Goal: Task Accomplishment & Management: Complete application form

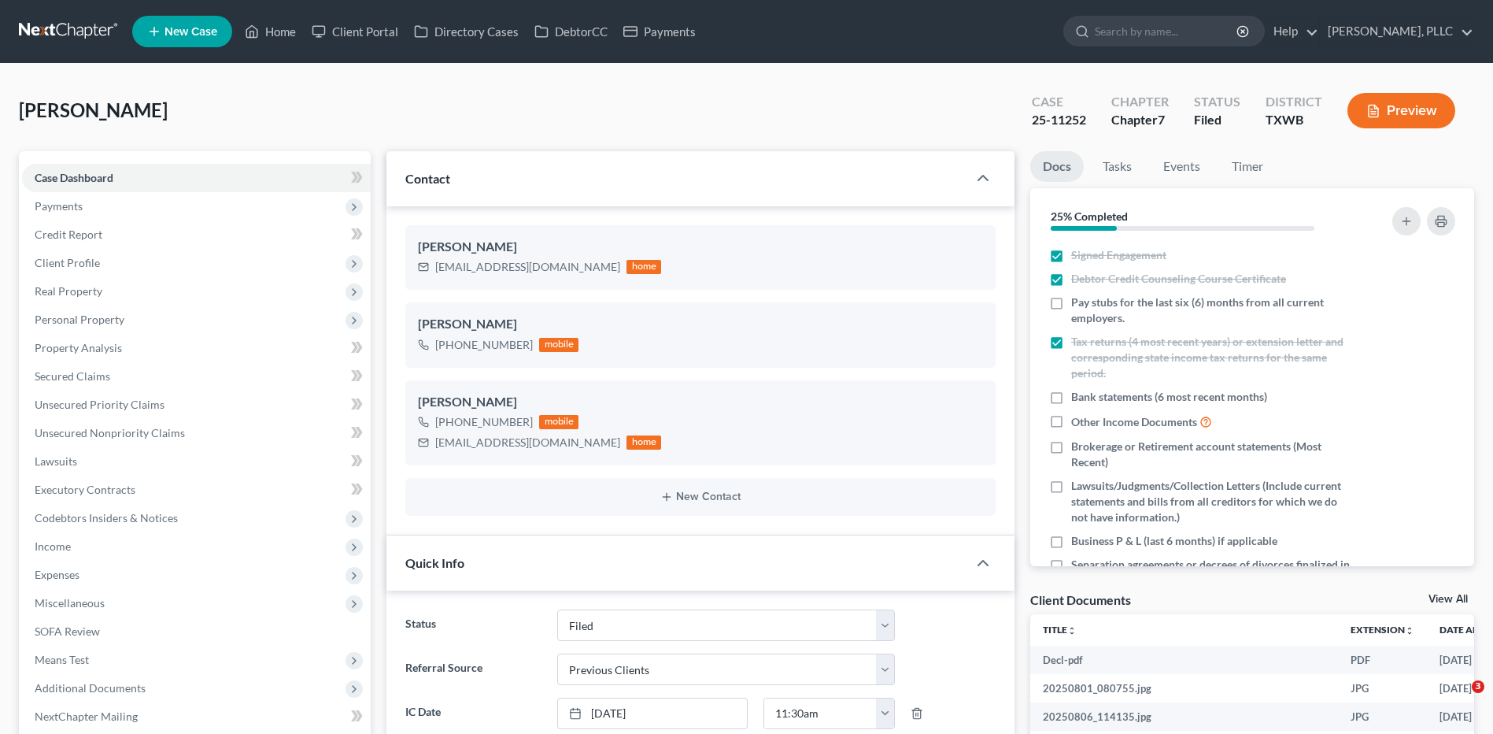
select select "10"
select select "1"
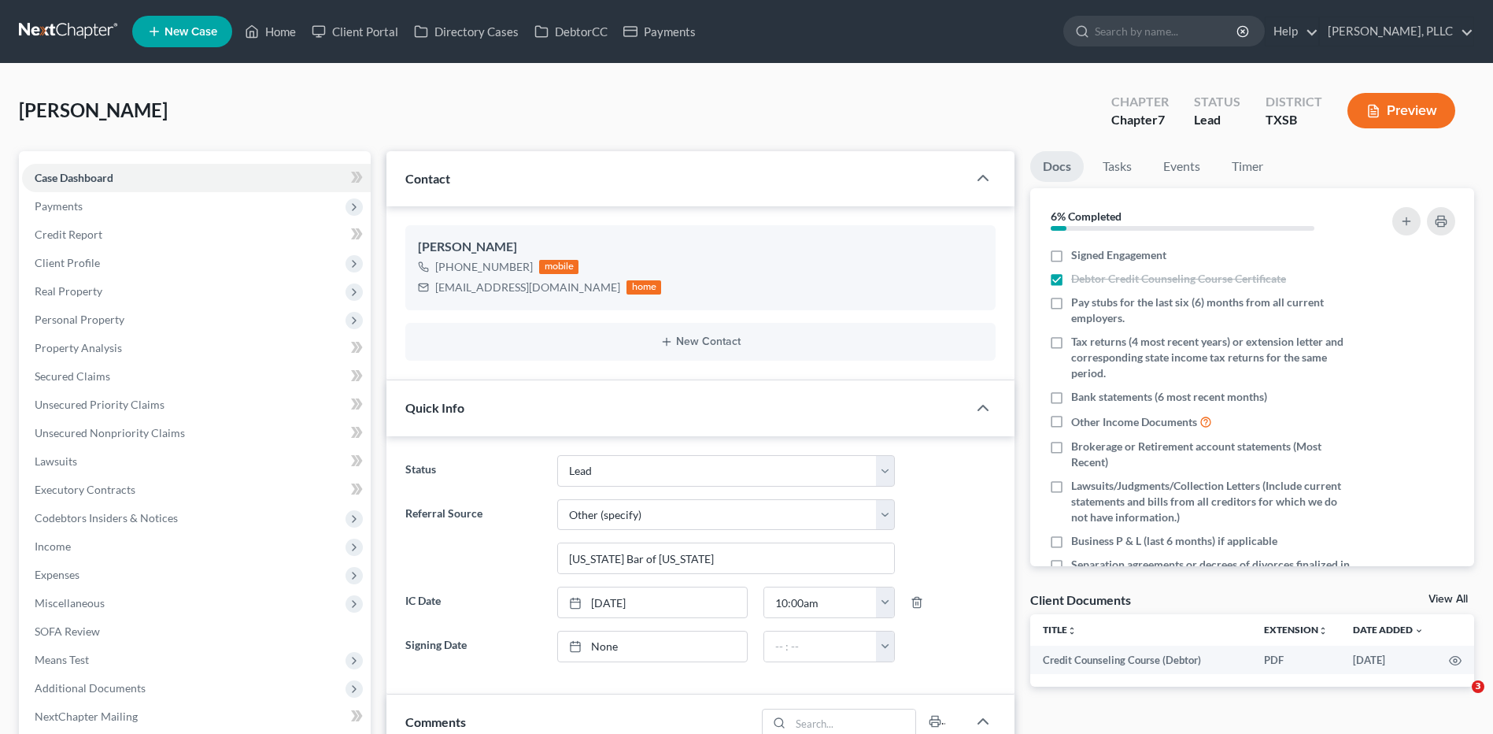
select select "14"
select select "6"
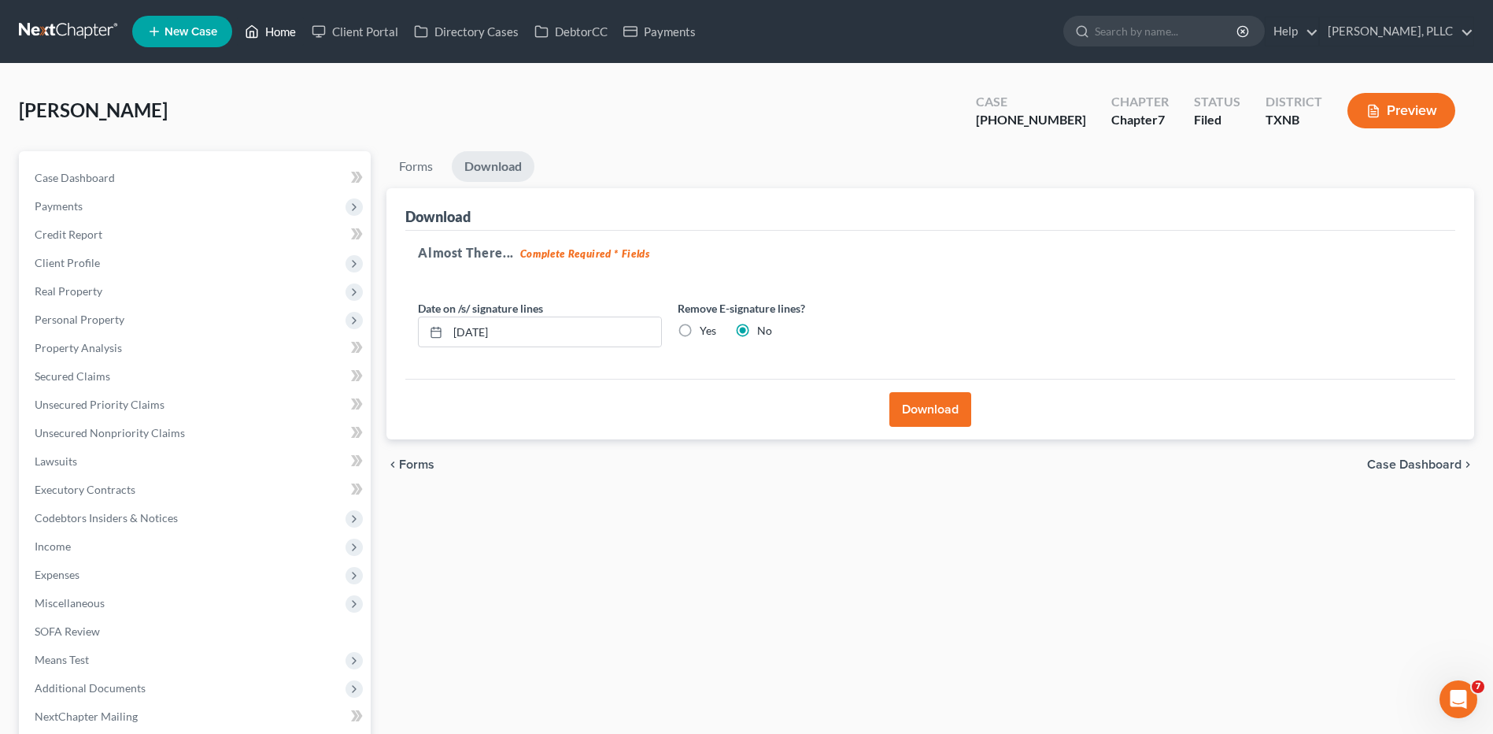
drag, startPoint x: 286, startPoint y: 24, endPoint x: 560, endPoint y: 116, distance: 289.7
click at [285, 24] on link "Home" at bounding box center [270, 31] width 67 height 28
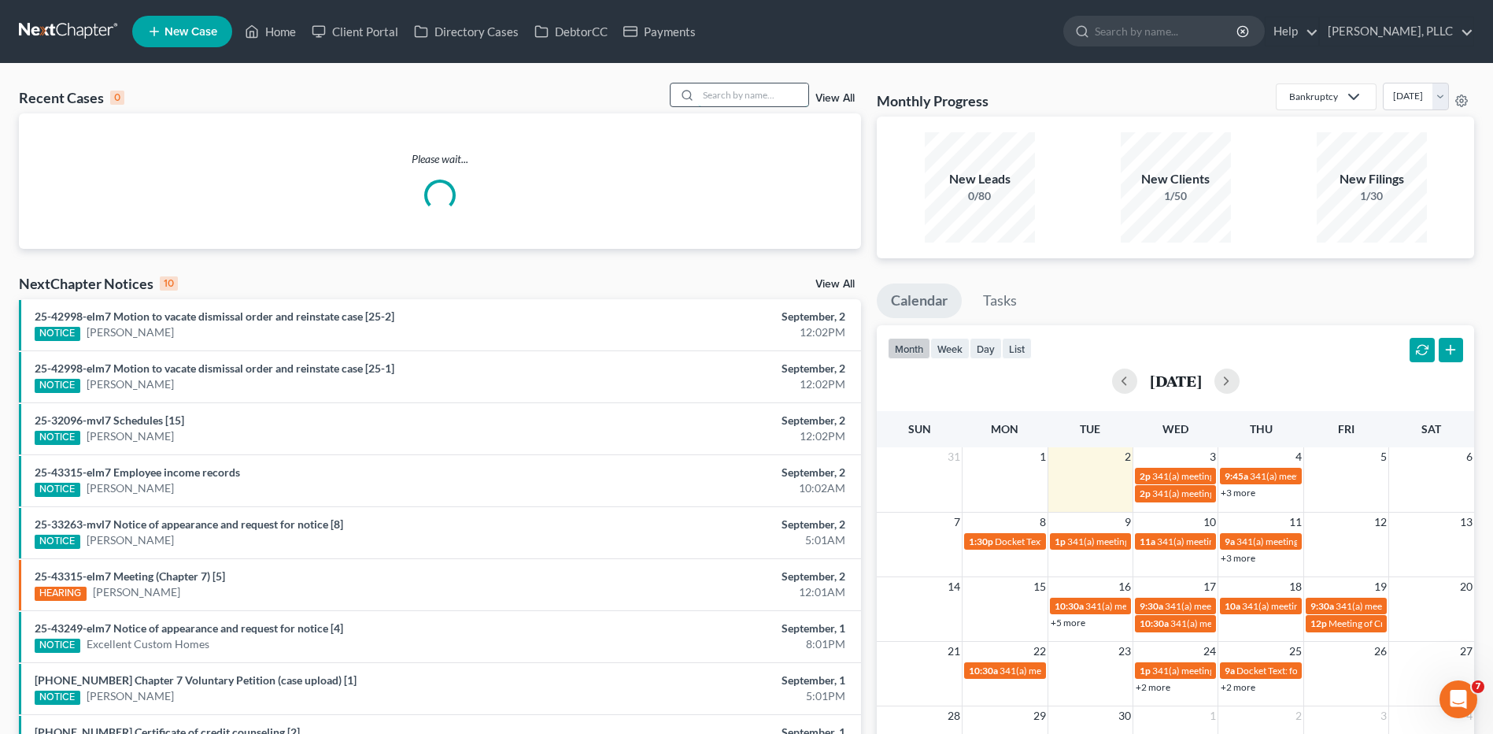
click at [710, 101] on input "search" at bounding box center [753, 94] width 110 height 23
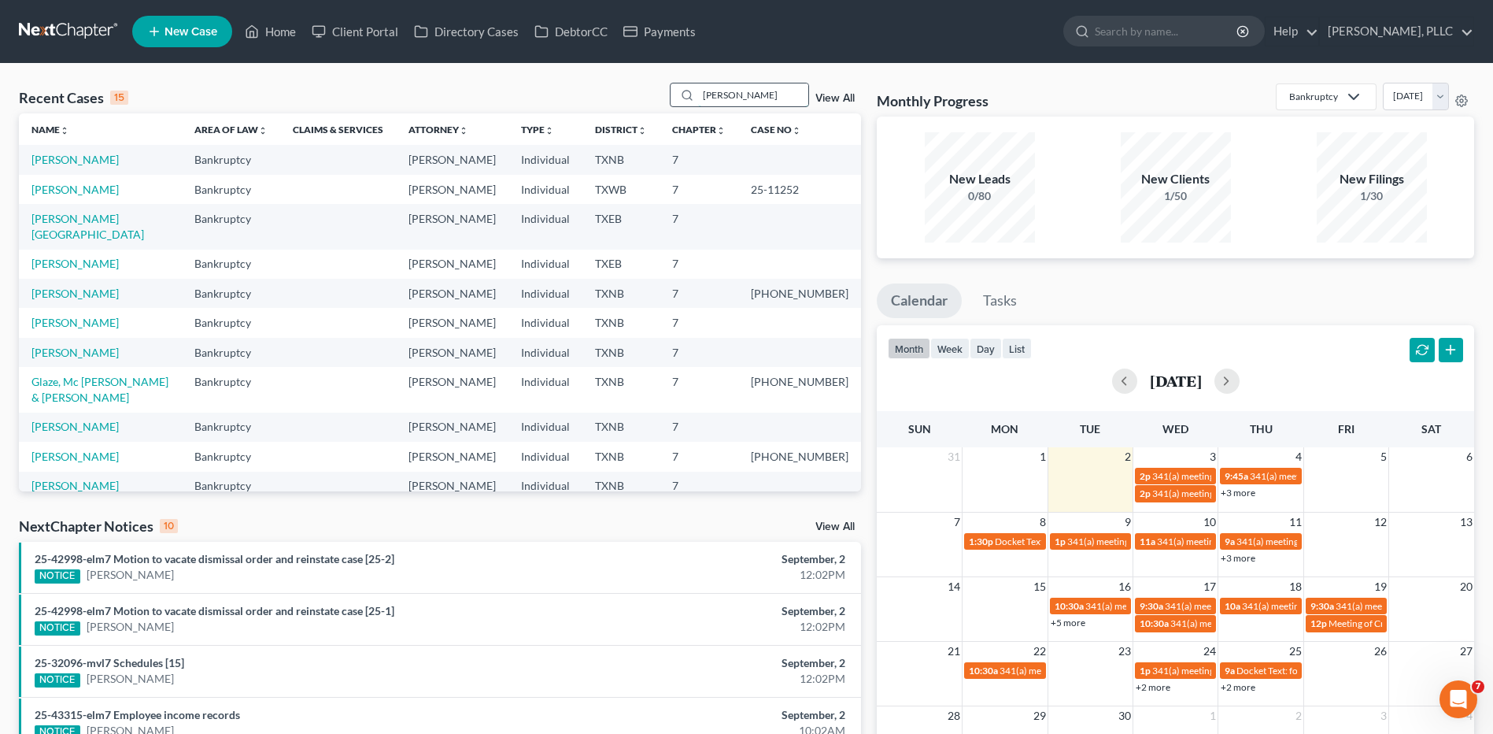
type input "Pearley"
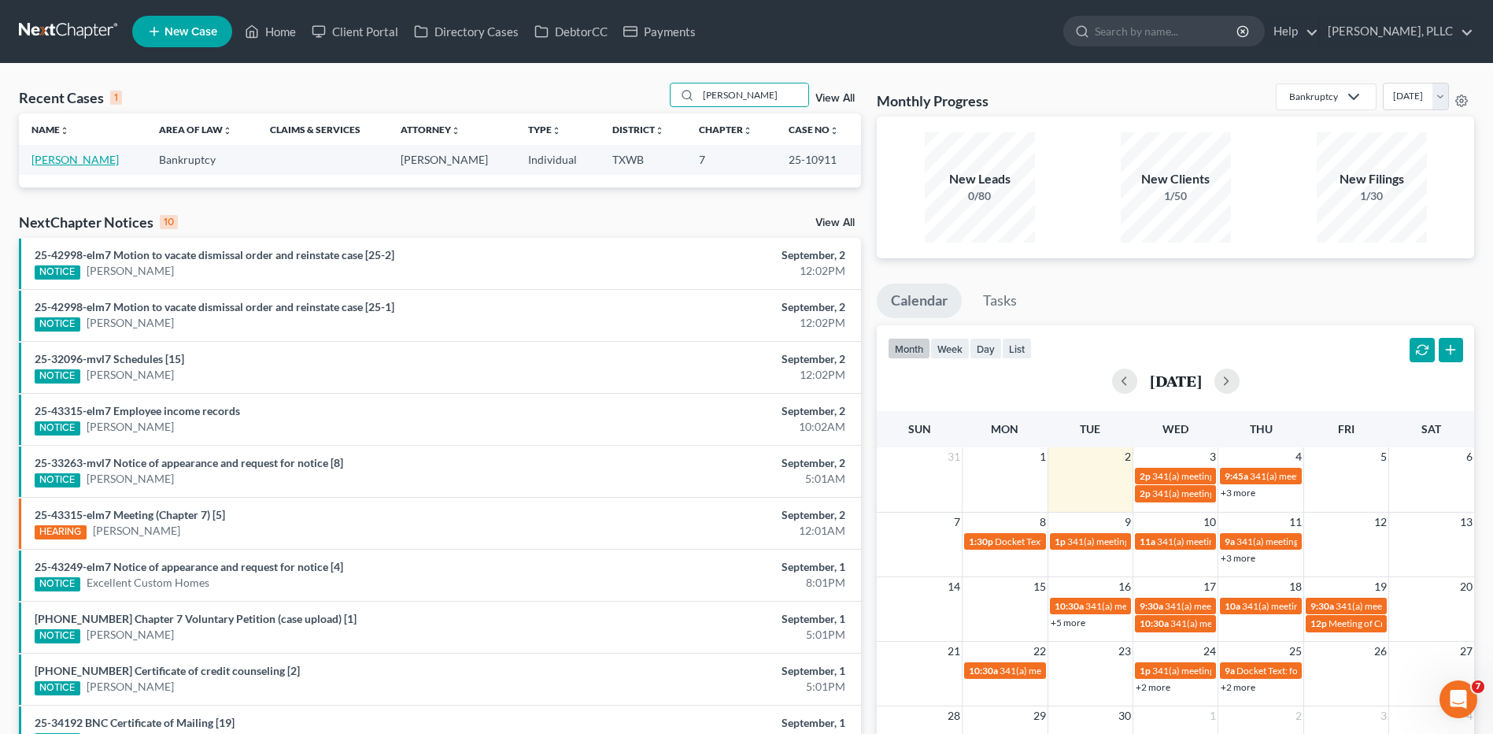
click at [67, 153] on link "[PERSON_NAME]" at bounding box center [74, 159] width 87 height 13
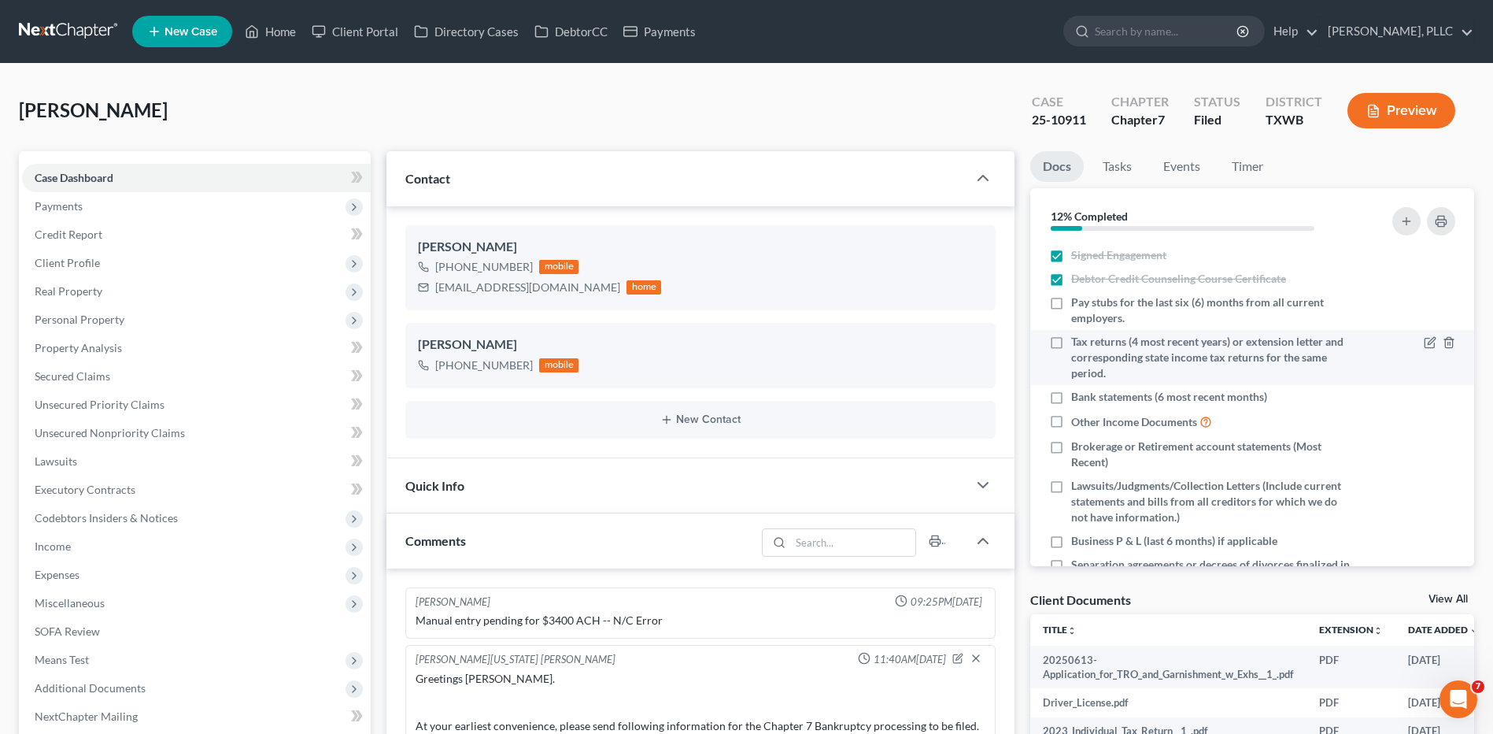
scroll to position [1911, 0]
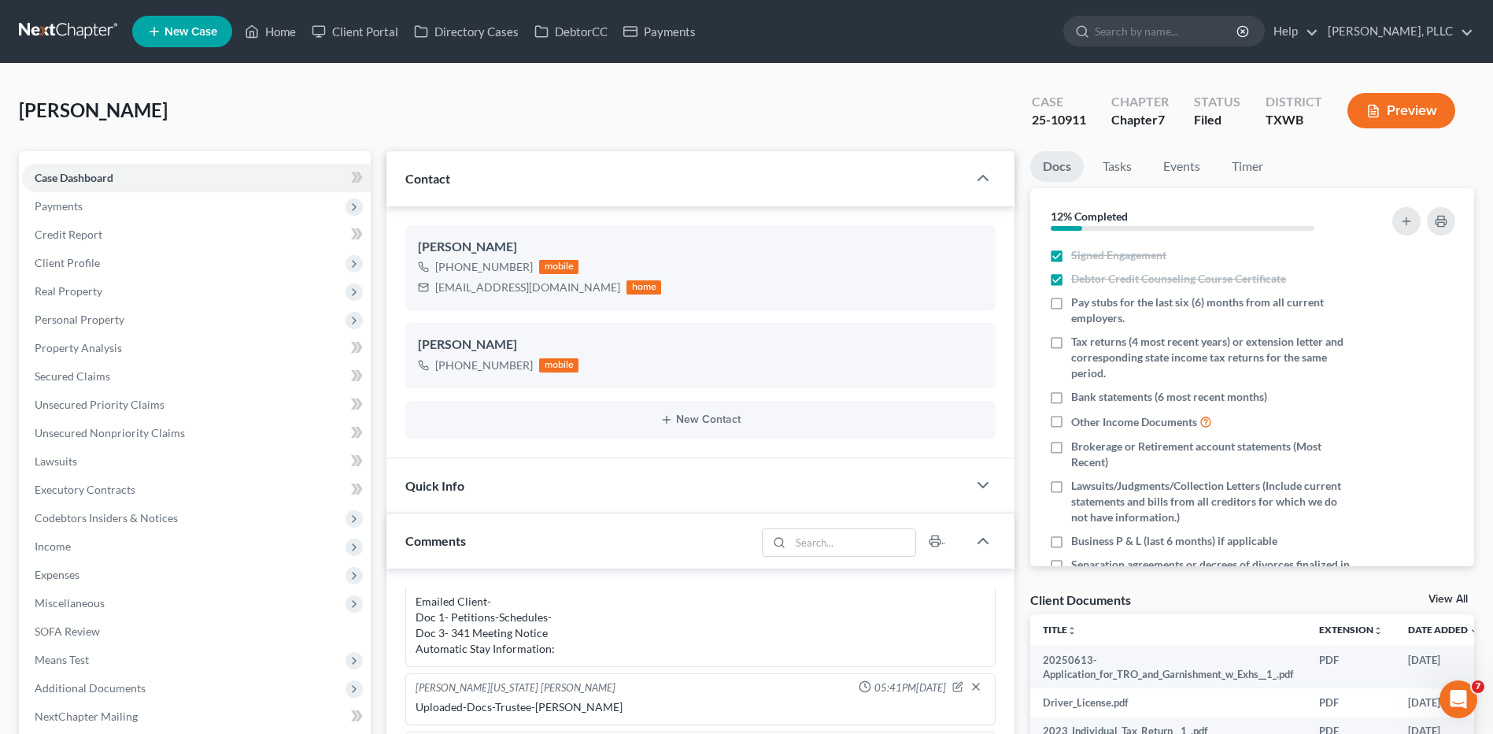
drag, startPoint x: 231, startPoint y: 562, endPoint x: 190, endPoint y: 733, distance: 175.5
click at [231, 562] on span "Expenses" at bounding box center [196, 574] width 349 height 28
click at [629, 125] on div "Pearley, Tamala Upgraded Case 25-10911 Chapter Chapter 7 Status Filed District …" at bounding box center [746, 117] width 1455 height 68
click at [287, 30] on link "Home" at bounding box center [270, 31] width 67 height 28
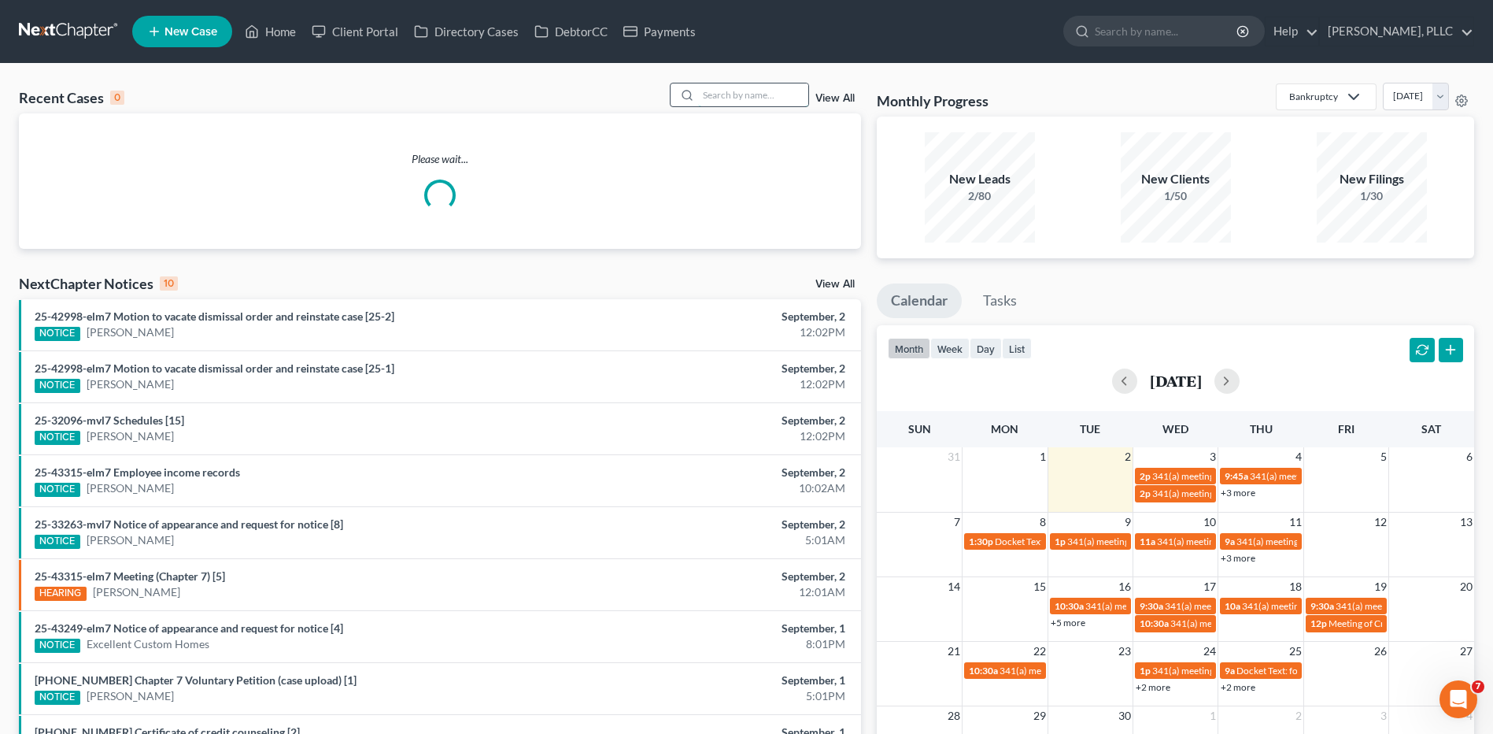
click at [773, 92] on input "search" at bounding box center [753, 94] width 110 height 23
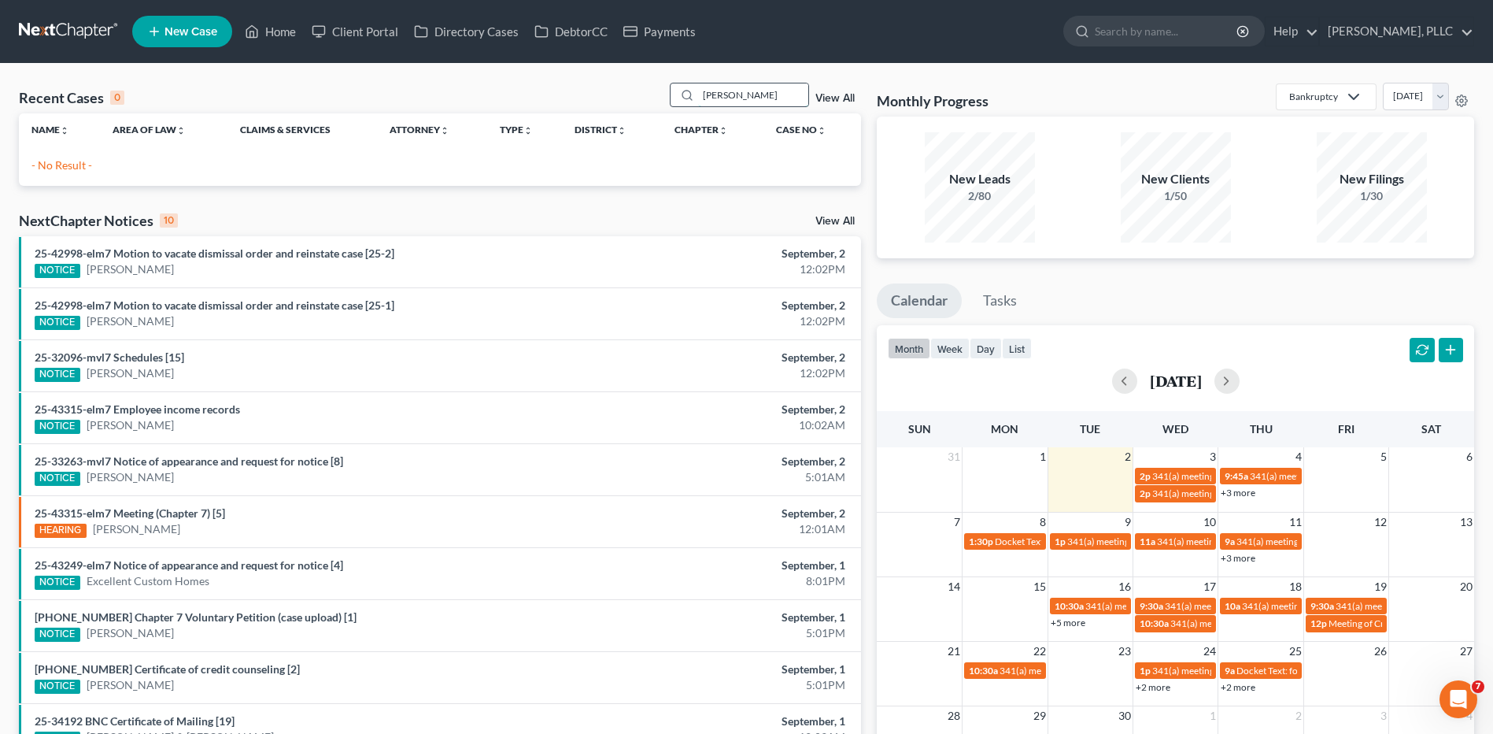
type input "Timothy"
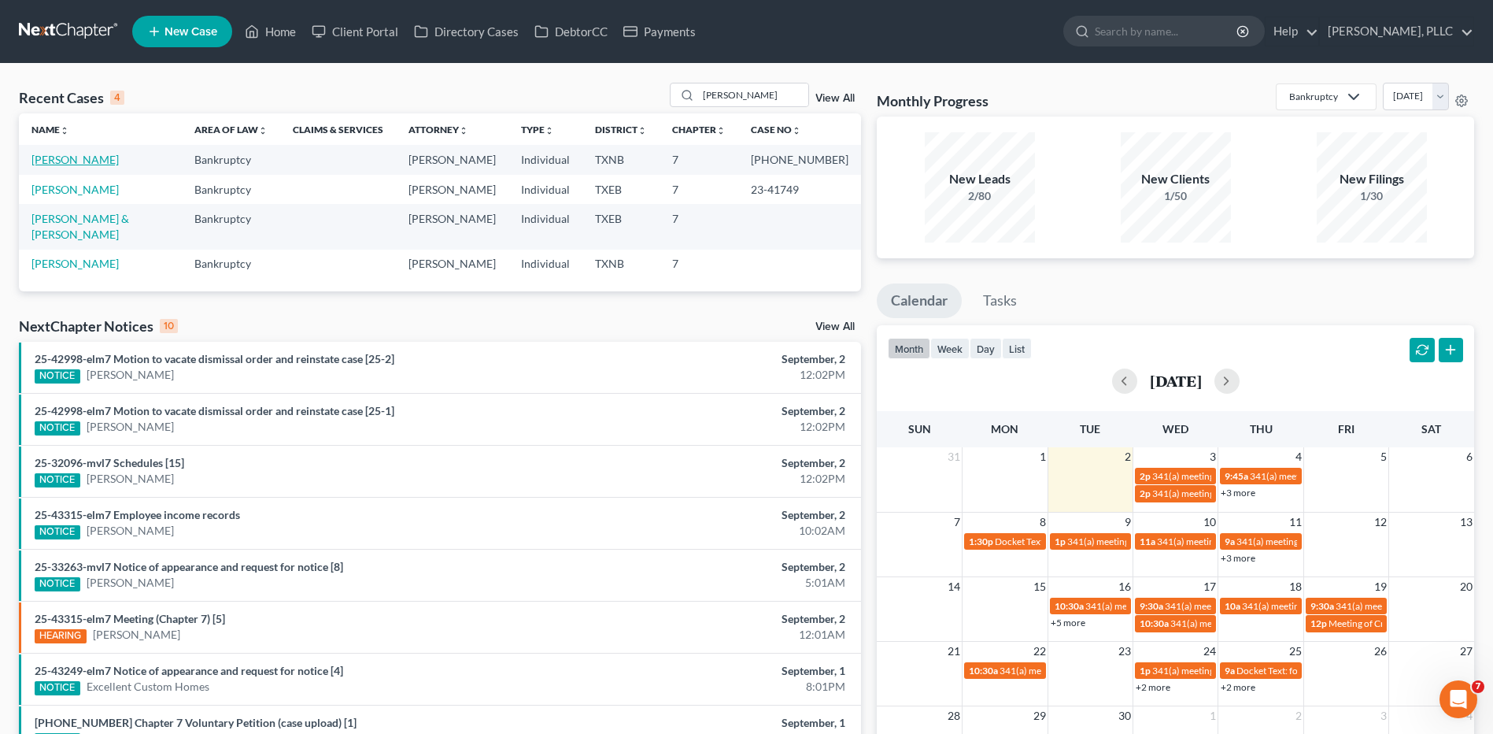
click at [85, 157] on link "Ragster, Timothy" at bounding box center [74, 159] width 87 height 13
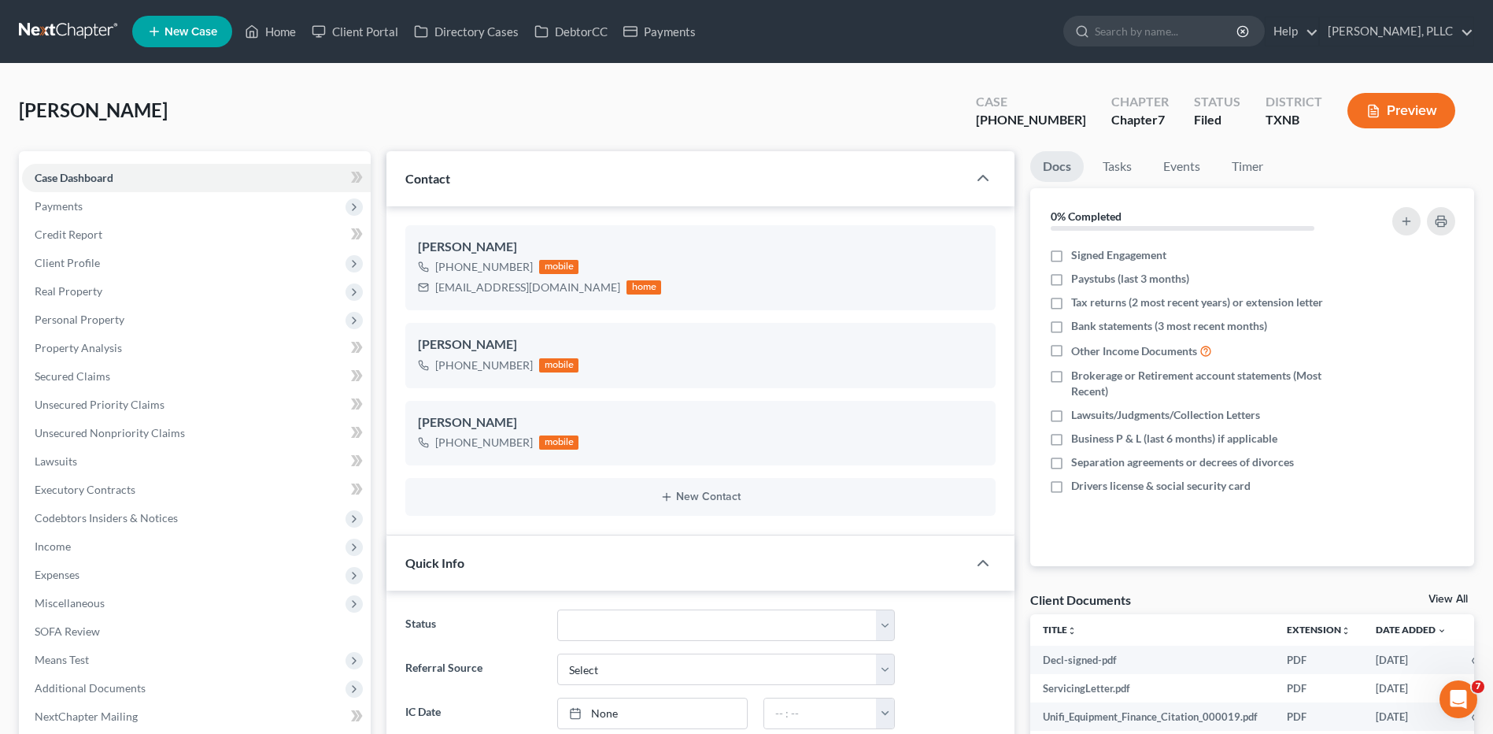
scroll to position [7745, 0]
click at [198, 614] on span "Miscellaneous" at bounding box center [196, 603] width 349 height 28
click at [578, 114] on div "Ragster, Timothy Upgraded Case 25-42392-7 Chapter Chapter 7 Status Filed Distri…" at bounding box center [746, 117] width 1455 height 68
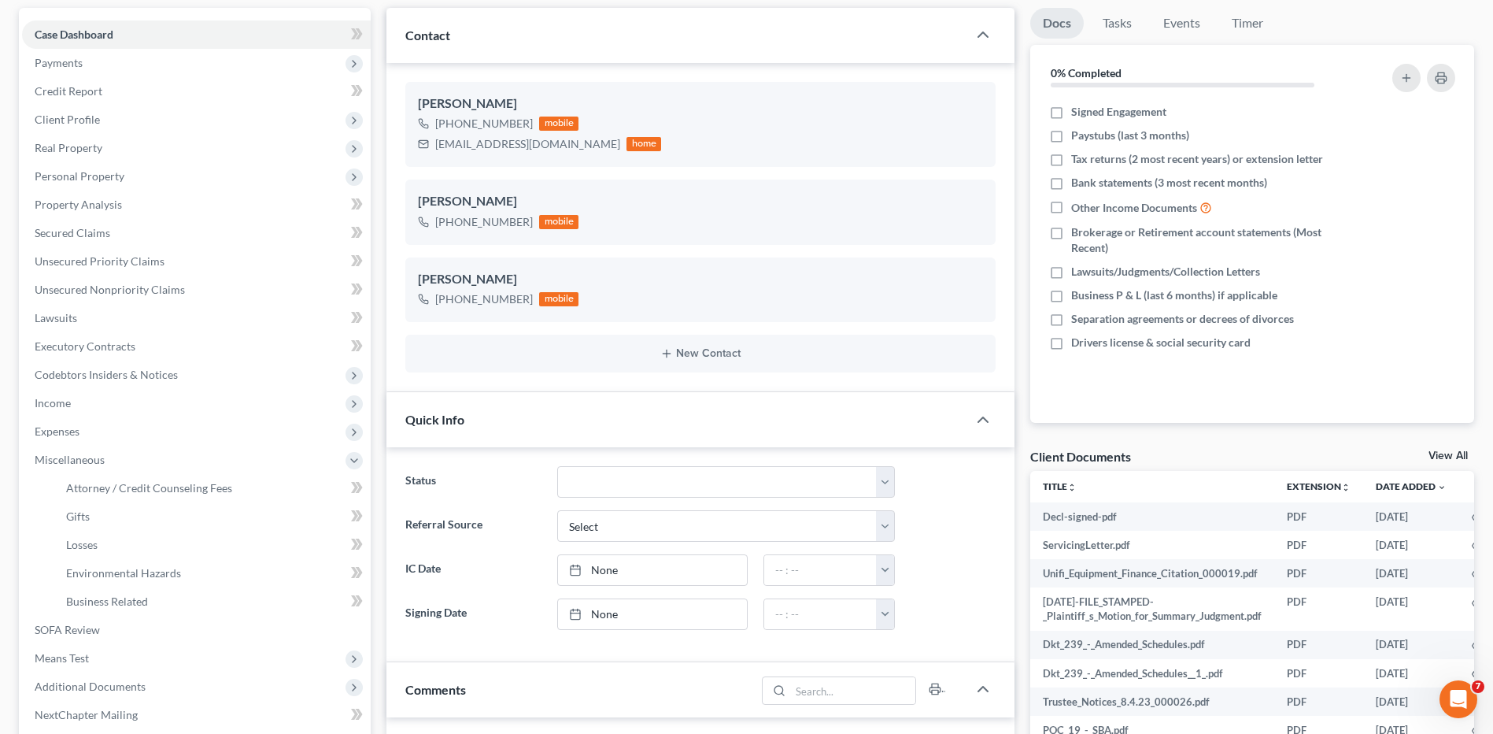
scroll to position [2, 0]
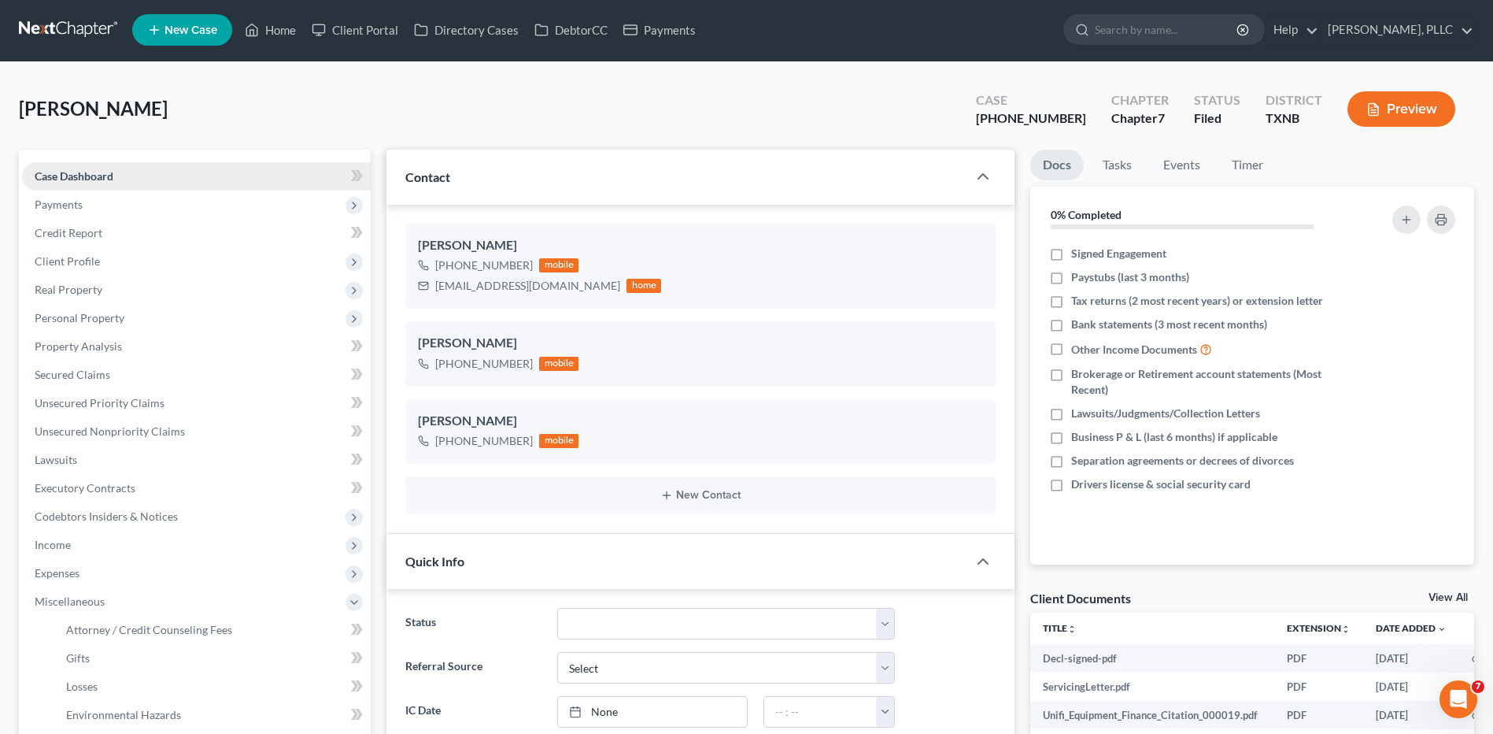
click at [66, 176] on span "Case Dashboard" at bounding box center [74, 175] width 79 height 13
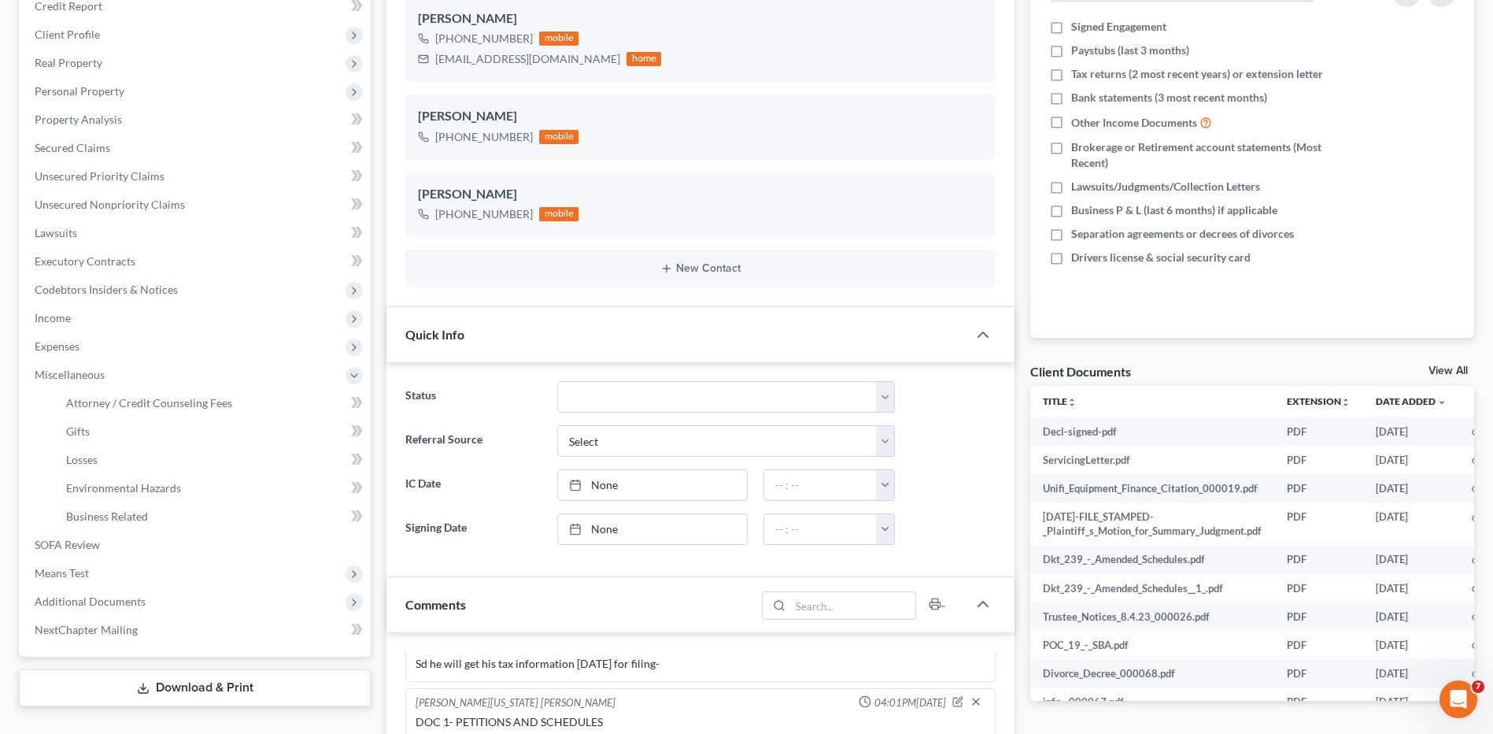
scroll to position [0, 0]
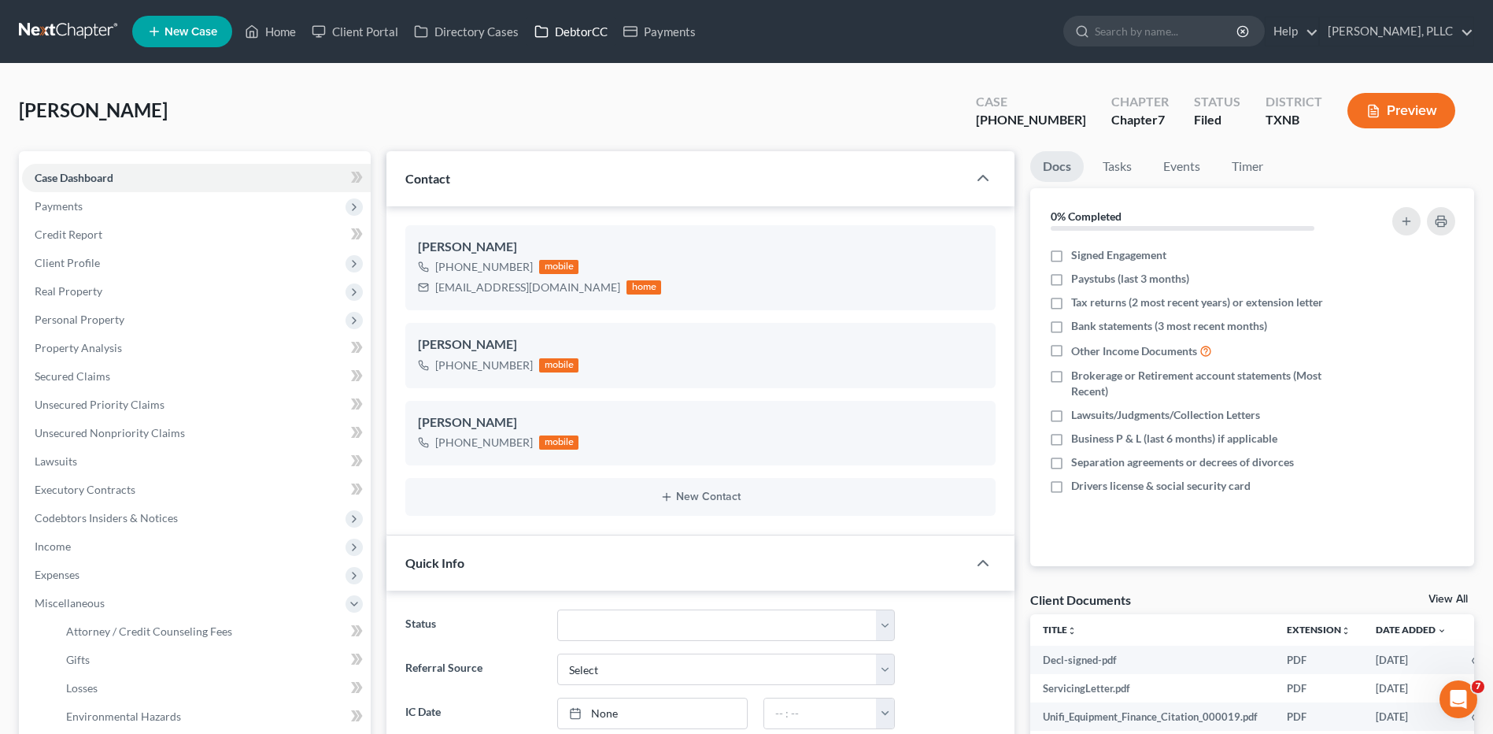
click at [590, 32] on link "DebtorCC" at bounding box center [571, 31] width 89 height 28
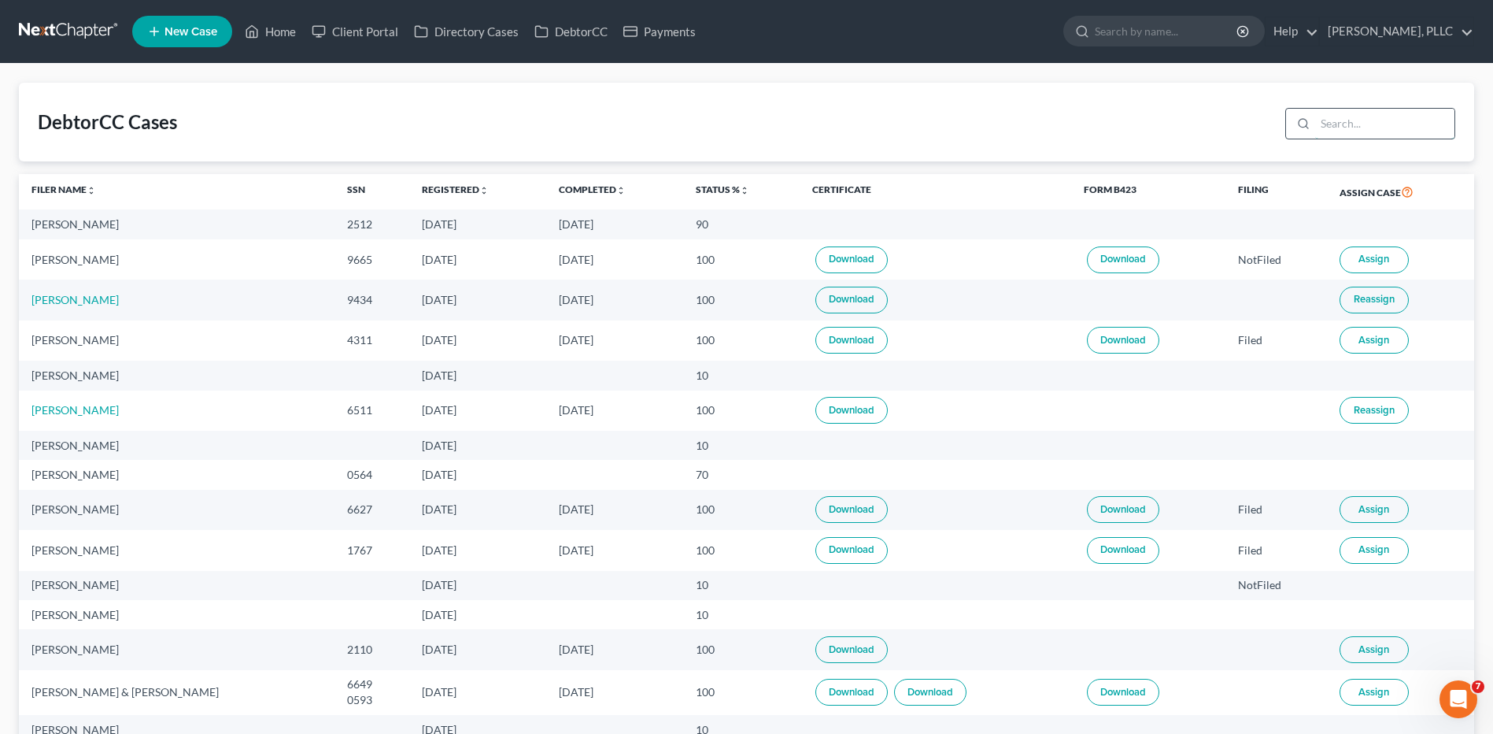
click at [1361, 127] on input "search" at bounding box center [1384, 124] width 139 height 30
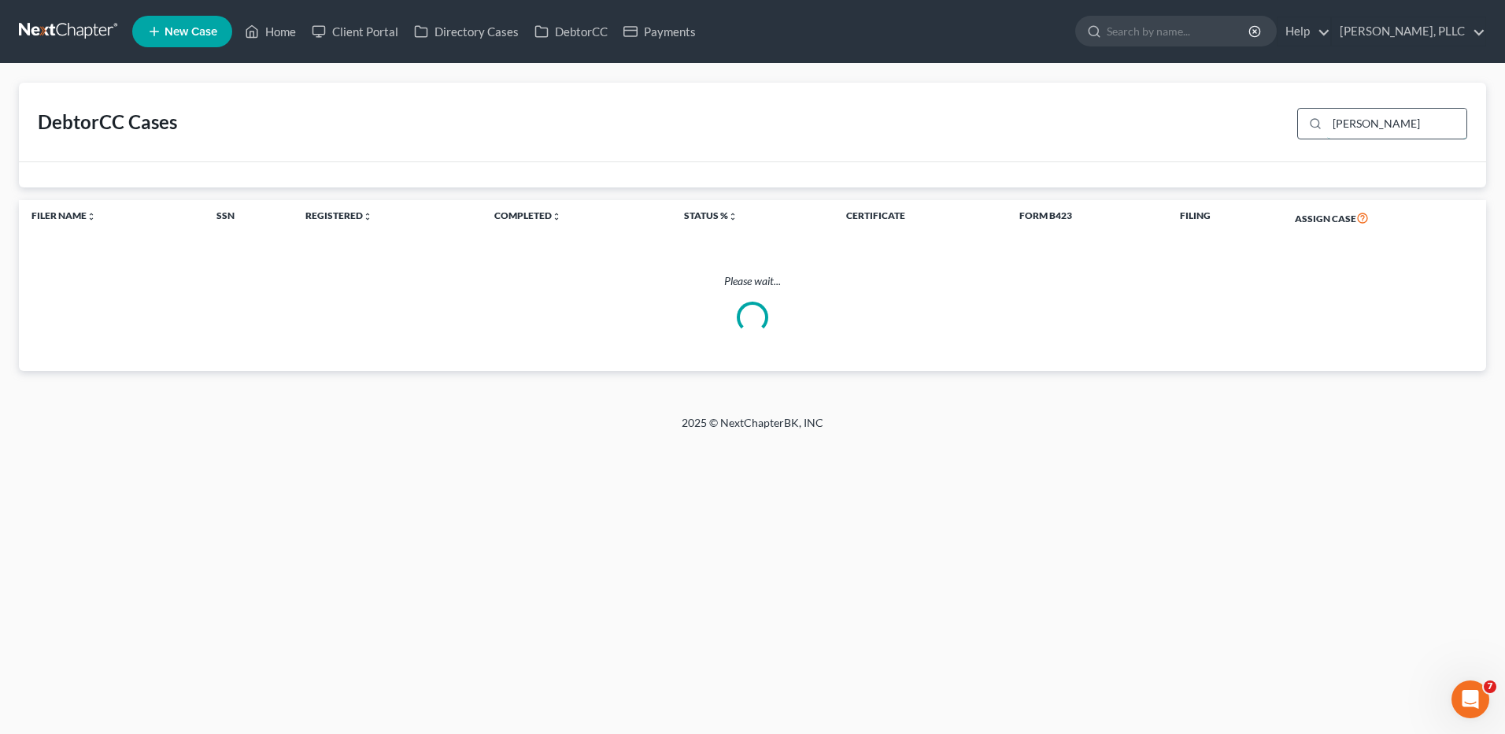
type input "Timothy"
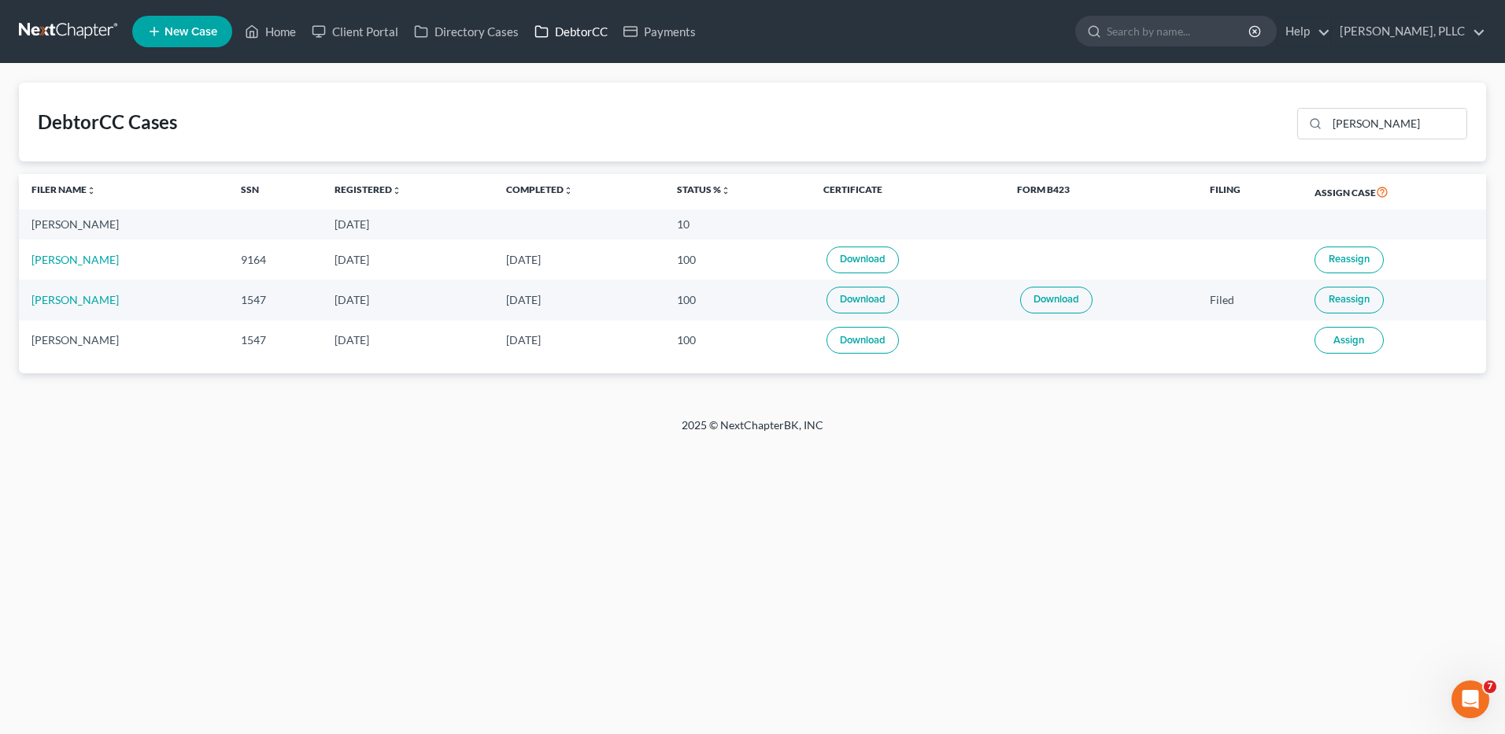
click at [565, 31] on link "DebtorCC" at bounding box center [571, 31] width 89 height 28
click at [575, 28] on link "DebtorCC" at bounding box center [571, 31] width 89 height 28
click at [277, 28] on link "Home" at bounding box center [270, 31] width 67 height 28
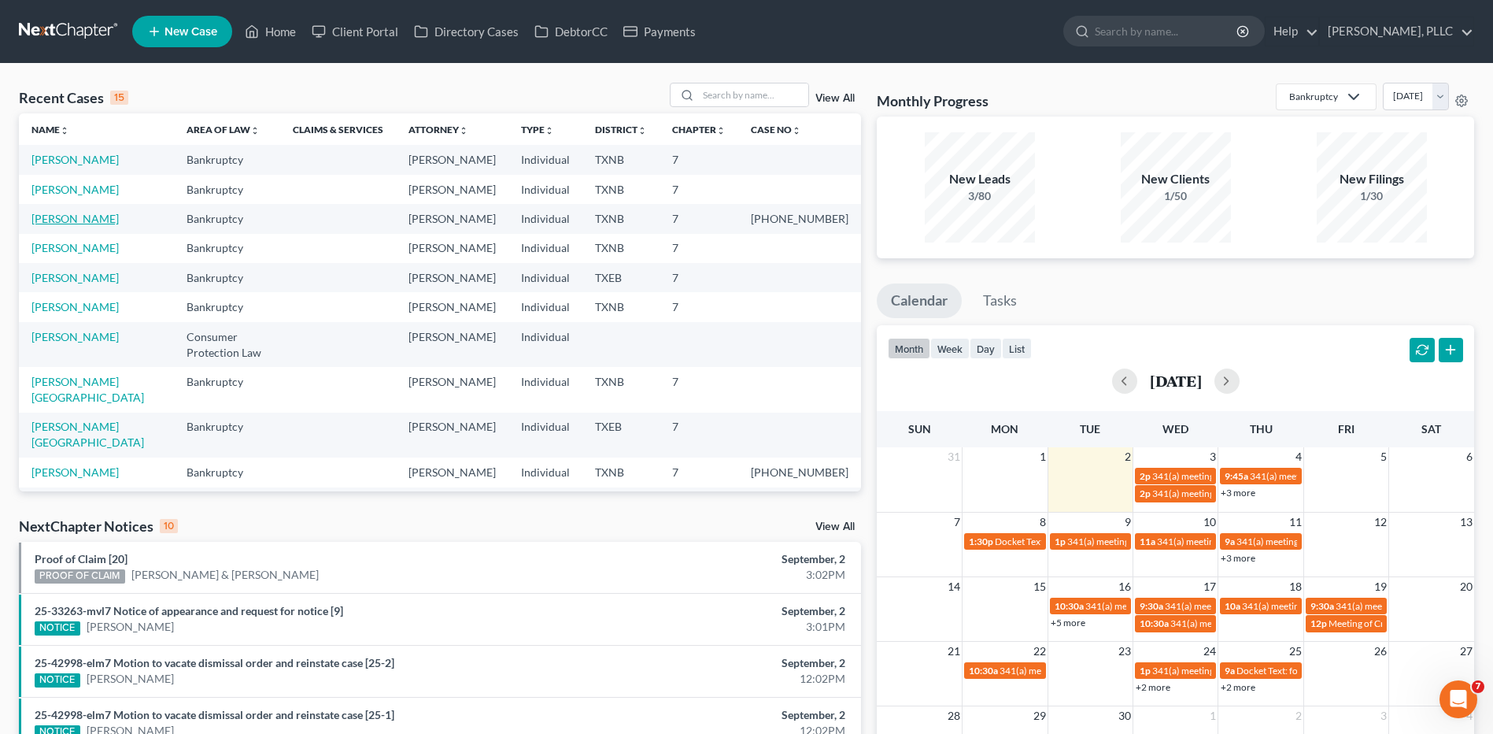
click at [51, 220] on link "Ragster, Timothy" at bounding box center [74, 218] width 87 height 13
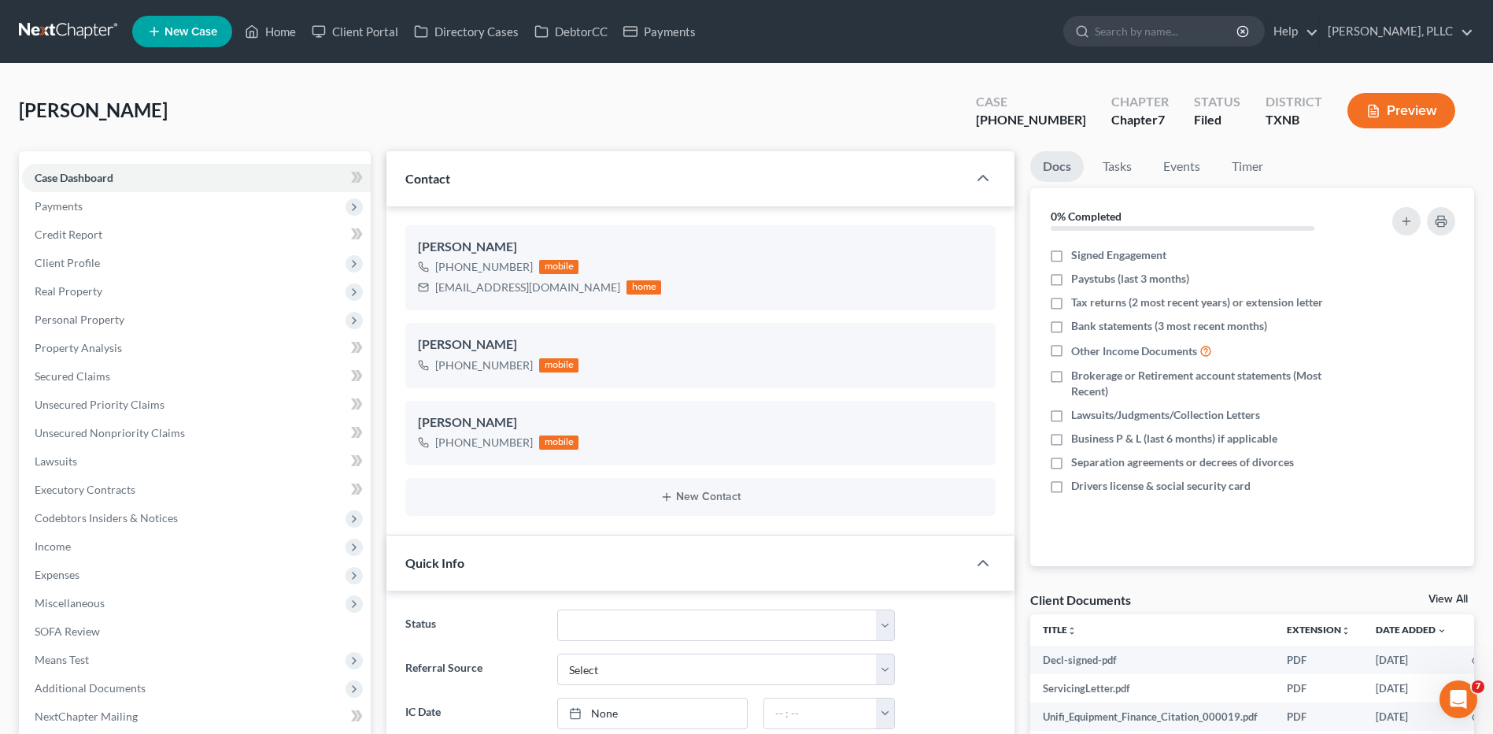
scroll to position [7745, 0]
drag, startPoint x: 433, startPoint y: 290, endPoint x: 511, endPoint y: 288, distance: 77.9
click at [534, 288] on div "ragstert@gmail.com home" at bounding box center [539, 287] width 243 height 20
copy div "ragstert@gmail.com"
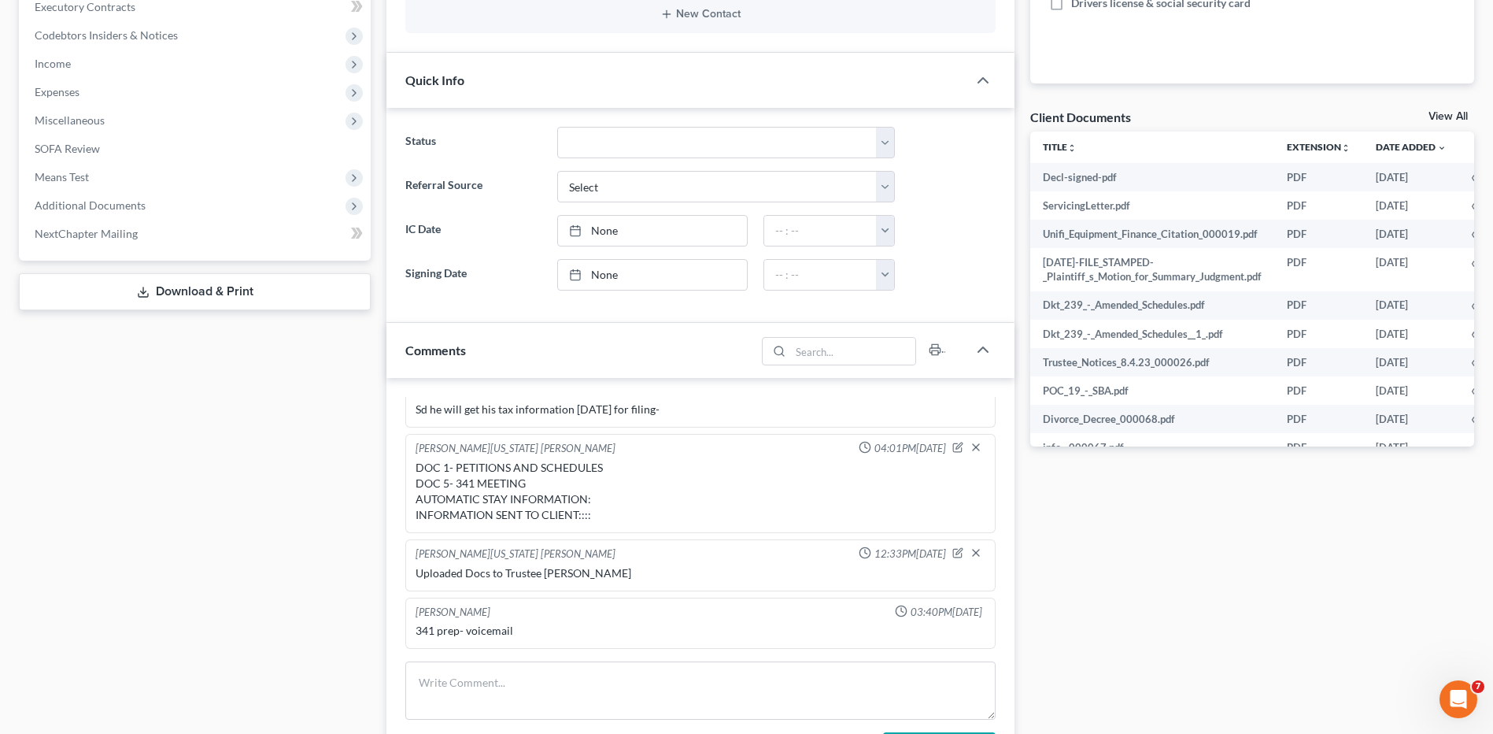
scroll to position [491, 0]
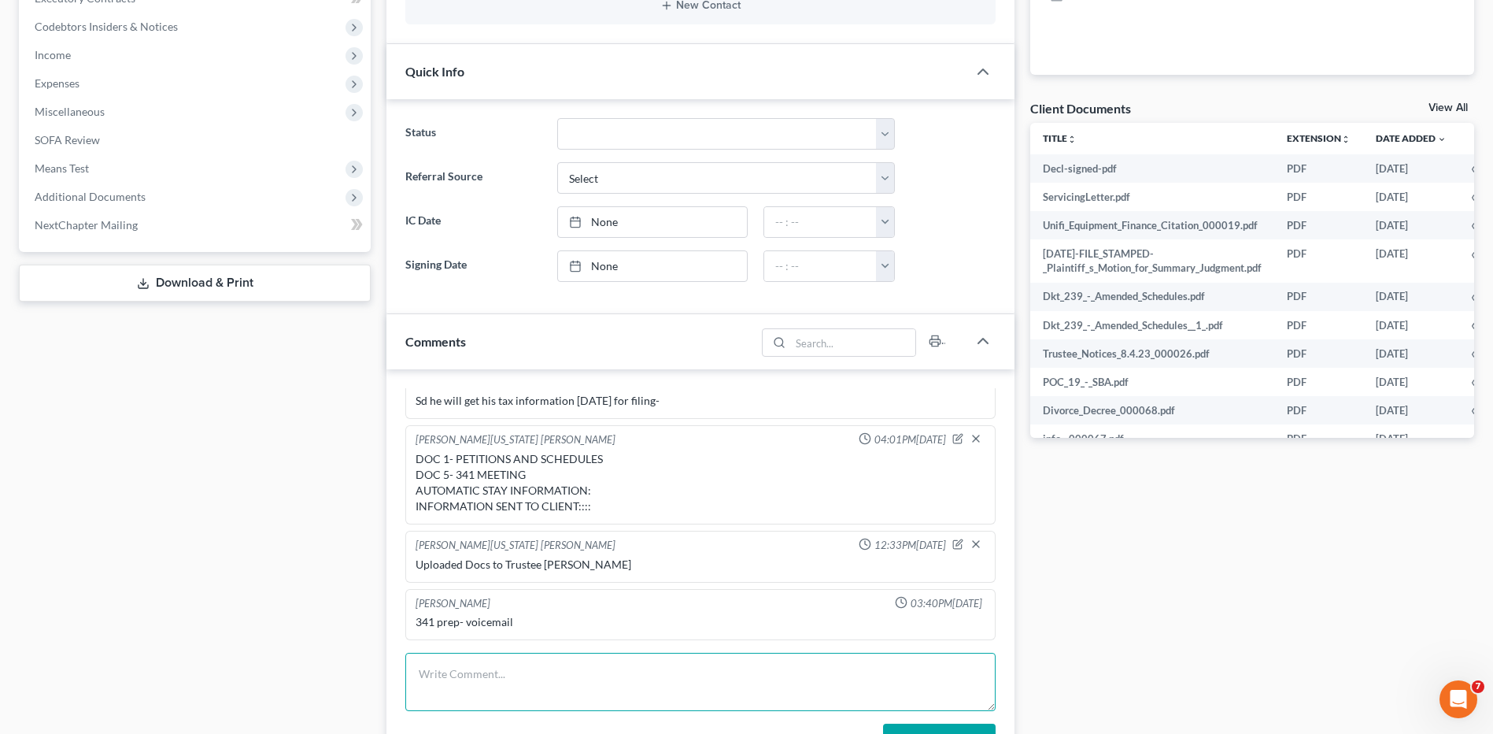
click at [487, 680] on textarea at bounding box center [700, 682] width 590 height 58
type textarea "Sent Client the DCC course information, Thank you"
click at [1193, 604] on div "Docs Tasks Events Timer 0% Completed Nothing here yet! Signed Engagement Paystu…" at bounding box center [1252, 328] width 460 height 1337
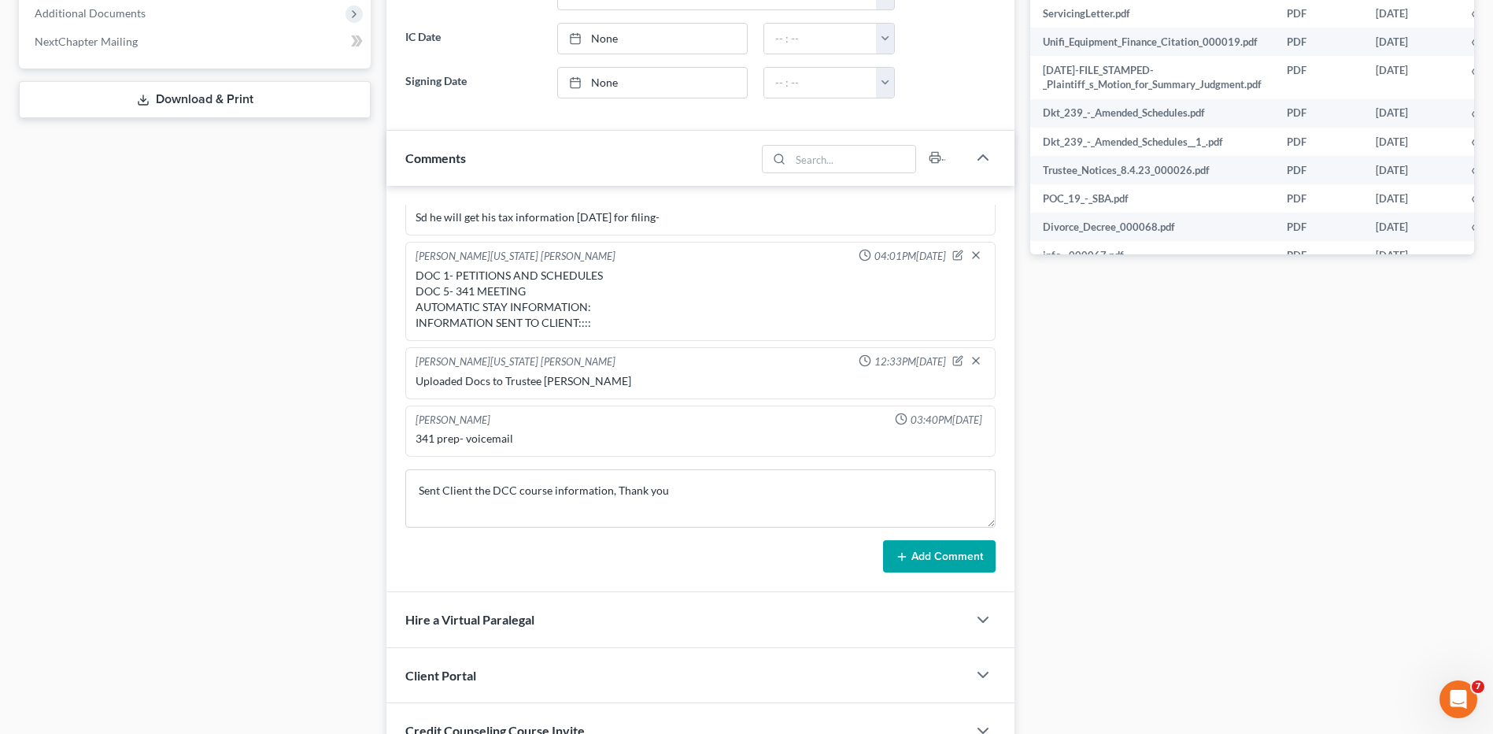
scroll to position [723, 0]
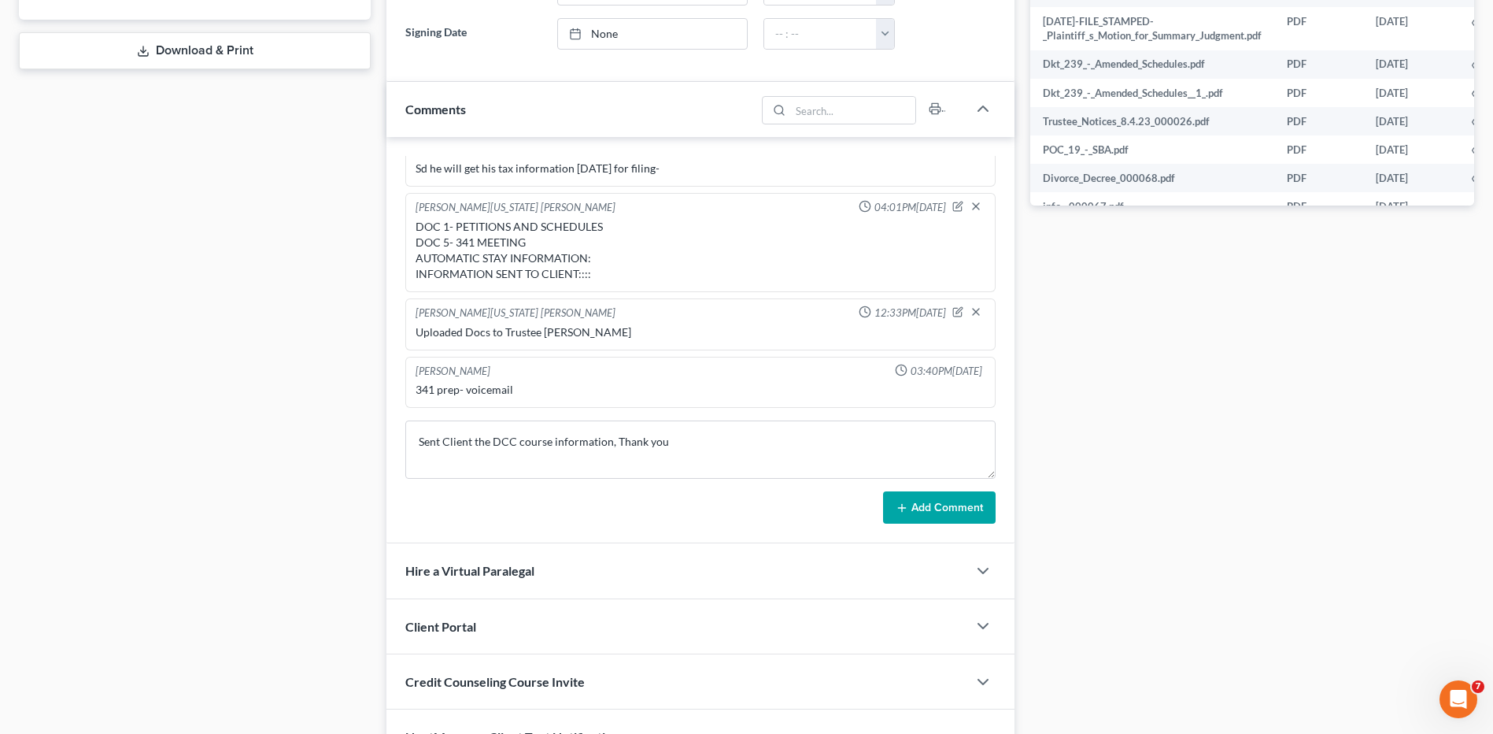
click at [952, 516] on button "Add Comment" at bounding box center [939, 507] width 113 height 33
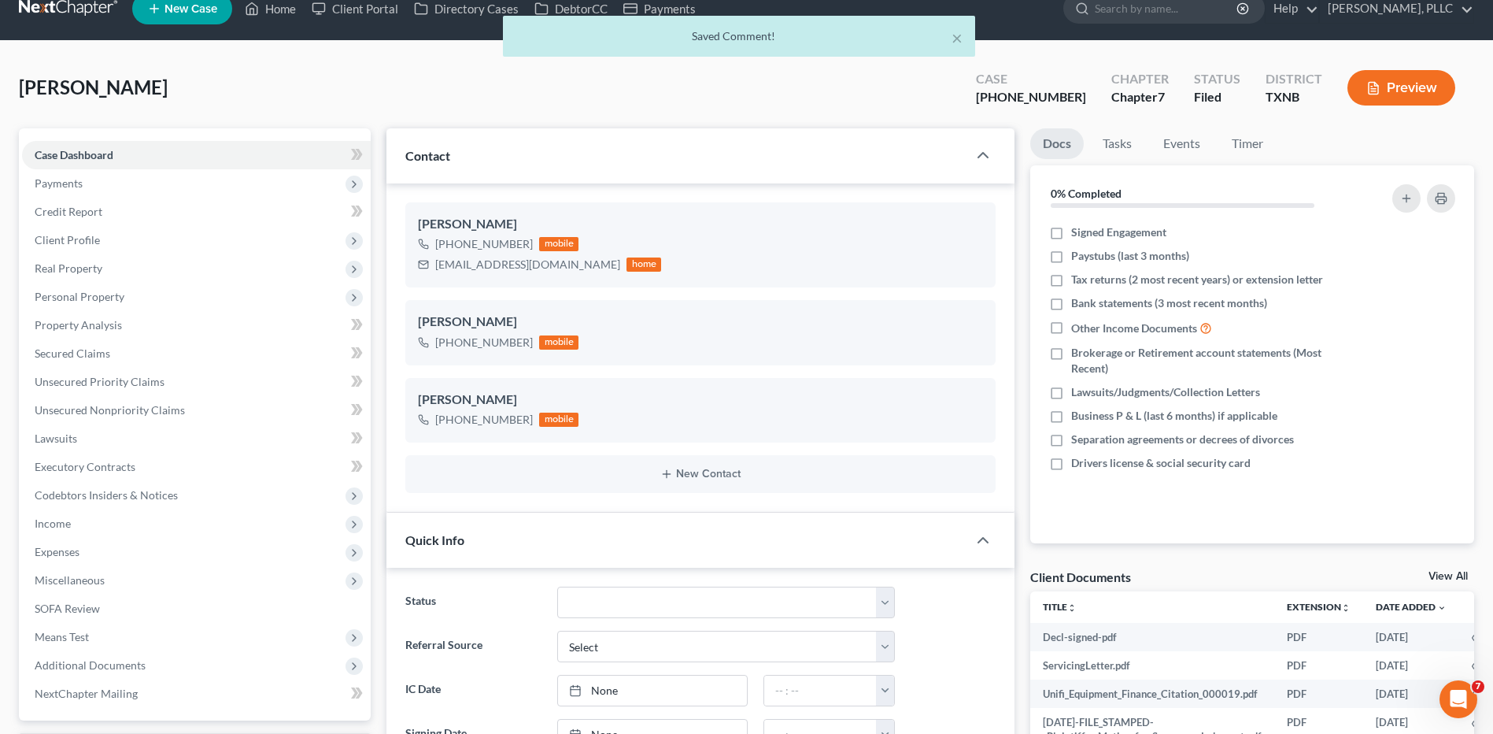
scroll to position [0, 0]
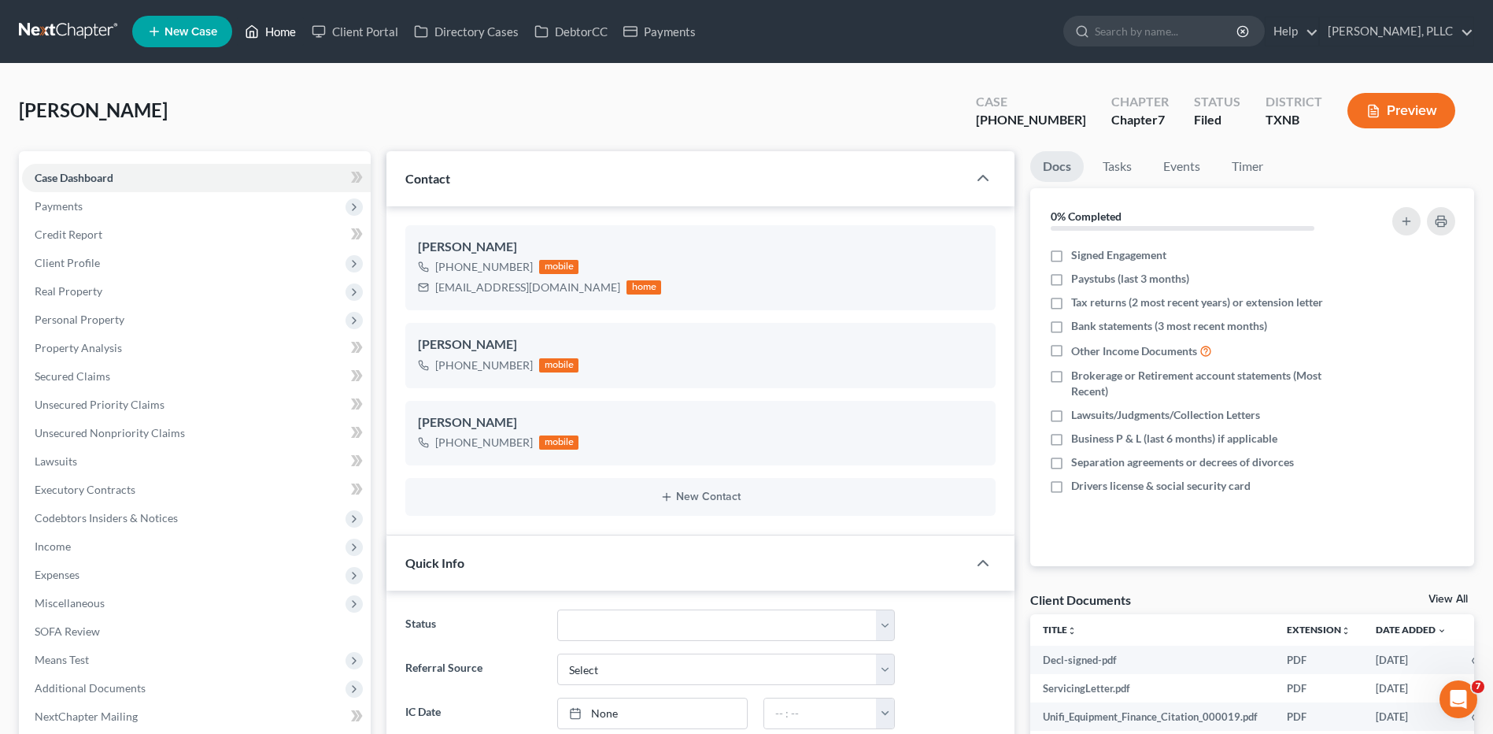
click at [283, 28] on link "Home" at bounding box center [270, 31] width 67 height 28
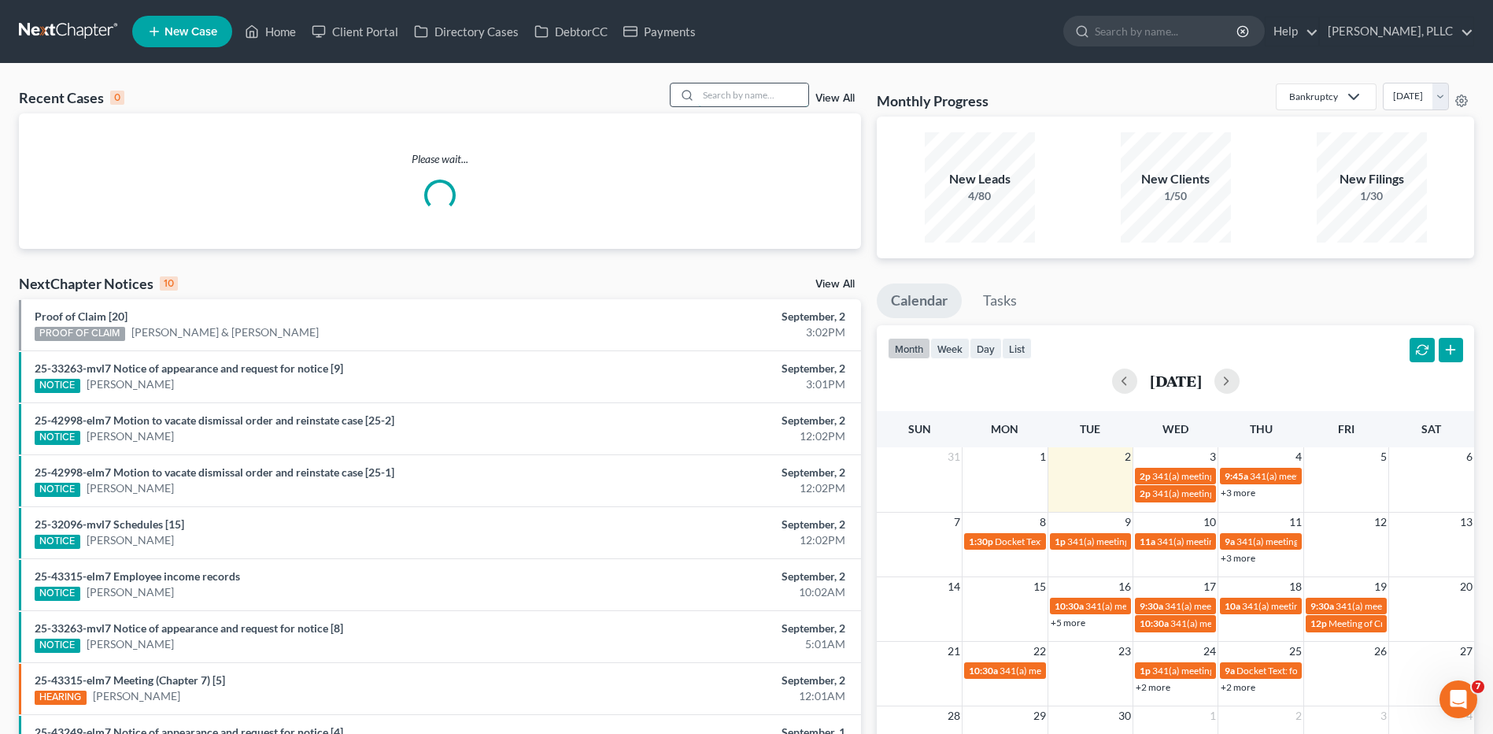
click at [719, 96] on input "search" at bounding box center [753, 94] width 110 height 23
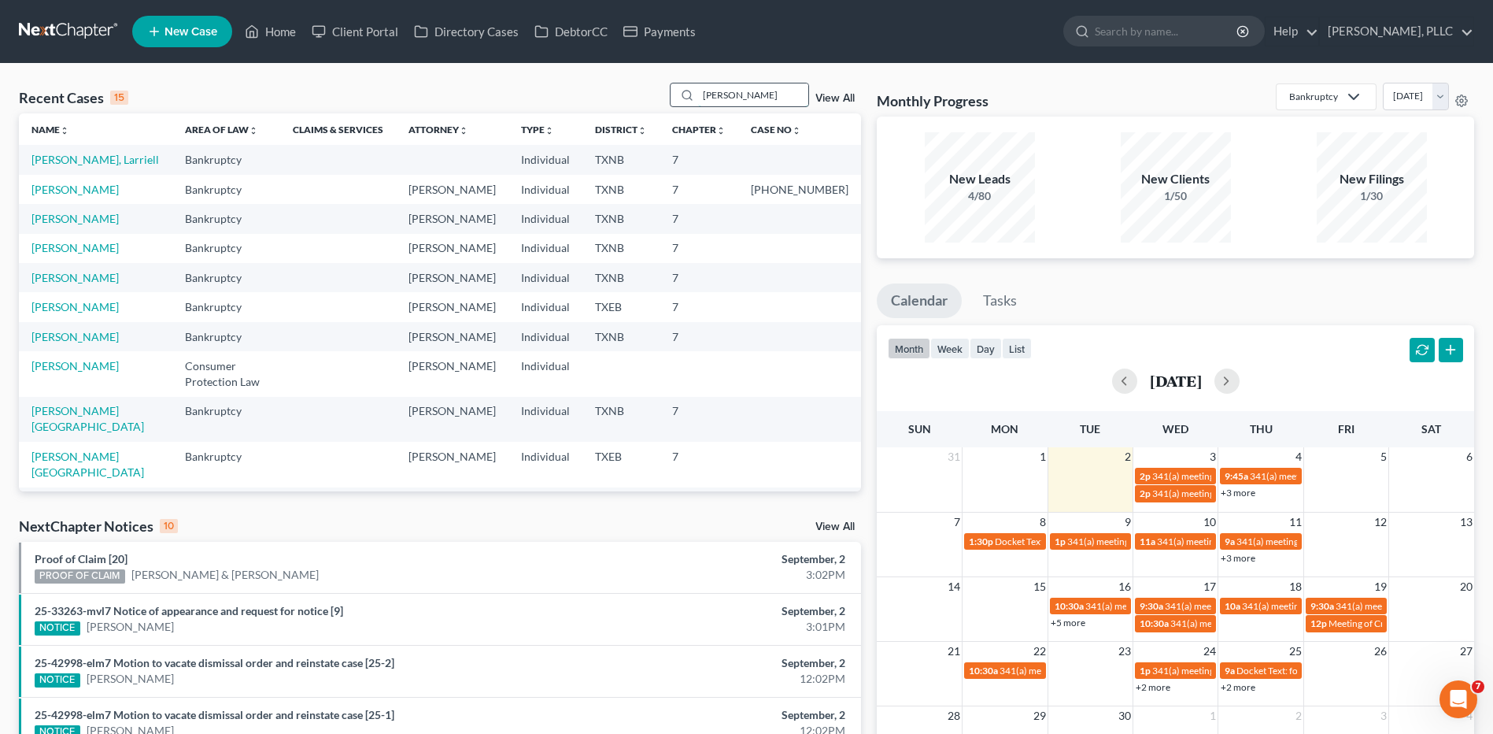
type input "Morrow"
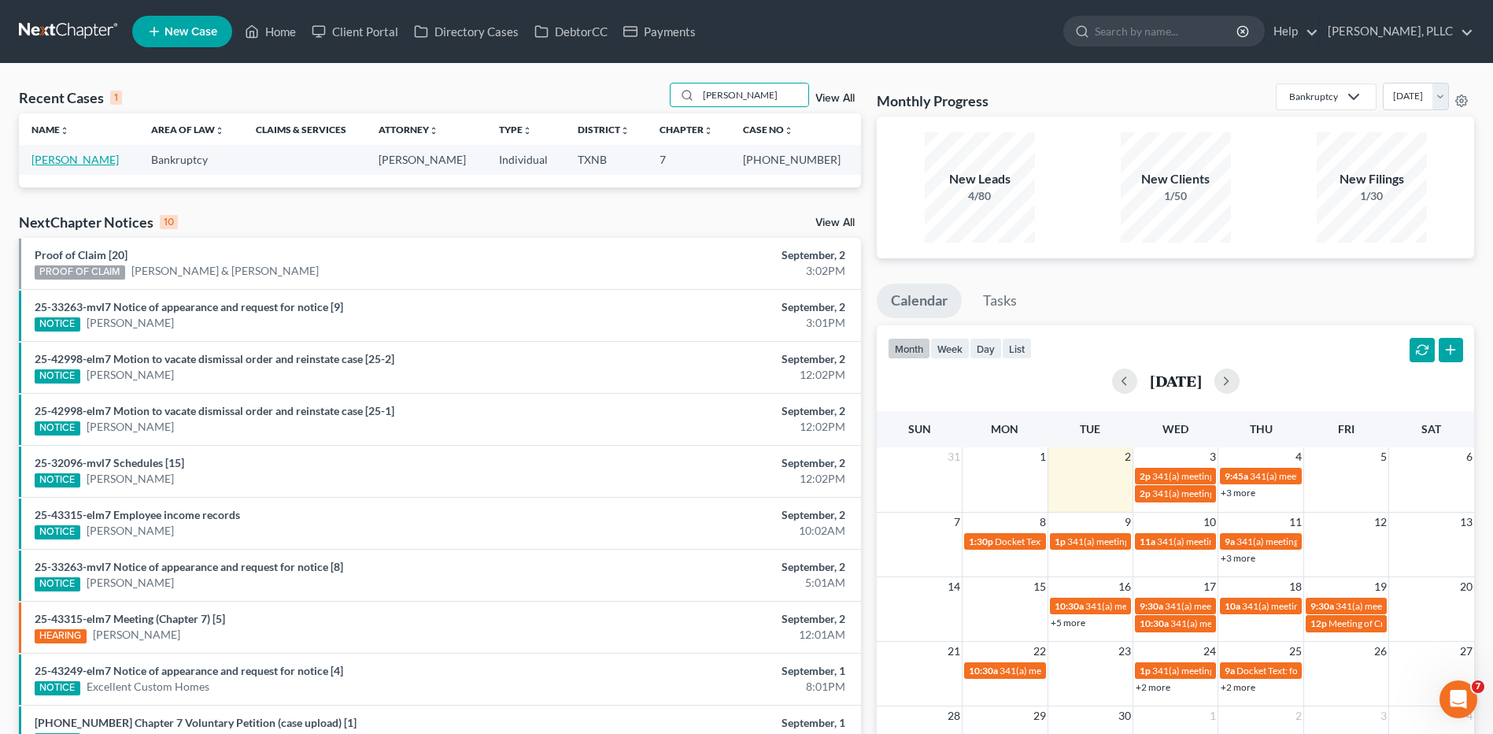
click at [68, 160] on link "Morrow, Ryan" at bounding box center [74, 159] width 87 height 13
select select "3"
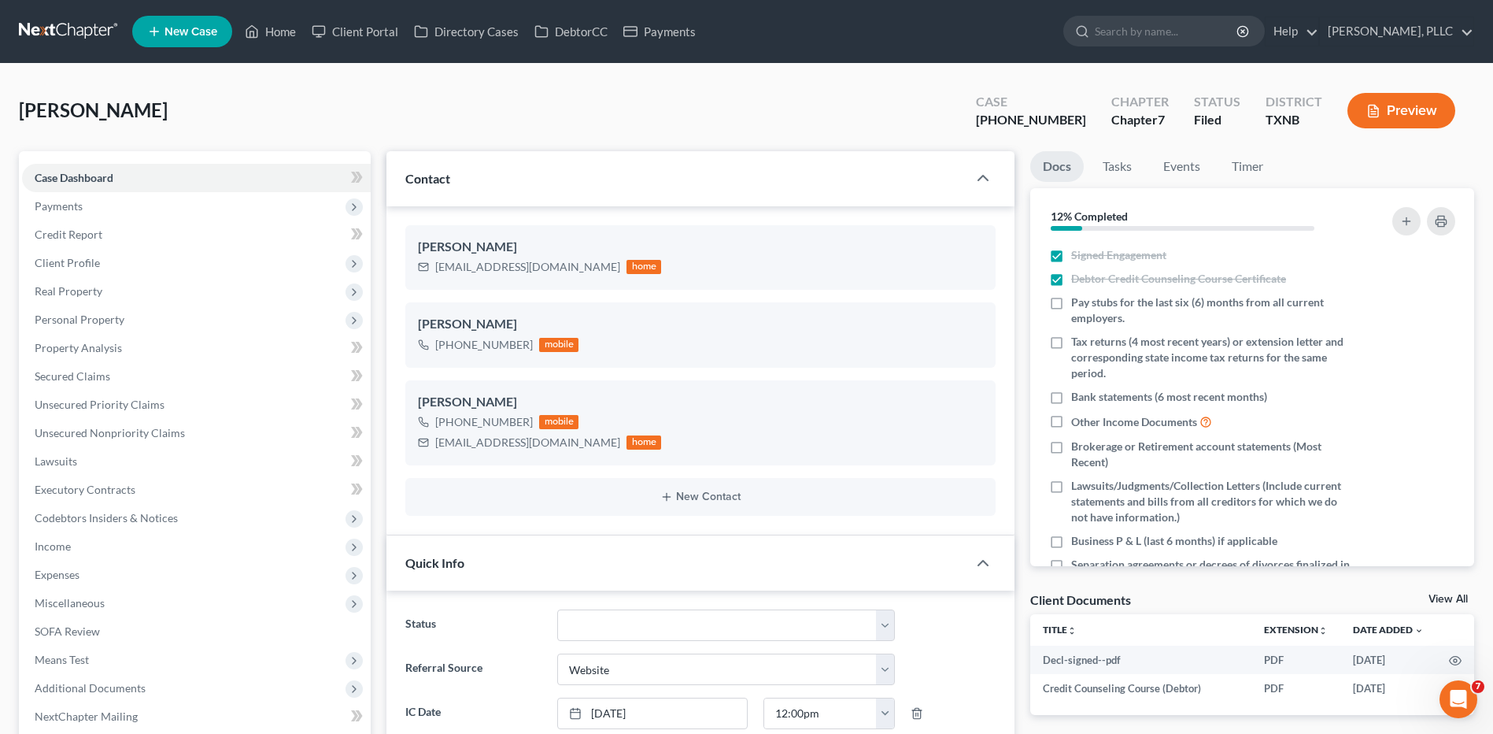
scroll to position [1700, 0]
click at [420, 116] on div "Morrow, Ryan Upgraded Case 25-42998-7 Chapter Chapter 7 Status Filed District T…" at bounding box center [746, 117] width 1455 height 68
click at [291, 29] on link "Home" at bounding box center [270, 31] width 67 height 28
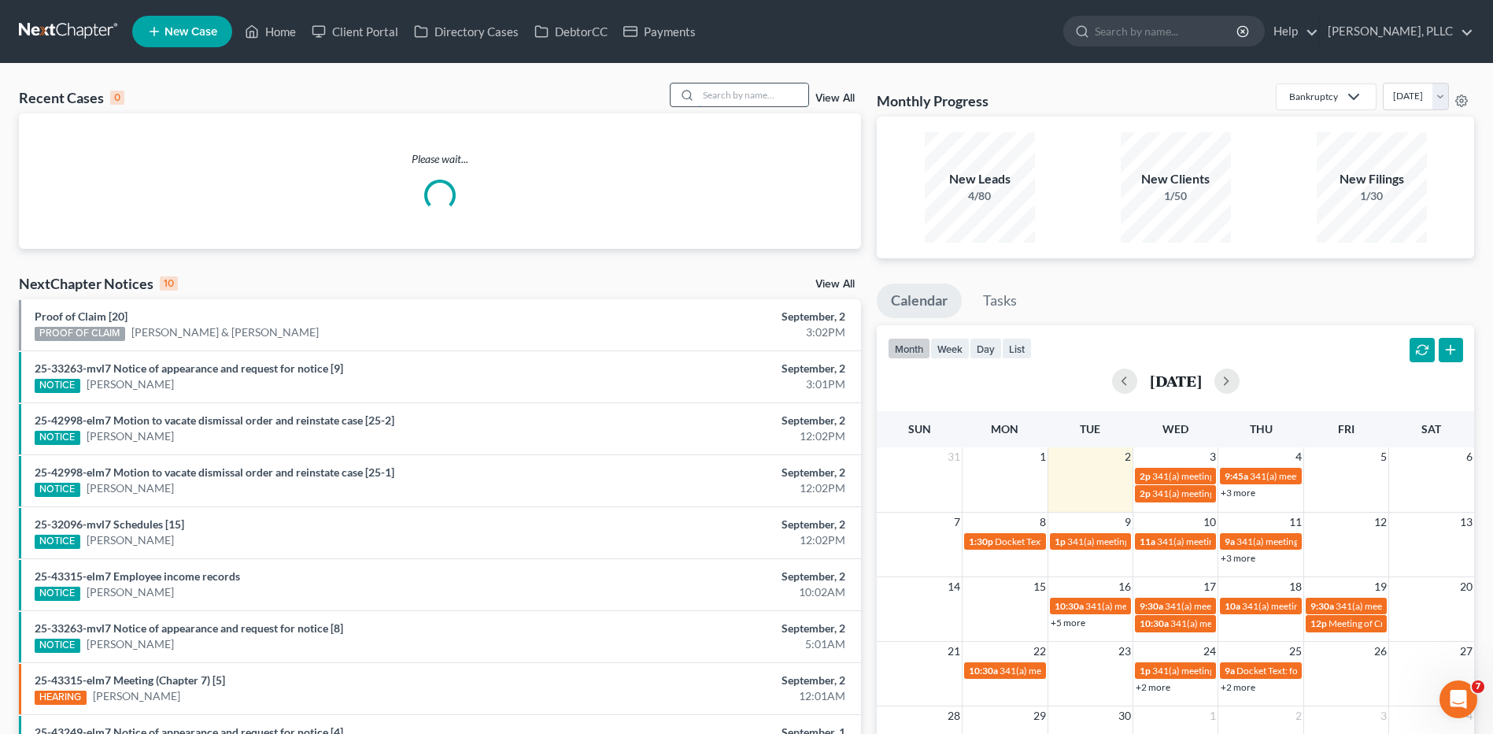
click at [730, 96] on input "search" at bounding box center [753, 94] width 110 height 23
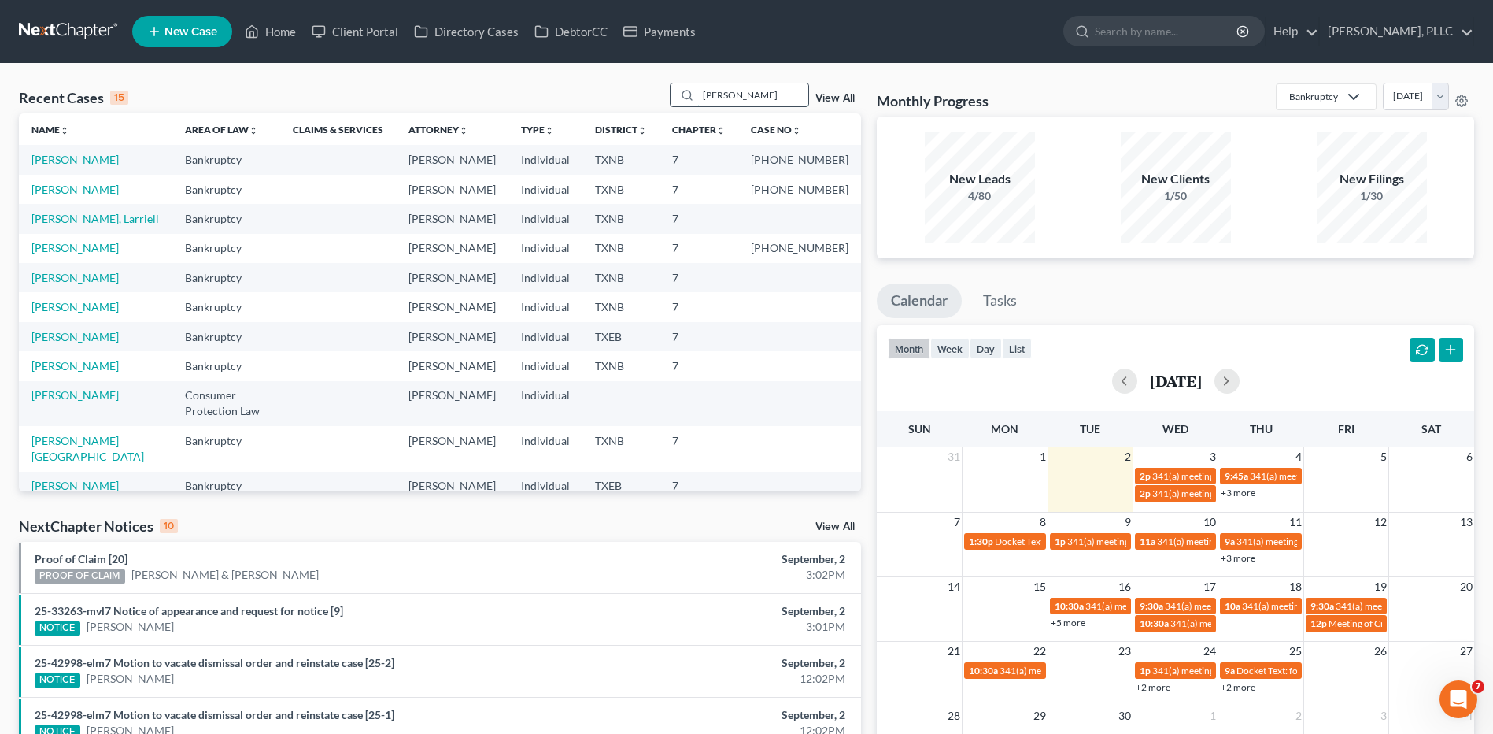
type input "Pearley"
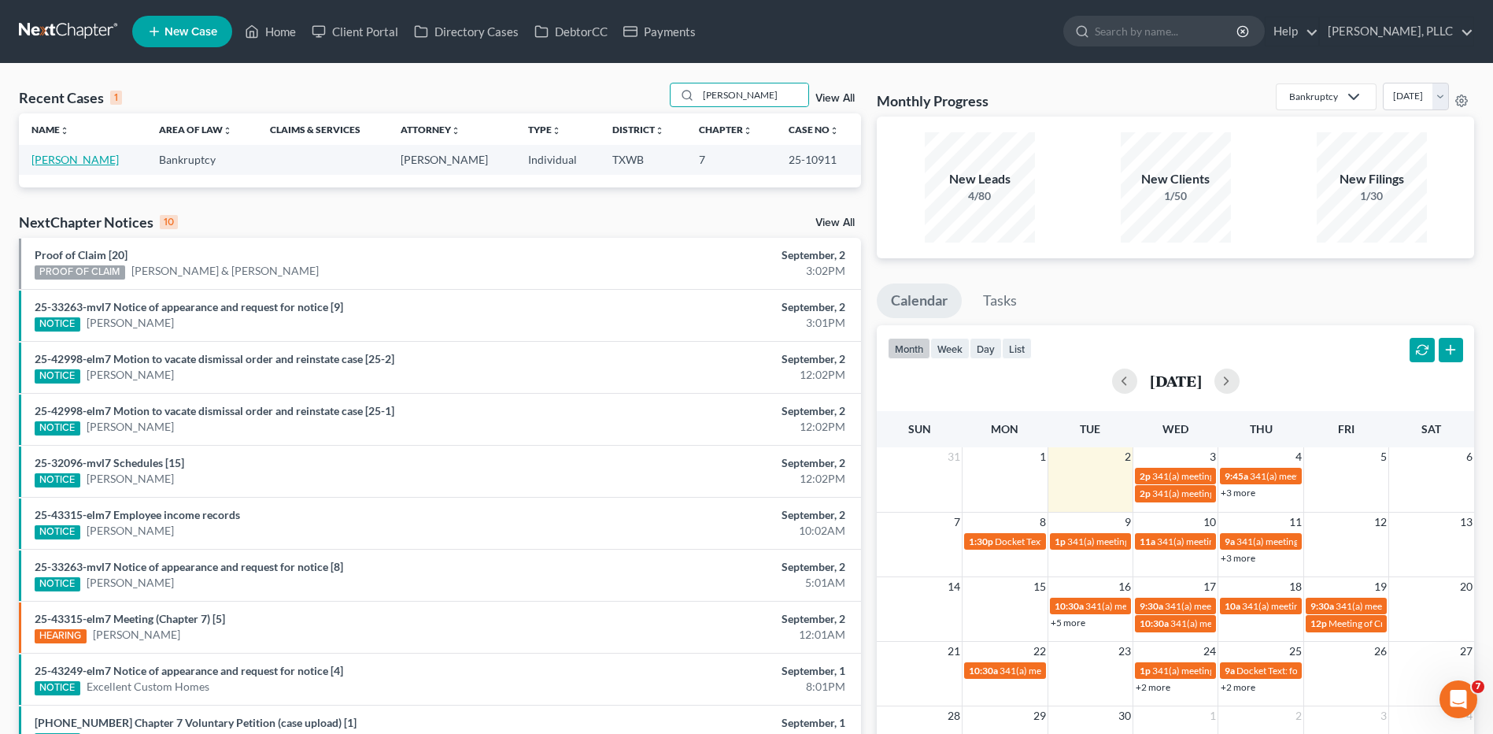
click at [79, 160] on link "Pearley, Tamala" at bounding box center [74, 159] width 87 height 13
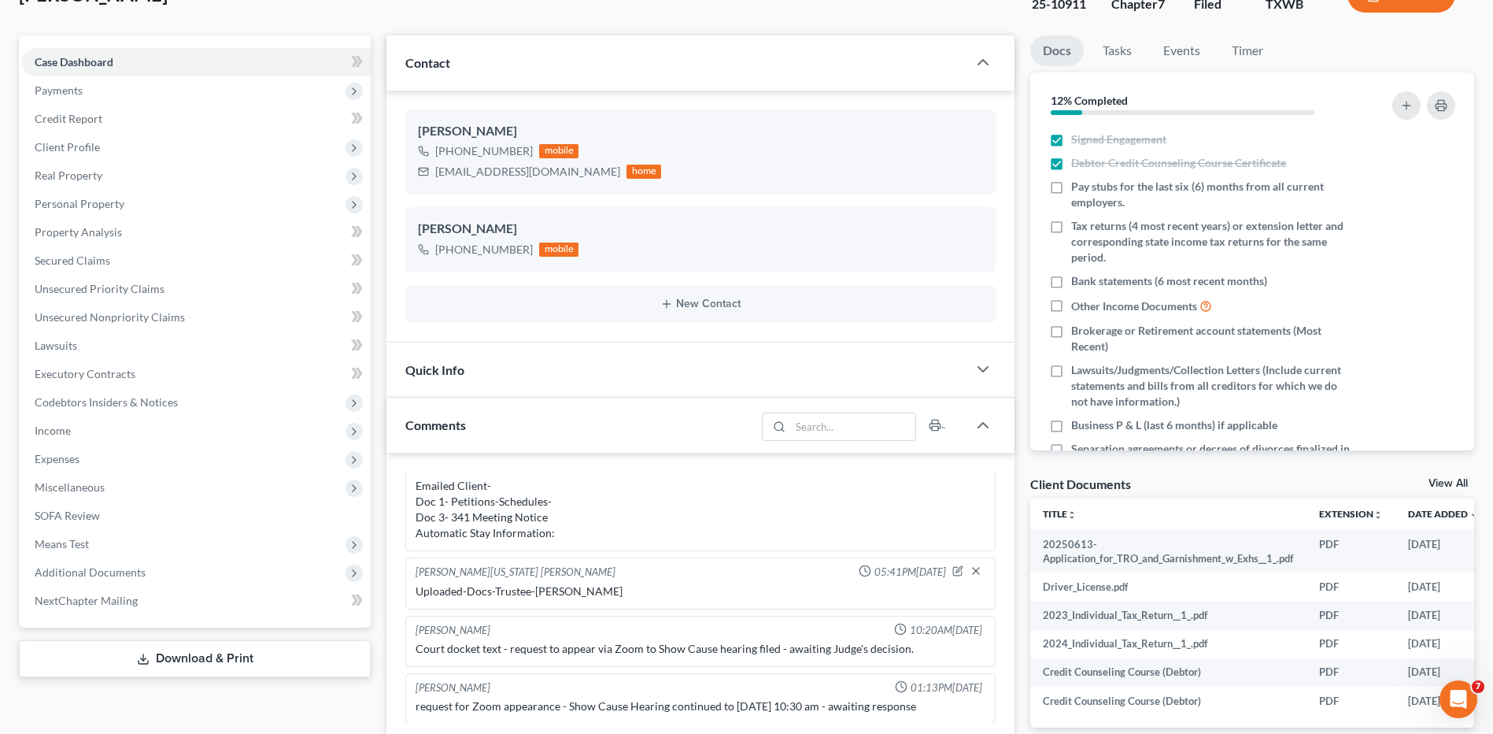
scroll to position [124, 0]
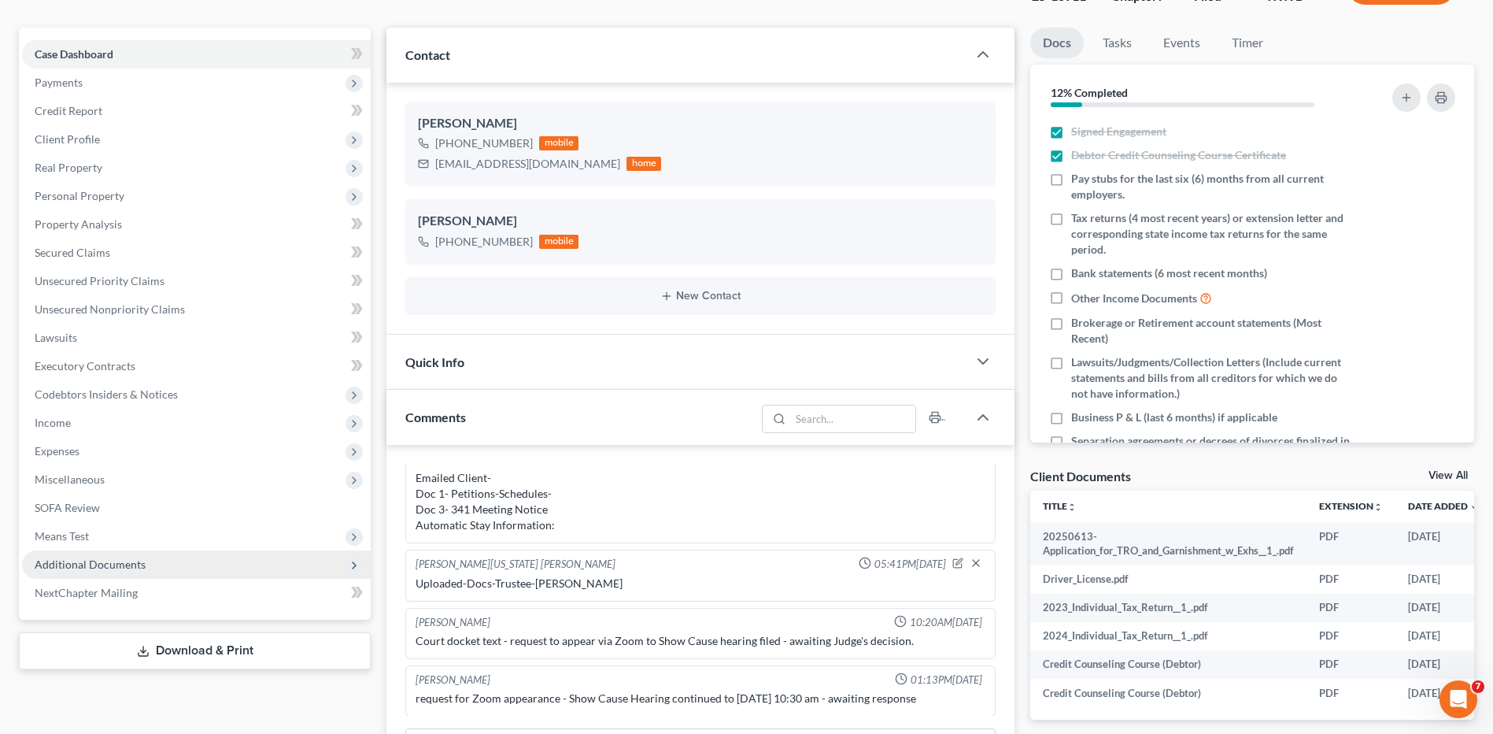
click at [95, 560] on span "Additional Documents" at bounding box center [90, 563] width 111 height 13
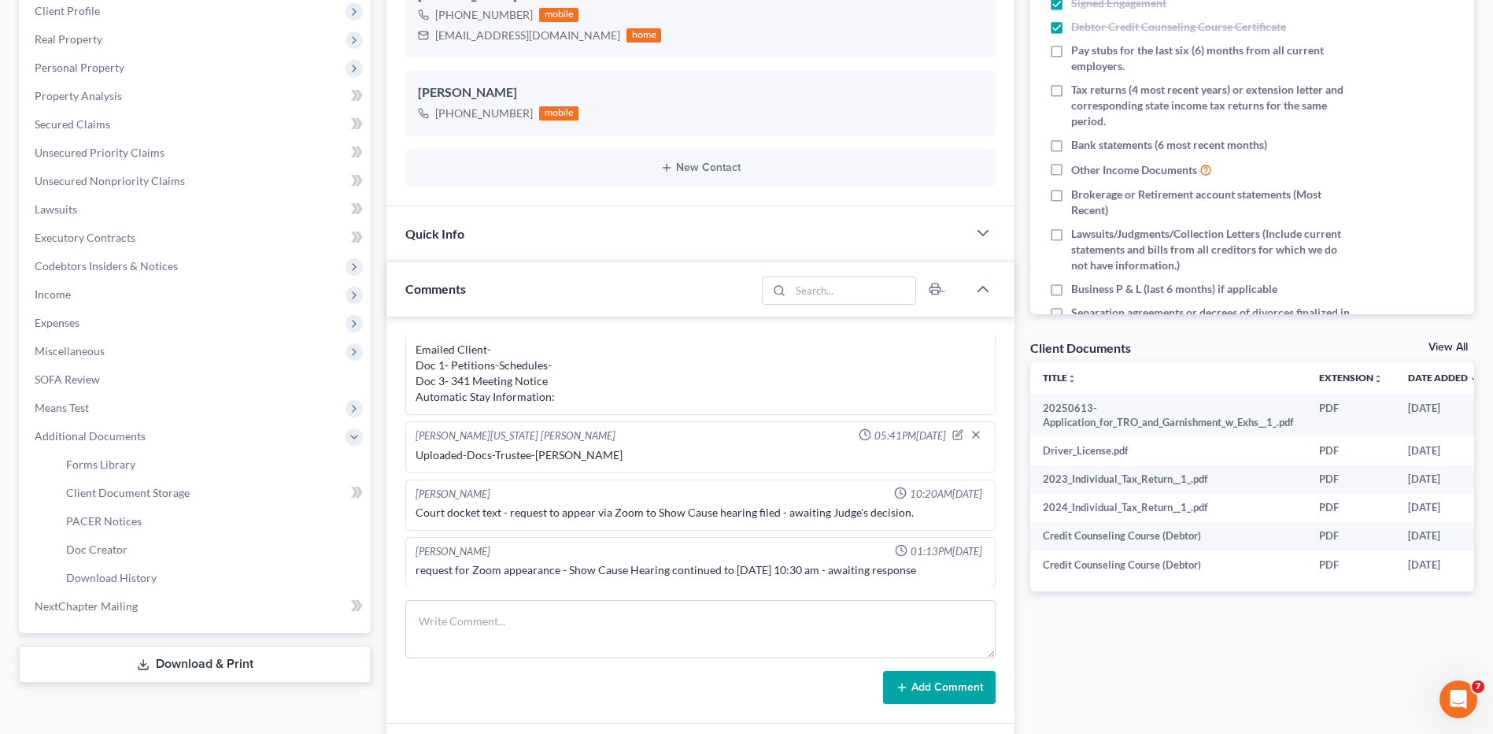
scroll to position [253, 0]
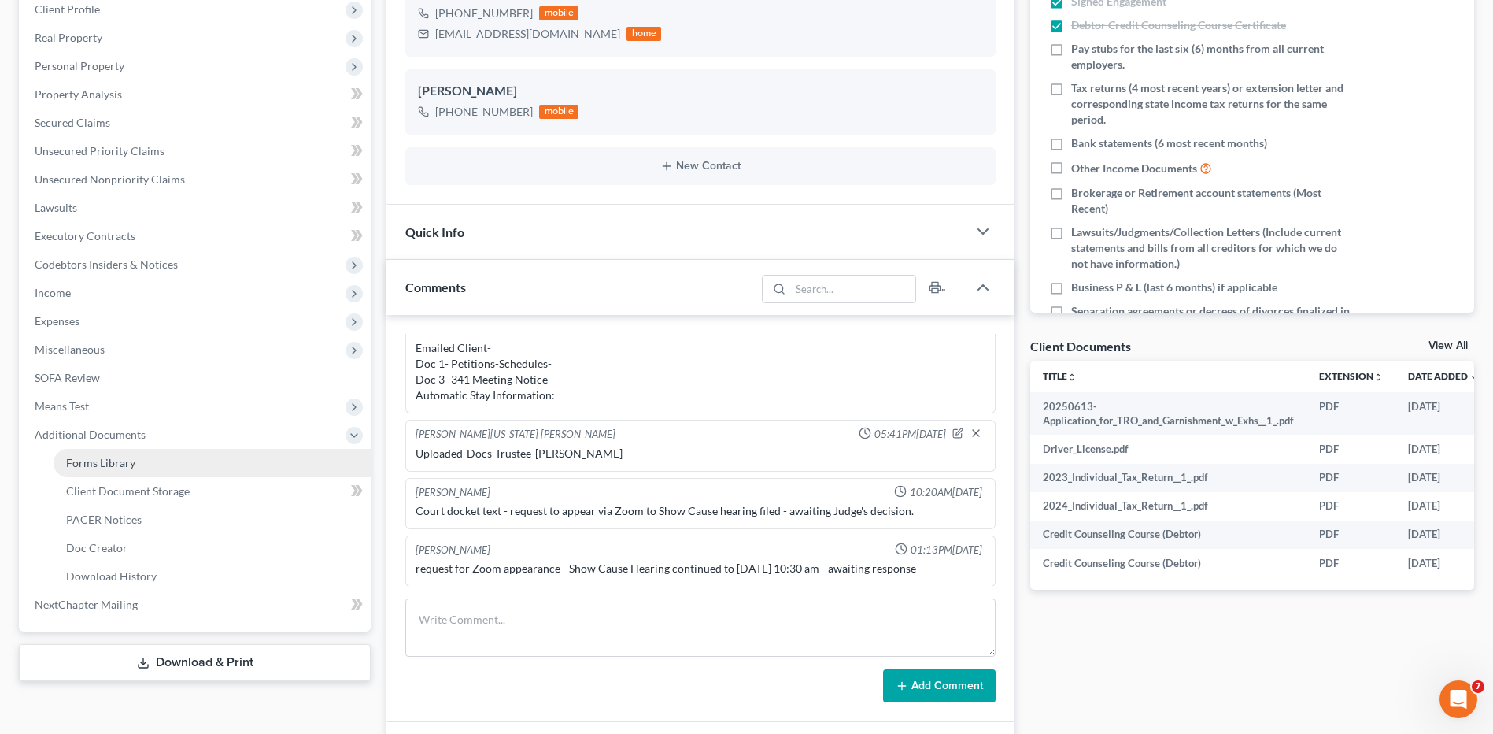
click at [101, 464] on span "Forms Library" at bounding box center [100, 462] width 69 height 13
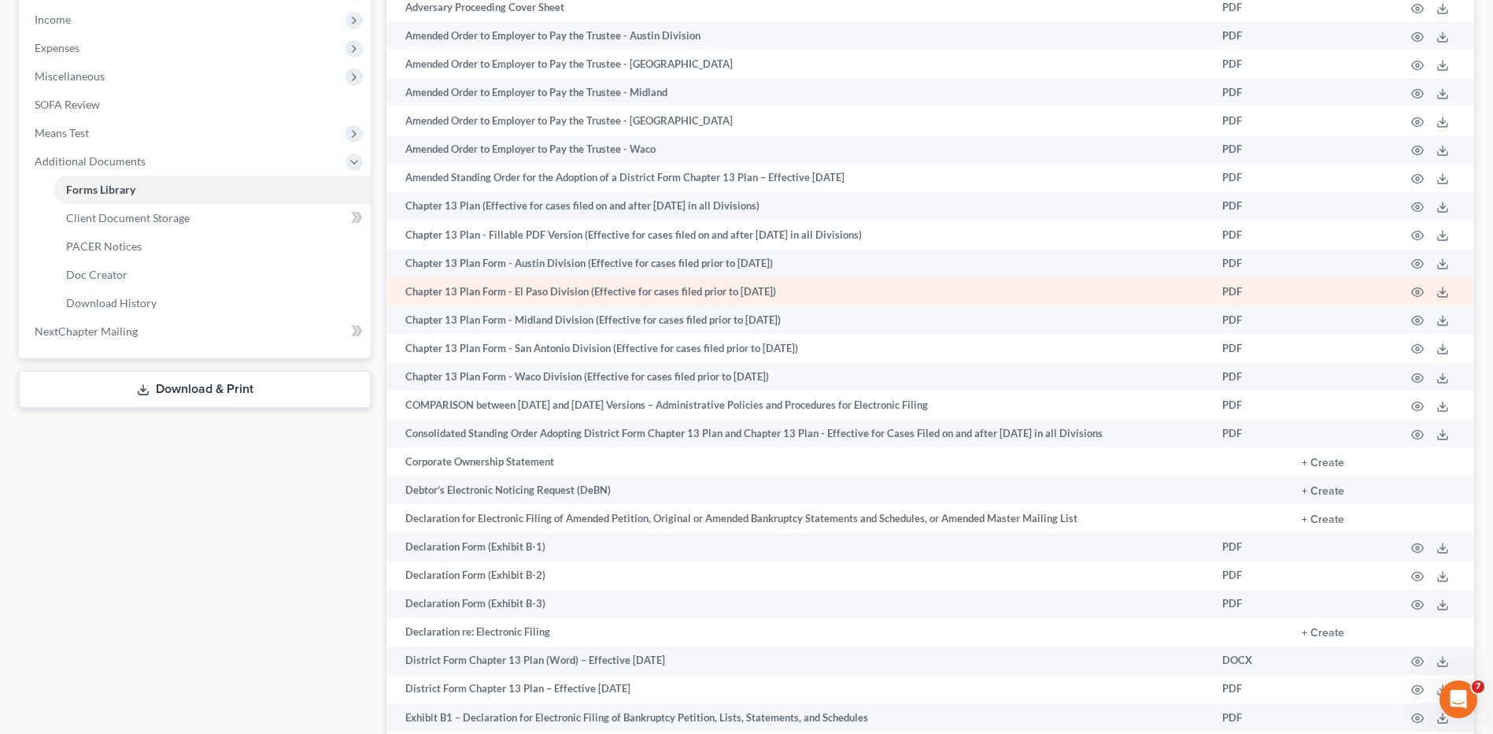
scroll to position [530, 0]
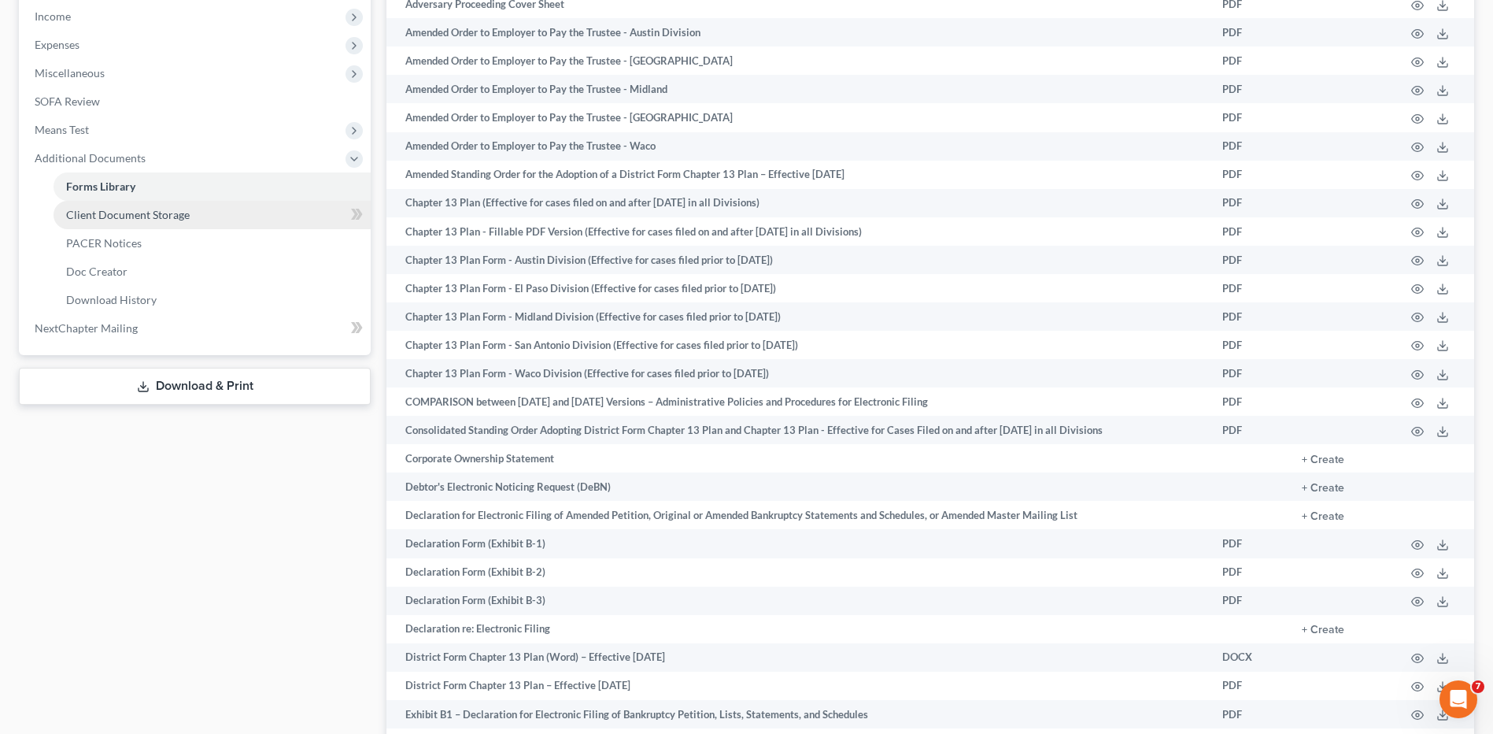
click at [105, 210] on span "Client Document Storage" at bounding box center [128, 214] width 124 height 13
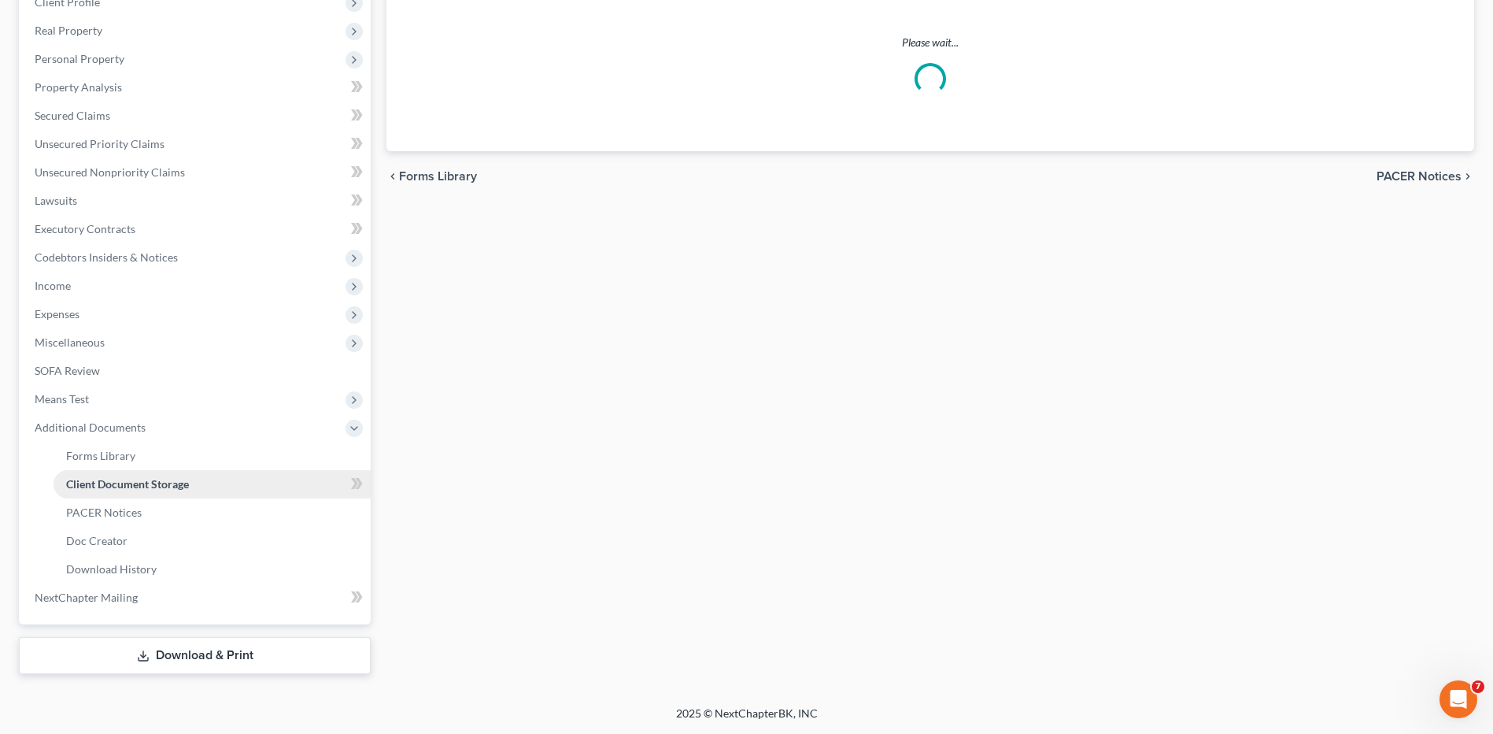
select select "0"
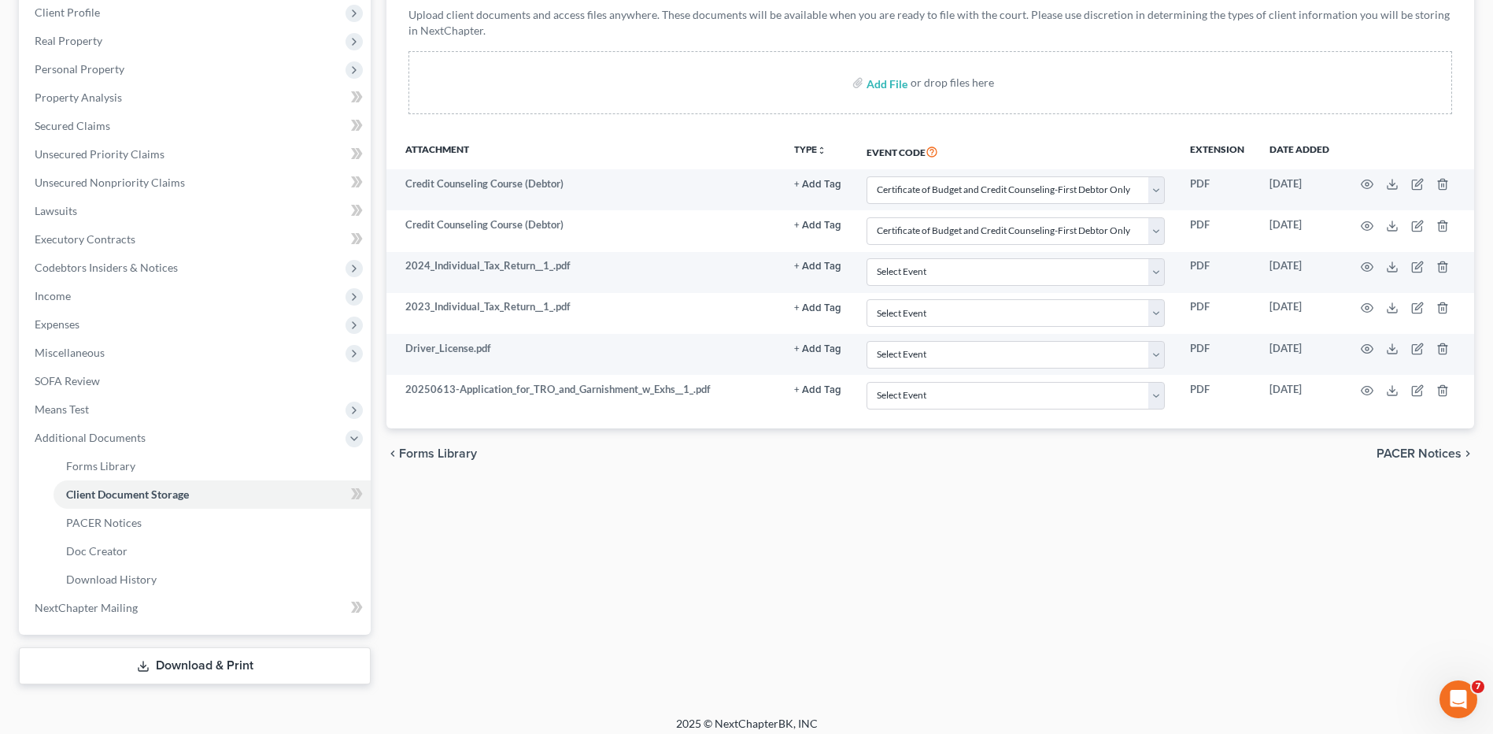
scroll to position [261, 0]
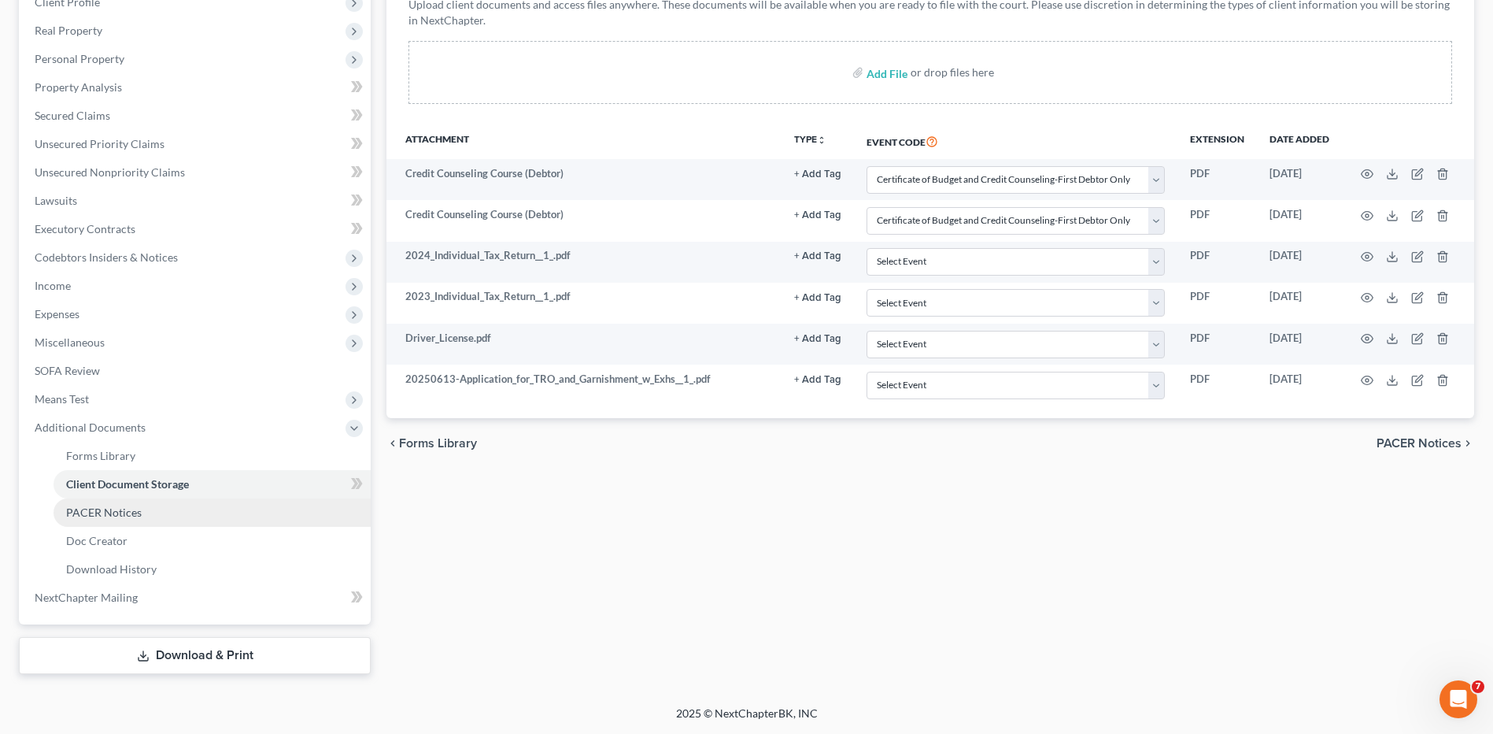
click at [114, 510] on span "PACER Notices" at bounding box center [104, 511] width 76 height 13
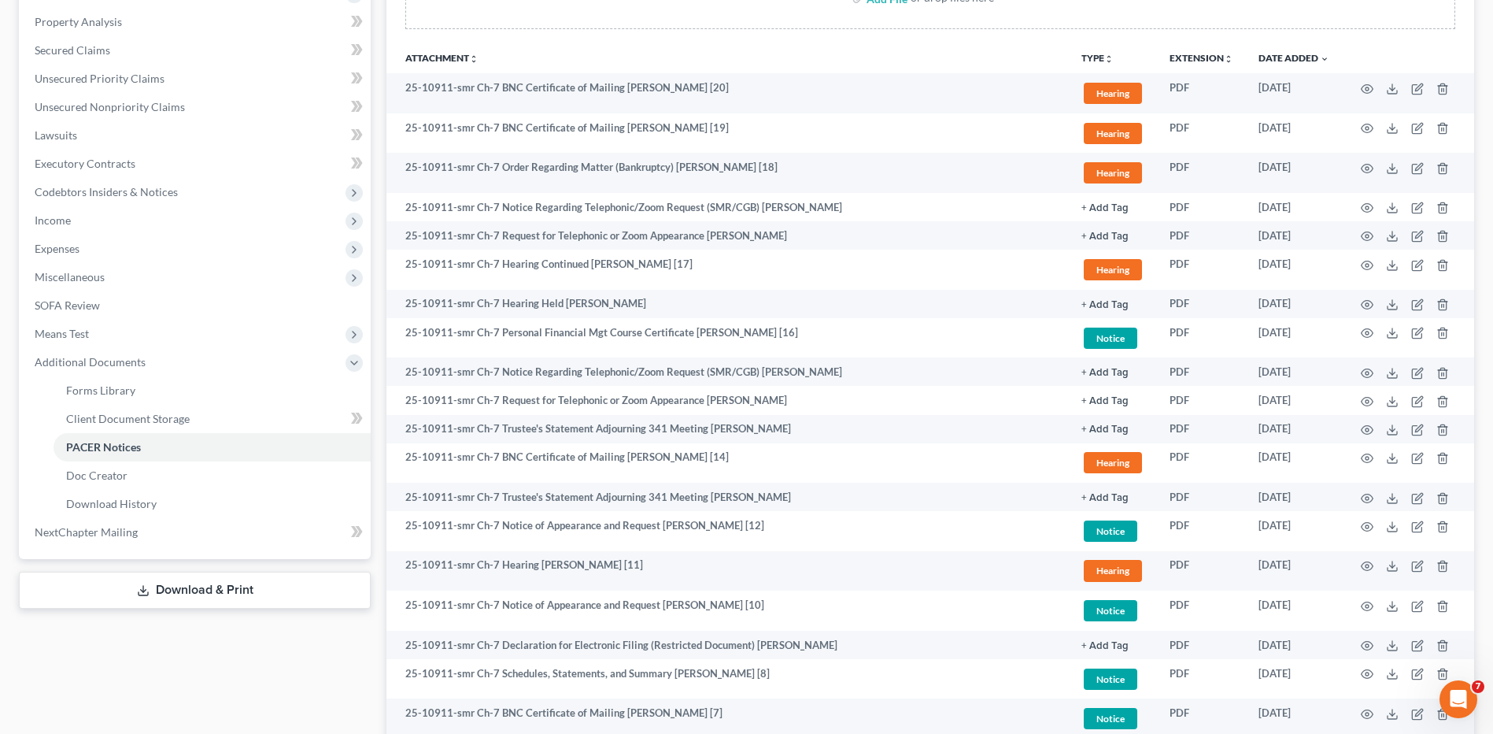
scroll to position [327, 0]
click at [125, 446] on span "PACER Notices" at bounding box center [103, 444] width 75 height 13
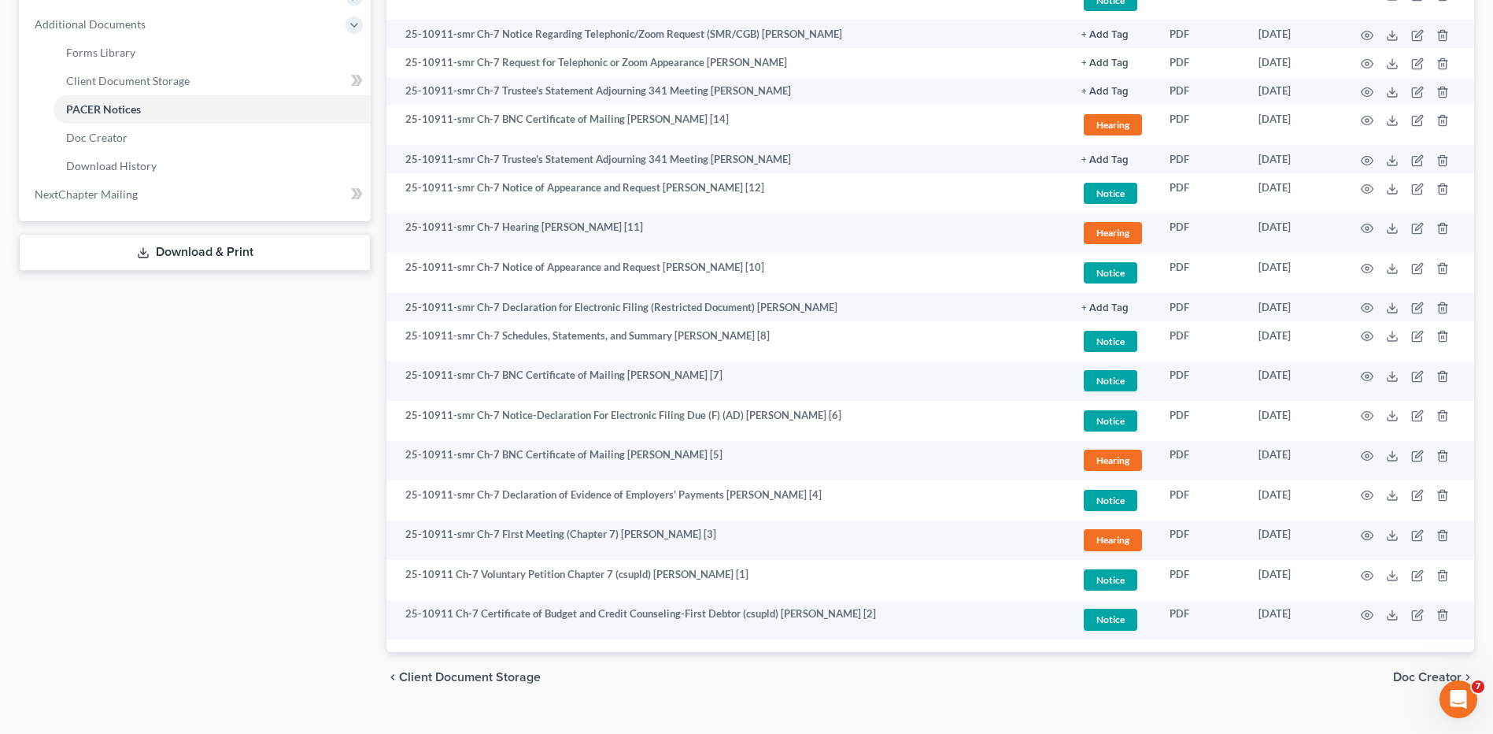
scroll to position [665, 0]
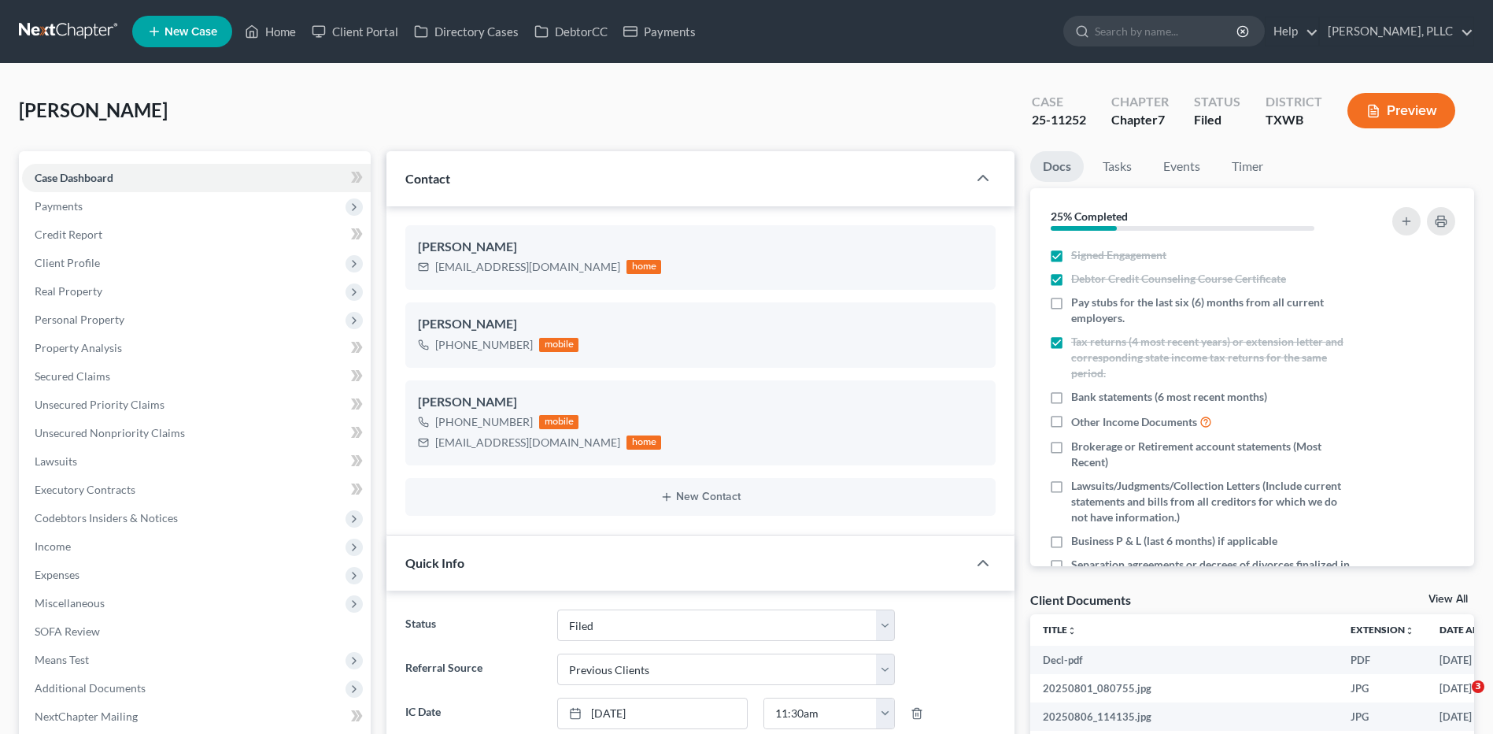
select select "10"
select select "1"
drag, startPoint x: 291, startPoint y: 28, endPoint x: 678, endPoint y: 155, distance: 407.0
click at [291, 28] on link "Home" at bounding box center [270, 31] width 67 height 28
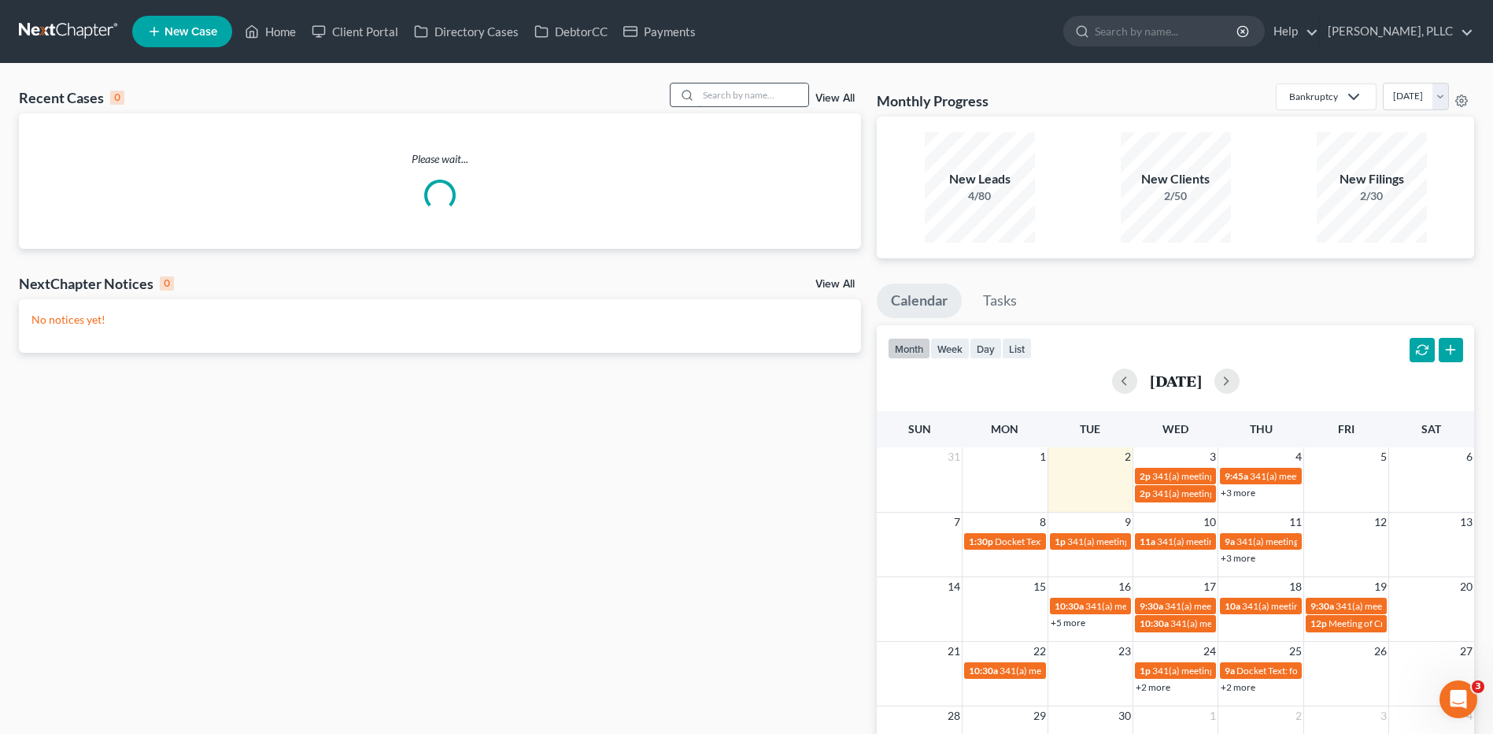
click at [717, 95] on input "search" at bounding box center [753, 94] width 110 height 23
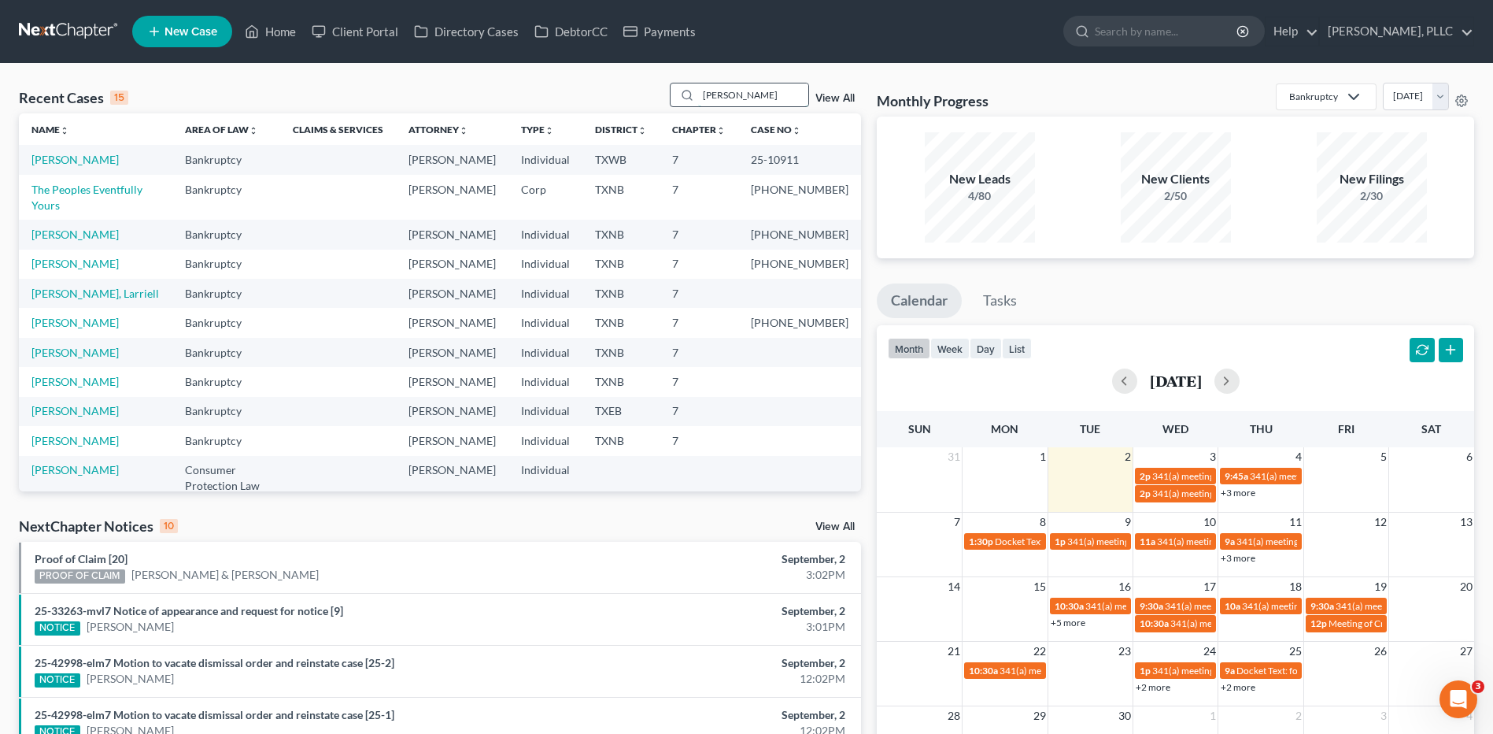
type input "Pearley"
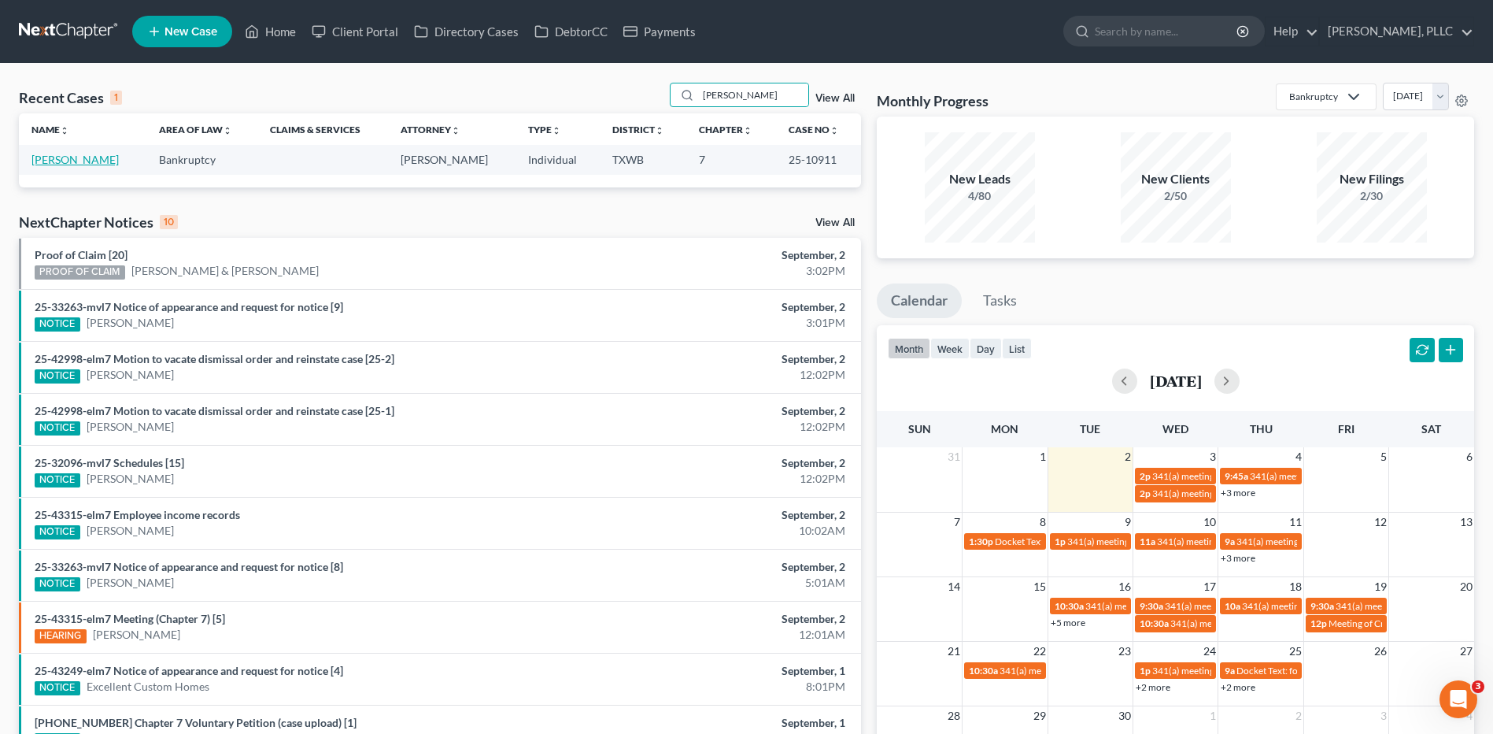
click at [73, 159] on link "[PERSON_NAME]" at bounding box center [74, 159] width 87 height 13
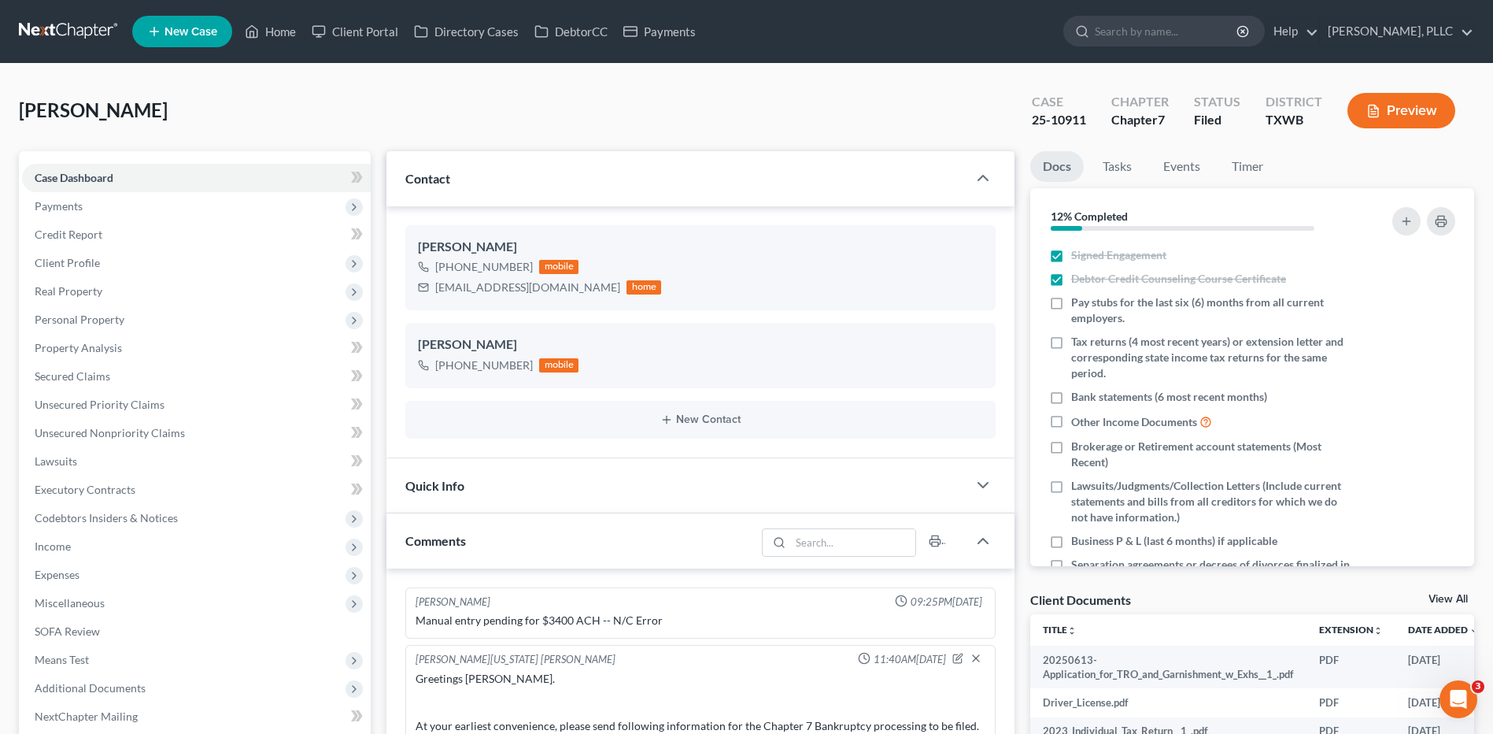
scroll to position [1911, 0]
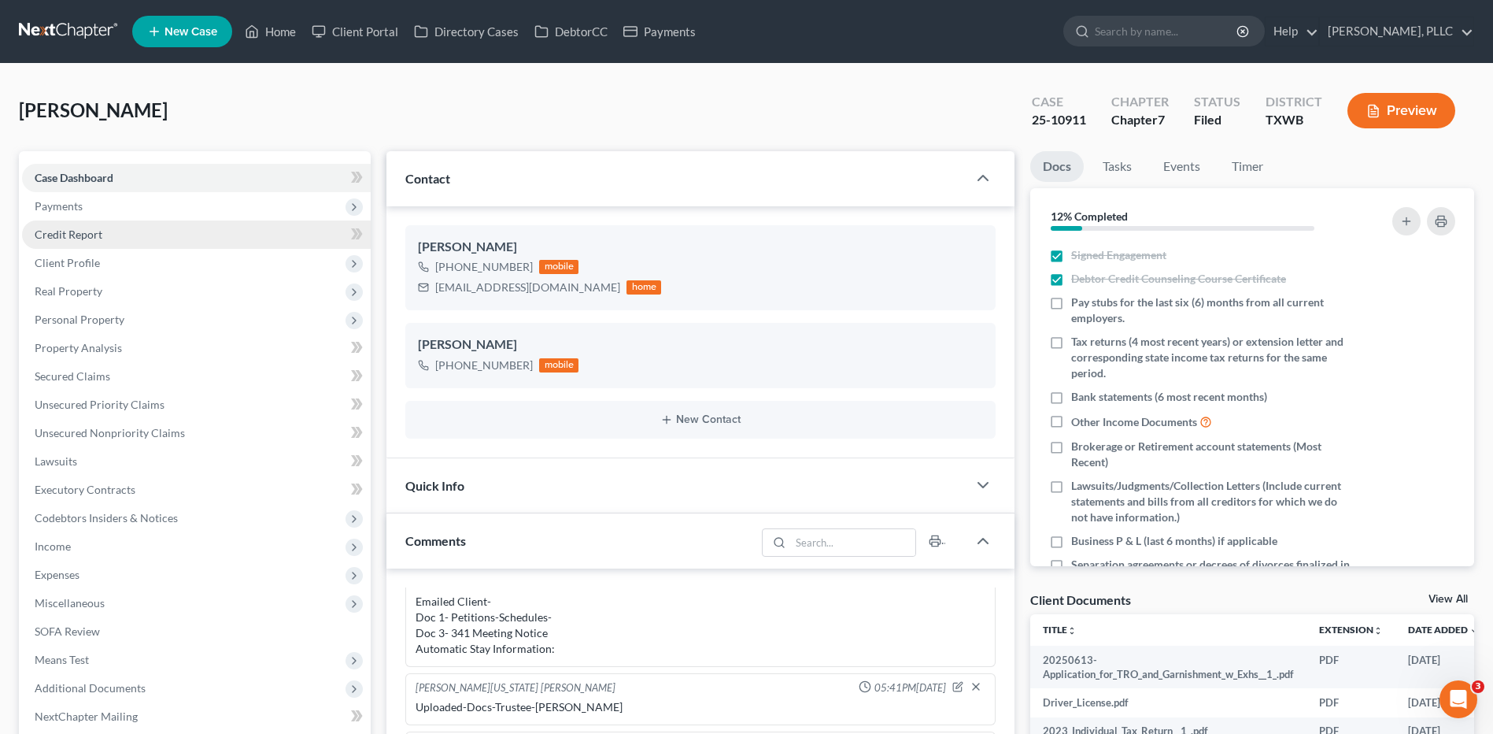
click at [92, 235] on span "Credit Report" at bounding box center [69, 233] width 68 height 13
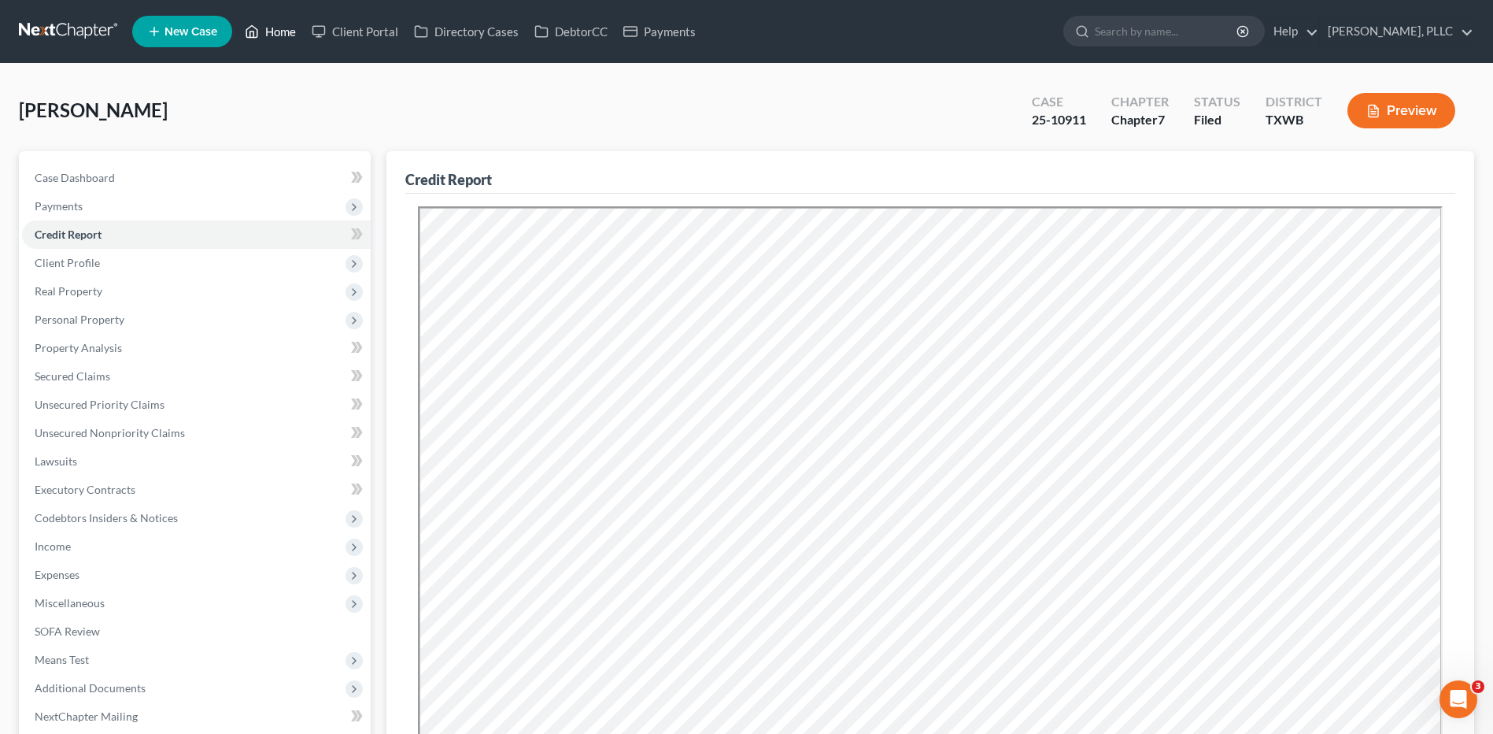
click at [287, 27] on link "Home" at bounding box center [270, 31] width 67 height 28
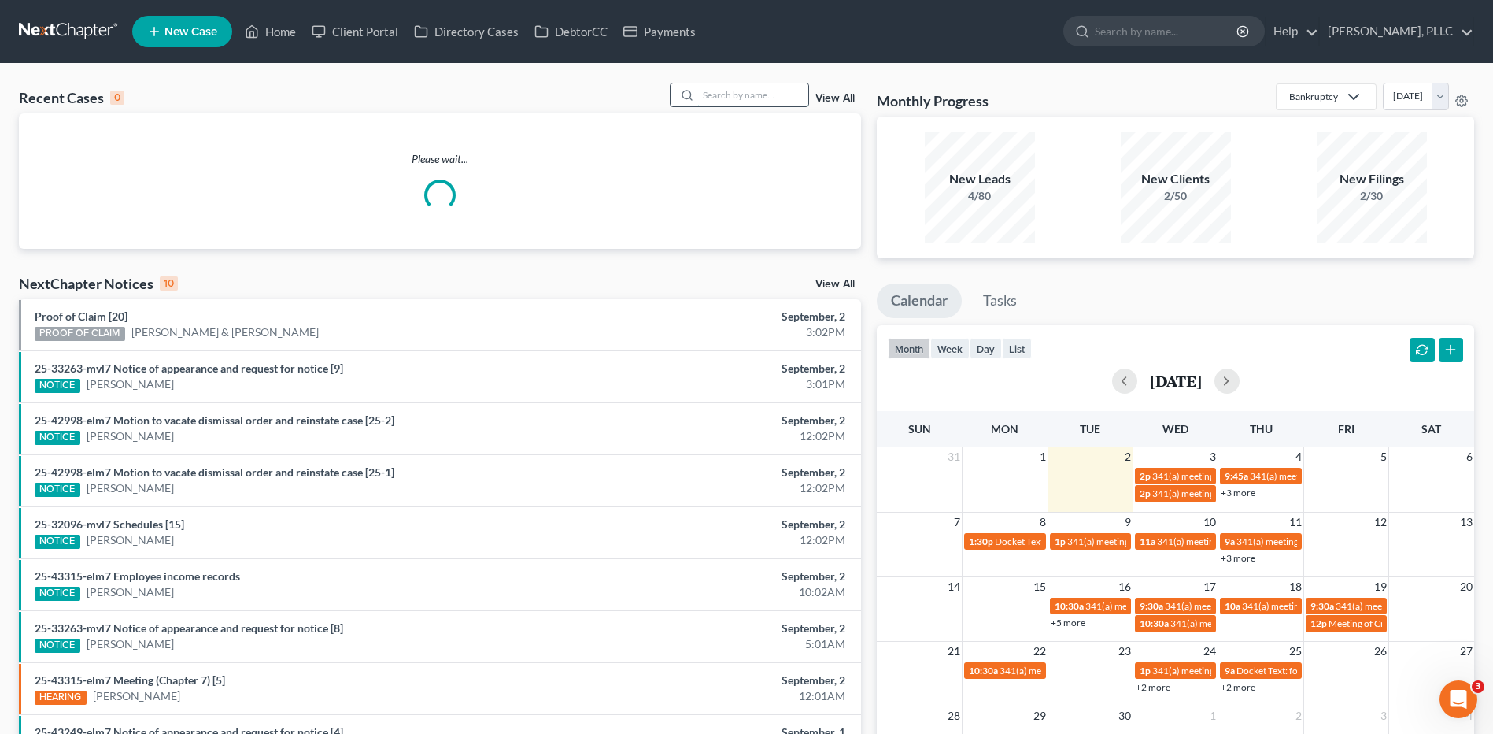
click at [728, 97] on input "search" at bounding box center [753, 94] width 110 height 23
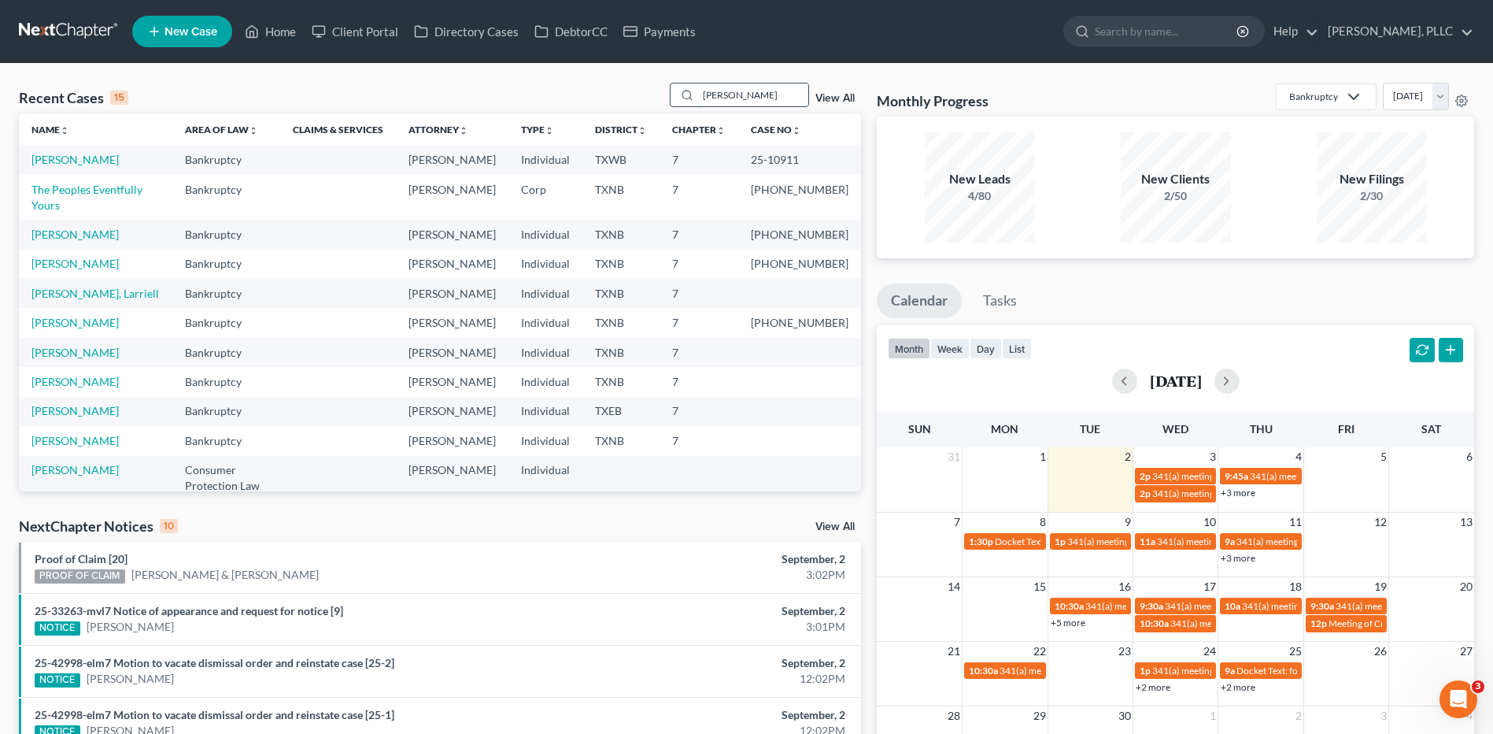
type input "Pearley"
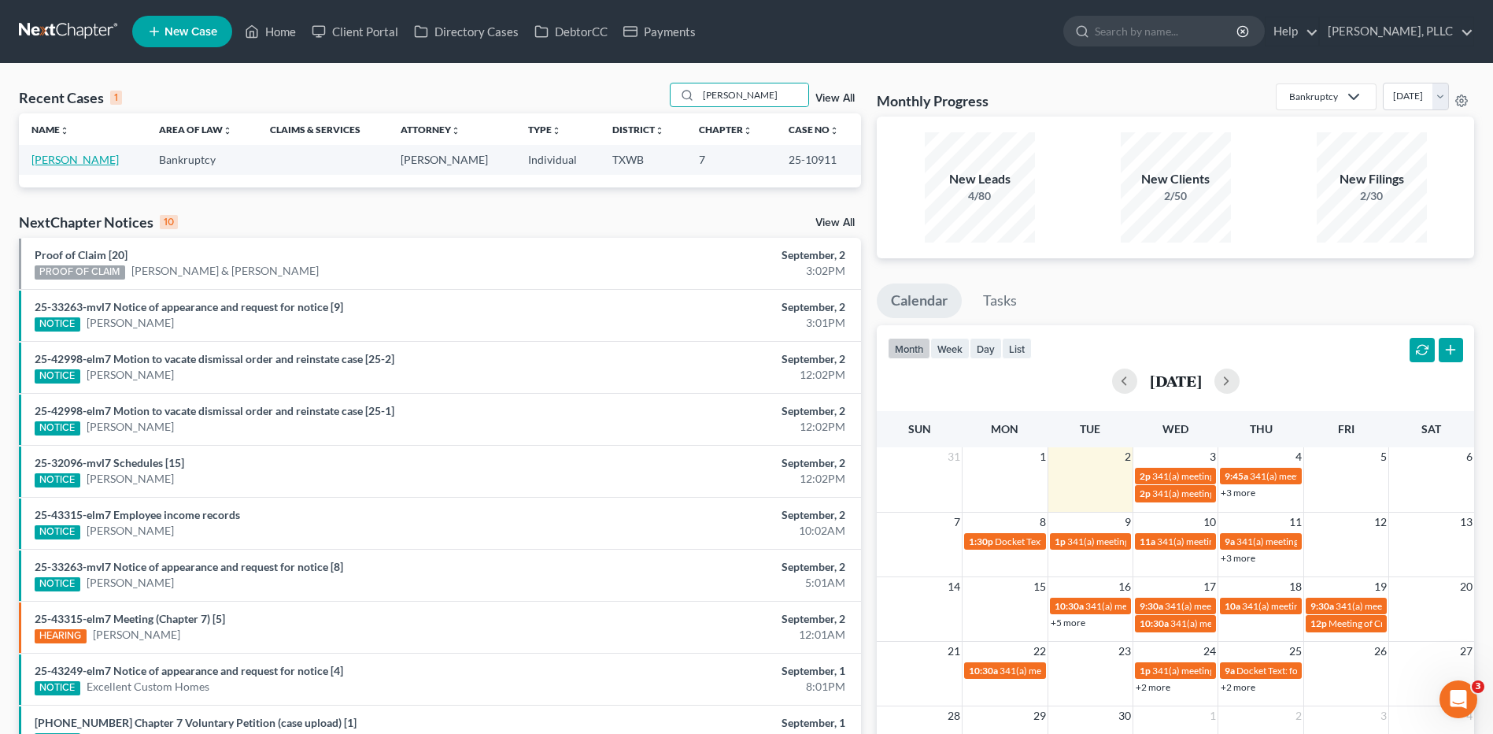
click at [46, 159] on link "[PERSON_NAME]" at bounding box center [74, 159] width 87 height 13
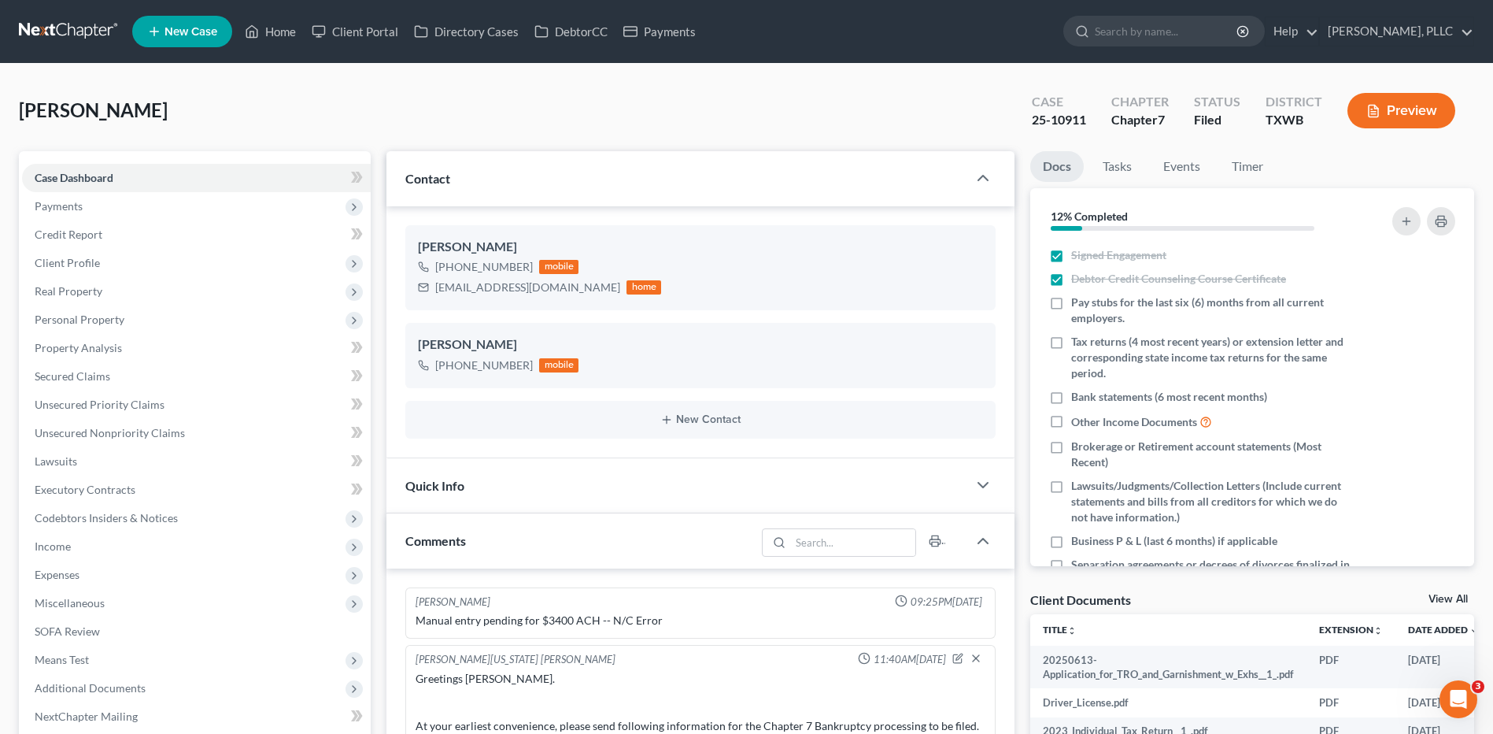
scroll to position [1911, 0]
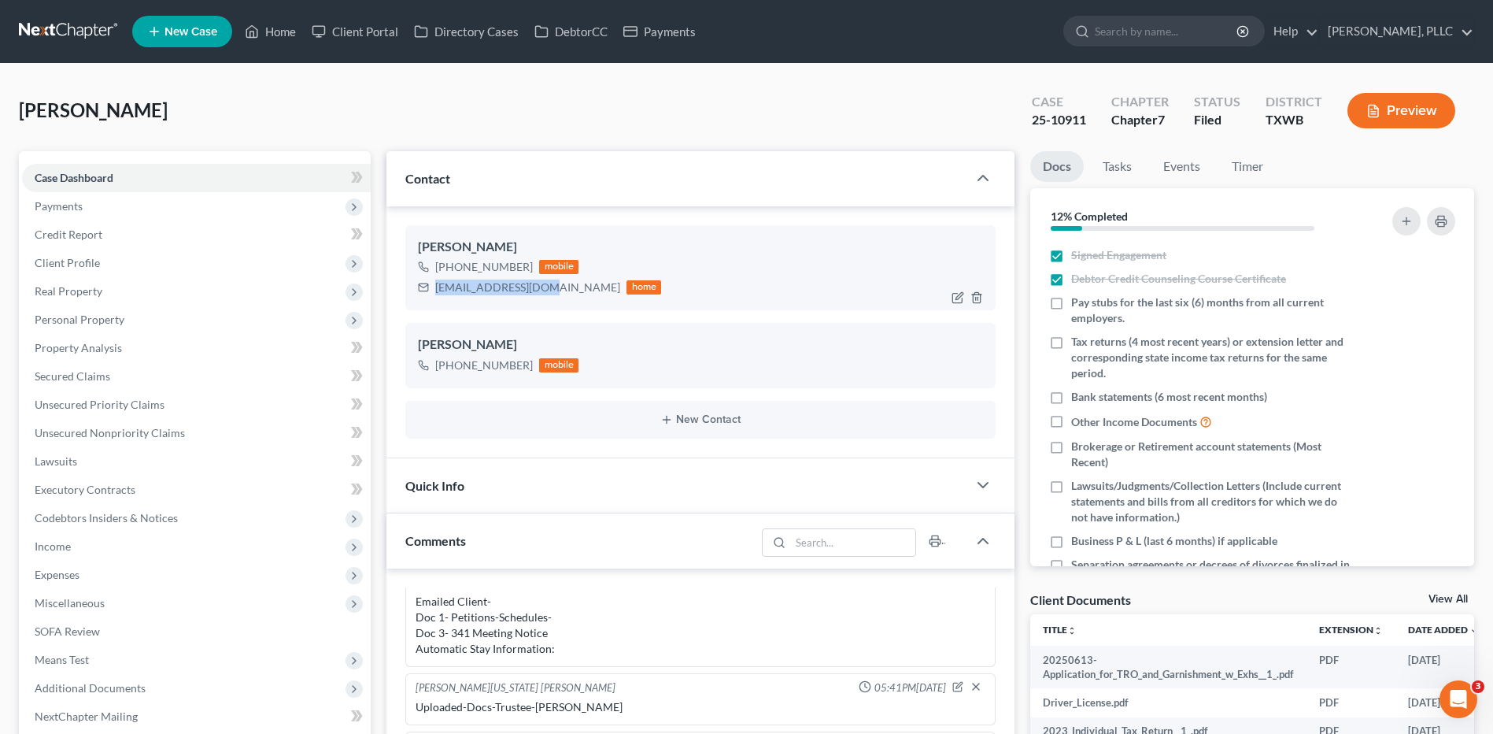
drag, startPoint x: 434, startPoint y: 285, endPoint x: 549, endPoint y: 287, distance: 114.1
click at [549, 287] on div "tamdj2001@yahoo.com home" at bounding box center [539, 287] width 243 height 20
copy div "tamdj2001@yahoo.com"
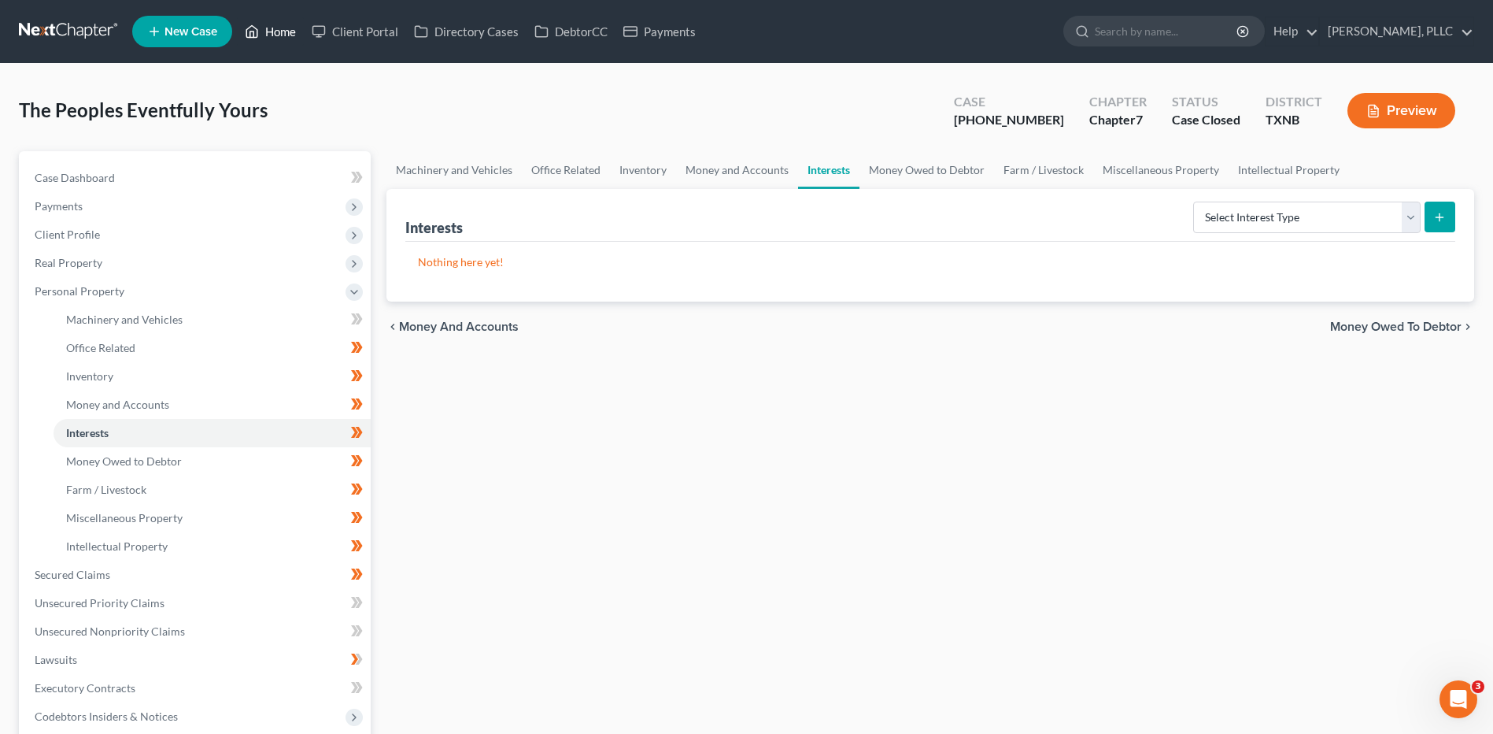
click at [269, 26] on link "Home" at bounding box center [270, 31] width 67 height 28
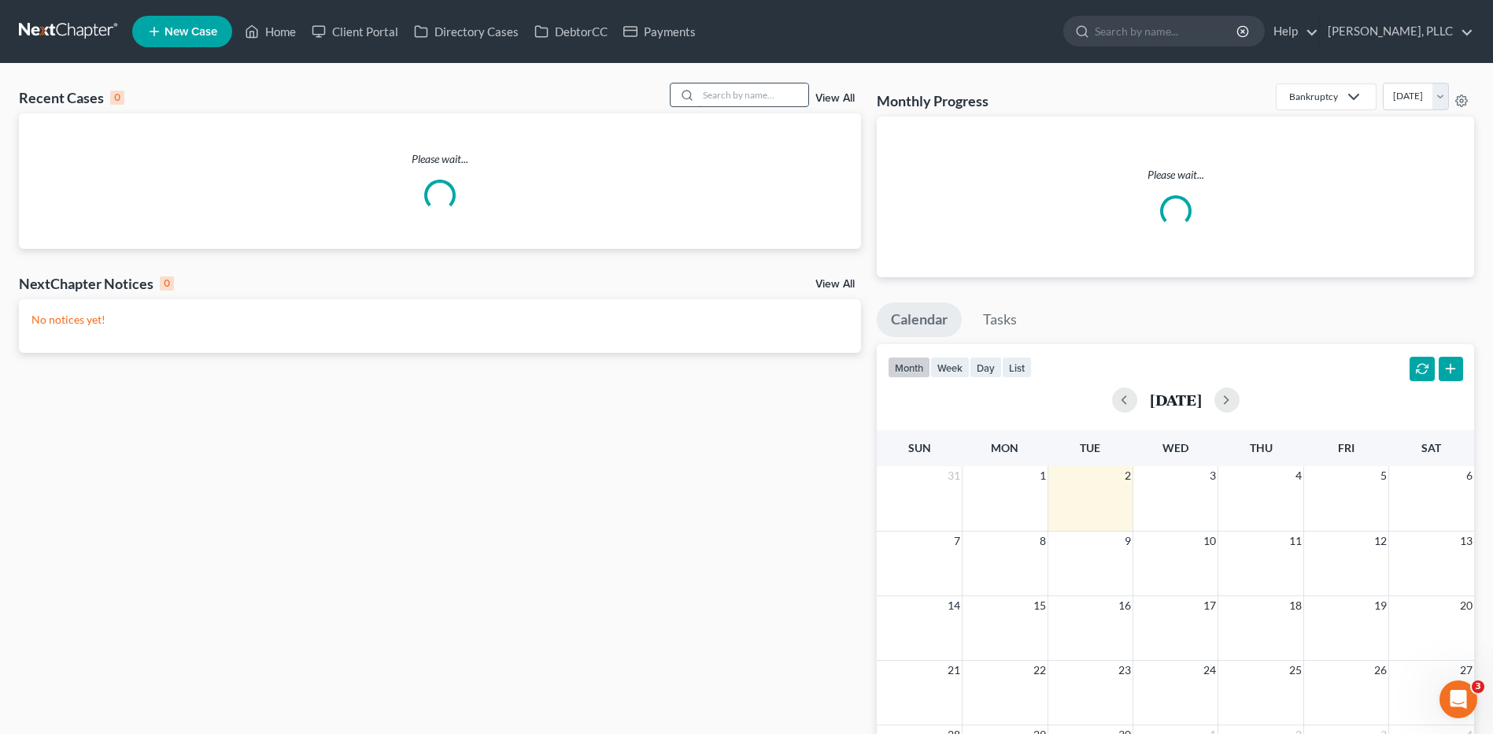
click at [734, 99] on input "search" at bounding box center [753, 94] width 110 height 23
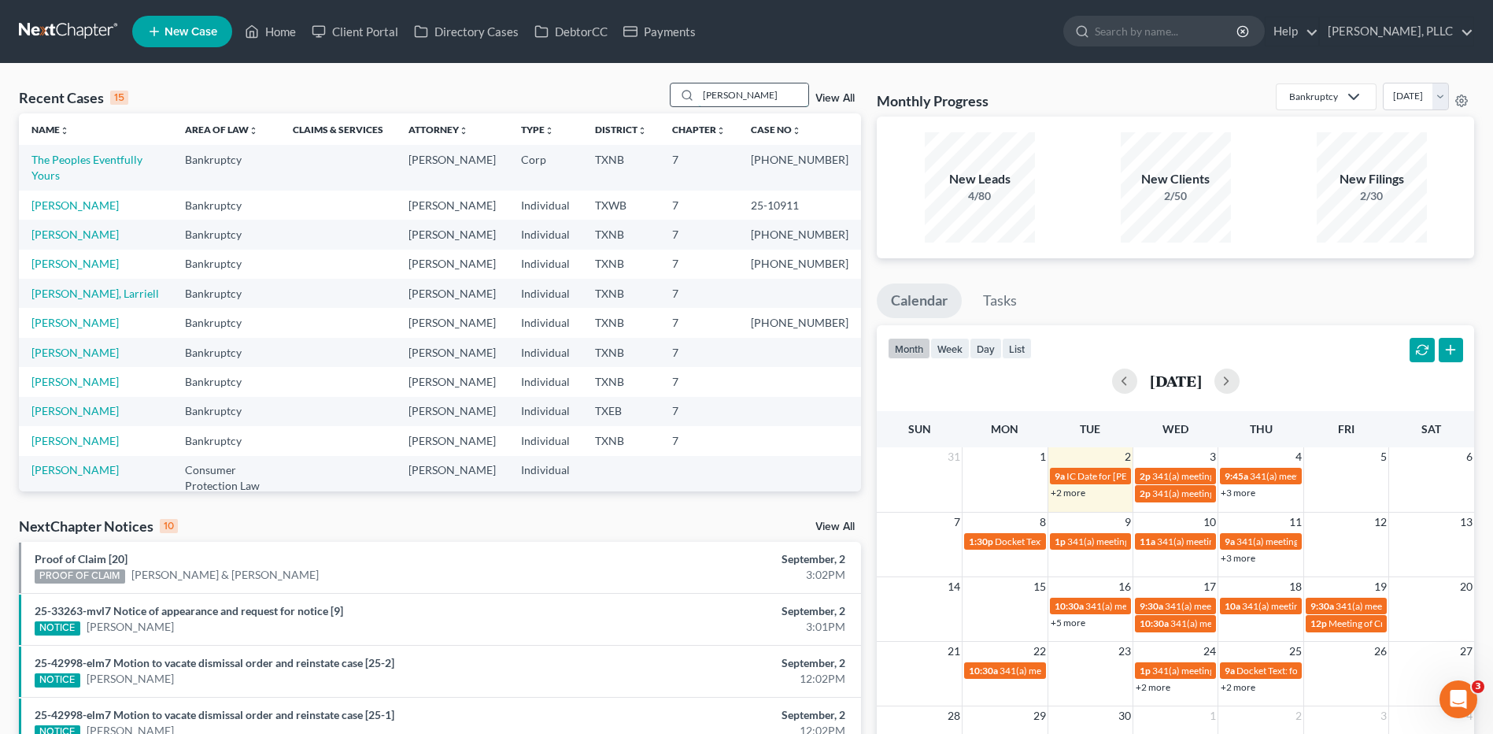
type input "Pearley"
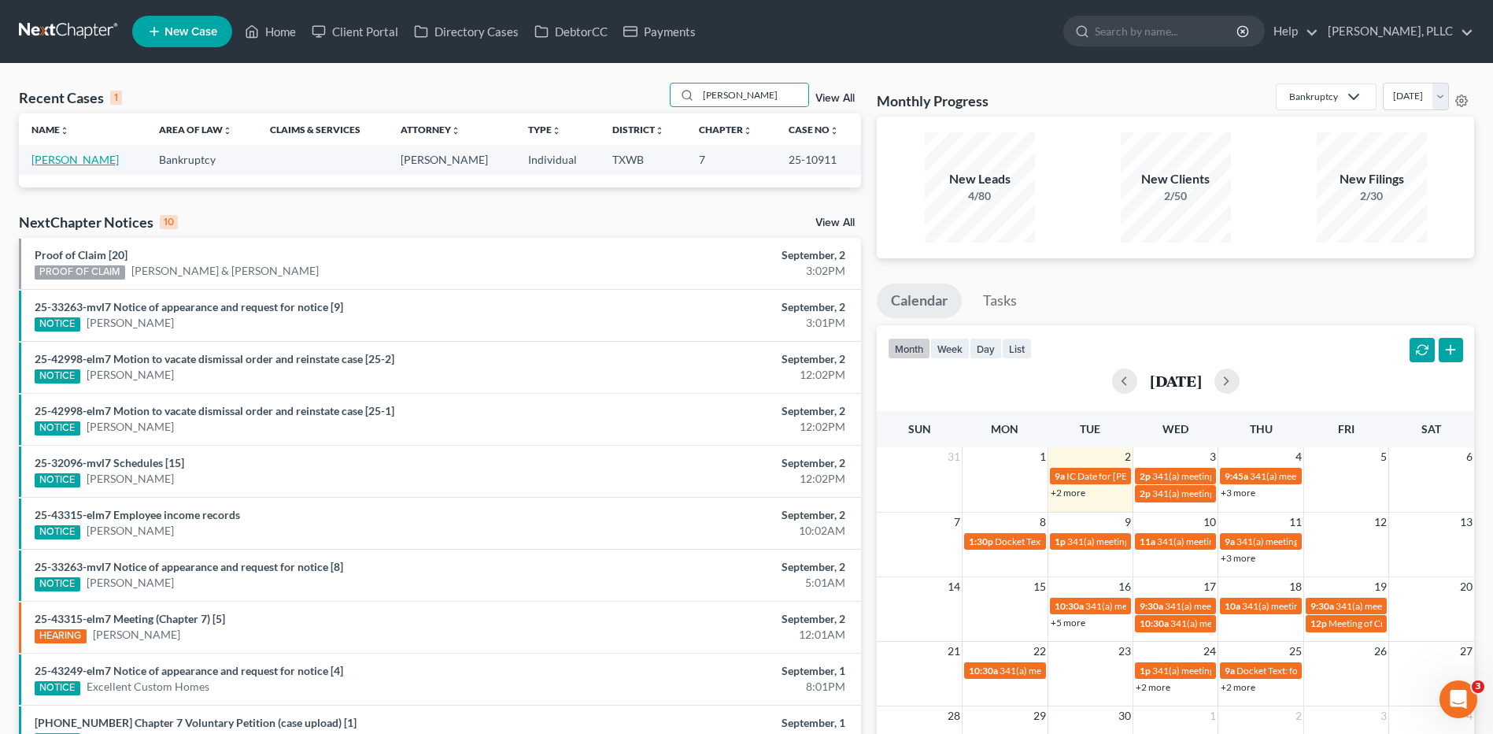
click at [60, 161] on link "[PERSON_NAME]" at bounding box center [74, 159] width 87 height 13
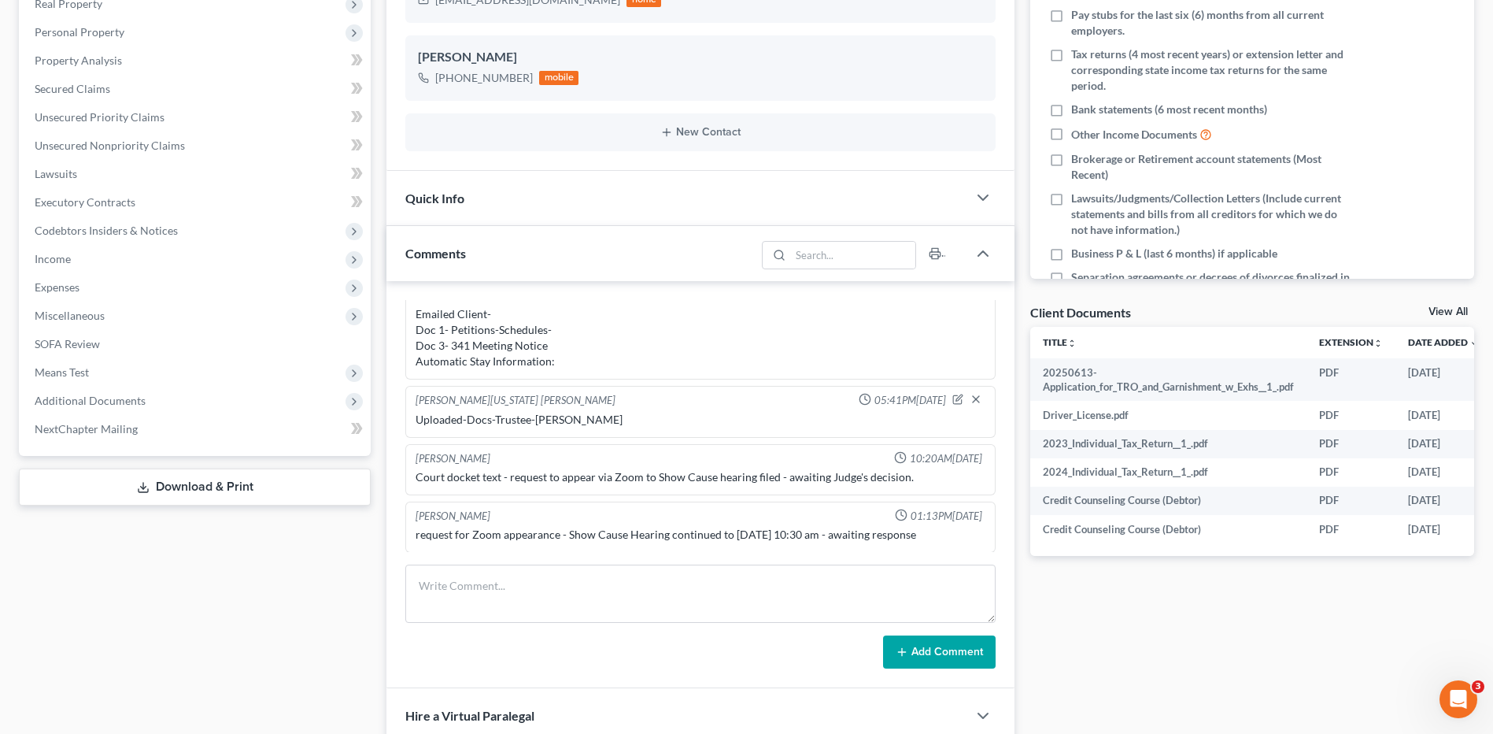
scroll to position [286, 0]
click at [197, 492] on link "Download & Print" at bounding box center [195, 488] width 352 height 37
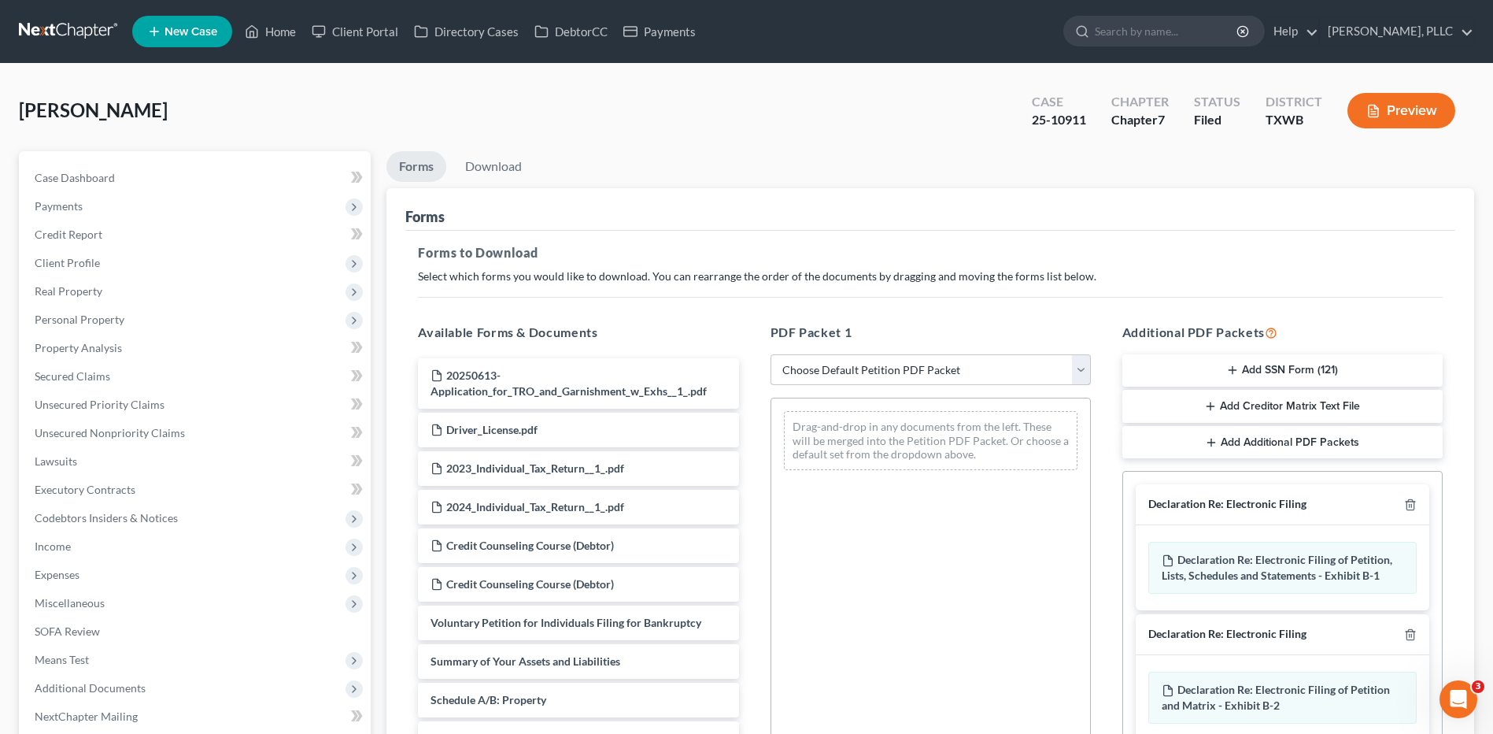
click at [1080, 367] on select "Choose Default Petition PDF Packet Complete Bankruptcy Petition (all forms and …" at bounding box center [931, 369] width 320 height 31
select select "0"
click at [771, 354] on select "Choose Default Petition PDF Packet Complete Bankruptcy Petition (all forms and …" at bounding box center [931, 369] width 320 height 31
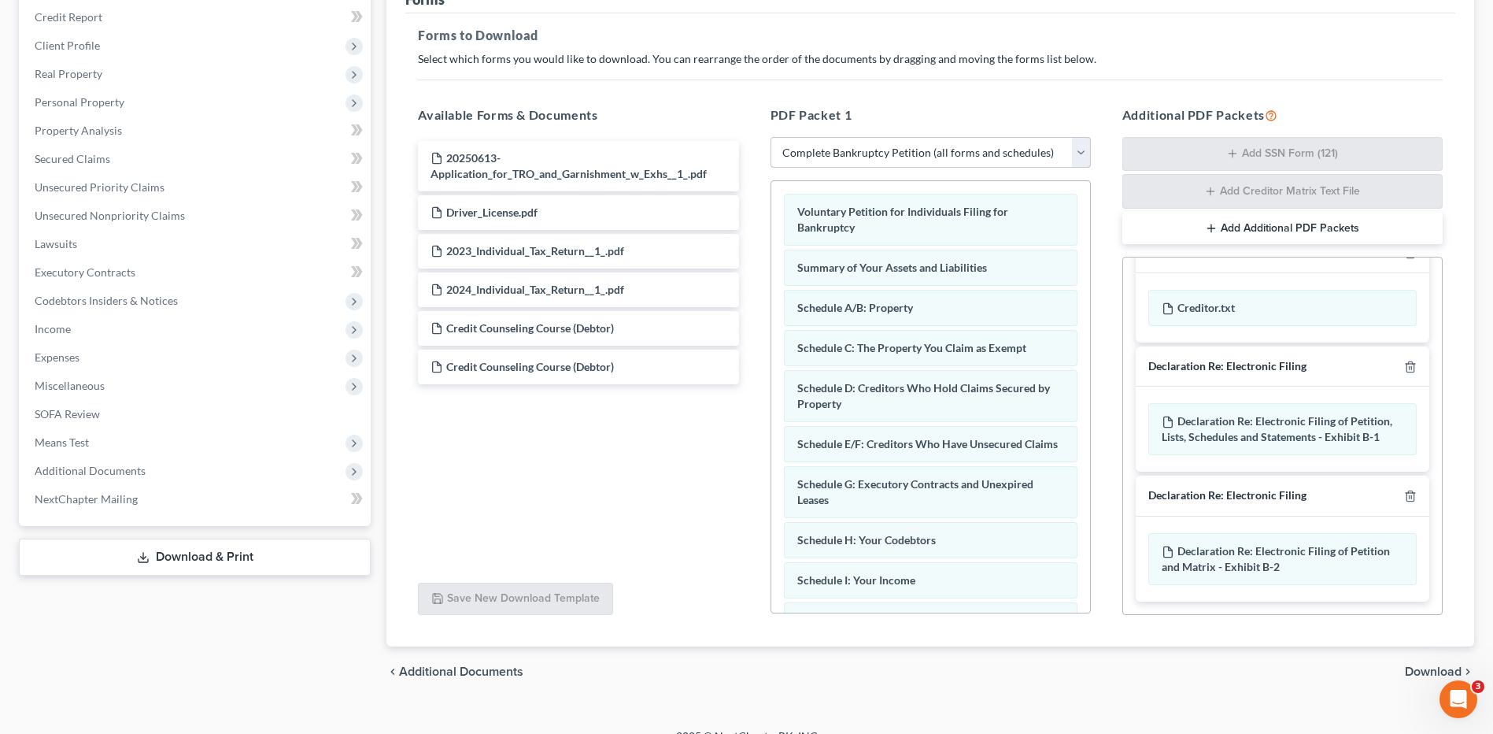
click at [1076, 146] on select "Choose Default Petition PDF Packet Complete Bankruptcy Petition (all forms and …" at bounding box center [931, 152] width 320 height 31
click at [83, 466] on span "Additional Documents" at bounding box center [90, 470] width 111 height 13
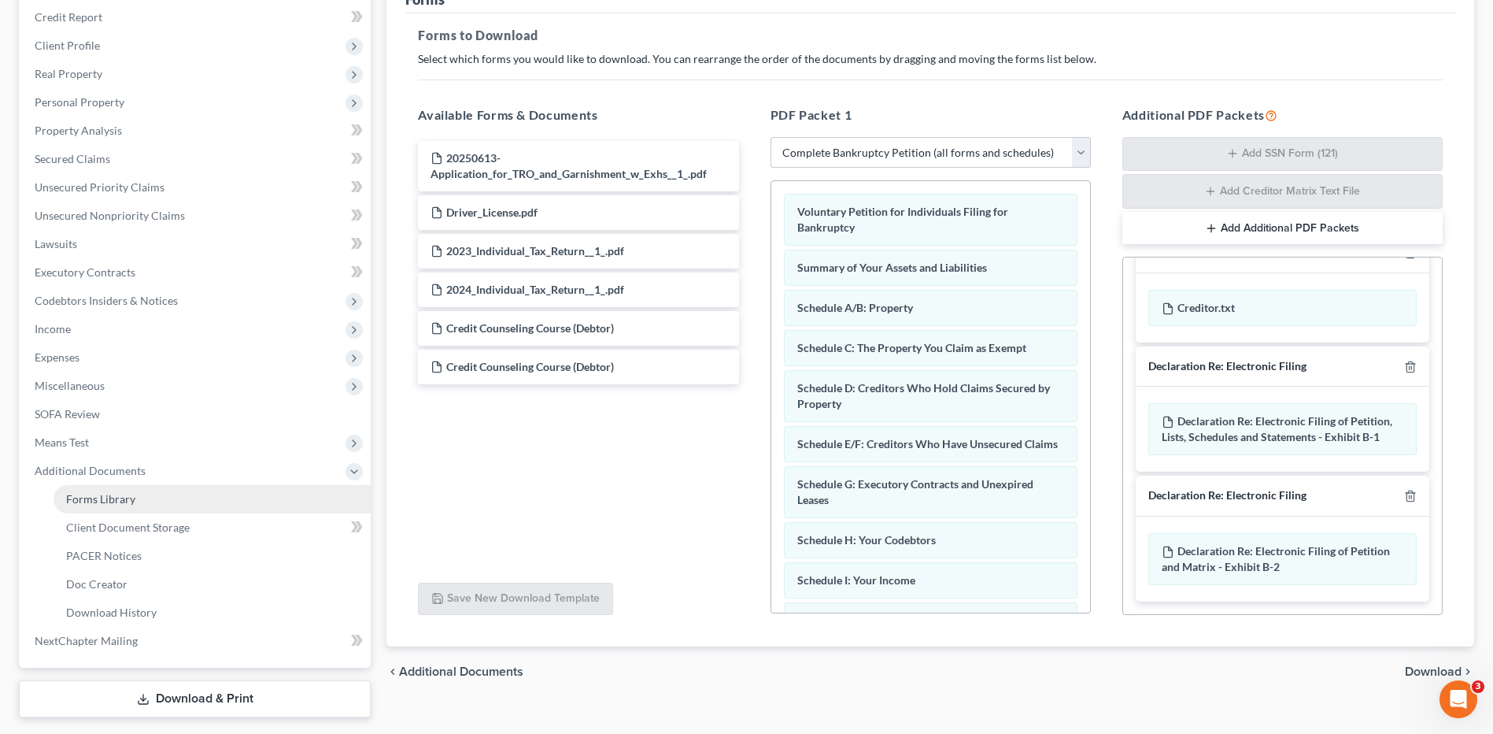
click at [97, 495] on span "Forms Library" at bounding box center [100, 498] width 69 height 13
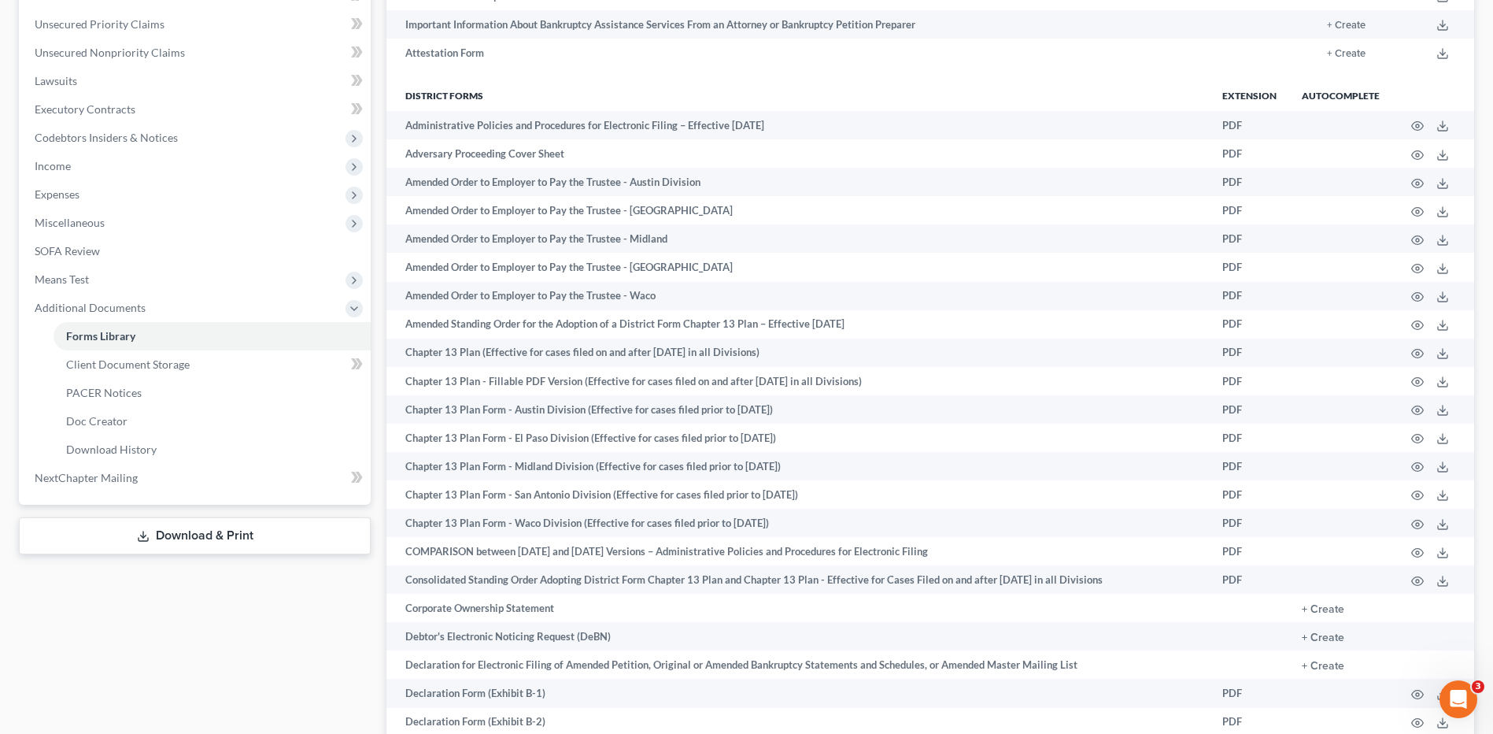
scroll to position [392, 0]
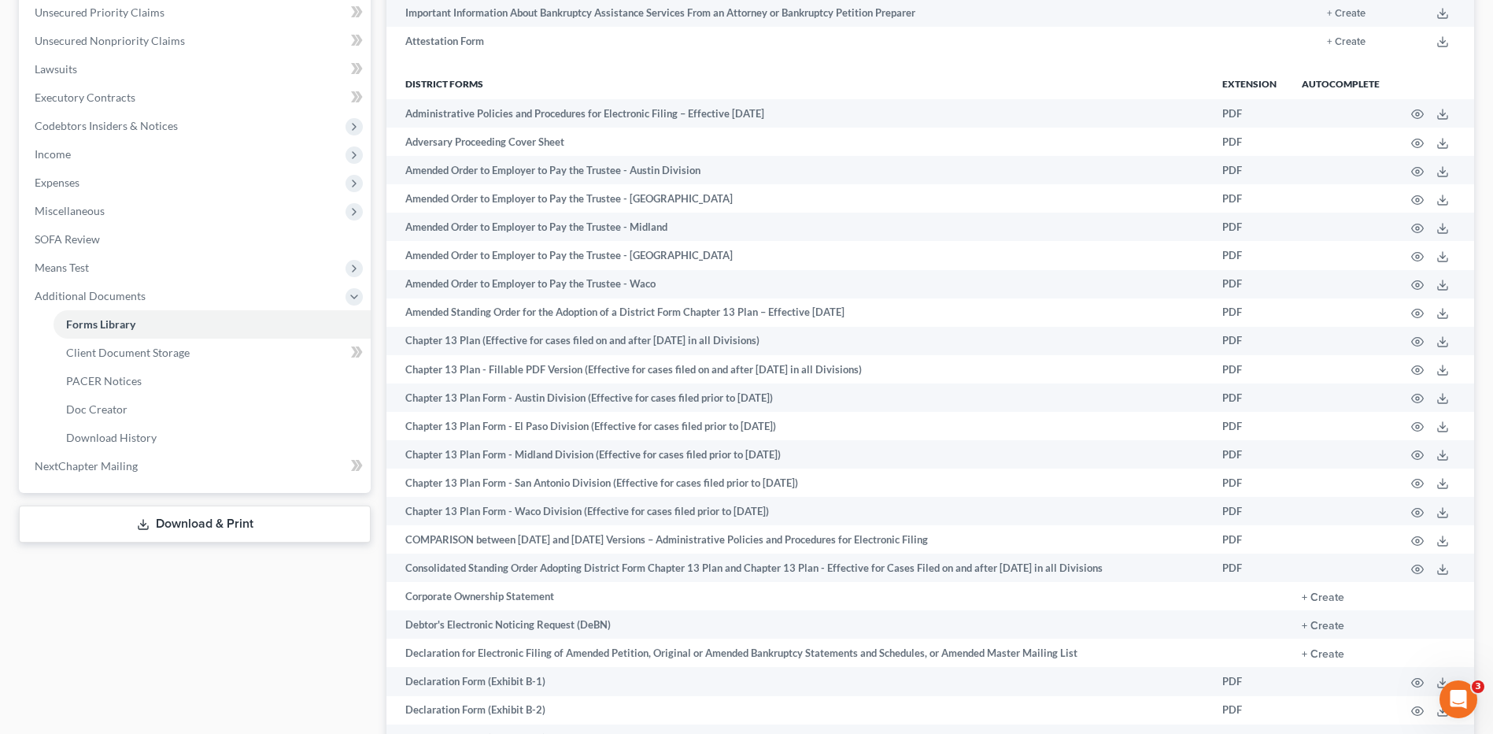
click at [194, 524] on link "Download & Print" at bounding box center [195, 523] width 352 height 37
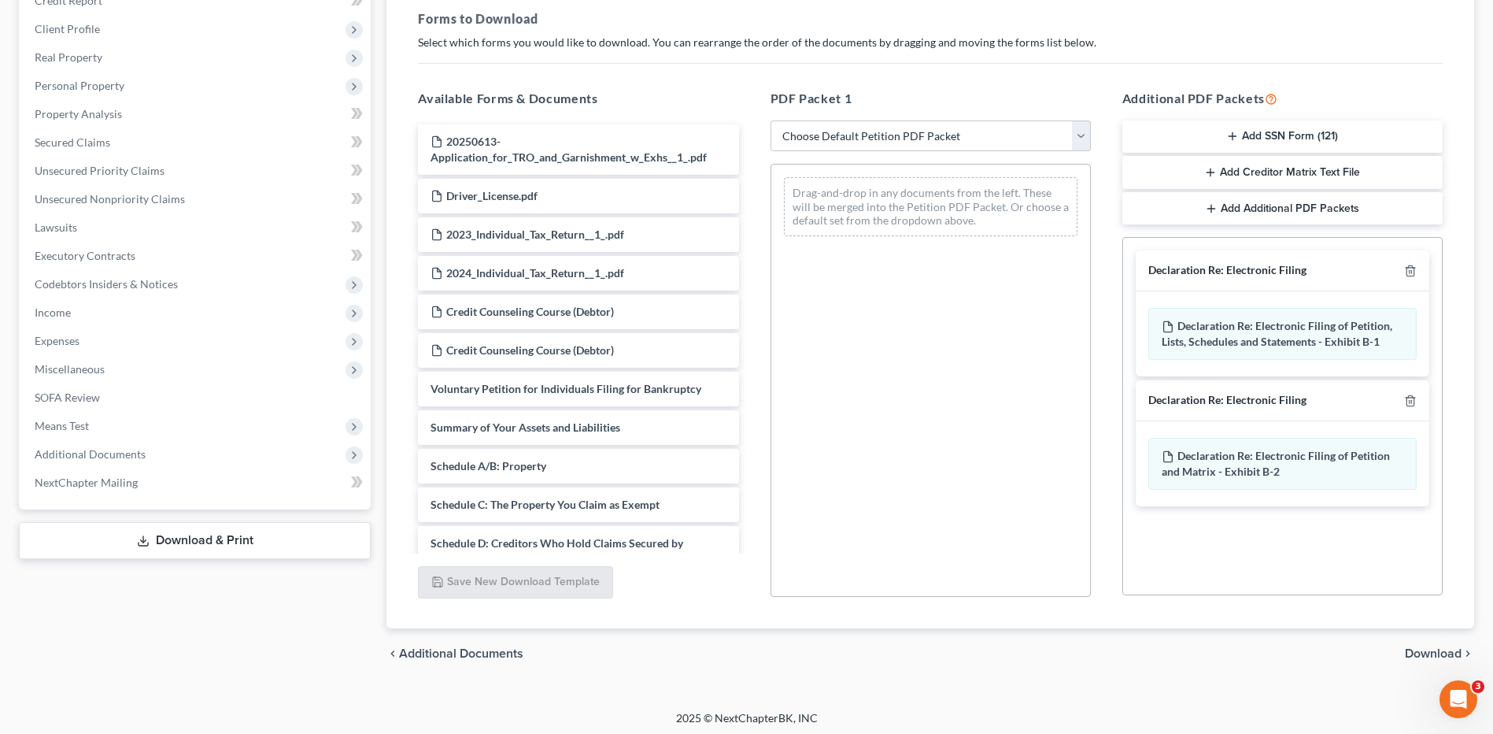
scroll to position [233, 0]
click at [1411, 401] on line "button" at bounding box center [1411, 402] width 0 height 3
click at [1426, 650] on span "Download" at bounding box center [1433, 654] width 57 height 13
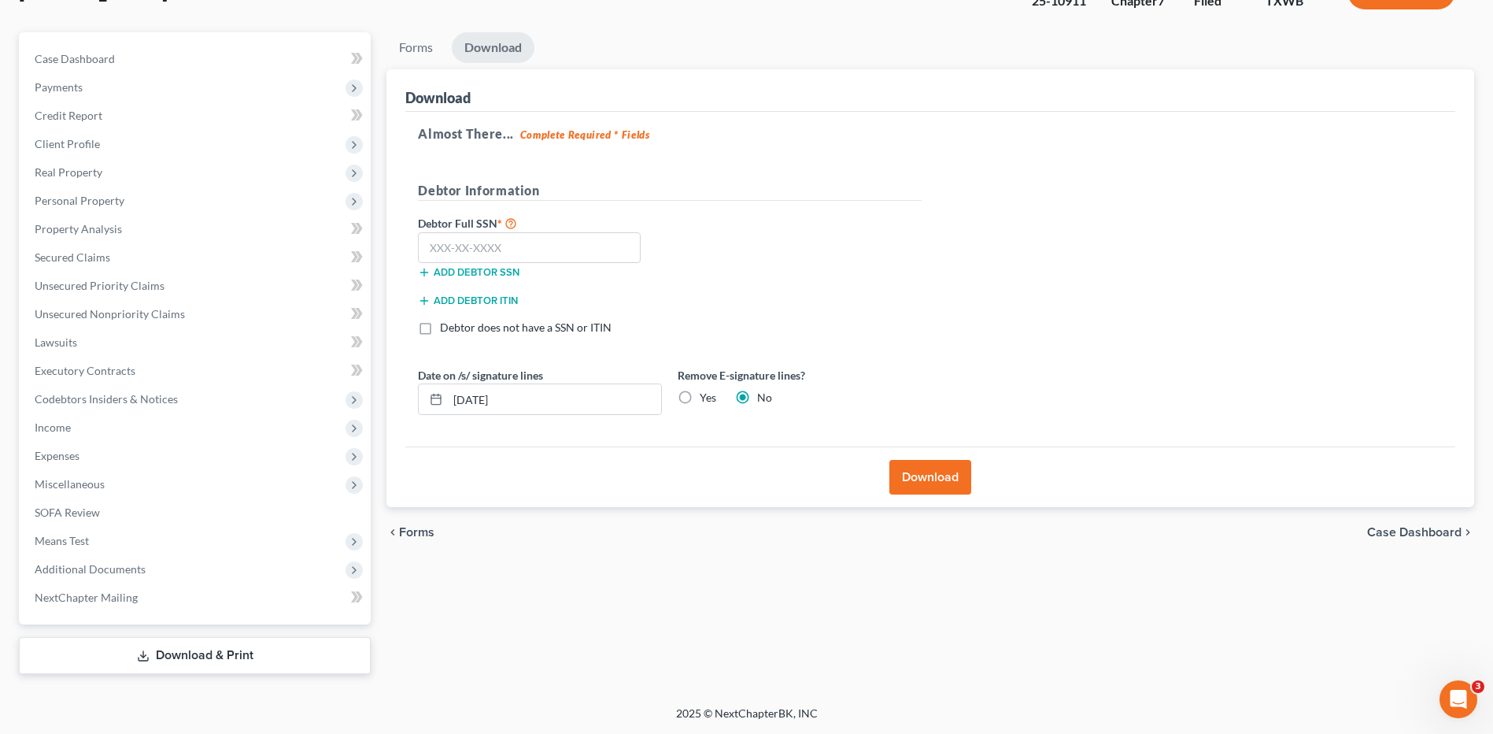
scroll to position [119, 0]
click at [469, 251] on input "text" at bounding box center [529, 247] width 223 height 31
click at [489, 247] on input "text" at bounding box center [529, 247] width 223 height 31
type input "437-41-2559"
click at [437, 399] on icon at bounding box center [436, 399] width 13 height 13
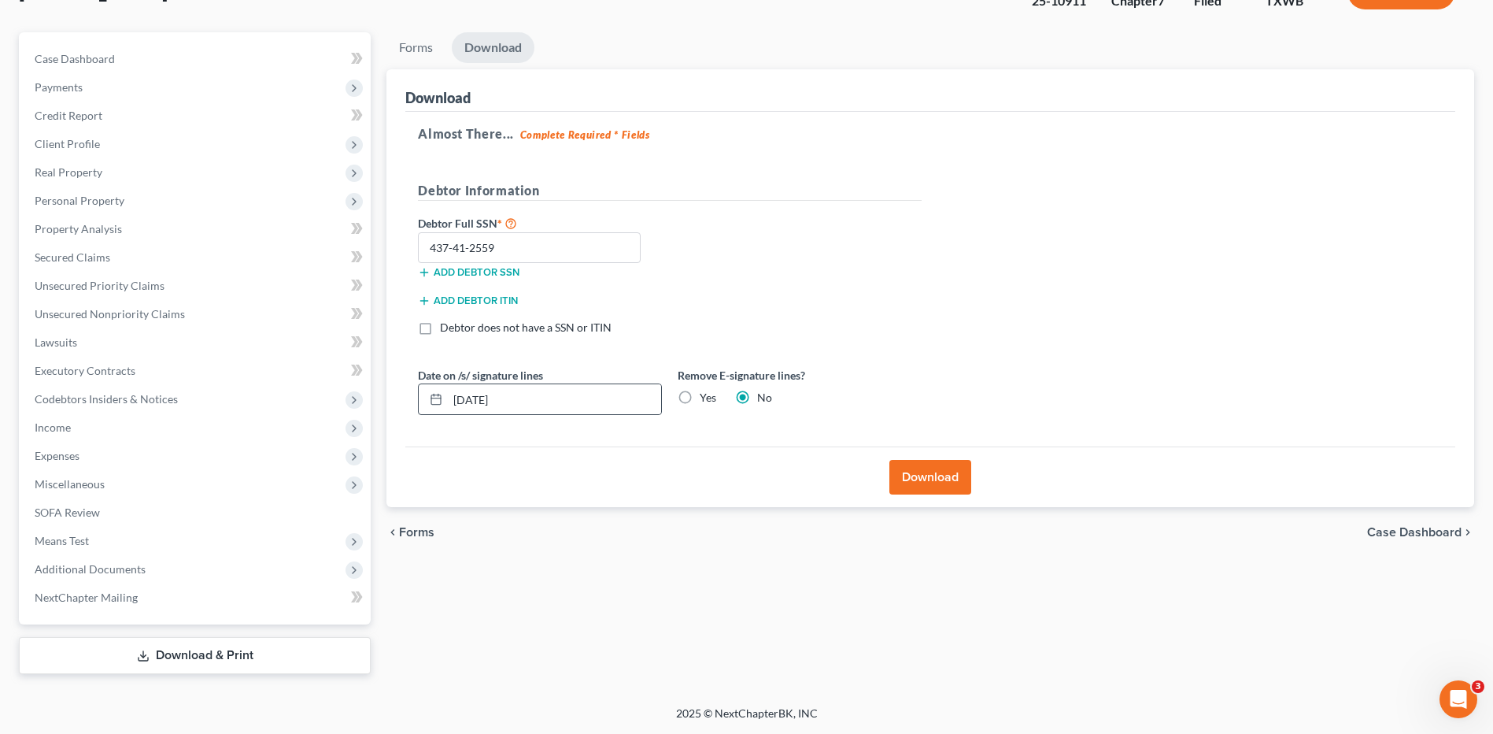
click at [434, 398] on icon at bounding box center [436, 399] width 13 height 13
click at [434, 398] on line at bounding box center [435, 398] width 9 height 0
drag, startPoint x: 520, startPoint y: 398, endPoint x: 416, endPoint y: 404, distance: 103.3
click at [416, 404] on div "Date on /s/ signature lines 09/02/2025" at bounding box center [540, 391] width 260 height 48
type input "06/13/2025"
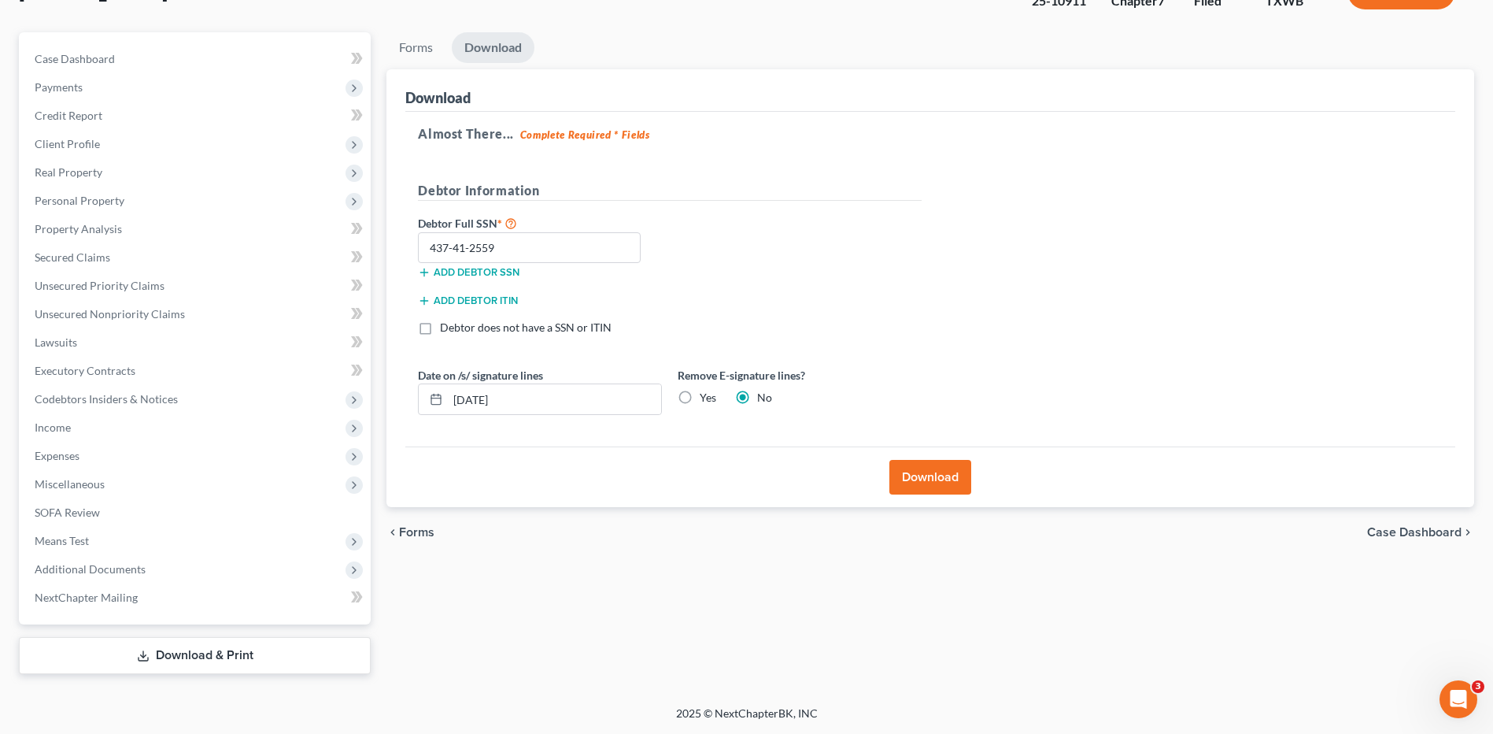
click at [700, 396] on label "Yes" at bounding box center [708, 398] width 17 height 16
click at [706, 396] on input "Yes" at bounding box center [711, 395] width 10 height 10
radio input "true"
radio input "false"
click at [939, 479] on button "Download" at bounding box center [930, 477] width 82 height 35
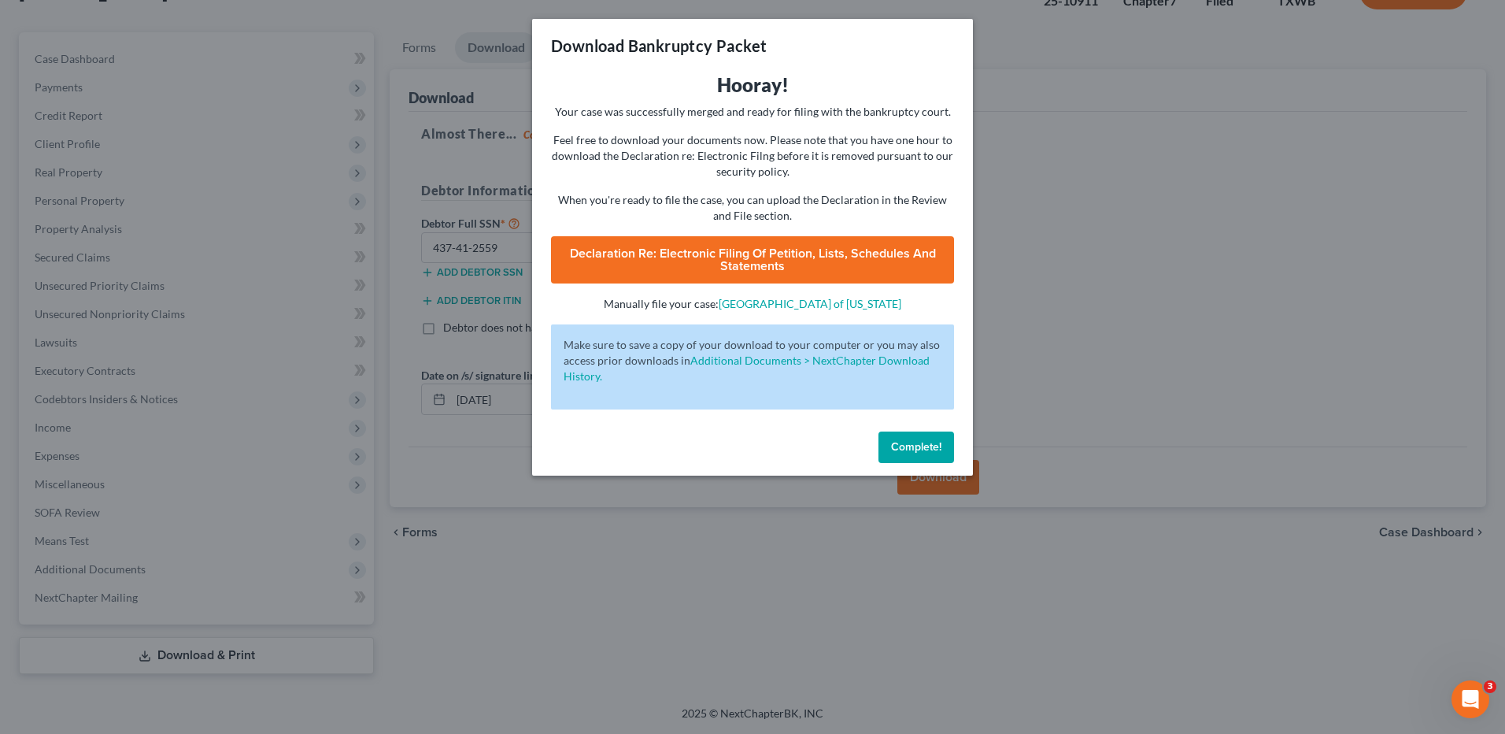
click at [747, 258] on span "Declaration Re: Electronic Filing of Petition, Lists, Schedules and Statements" at bounding box center [753, 260] width 366 height 28
click at [915, 444] on span "Complete!" at bounding box center [916, 446] width 50 height 13
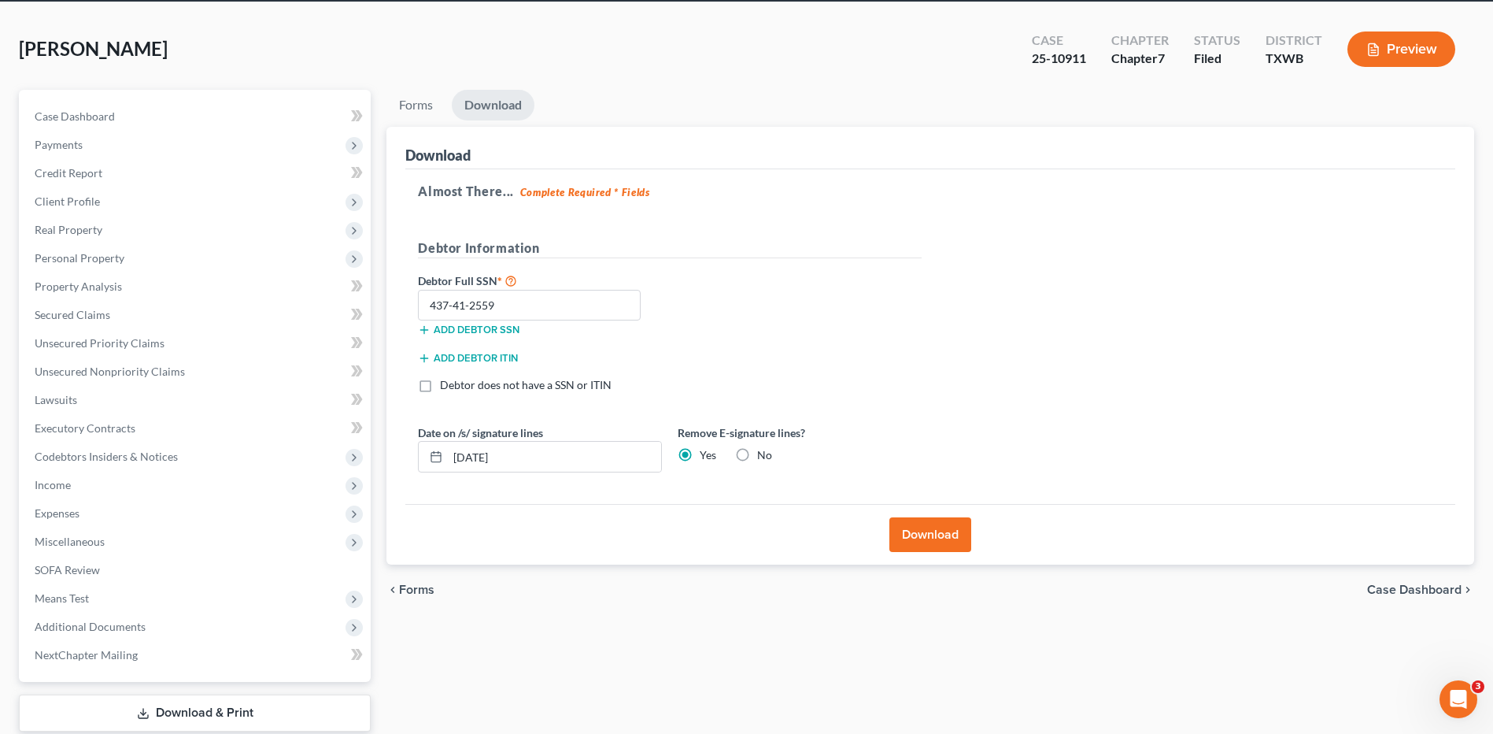
scroll to position [74, 0]
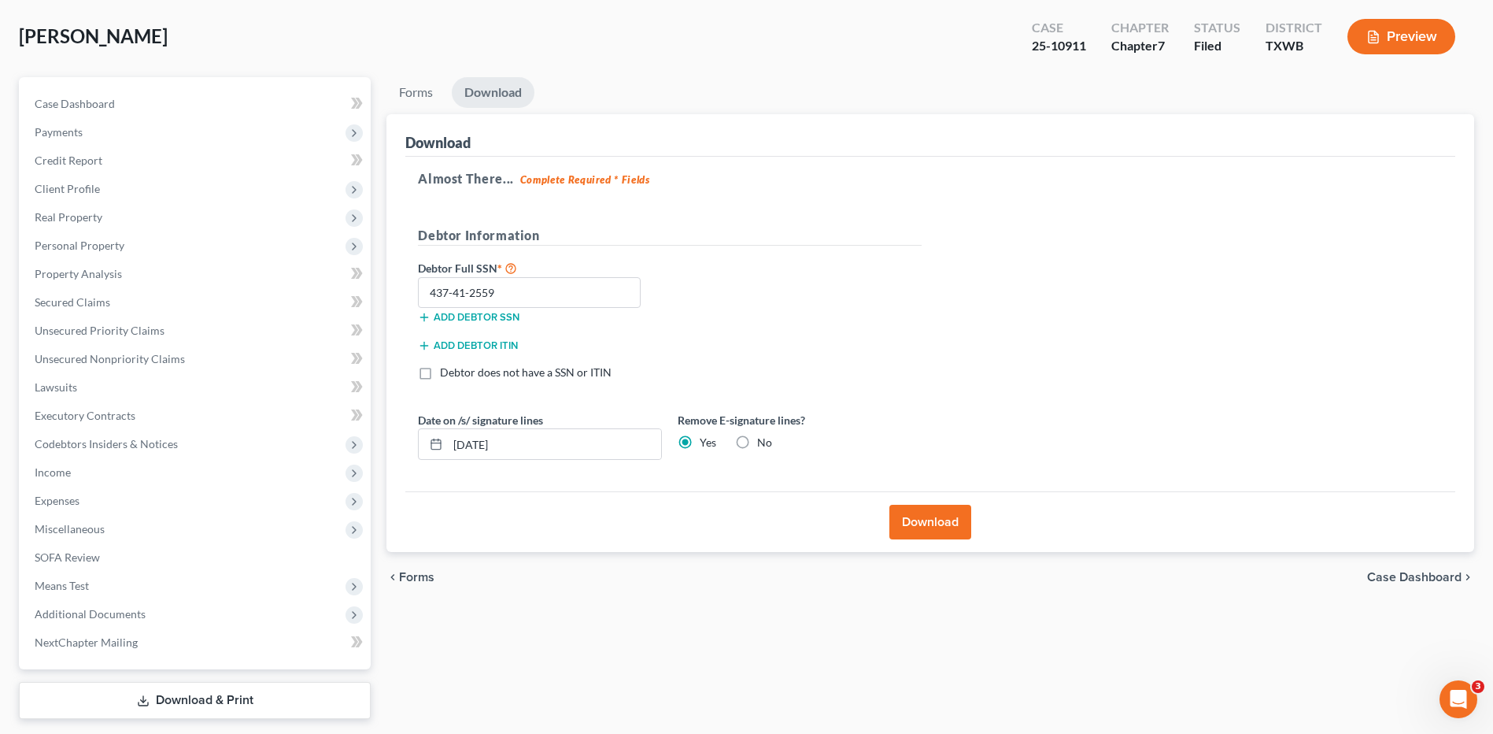
click at [933, 524] on button "Download" at bounding box center [930, 522] width 82 height 35
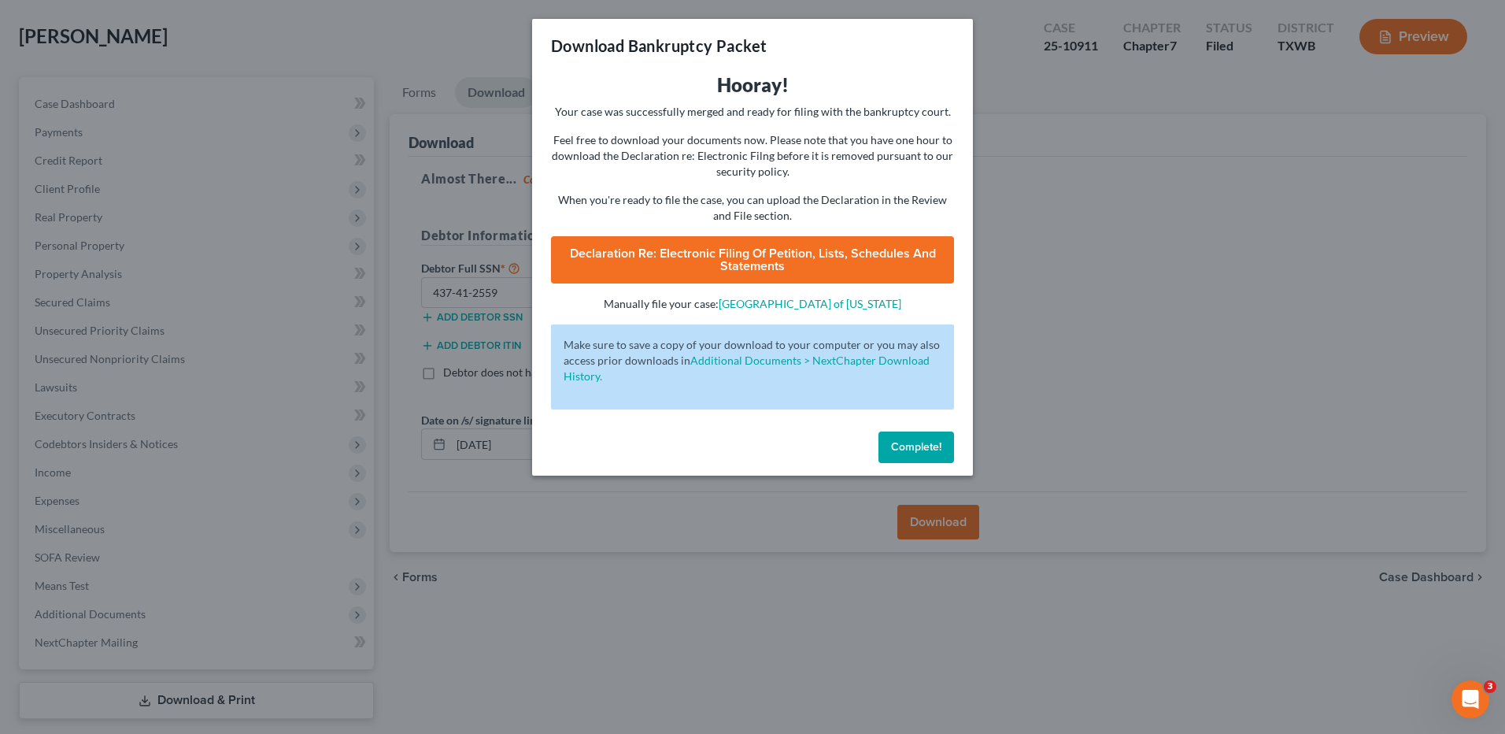
click at [775, 264] on span "Declaration Re: Electronic Filing of Petition, Lists, Schedules and Statements" at bounding box center [753, 260] width 366 height 28
click at [931, 440] on span "Complete!" at bounding box center [916, 446] width 50 height 13
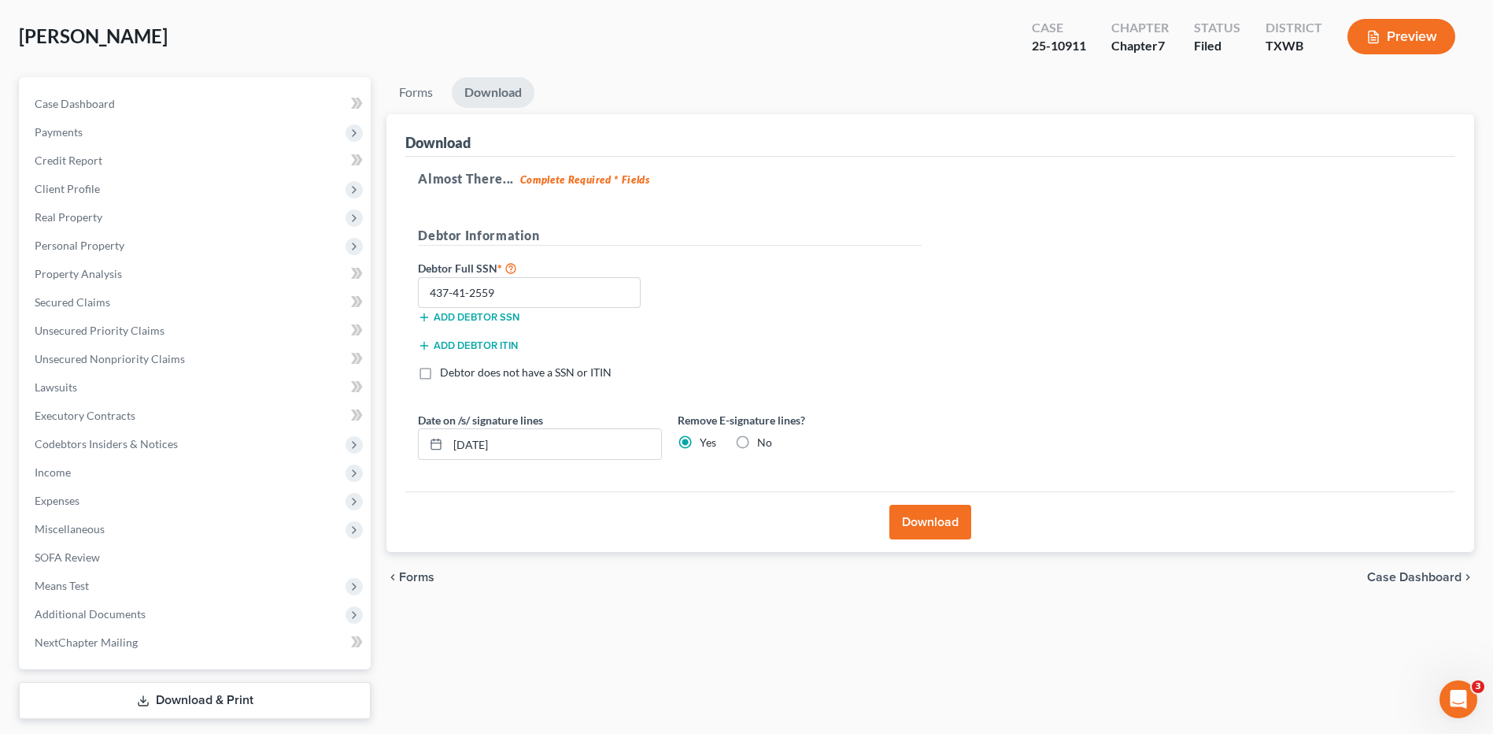
drag, startPoint x: 1121, startPoint y: 305, endPoint x: 1195, endPoint y: 283, distance: 77.2
click at [1122, 305] on div "Almost There... Complete Required * Fields Debtor Information Debtor Full SSN *…" at bounding box center [930, 324] width 1050 height 335
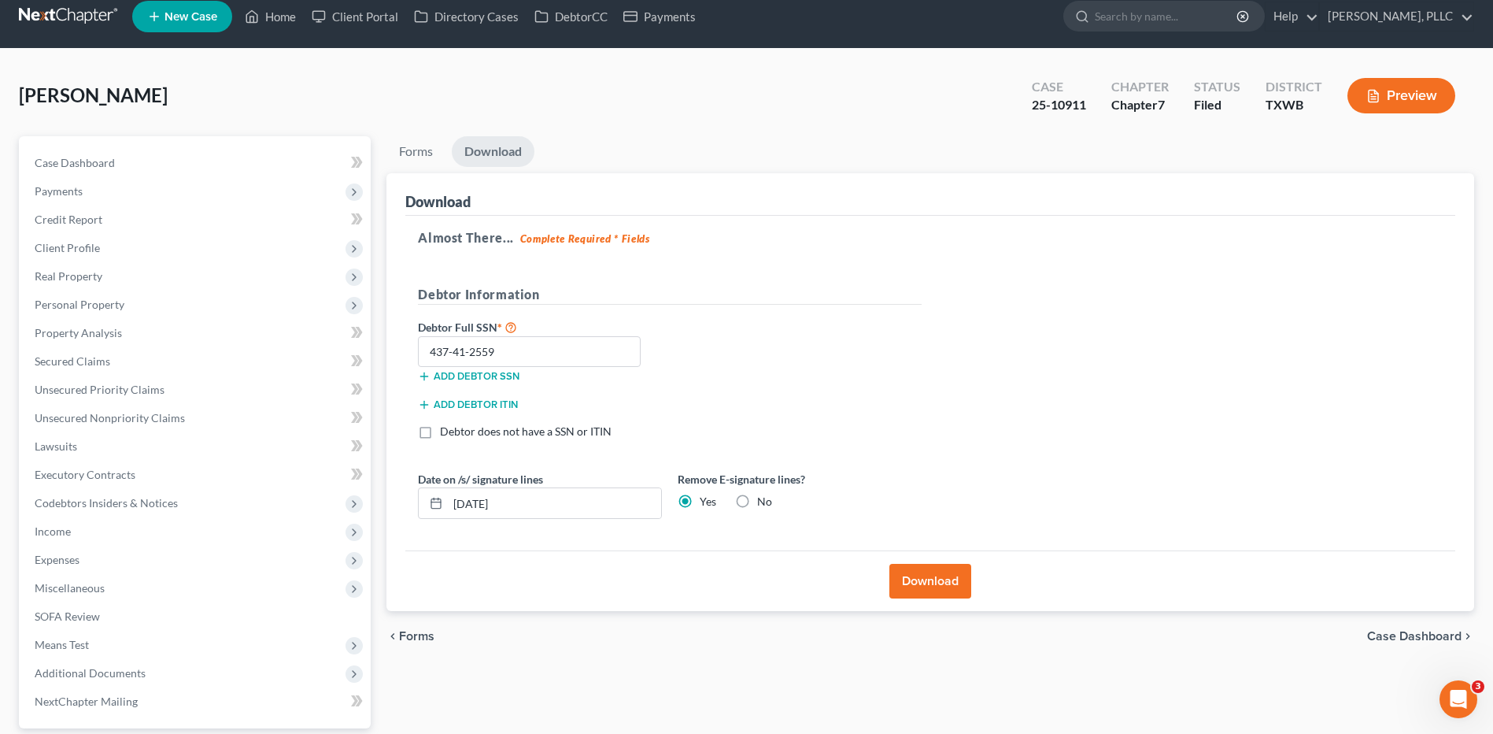
scroll to position [0, 0]
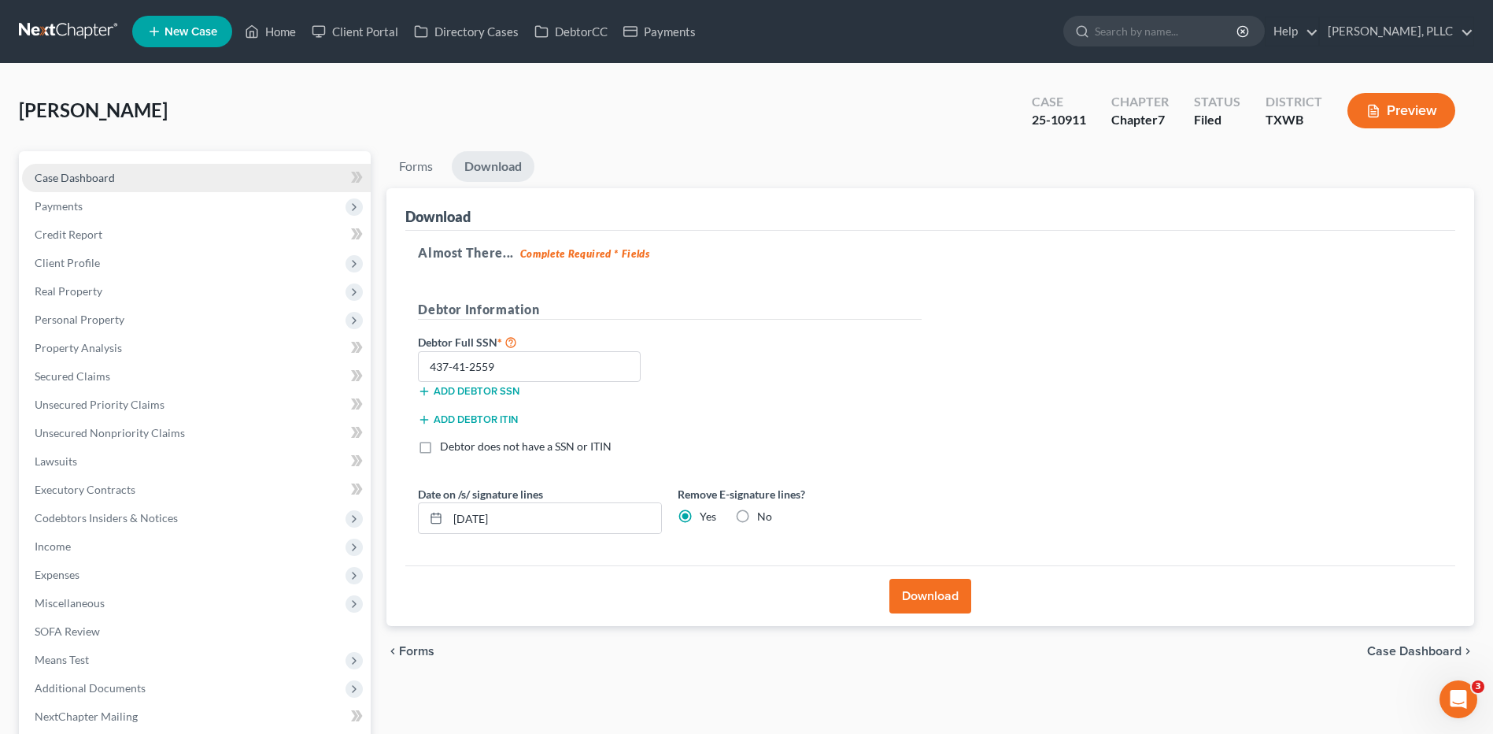
click at [86, 173] on span "Case Dashboard" at bounding box center [75, 177] width 80 height 13
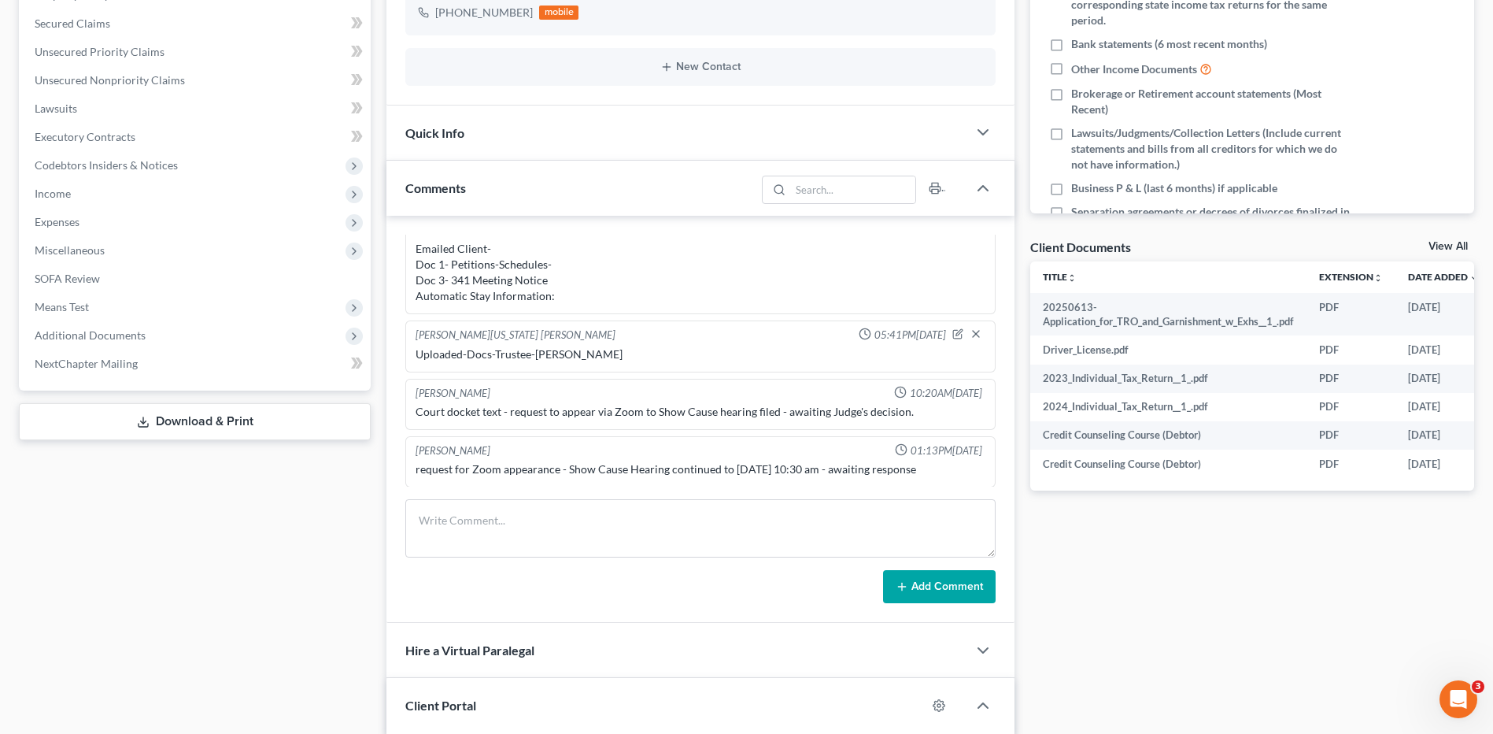
scroll to position [379, 0]
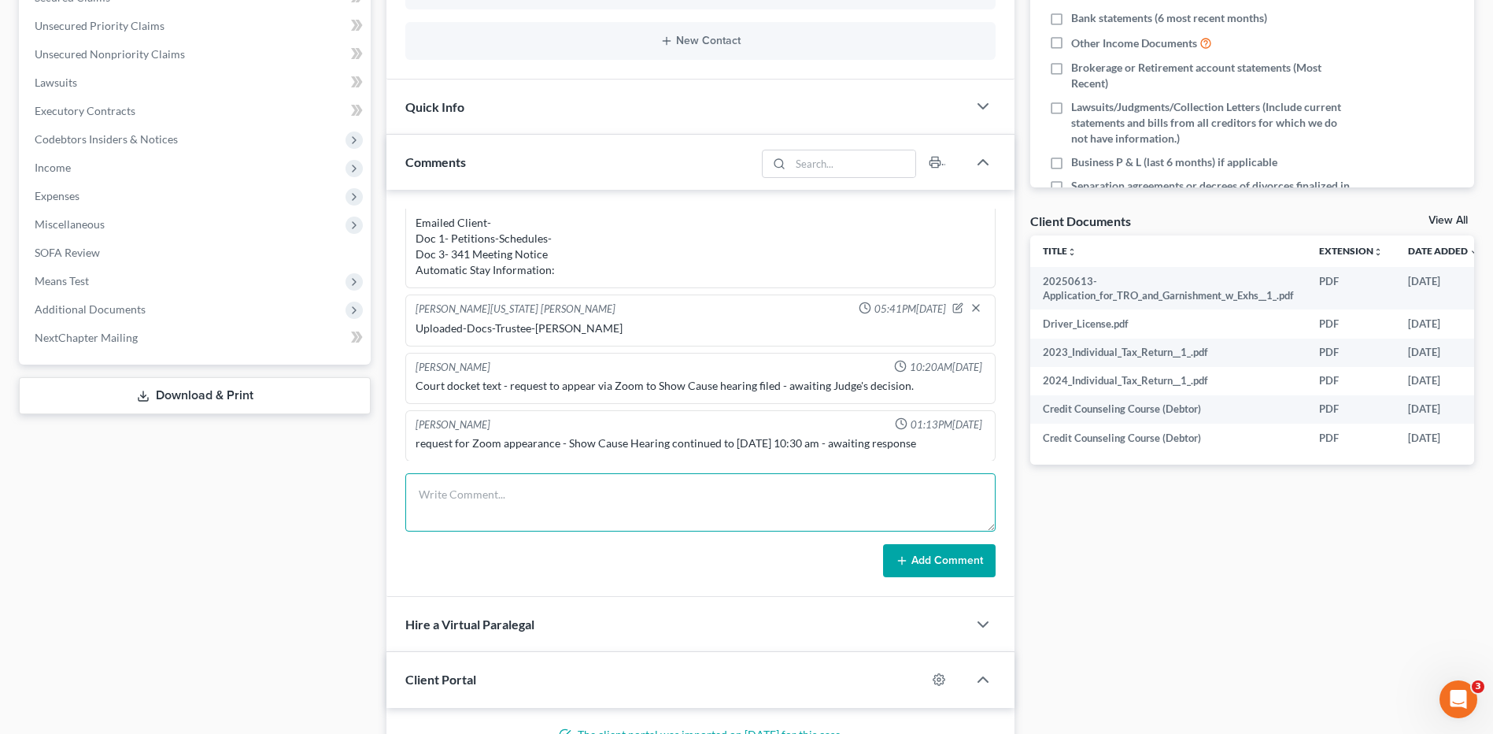
click at [557, 509] on textarea at bounding box center [700, 502] width 590 height 58
type textarea "Sent Declaration to client for signature:"
click at [934, 566] on button "Add Comment" at bounding box center [939, 560] width 113 height 33
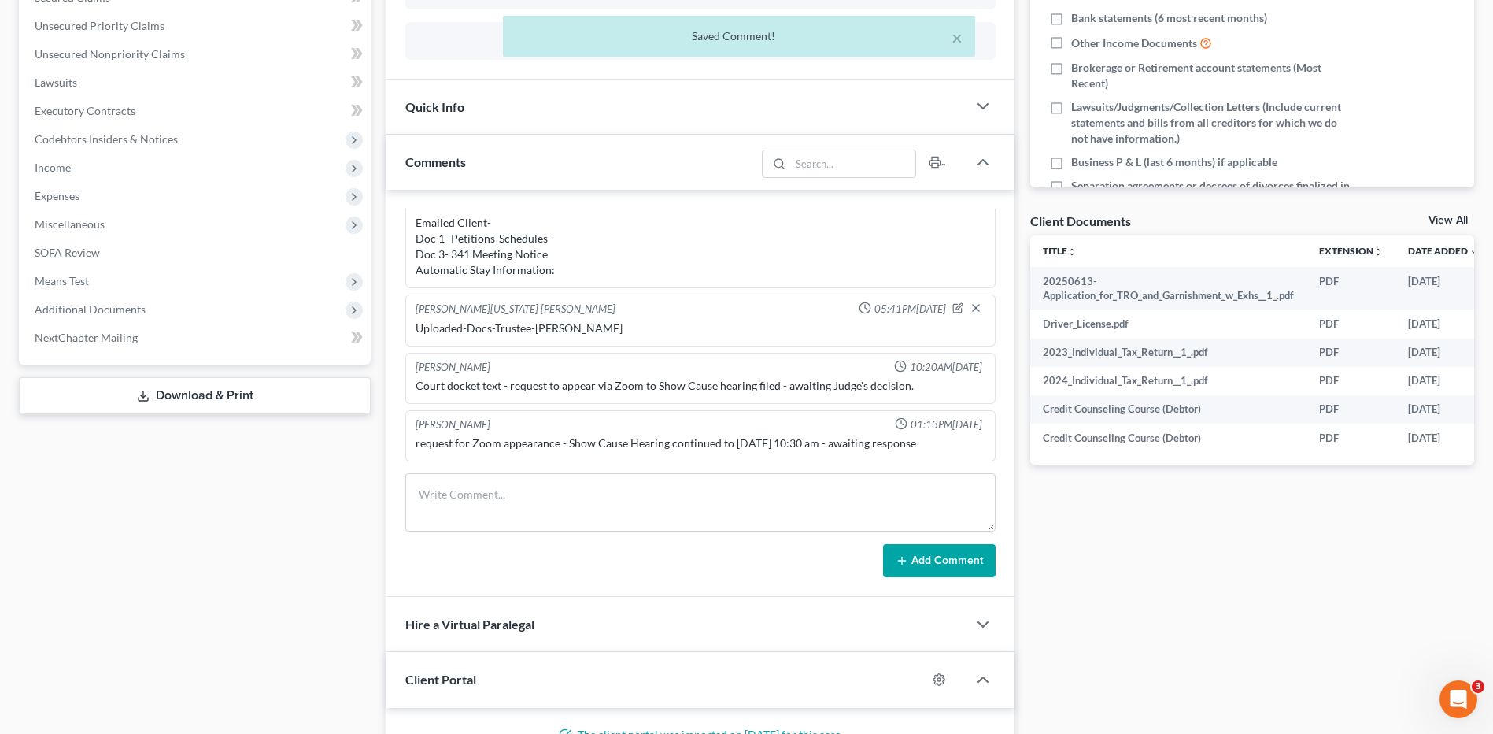
scroll to position [1969, 0]
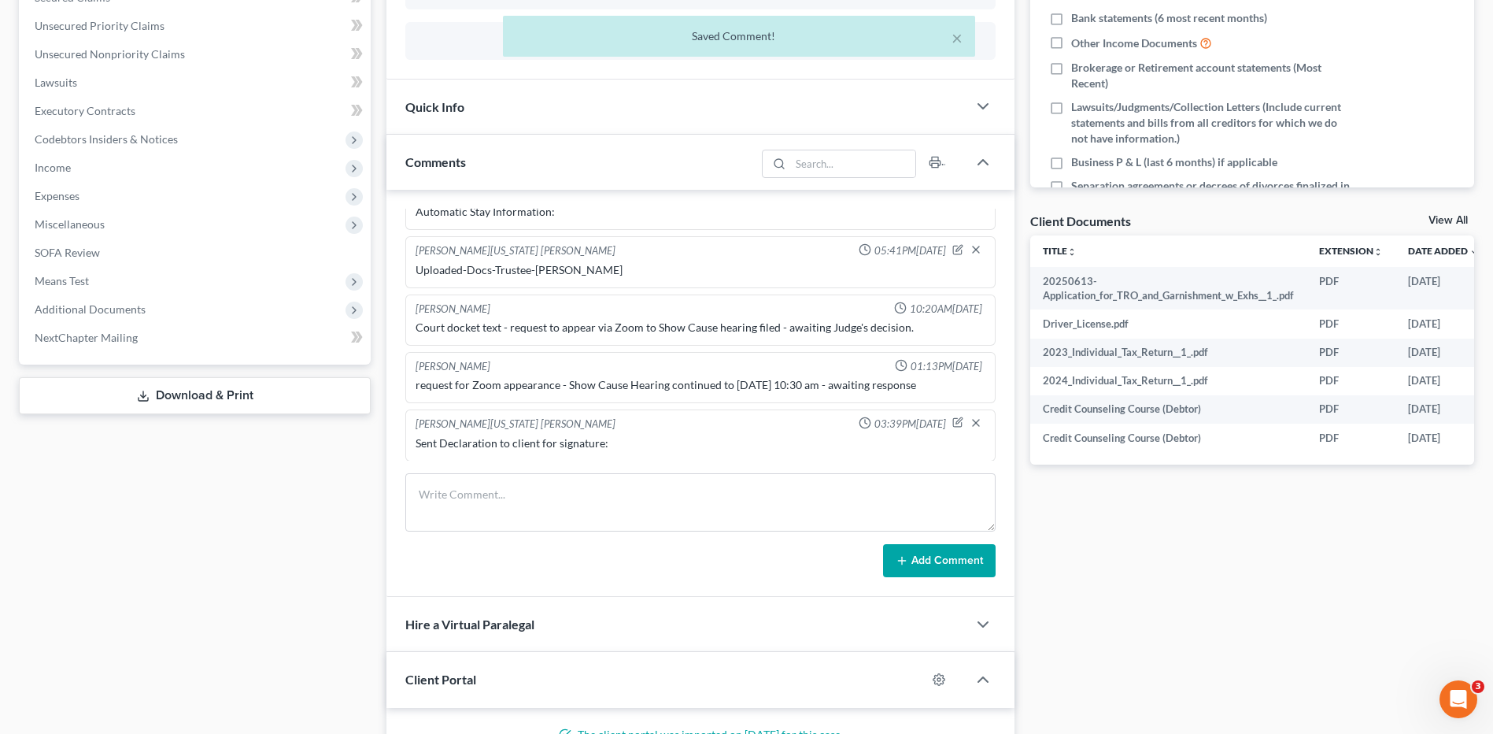
drag, startPoint x: 1198, startPoint y: 571, endPoint x: 1370, endPoint y: 535, distance: 176.1
click at [1198, 569] on div "Docs Tasks Events Timer 12% Completed Nothing here yet! Signed Engagement Debto…" at bounding box center [1252, 378] width 460 height 1211
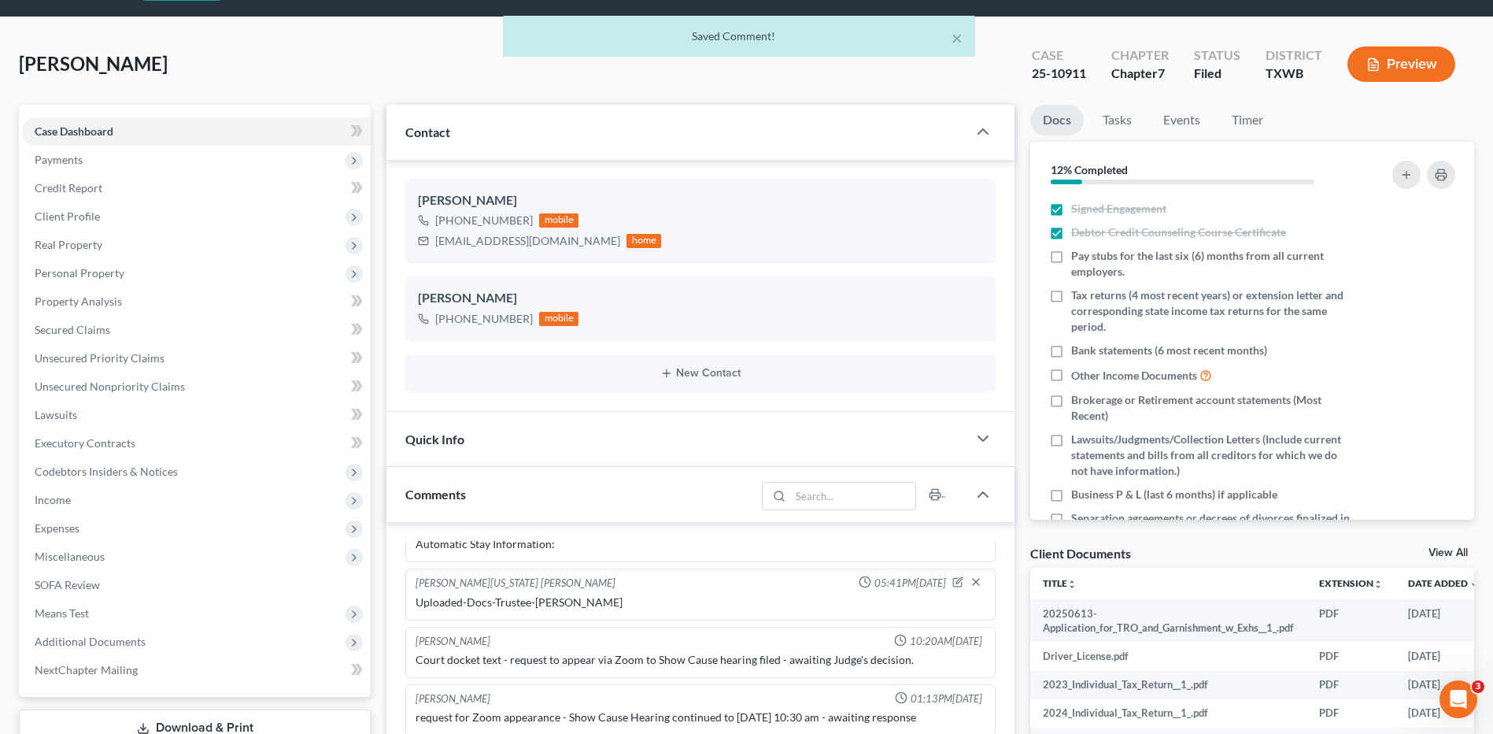
scroll to position [0, 0]
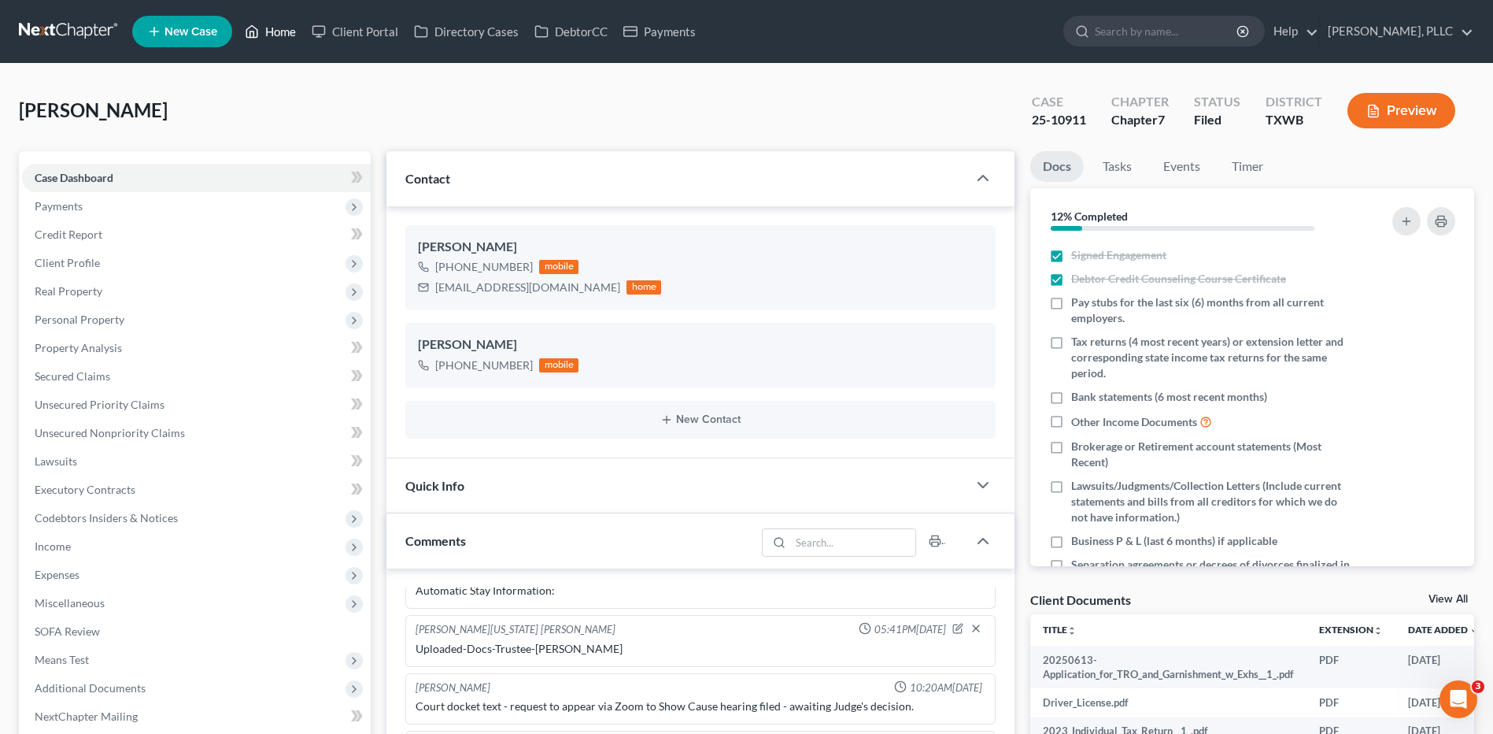
drag, startPoint x: 279, startPoint y: 29, endPoint x: 935, endPoint y: 164, distance: 669.4
click at [280, 29] on link "Home" at bounding box center [270, 31] width 67 height 28
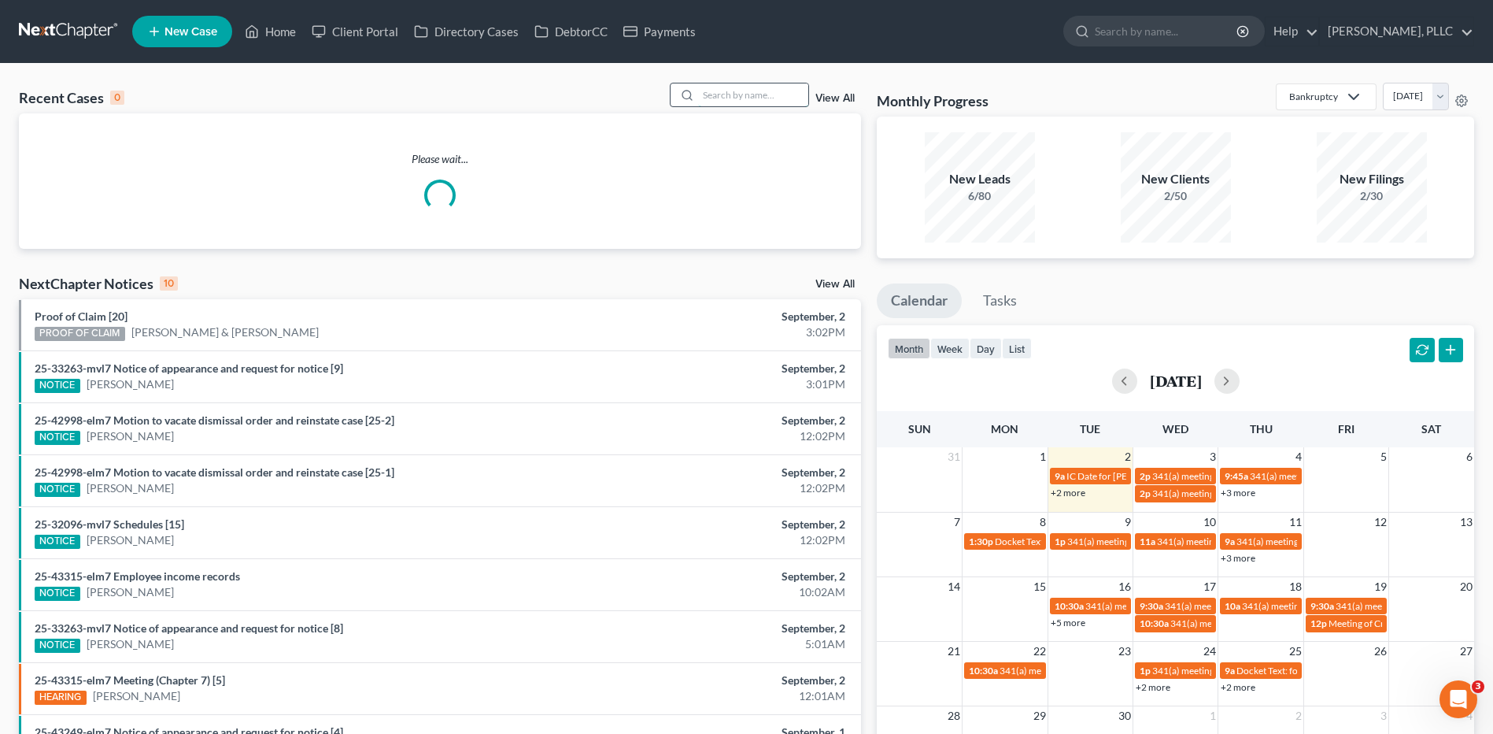
click at [719, 98] on input "search" at bounding box center [753, 94] width 110 height 23
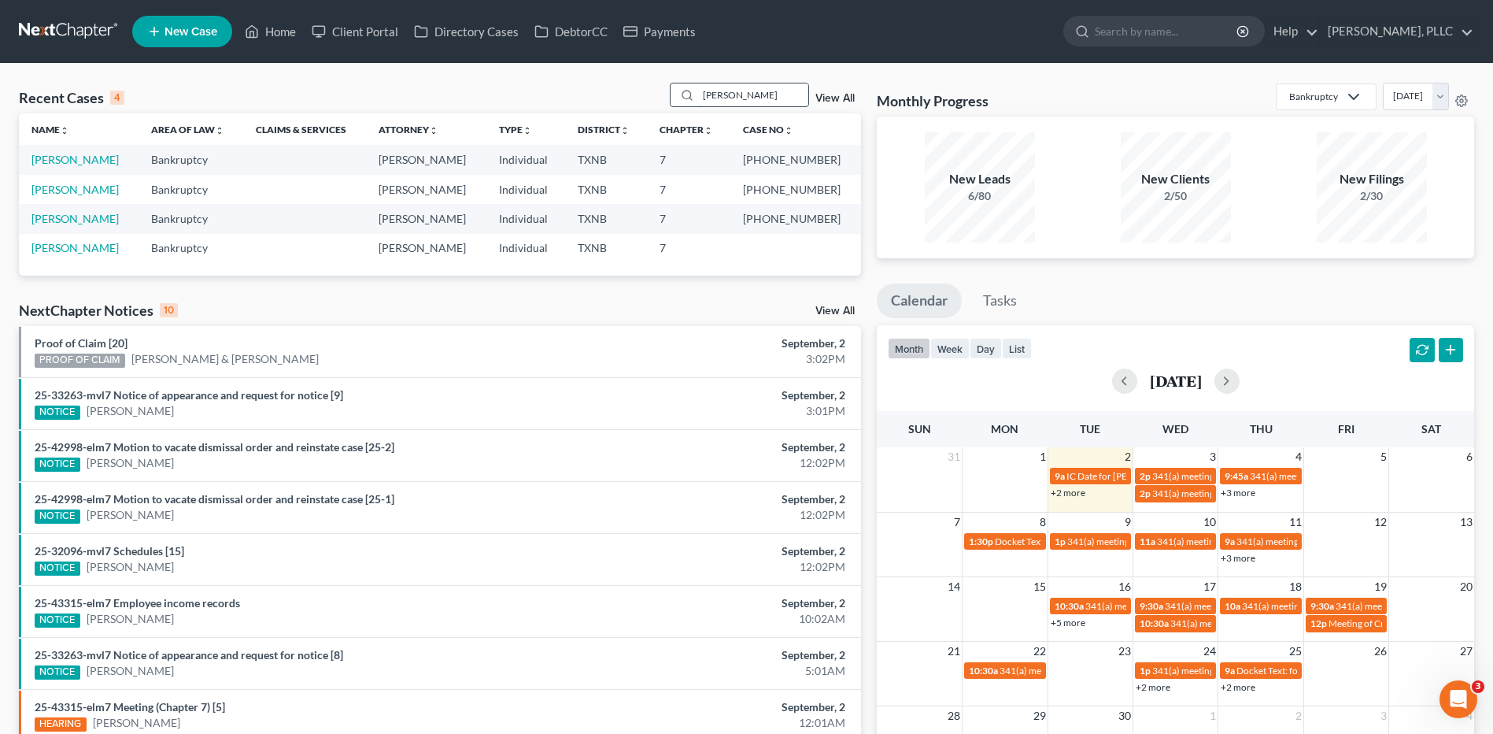
type input "Myers"
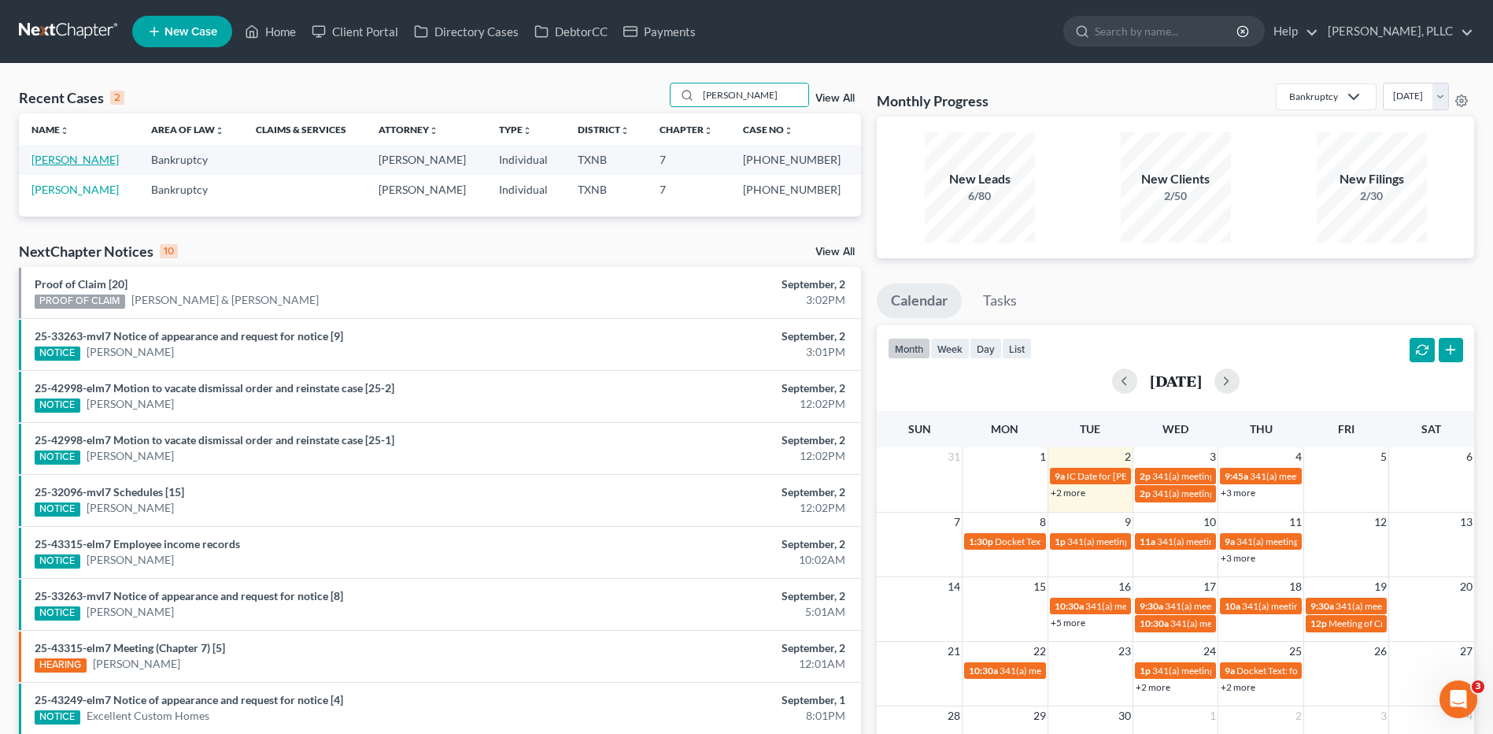
click at [58, 157] on link "Myers, Larry" at bounding box center [74, 159] width 87 height 13
select select "4"
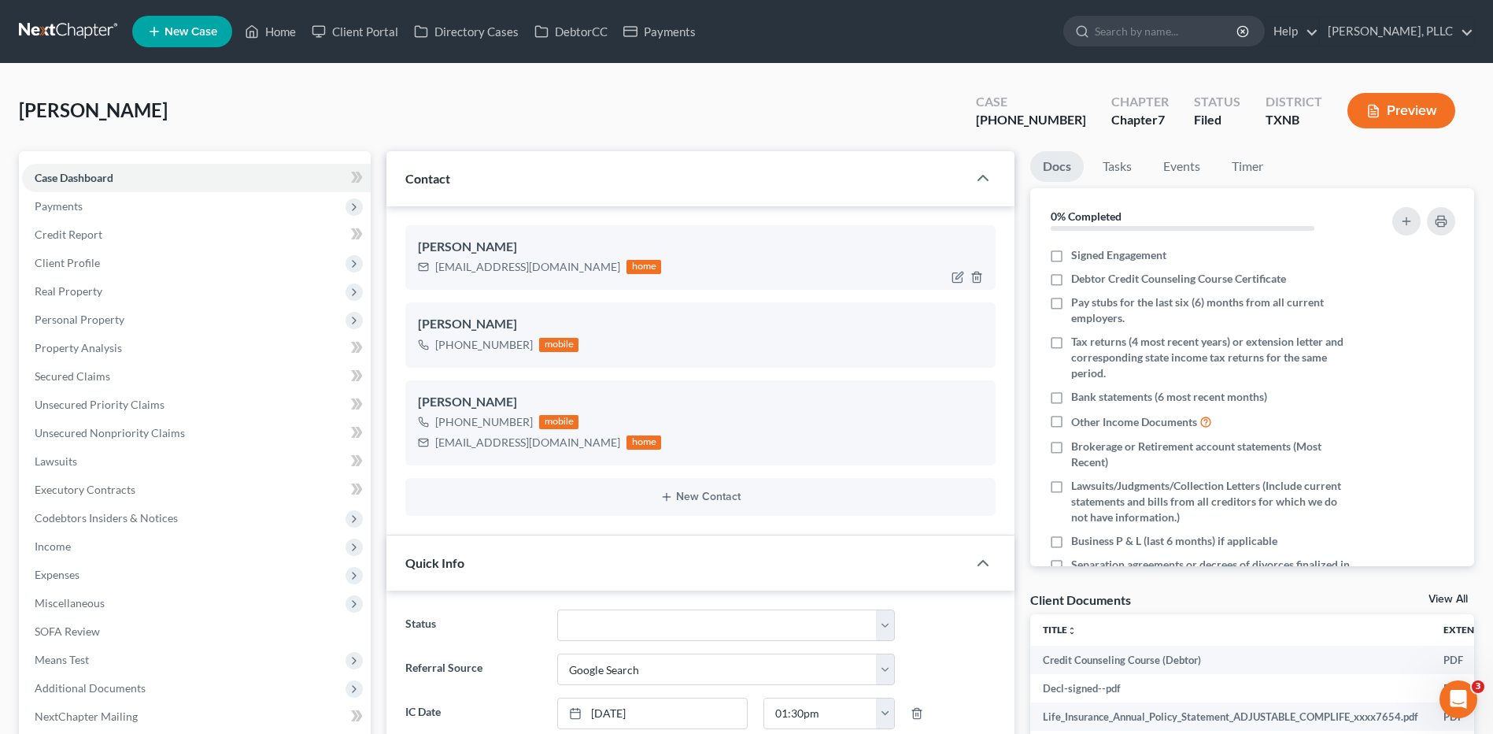
scroll to position [8388, 0]
click at [276, 33] on link "Home" at bounding box center [270, 31] width 67 height 28
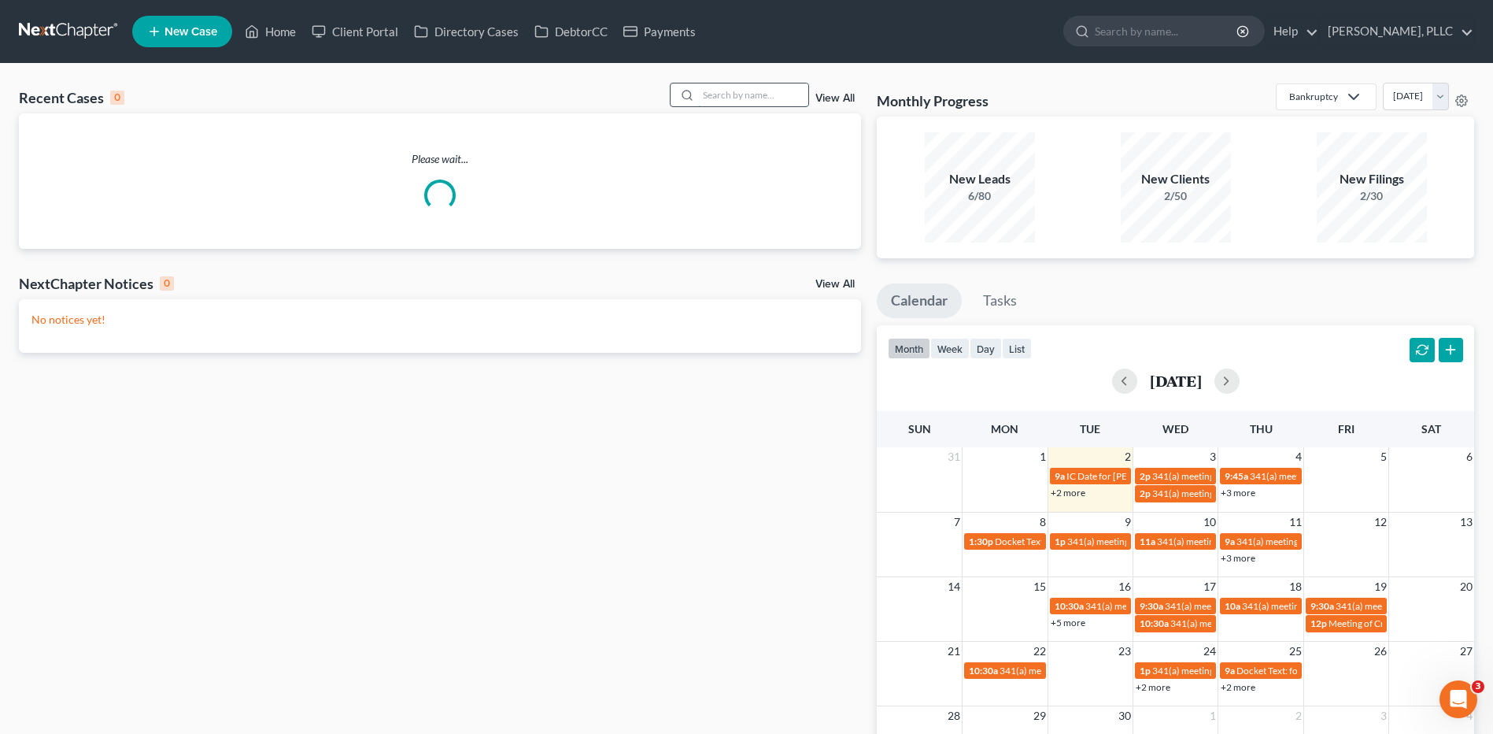
click at [730, 105] on input "search" at bounding box center [753, 94] width 110 height 23
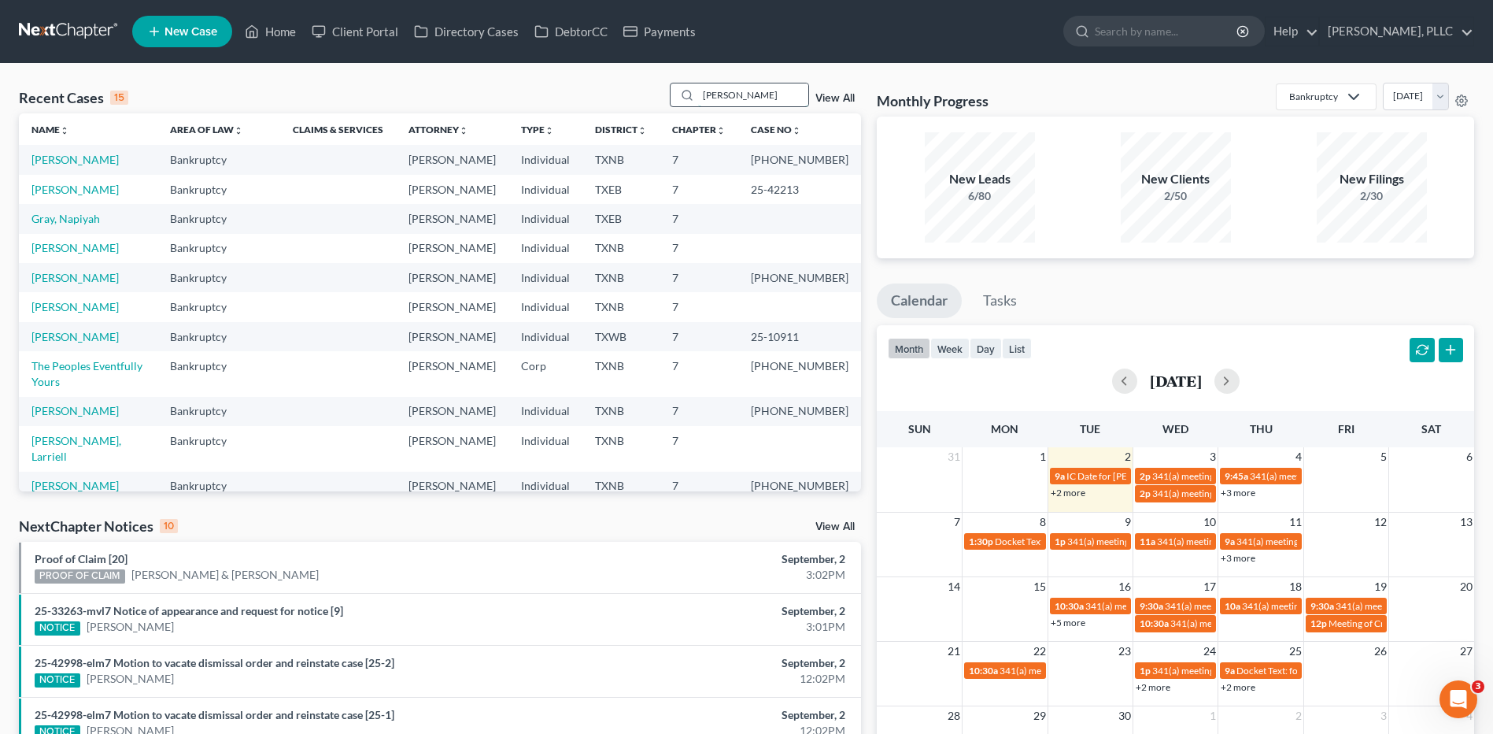
type input "Walden"
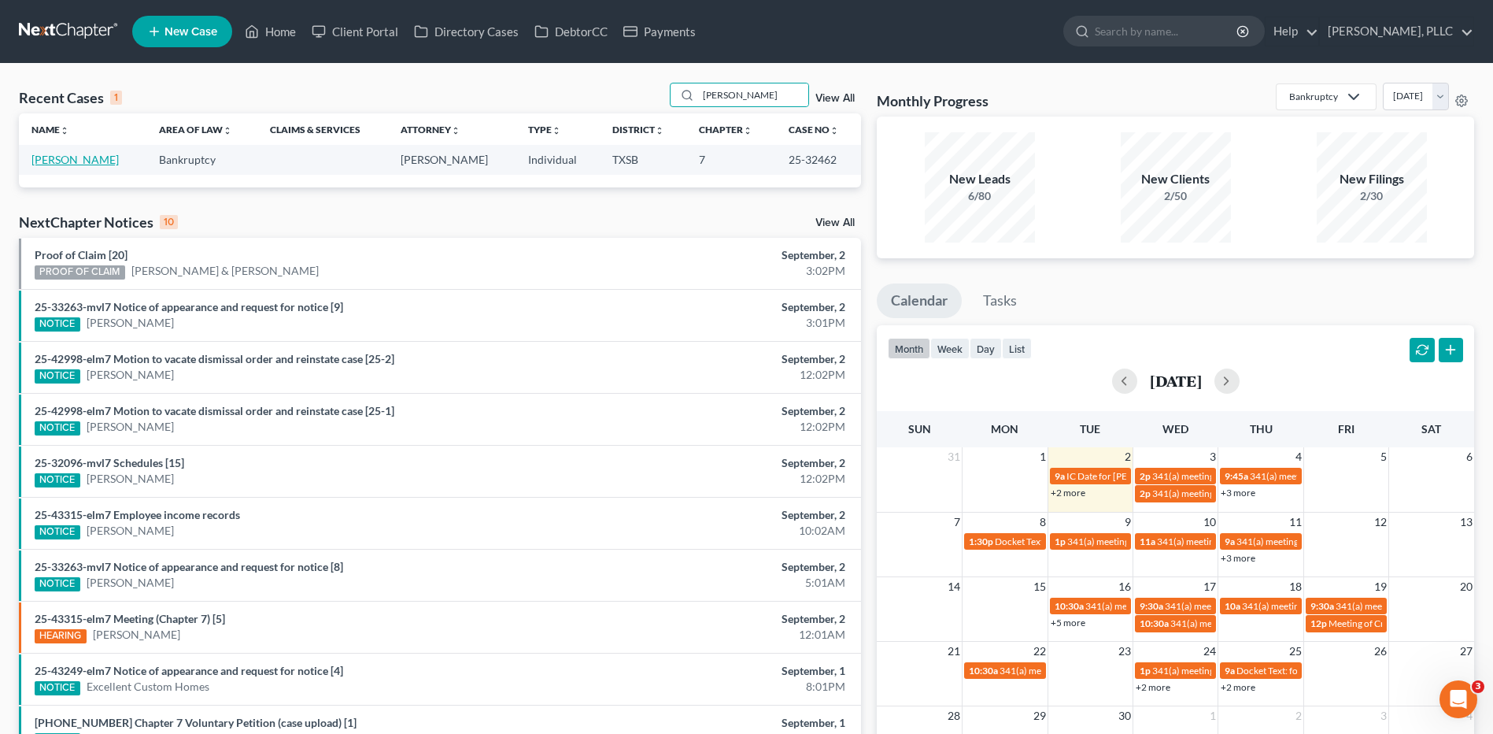
click at [85, 161] on link "Walden, Miranda" at bounding box center [74, 159] width 87 height 13
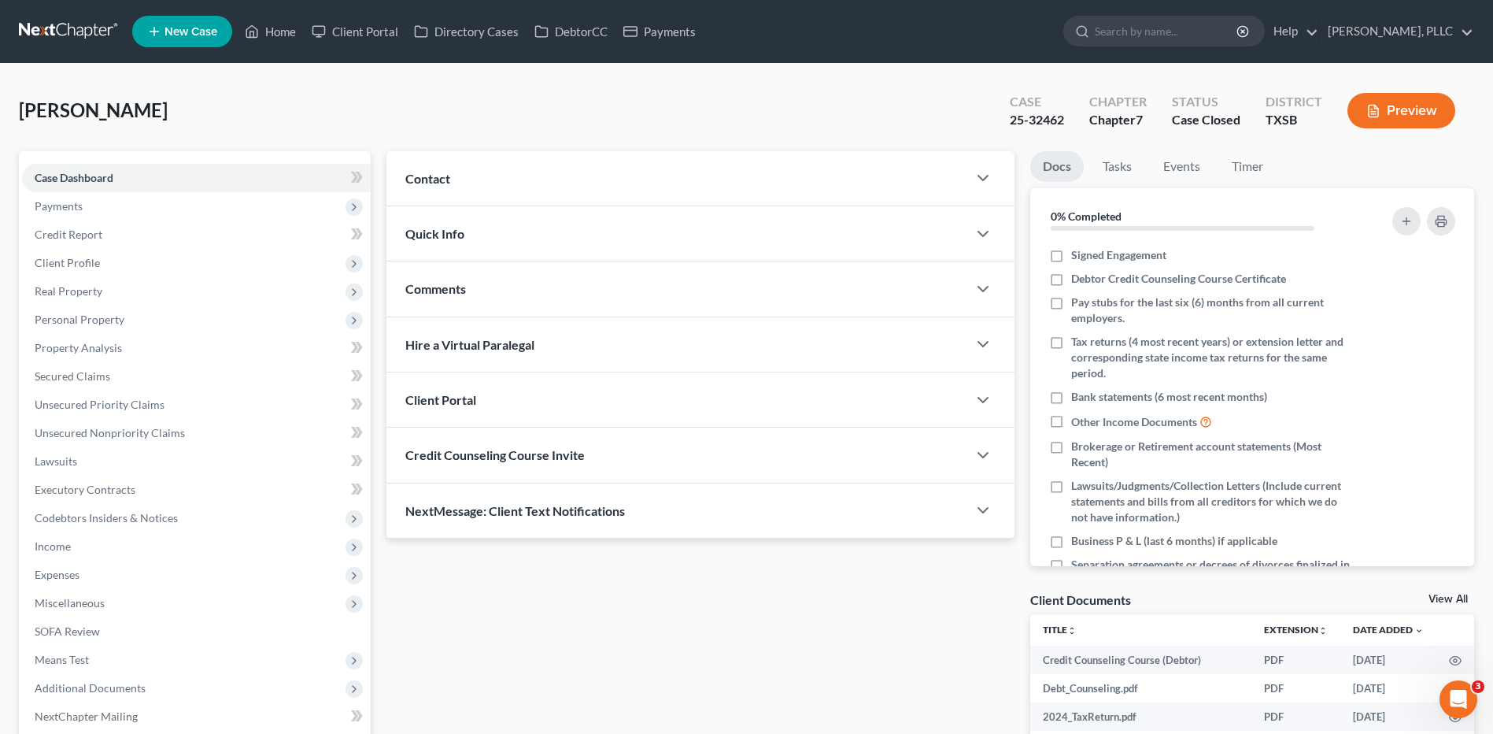
click at [431, 179] on span "Contact" at bounding box center [427, 178] width 45 height 15
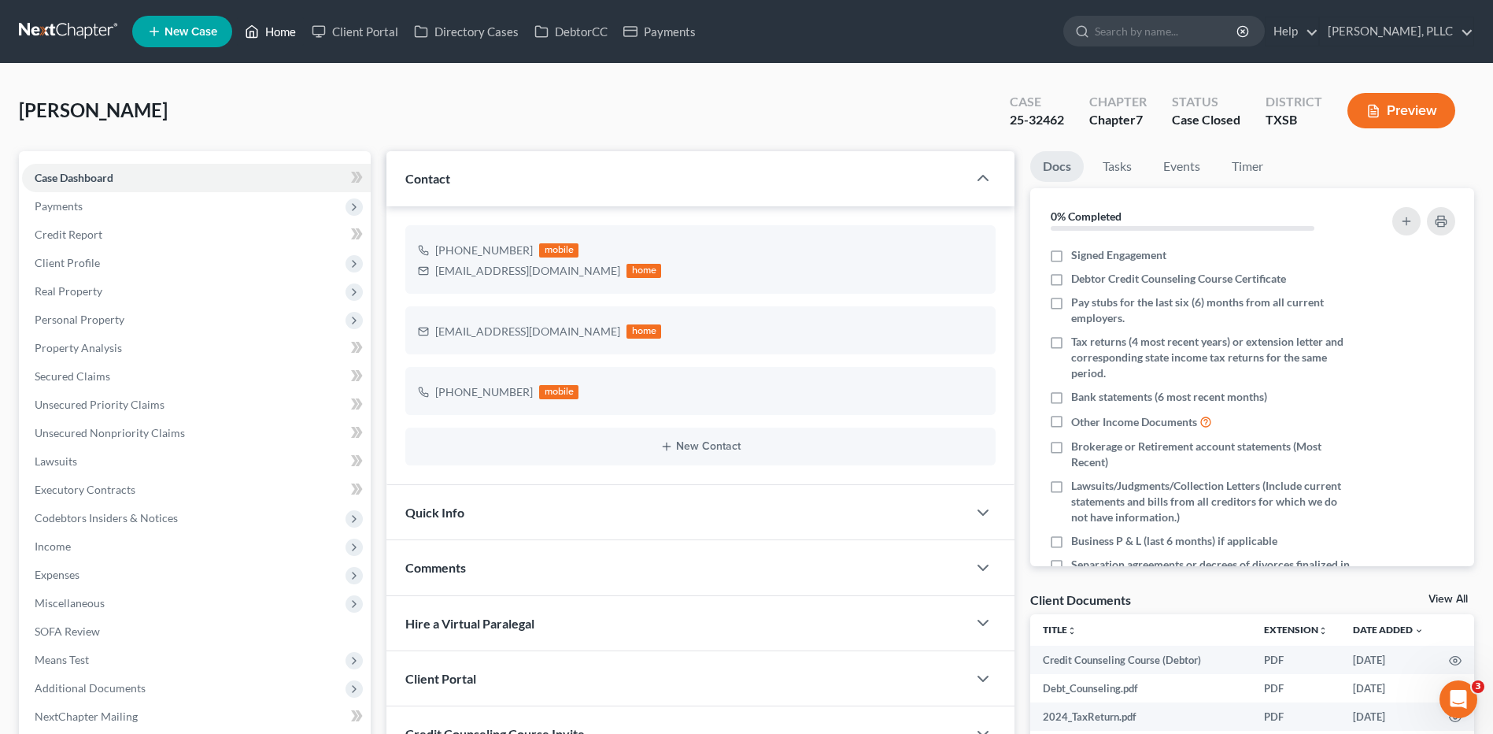
click at [277, 31] on link "Home" at bounding box center [270, 31] width 67 height 28
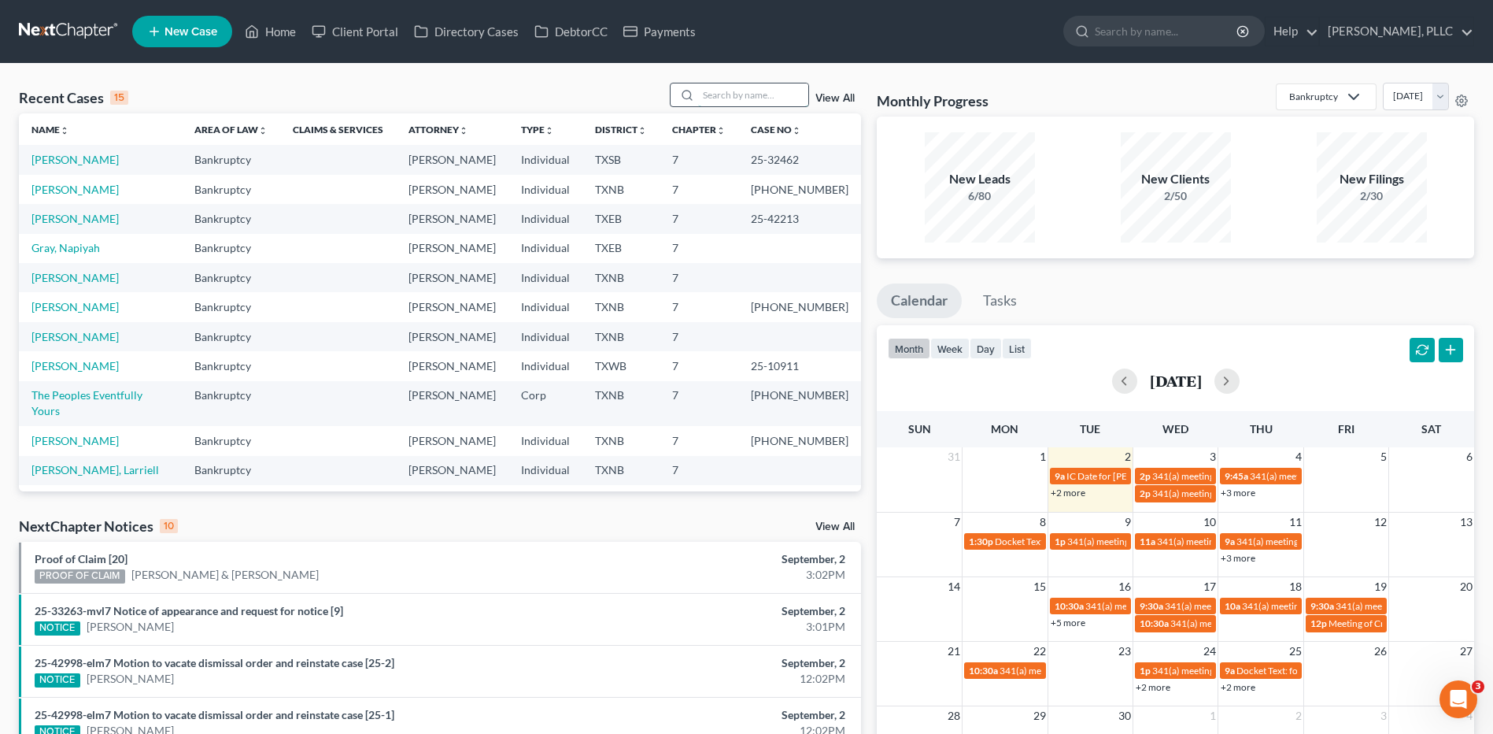
click at [725, 100] on input "search" at bounding box center [753, 94] width 110 height 23
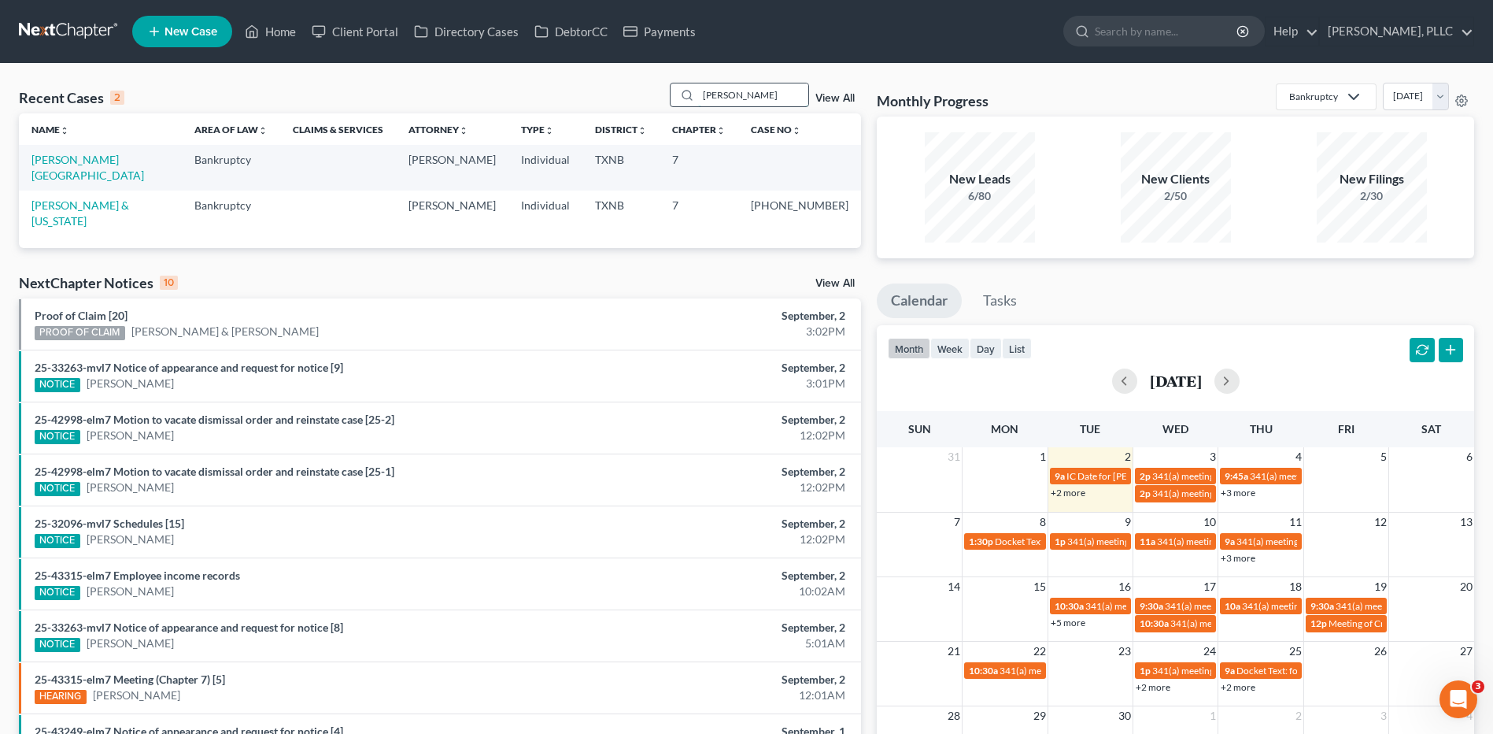
type input "Willsey"
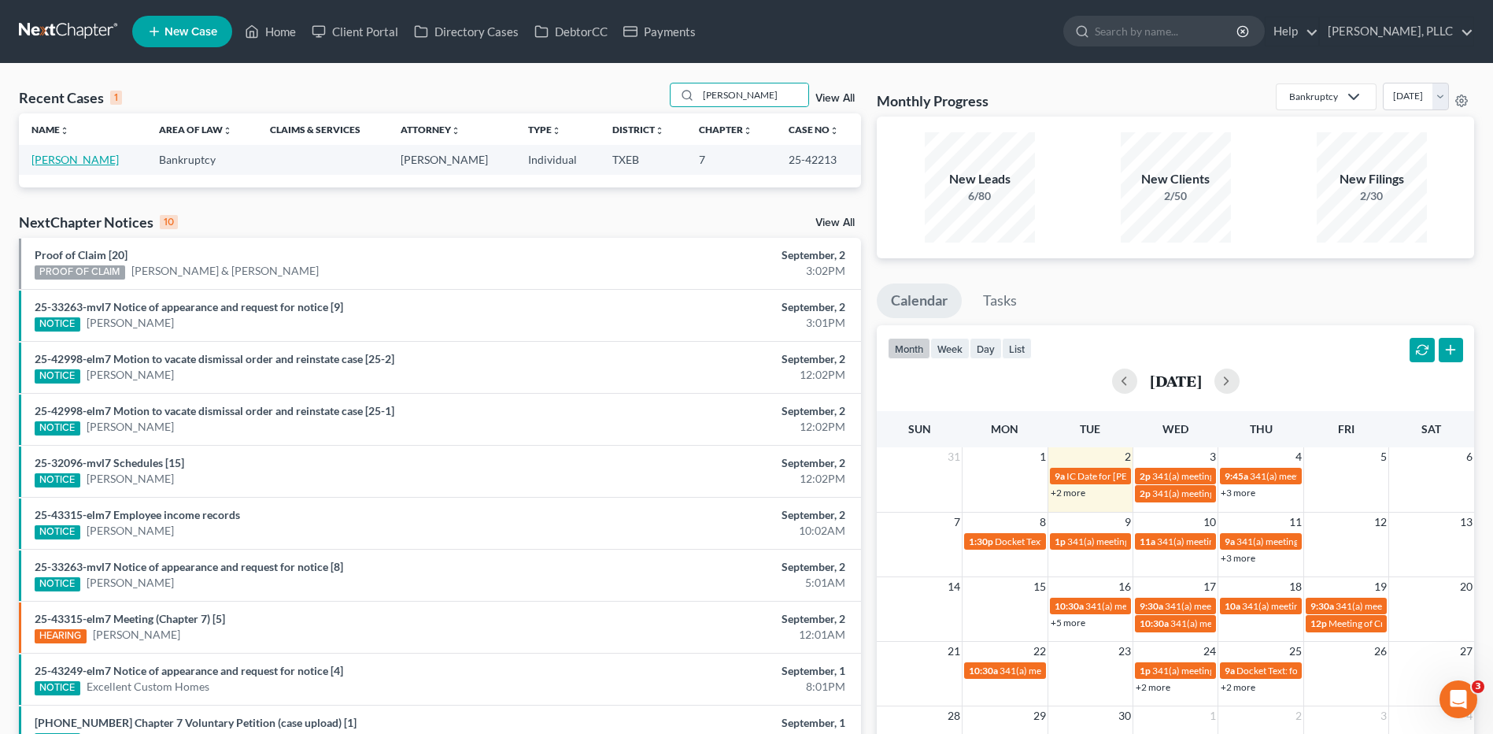
click at [68, 159] on link "[PERSON_NAME]" at bounding box center [74, 159] width 87 height 13
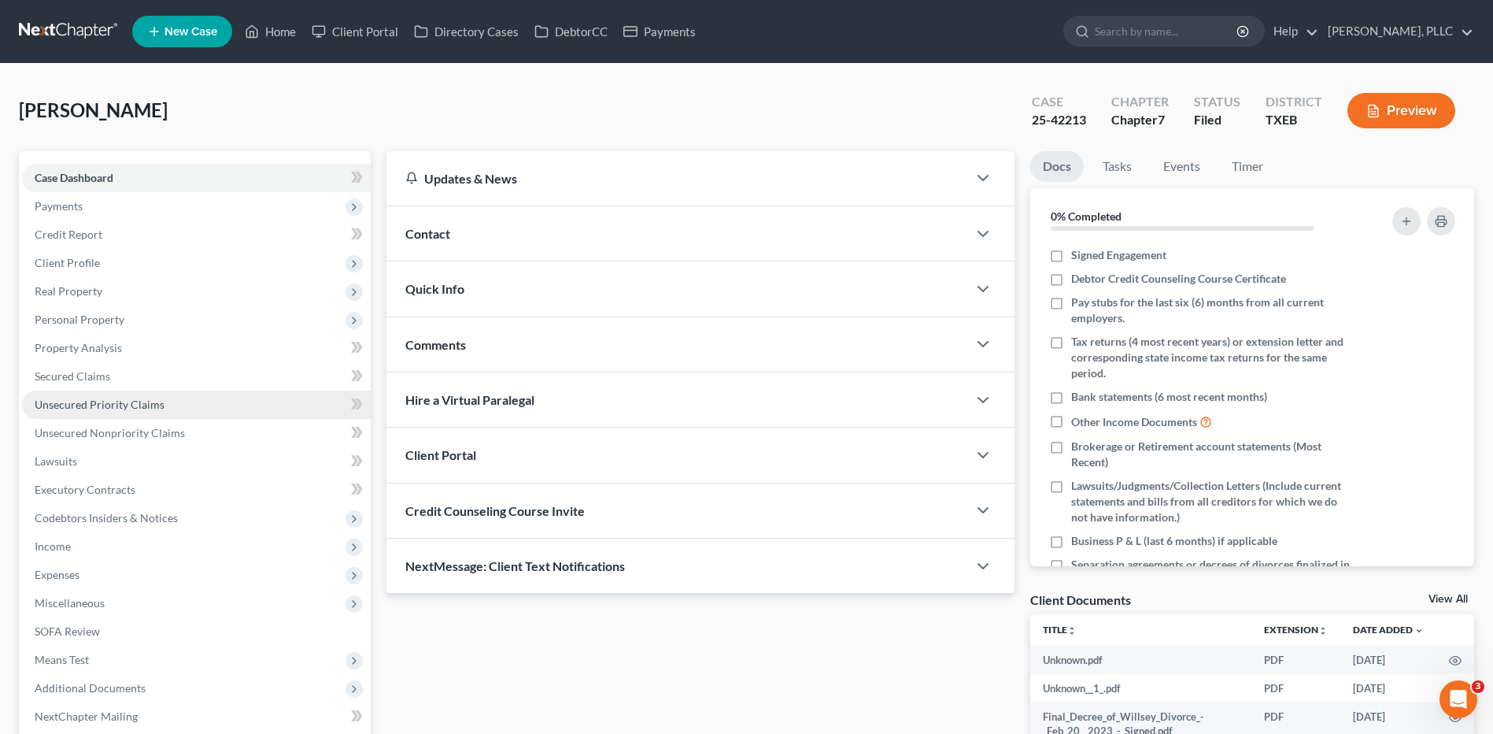
click at [79, 401] on span "Unsecured Priority Claims" at bounding box center [100, 404] width 130 height 13
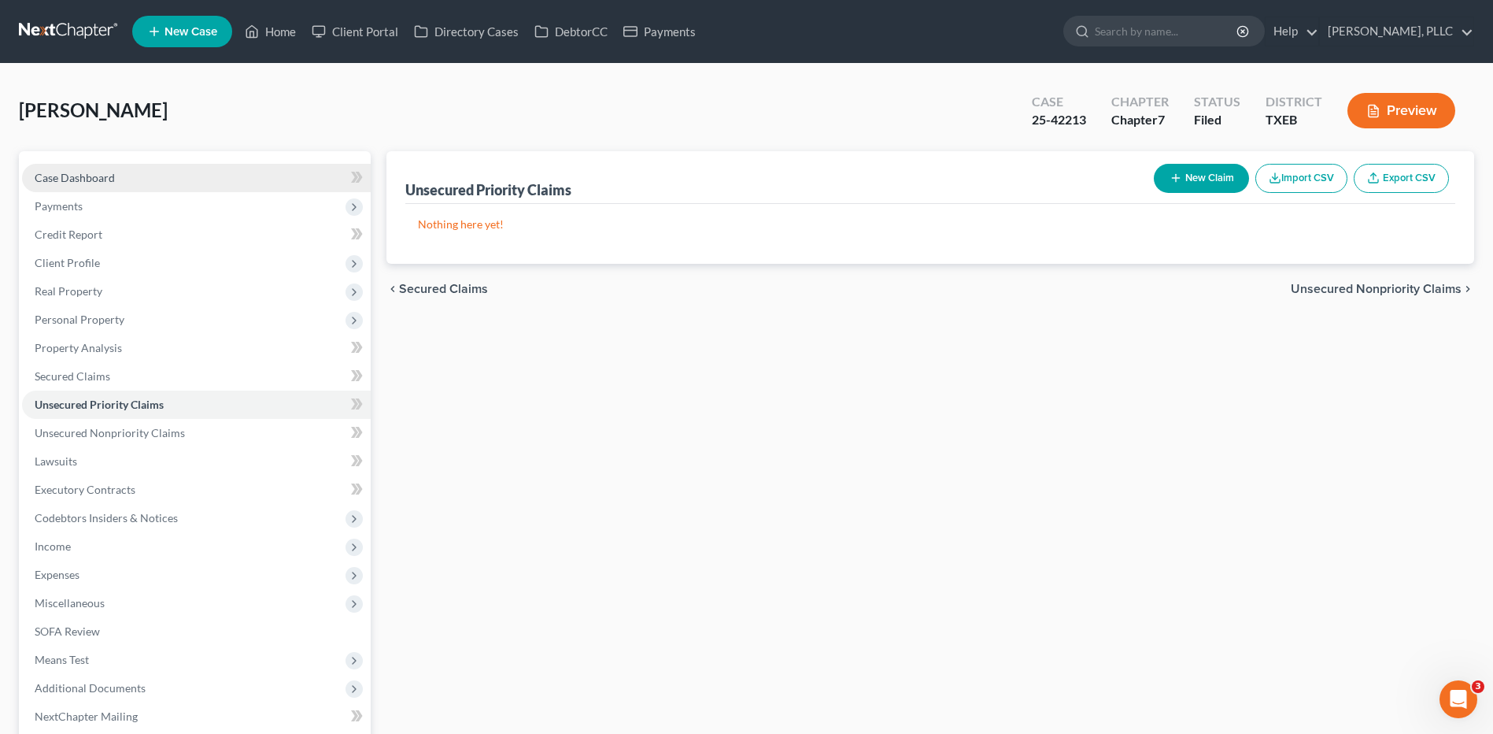
click at [70, 176] on span "Case Dashboard" at bounding box center [75, 177] width 80 height 13
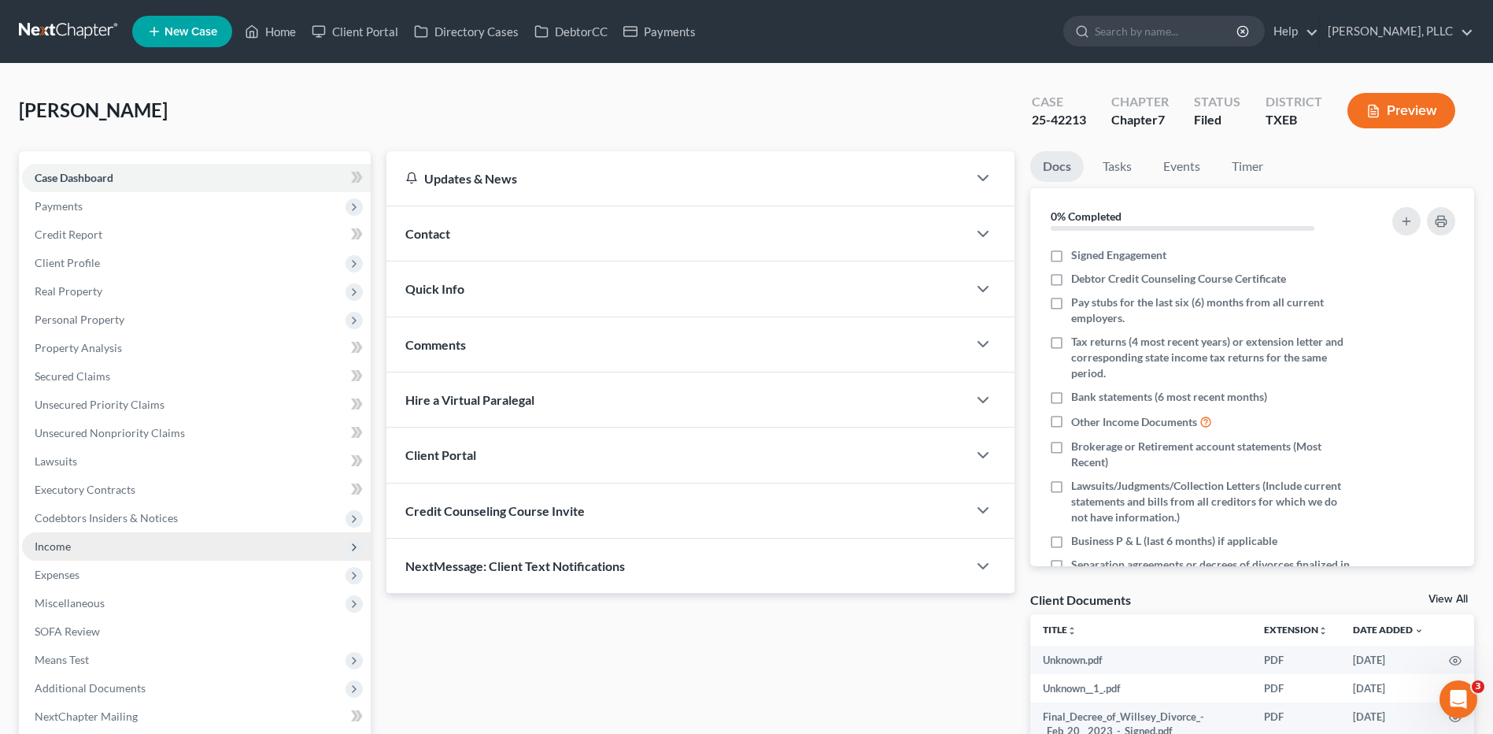
click at [57, 545] on span "Income" at bounding box center [53, 545] width 36 height 13
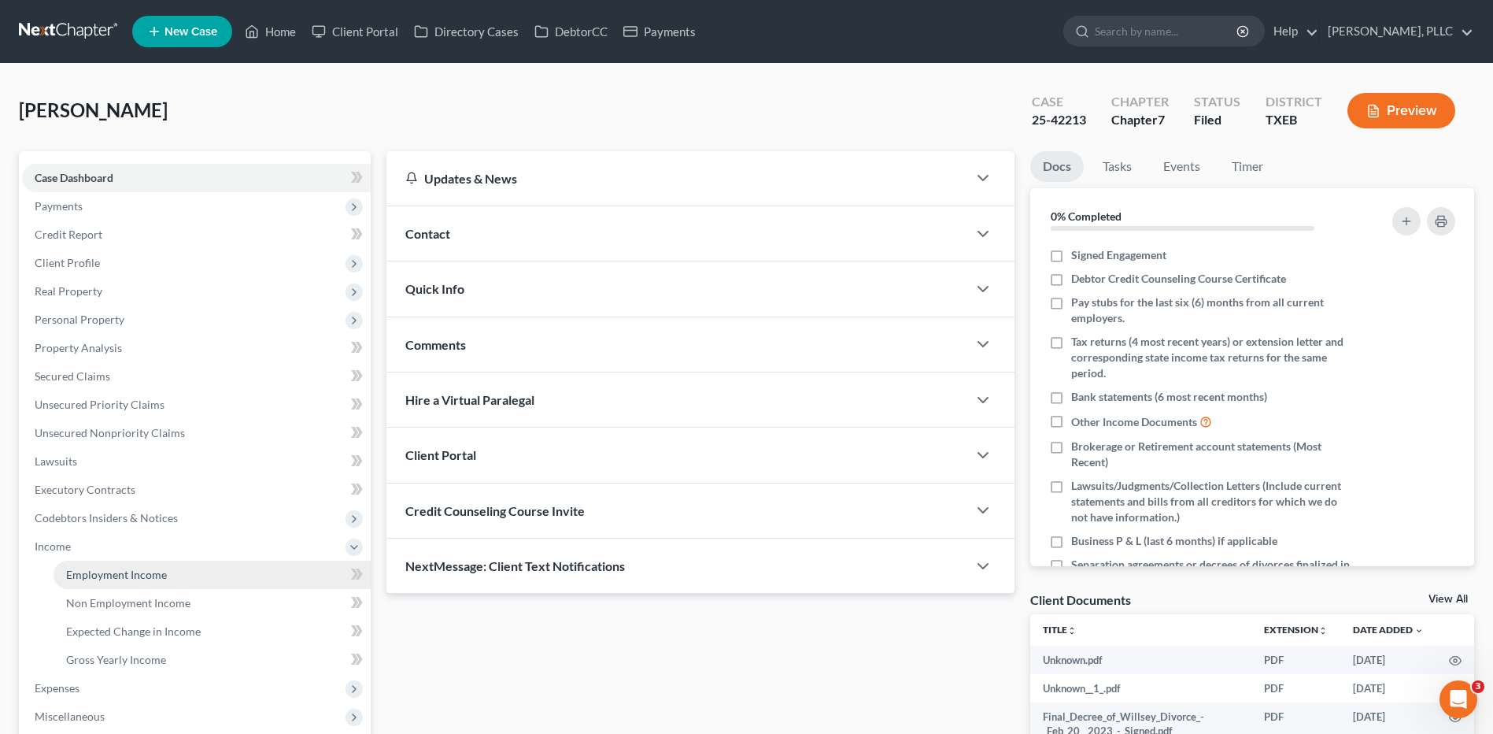
click at [113, 571] on span "Employment Income" at bounding box center [116, 574] width 101 height 13
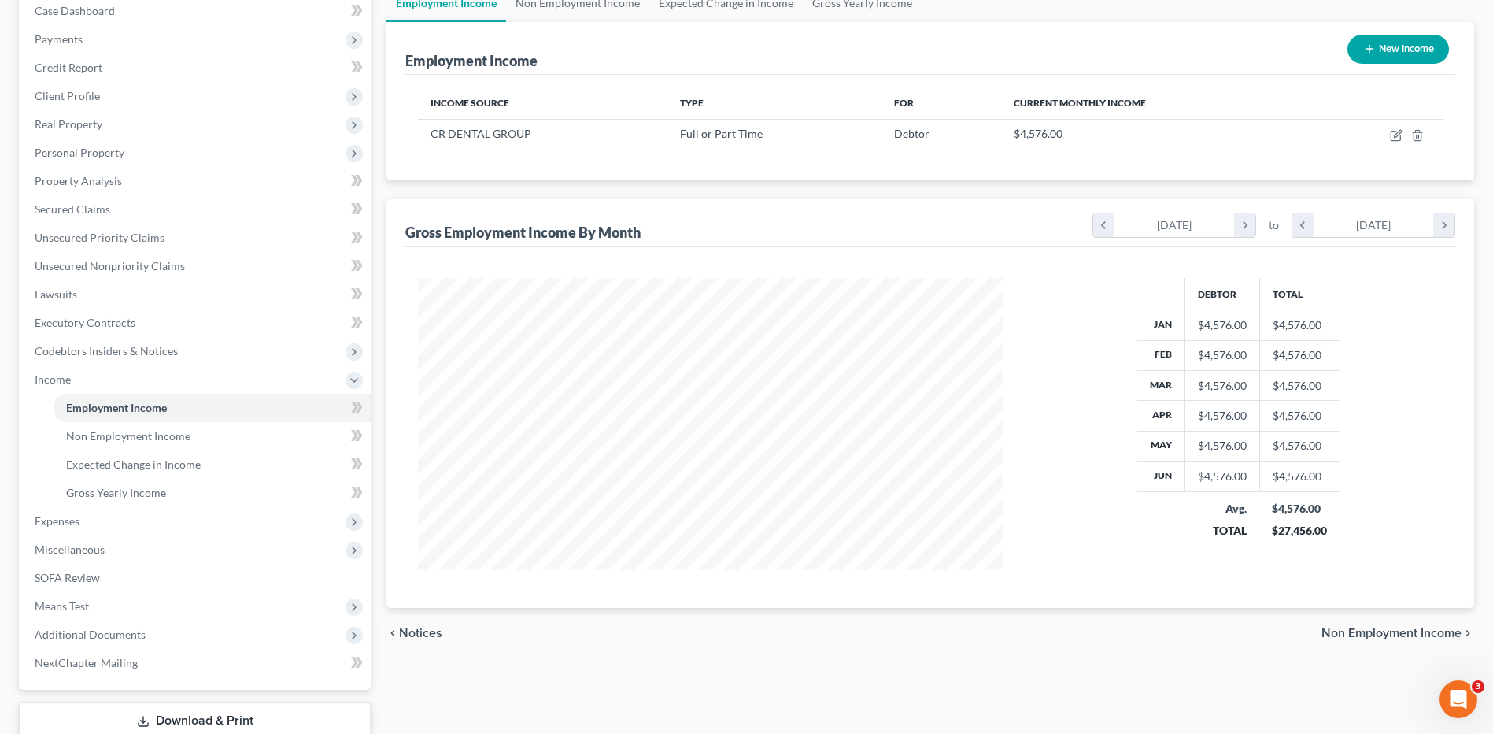
scroll to position [170, 0]
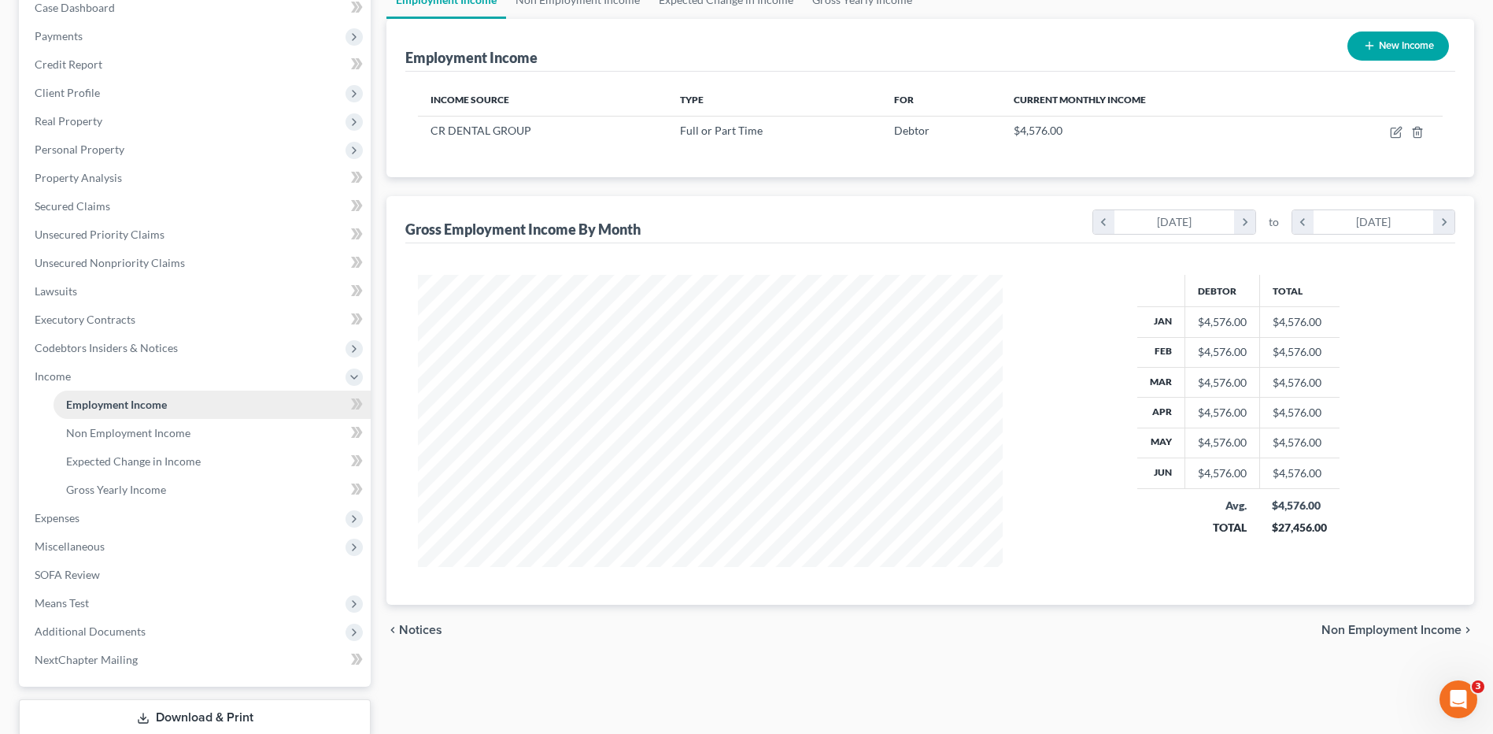
click at [105, 401] on span "Employment Income" at bounding box center [116, 404] width 101 height 13
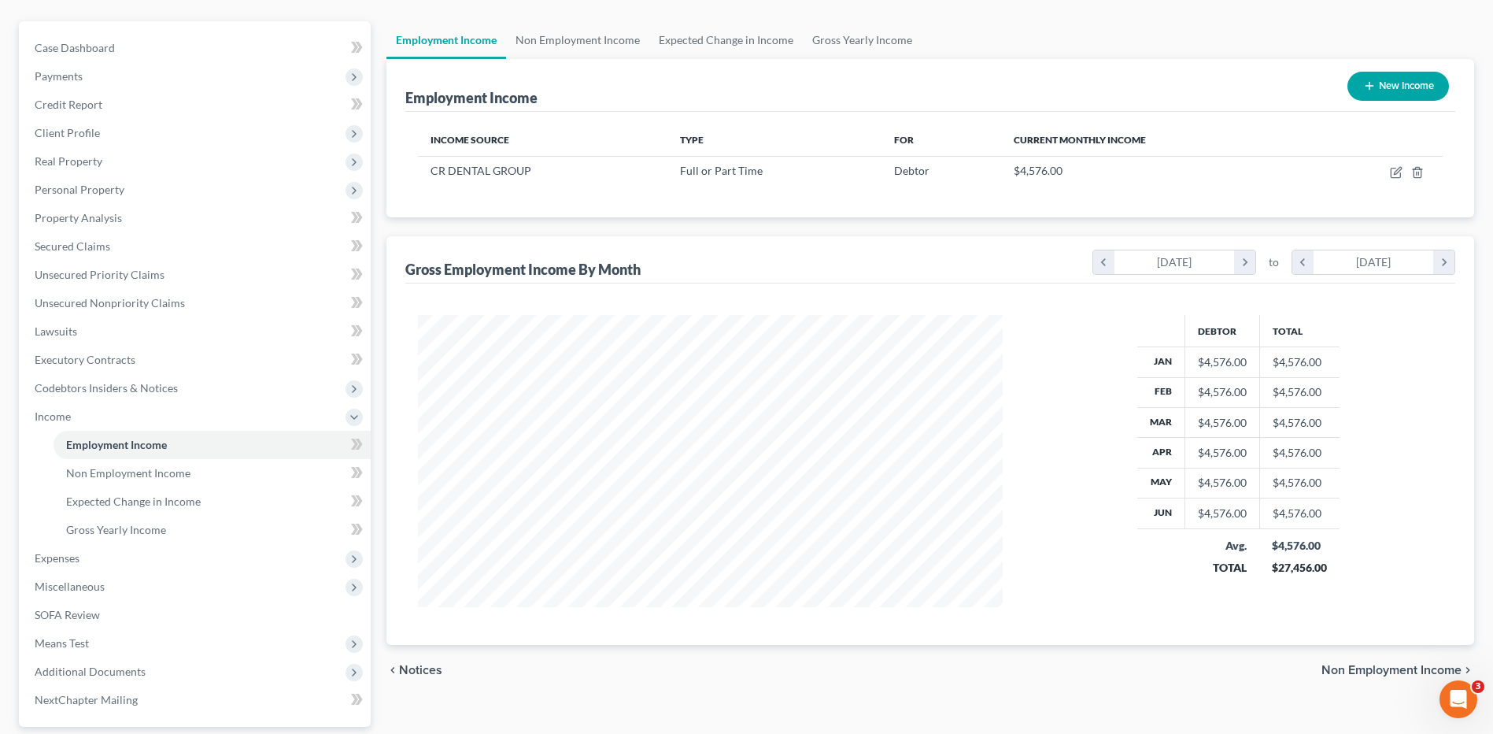
scroll to position [133, 0]
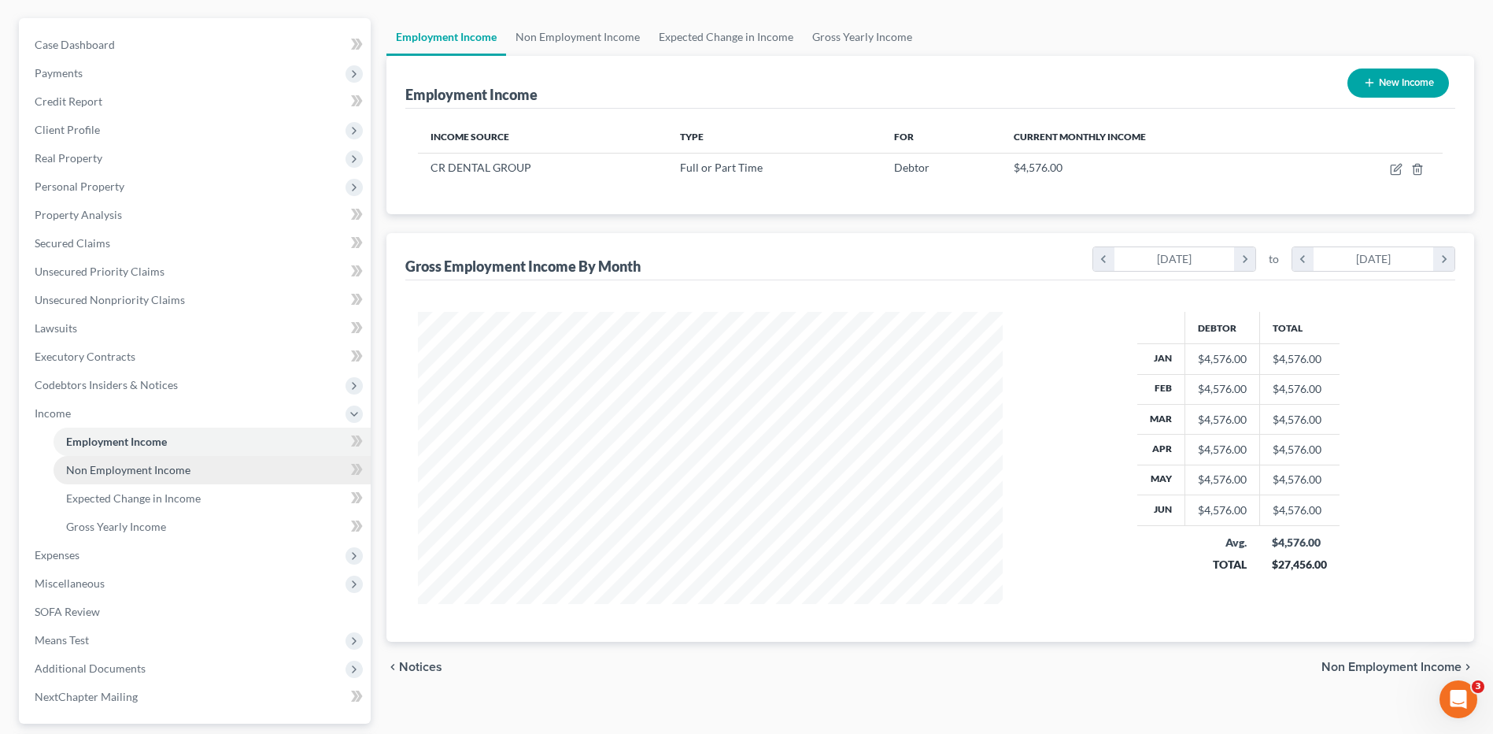
click at [133, 470] on span "Non Employment Income" at bounding box center [128, 469] width 124 height 13
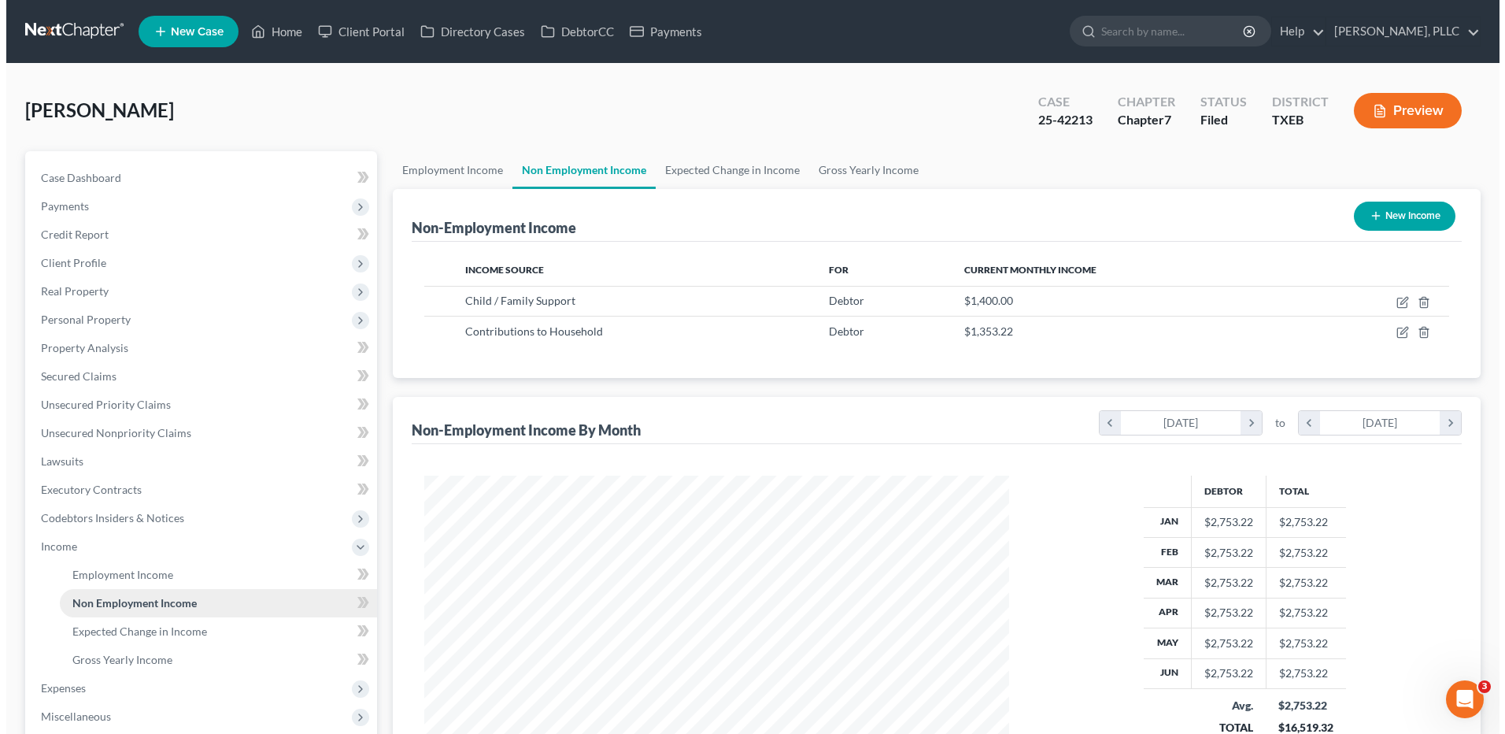
scroll to position [292, 616]
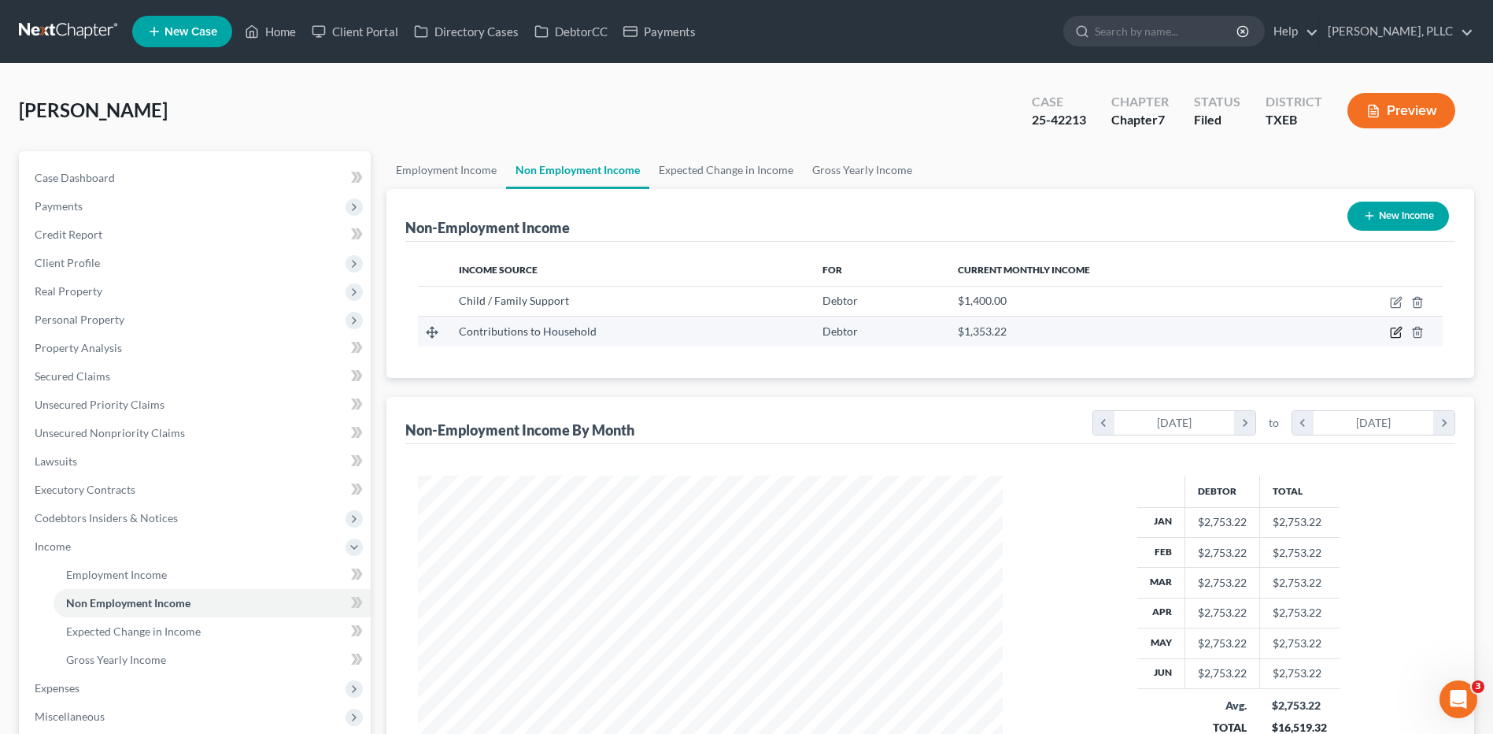
click at [1393, 330] on icon "button" at bounding box center [1396, 332] width 13 height 13
select select "8"
select select "0"
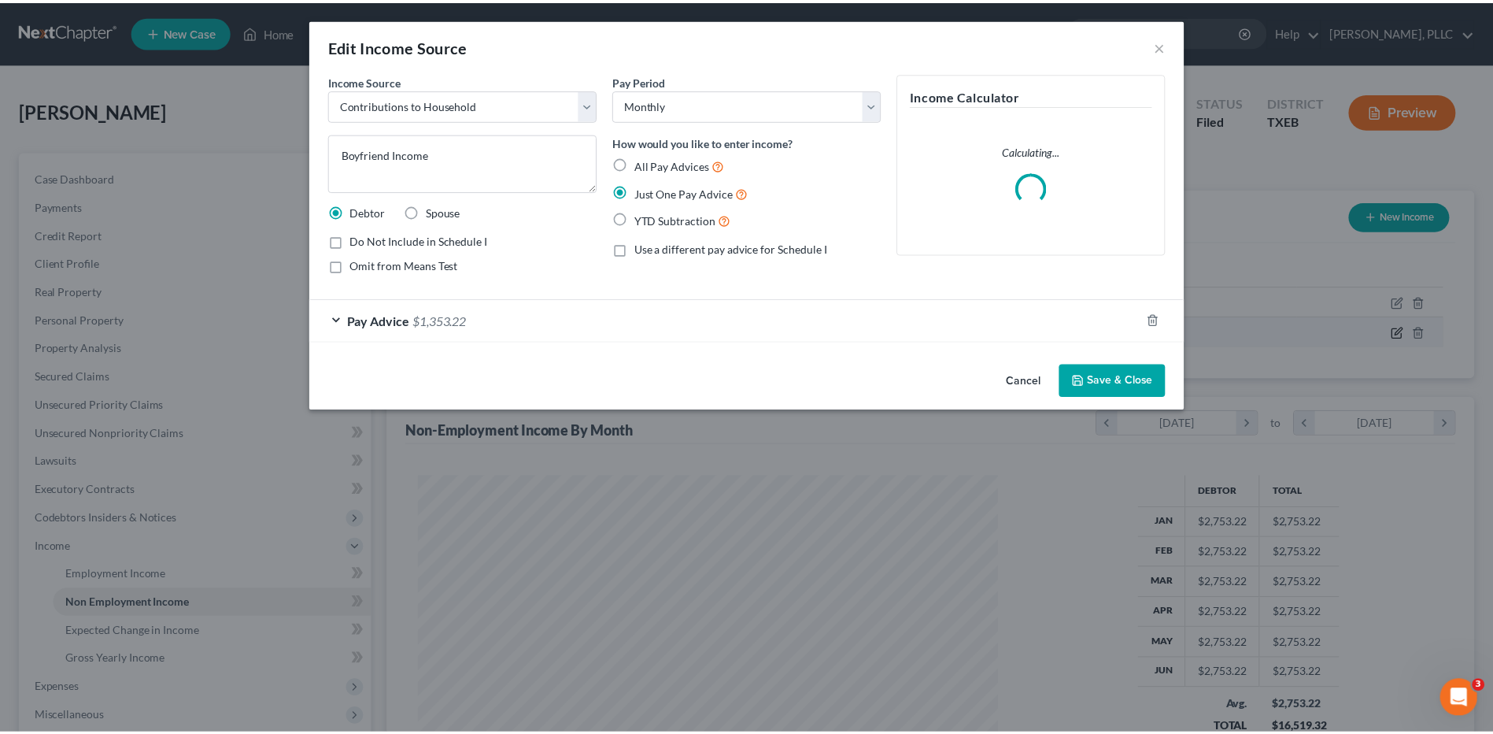
scroll to position [294, 622]
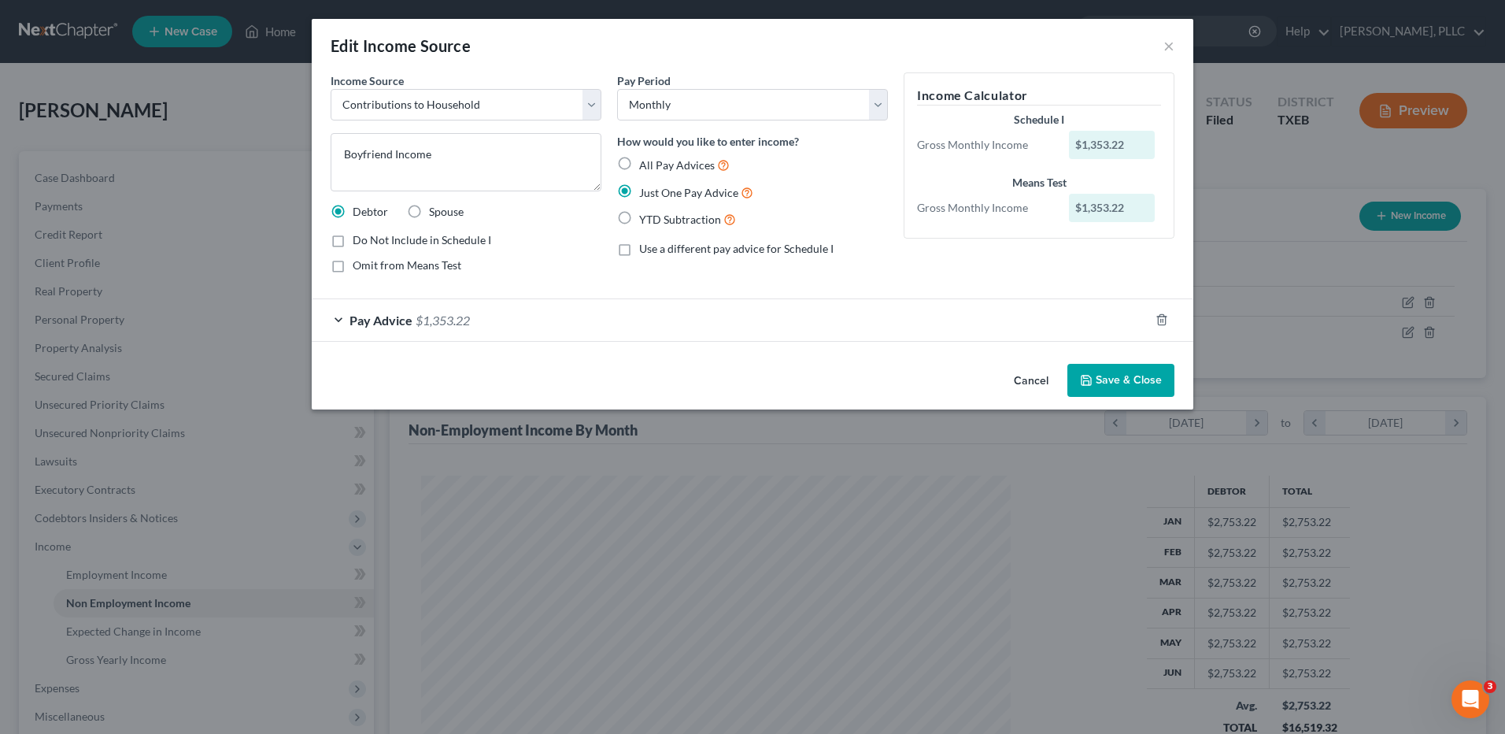
click at [1125, 379] on button "Save & Close" at bounding box center [1120, 380] width 107 height 33
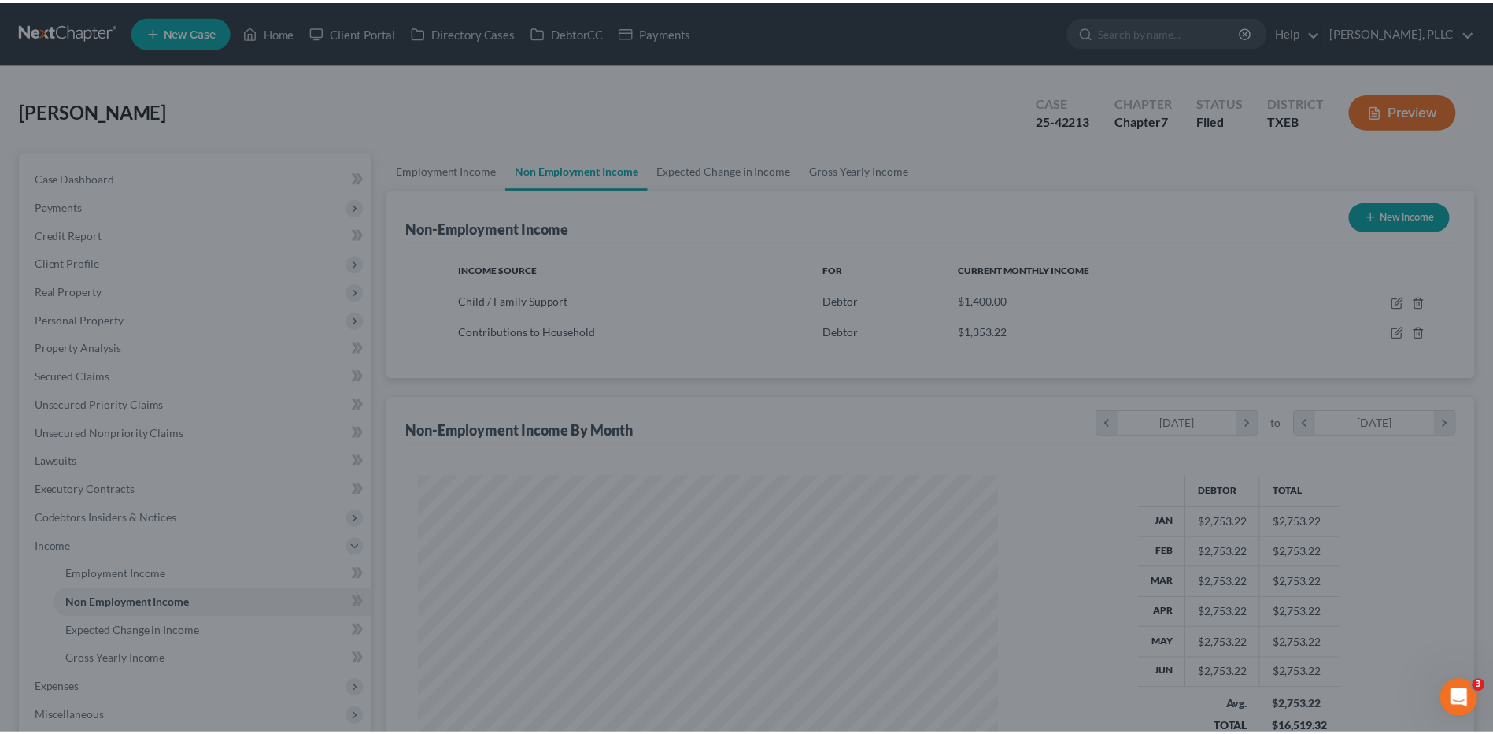
scroll to position [786844, 786519]
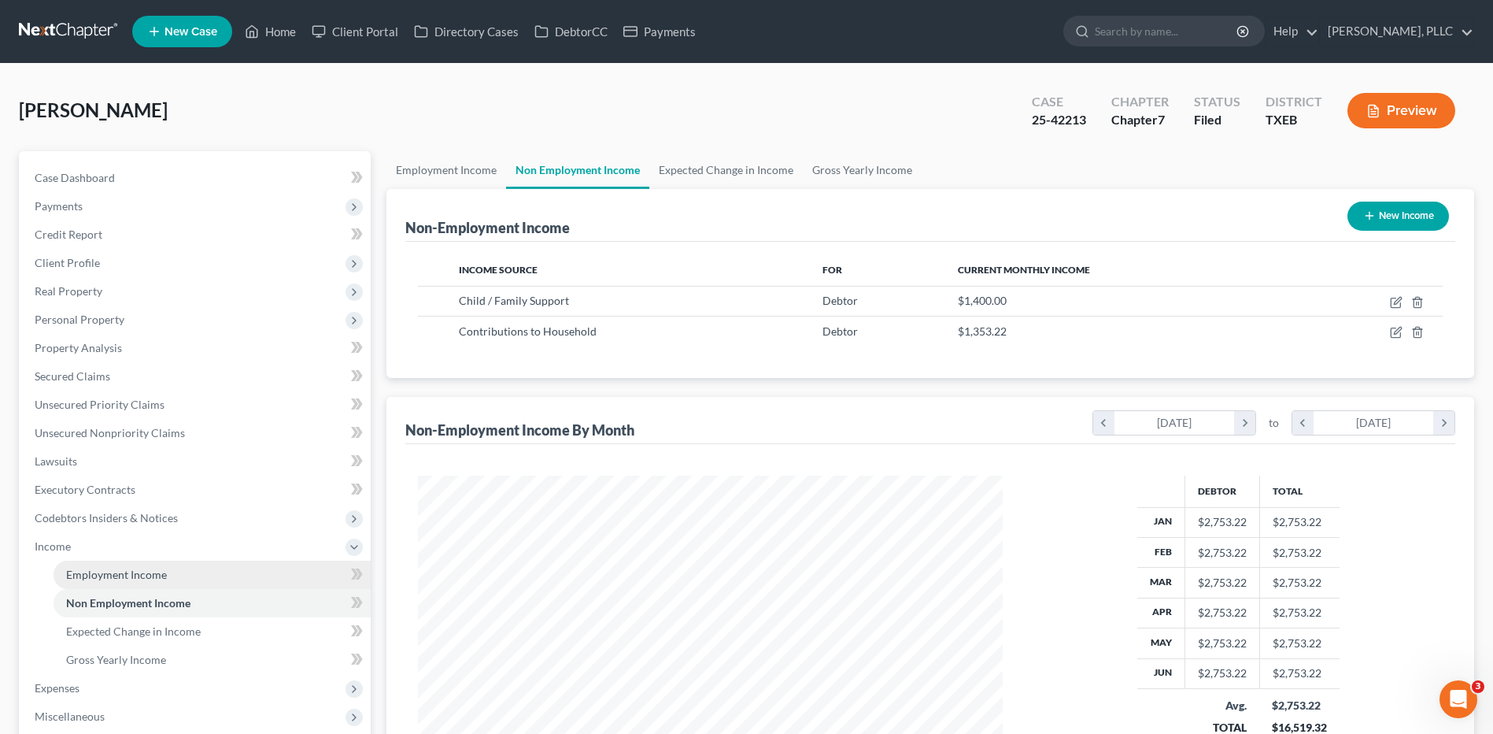
click at [89, 572] on span "Employment Income" at bounding box center [116, 574] width 101 height 13
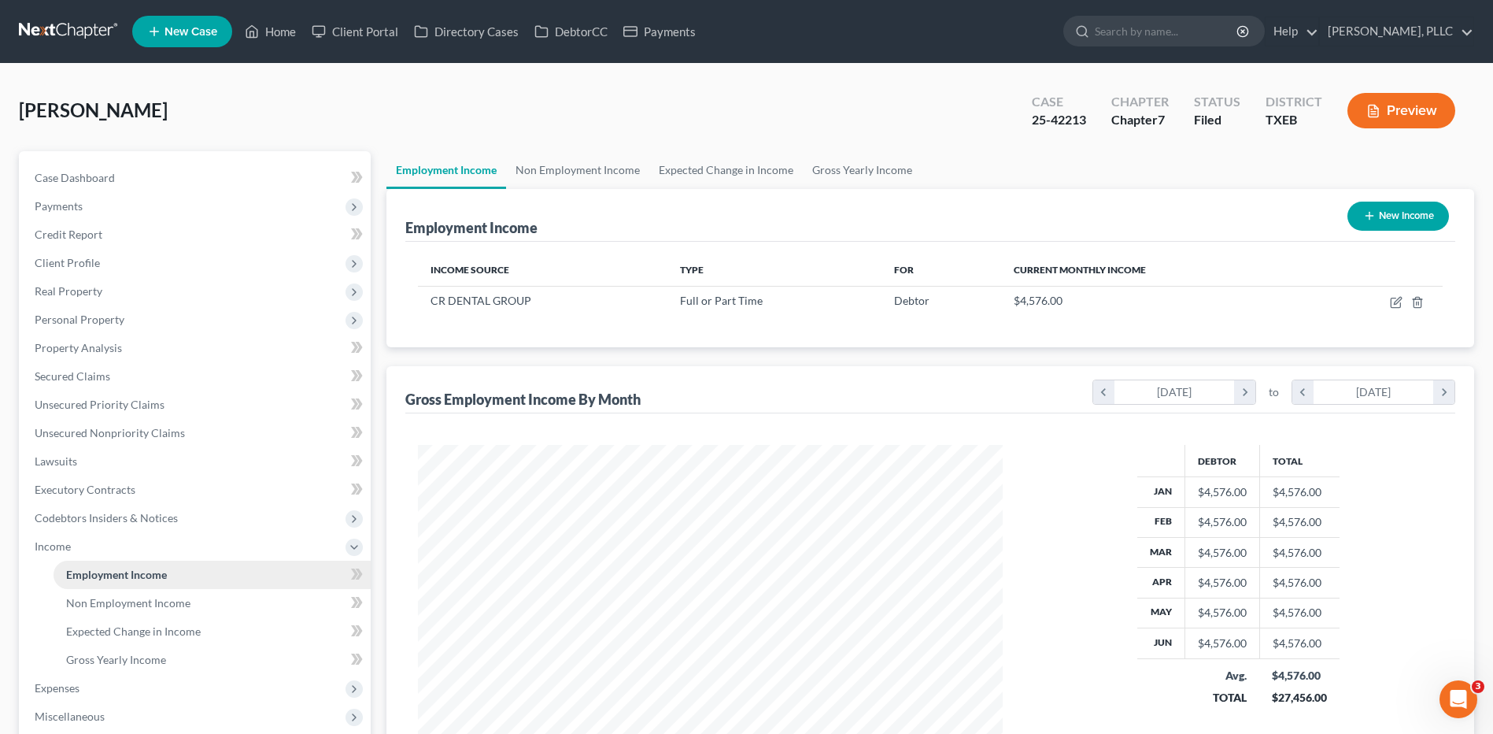
scroll to position [292, 616]
click at [275, 31] on link "Home" at bounding box center [270, 31] width 67 height 28
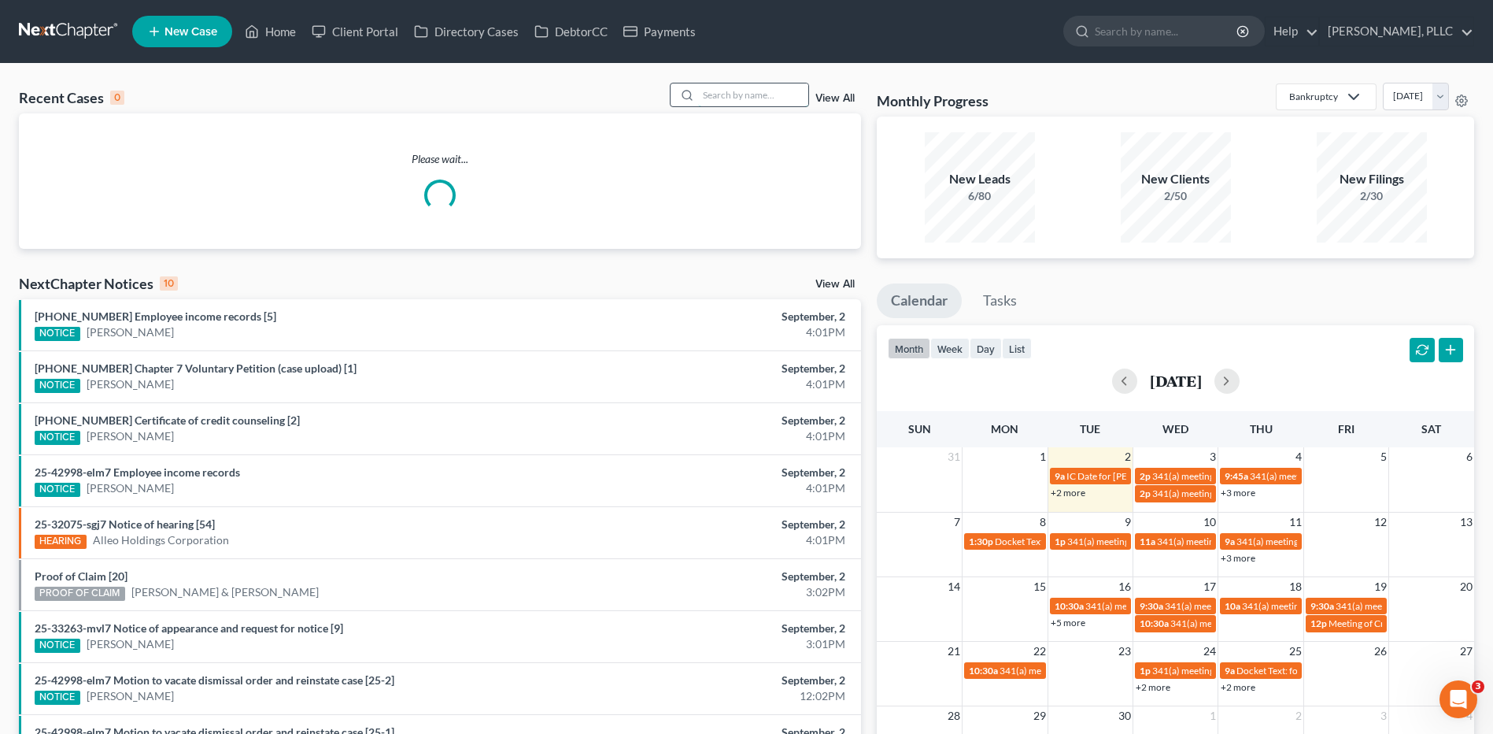
click at [724, 98] on input "search" at bounding box center [753, 94] width 110 height 23
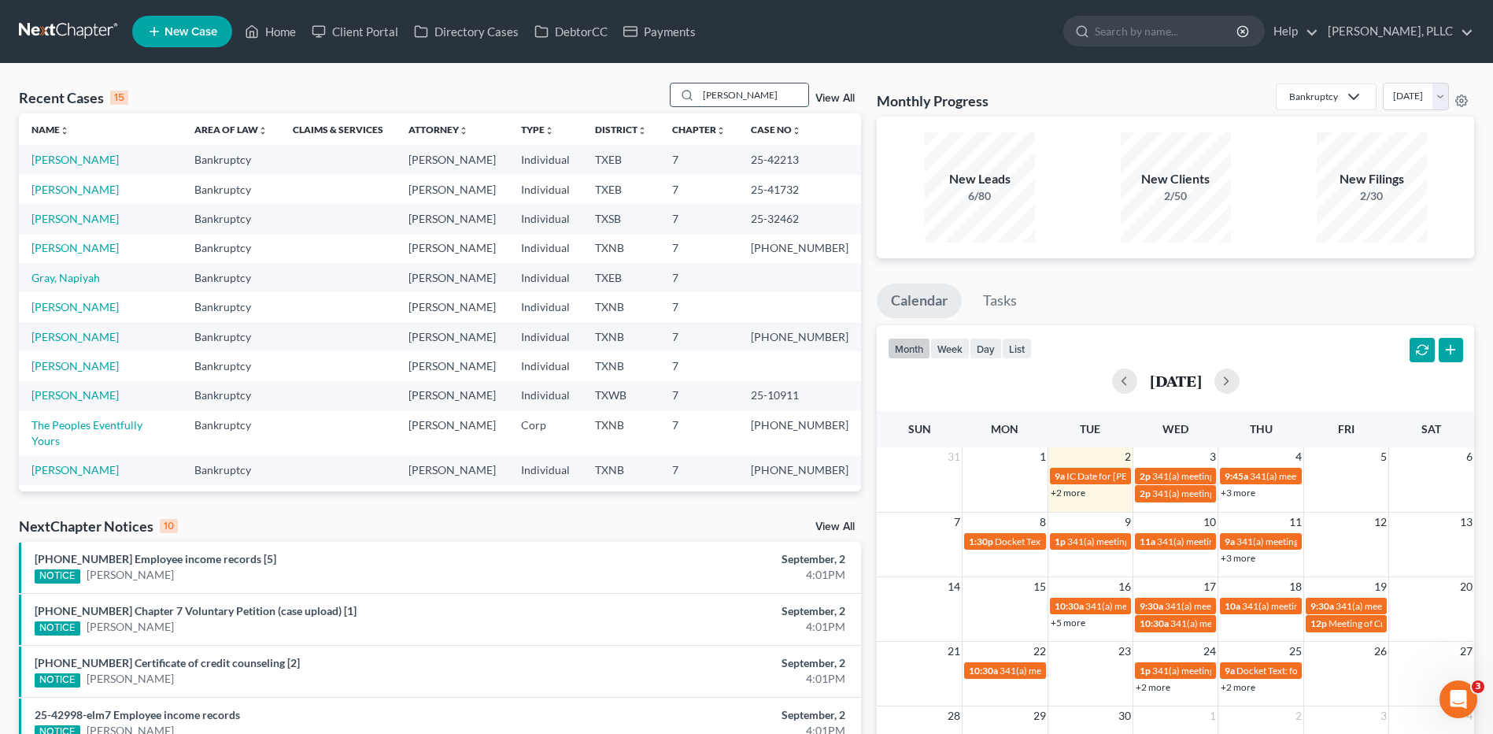
type input "Ramsey"
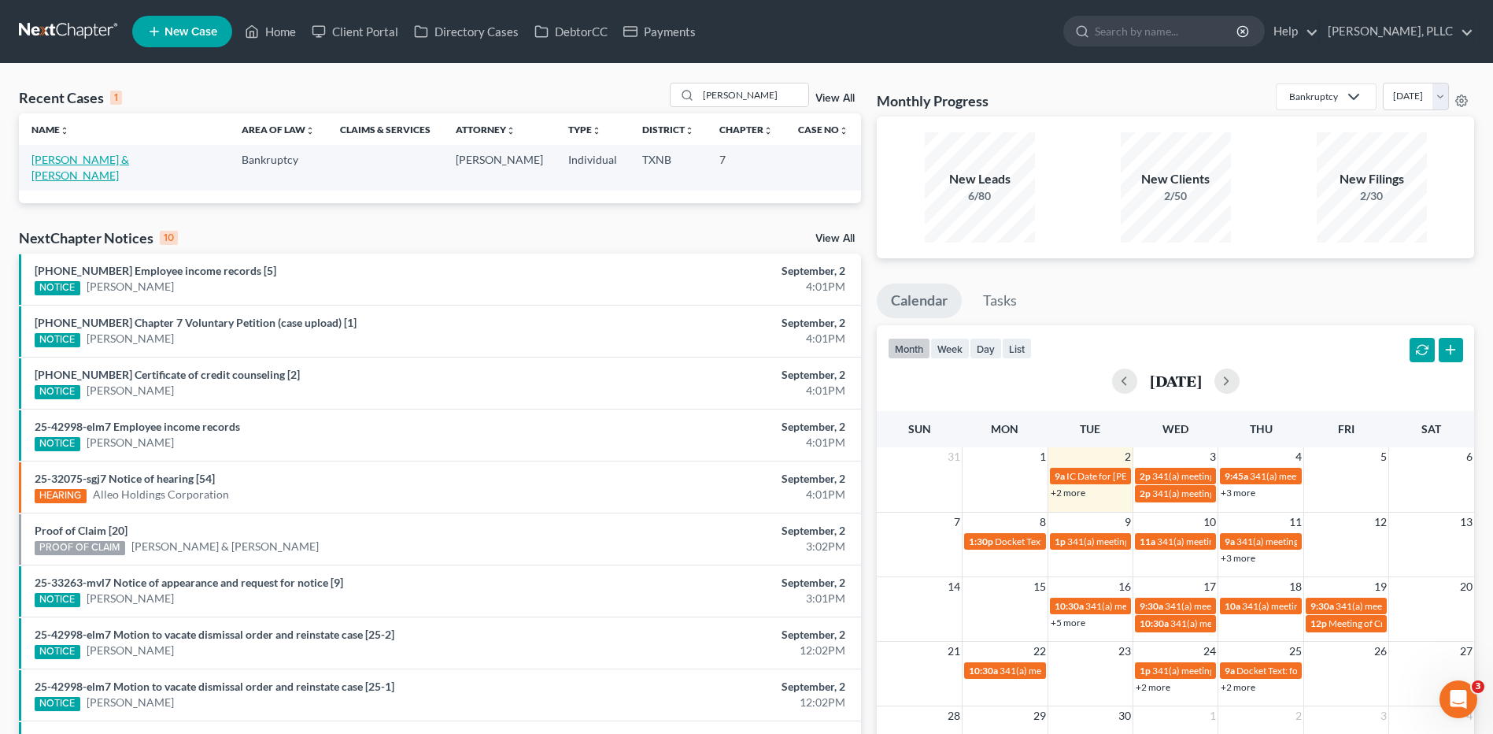
click at [106, 157] on link "Ramsey, Harvey & Kerrica" at bounding box center [80, 167] width 98 height 29
select select "4"
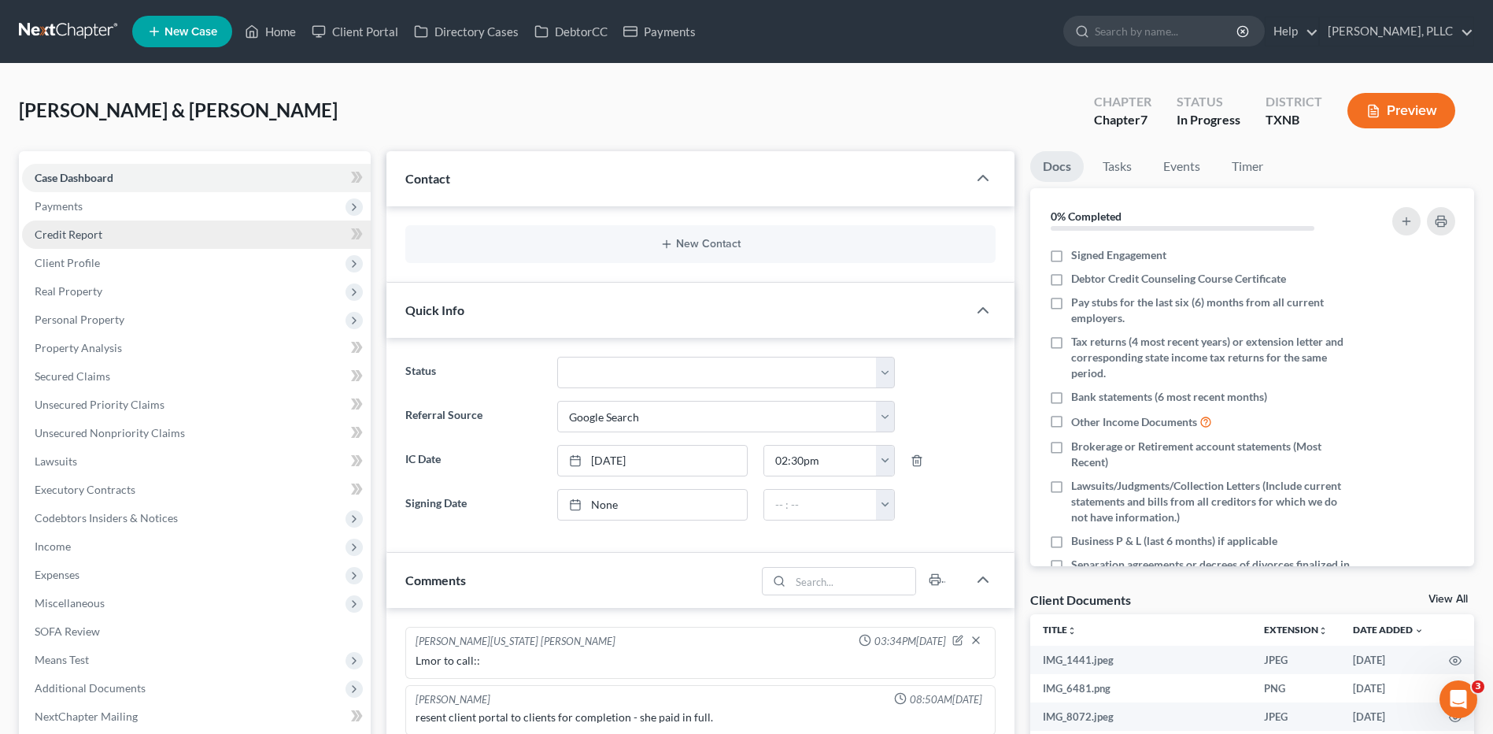
scroll to position [2193, 0]
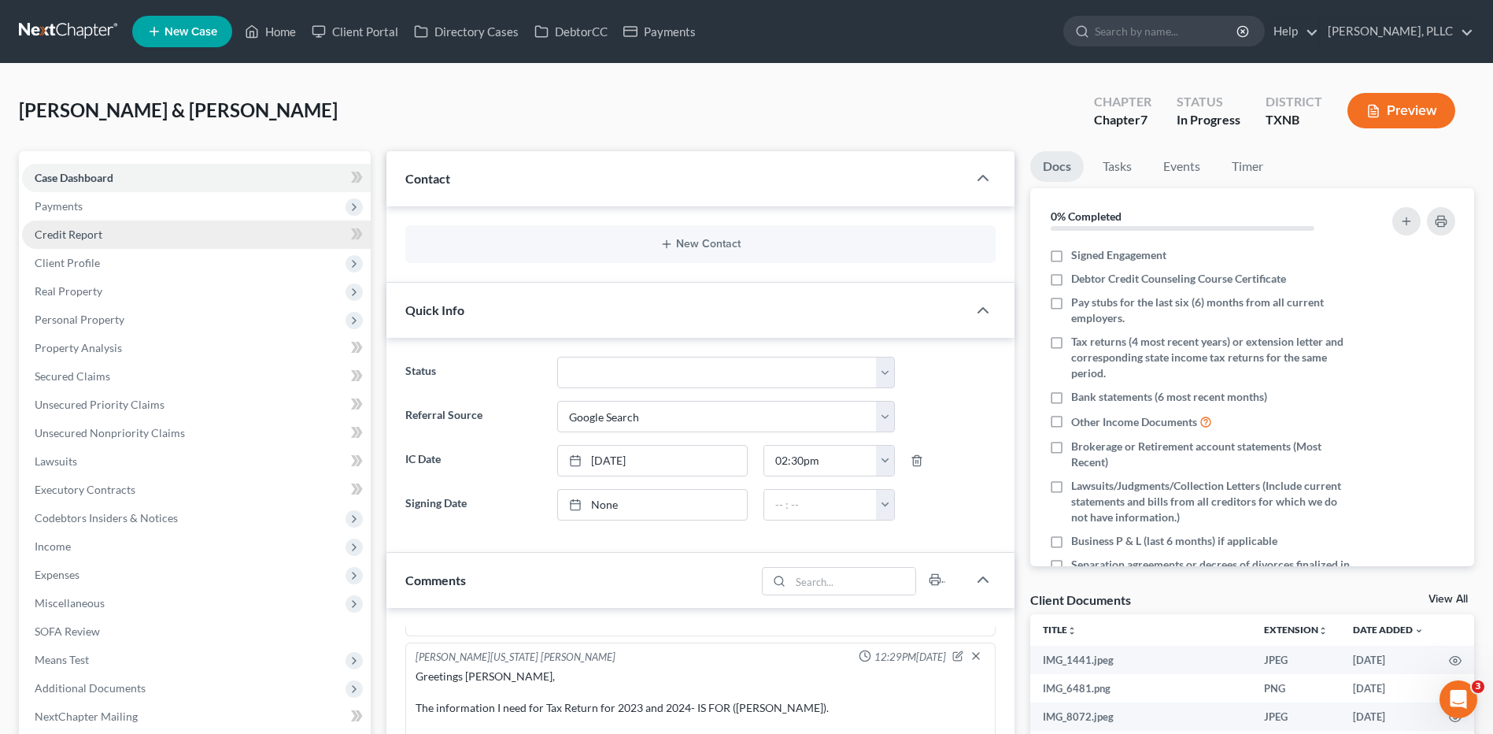
click at [40, 235] on span "Credit Report" at bounding box center [69, 233] width 68 height 13
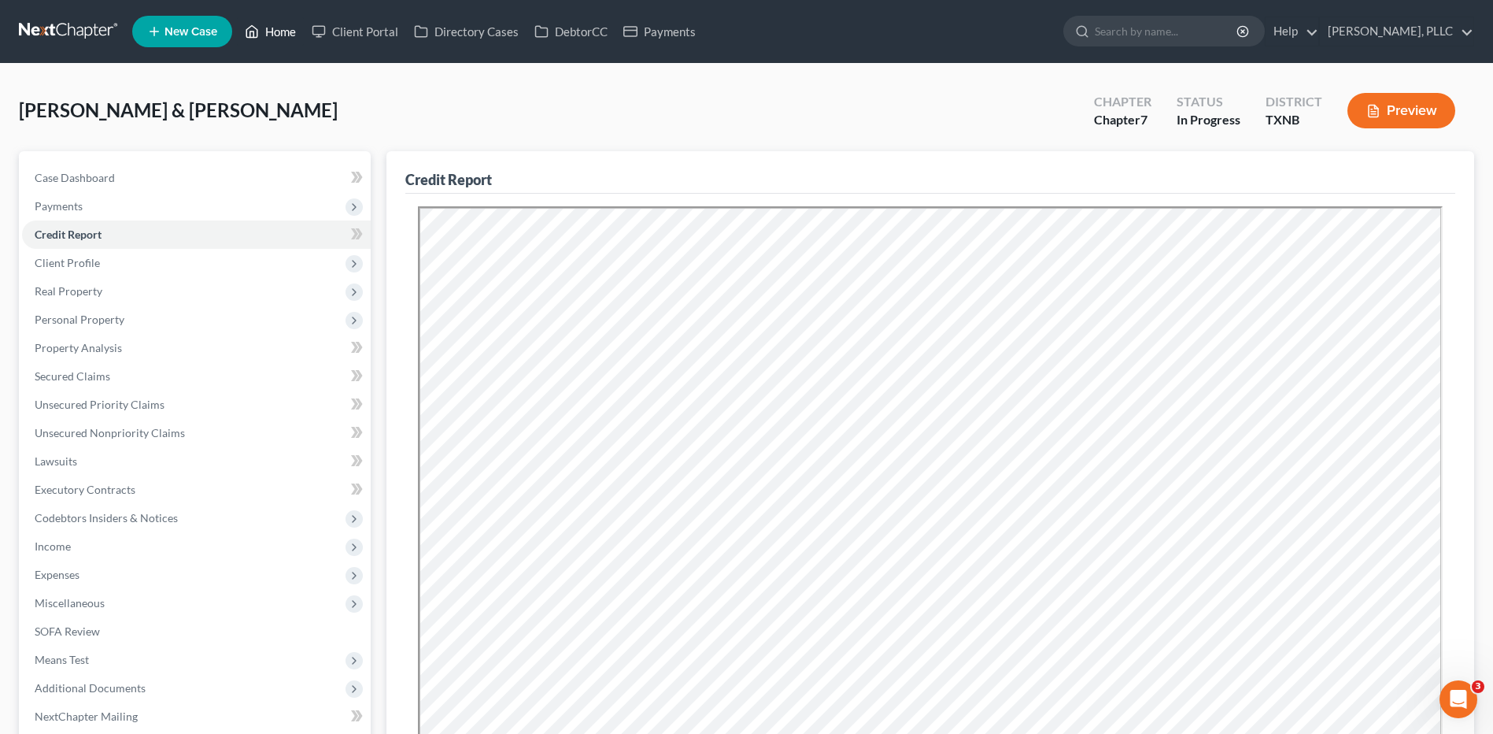
click at [289, 29] on link "Home" at bounding box center [270, 31] width 67 height 28
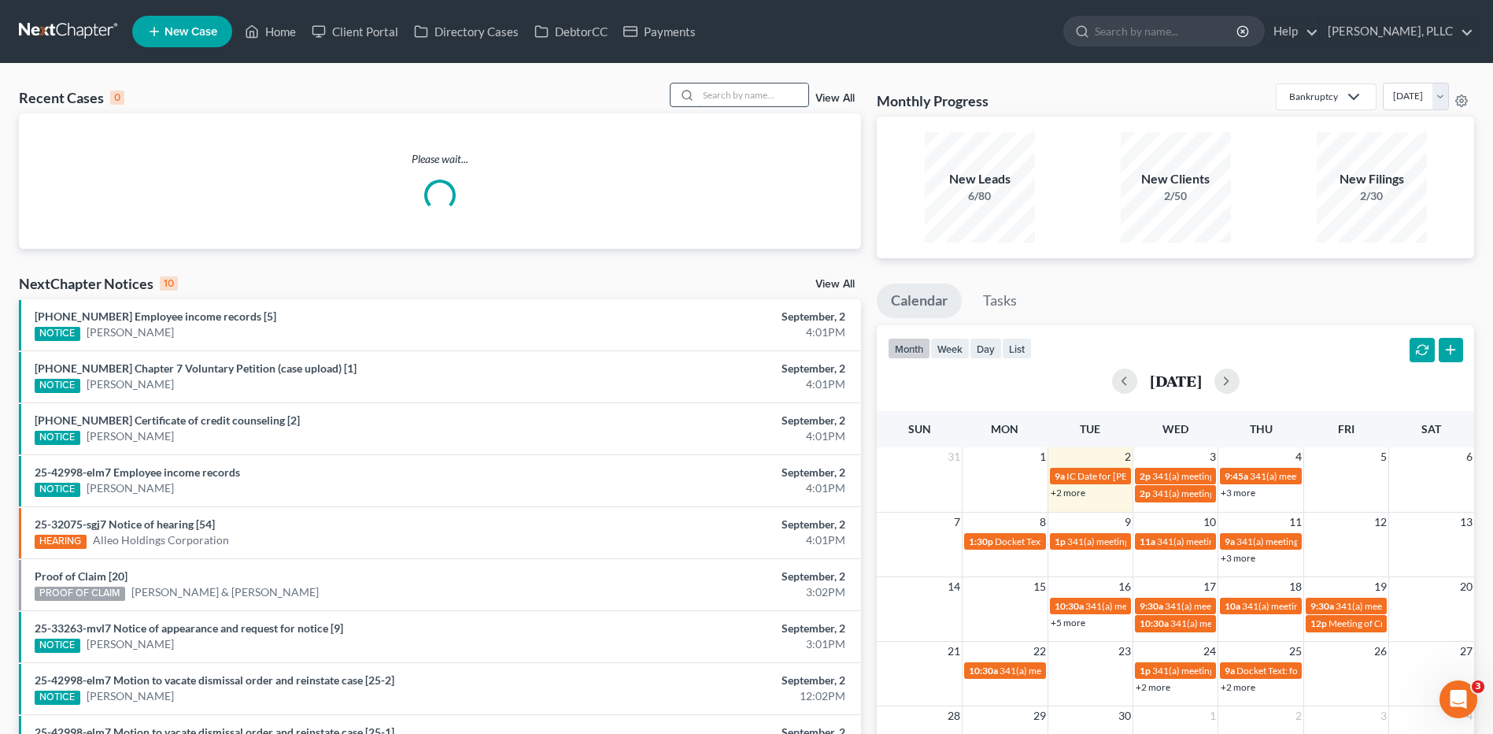
click at [712, 102] on input "search" at bounding box center [753, 94] width 110 height 23
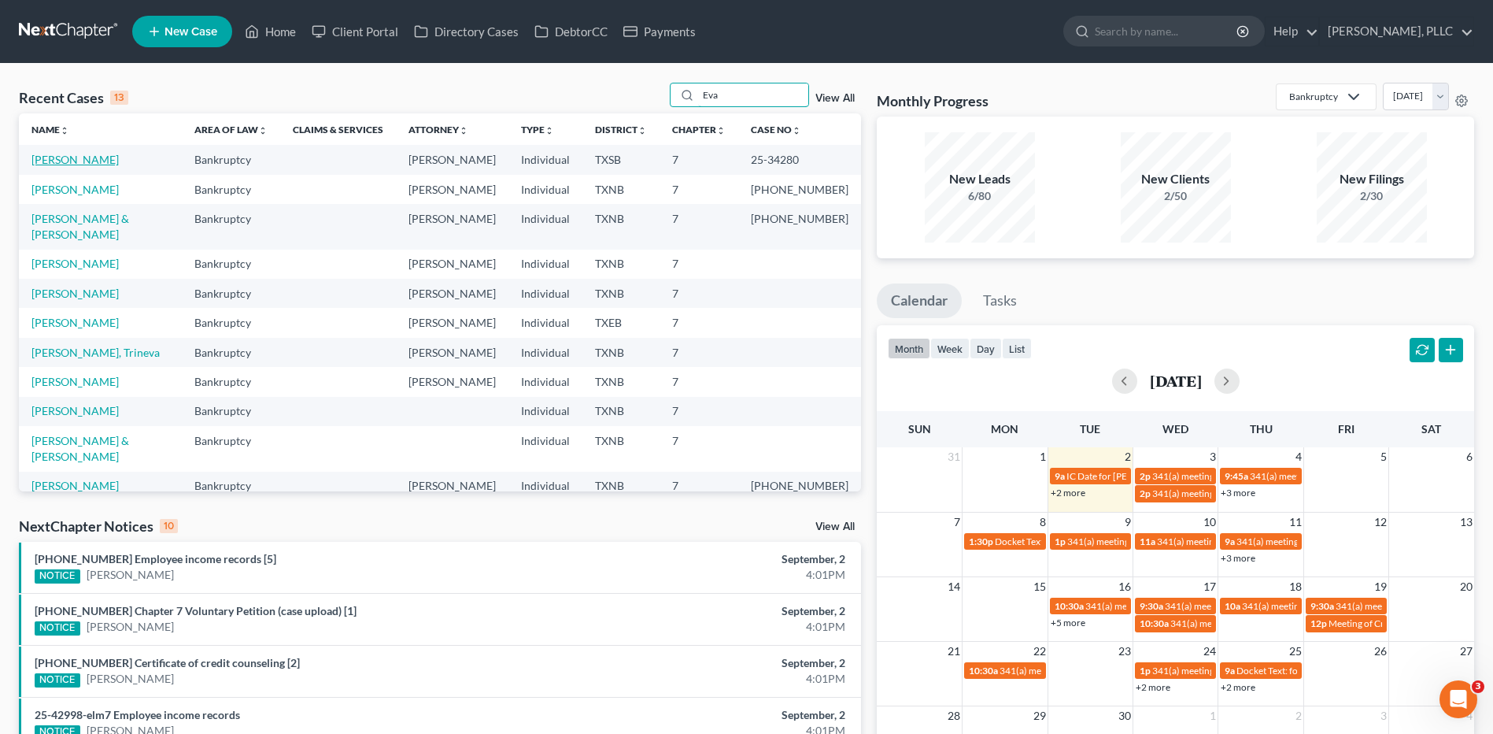
type input "Eva"
click at [76, 156] on link "[PERSON_NAME]" at bounding box center [74, 159] width 87 height 13
select select "4"
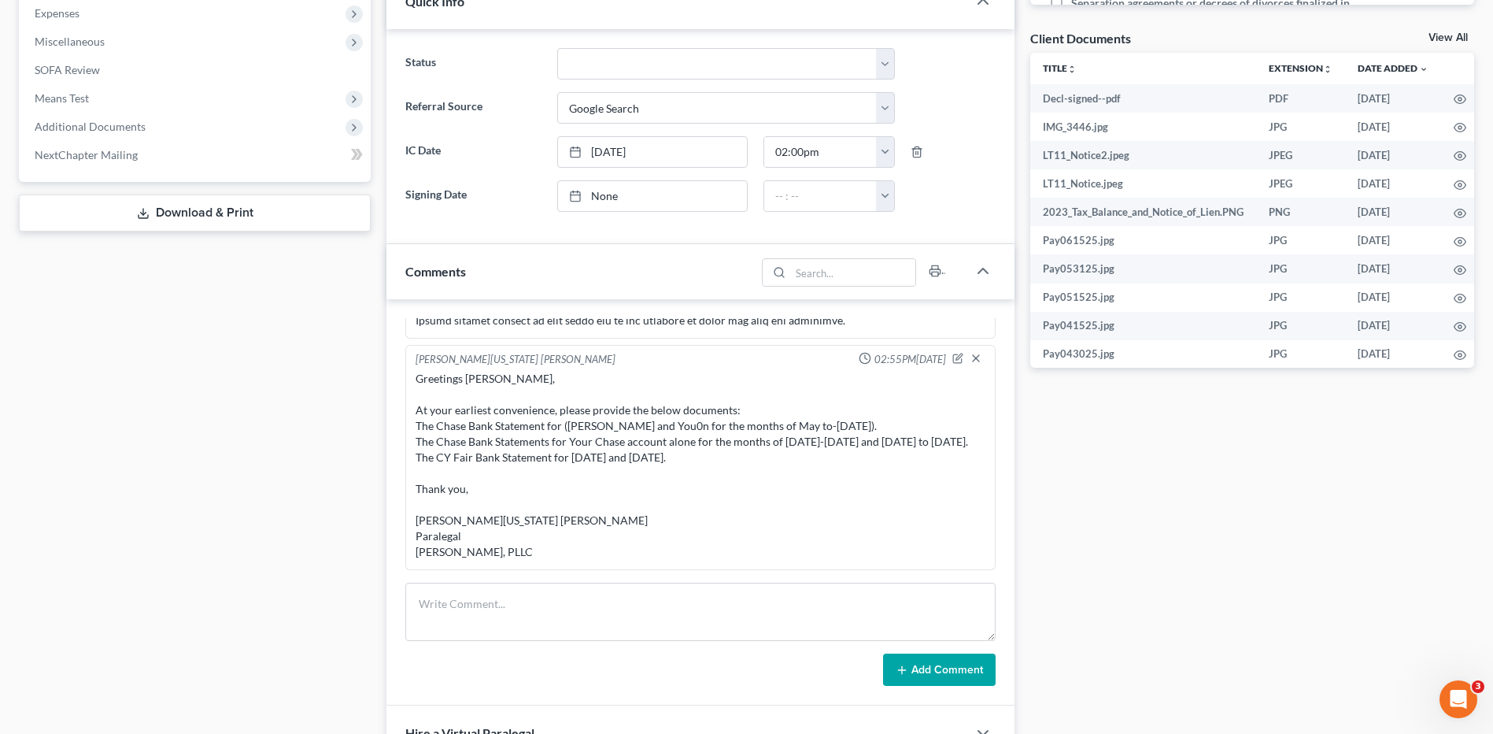
scroll to position [659, 0]
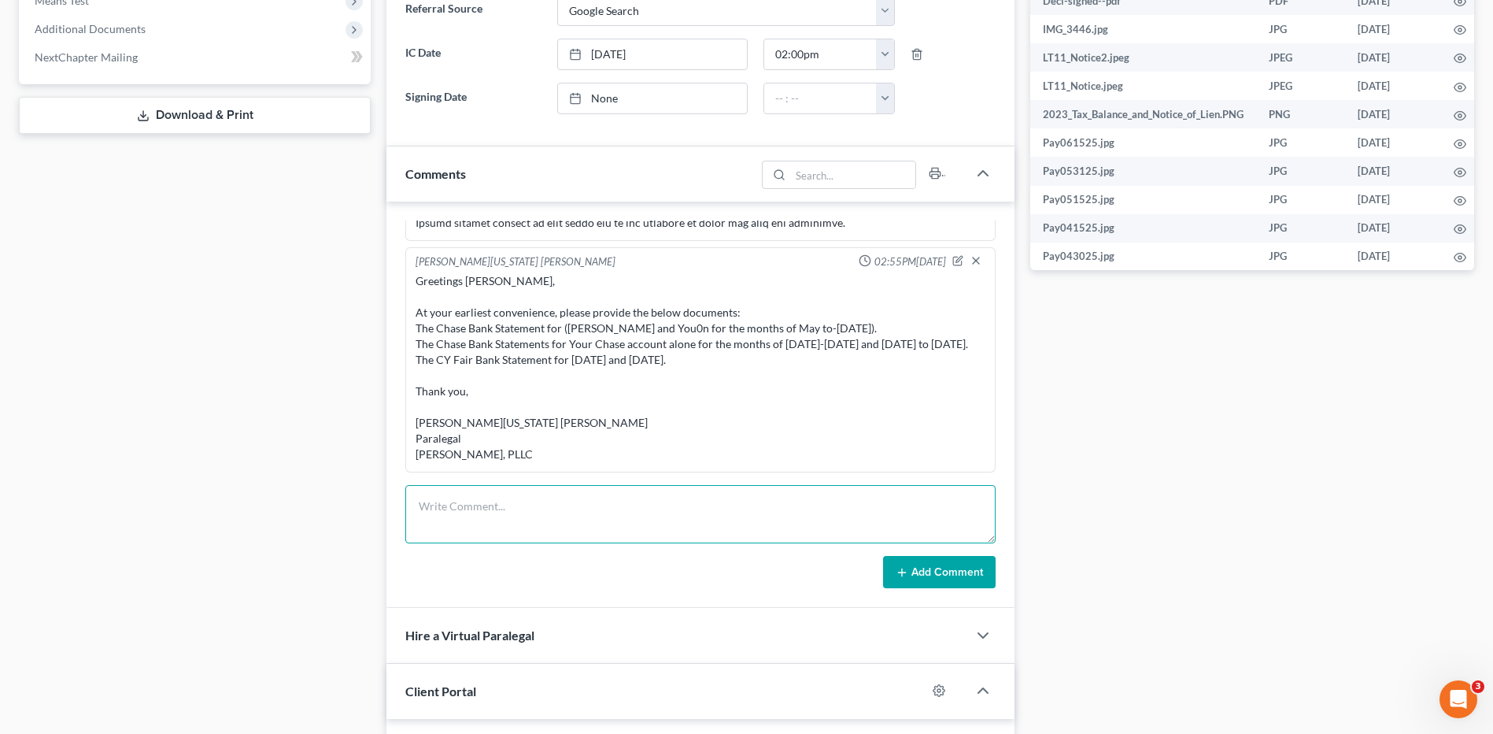
click at [490, 520] on textarea at bounding box center [700, 514] width 590 height 58
type textarea "Emailed Docs to Trustee Eva Engelhart"
click at [904, 570] on icon at bounding box center [902, 572] width 13 height 13
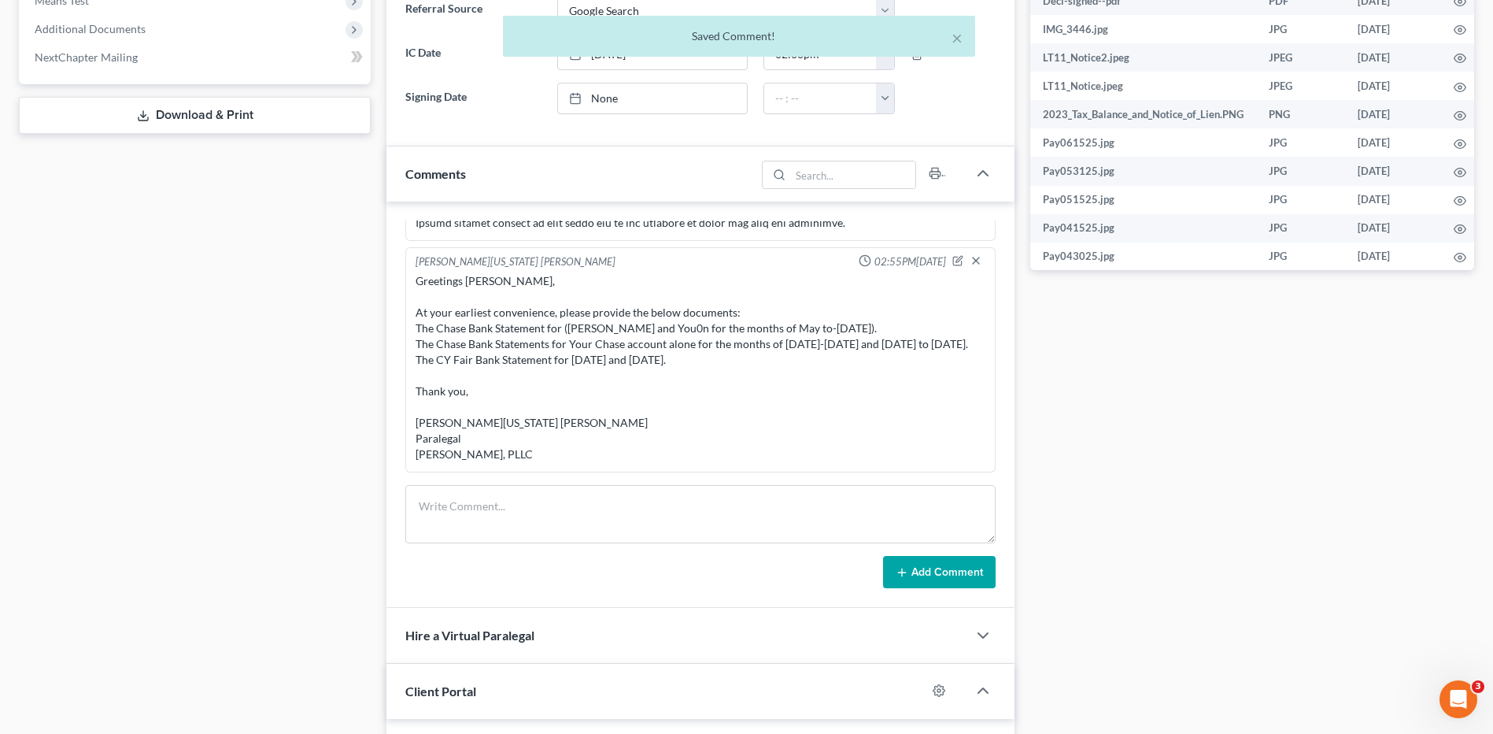
scroll to position [1836, 0]
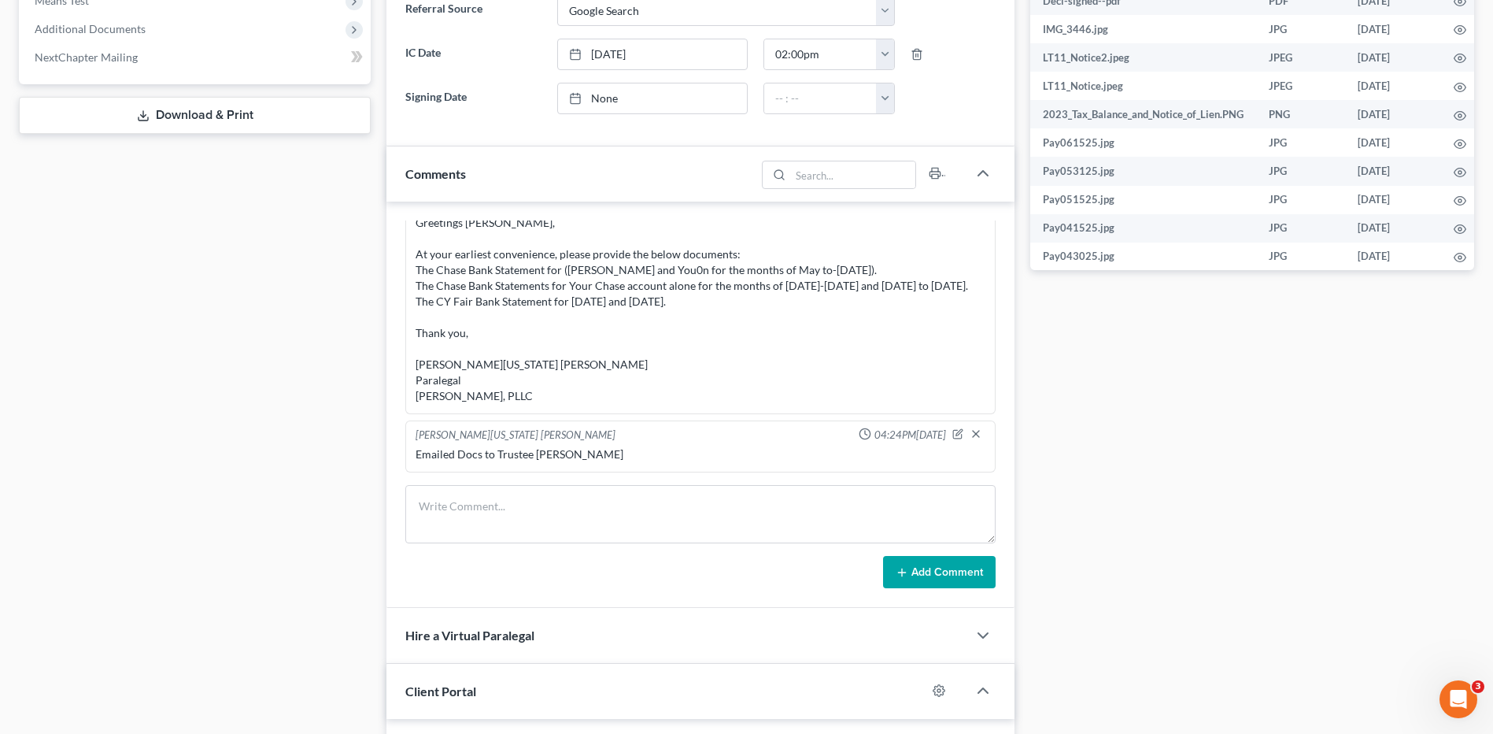
drag, startPoint x: 1170, startPoint y: 388, endPoint x: 1492, endPoint y: 353, distance: 323.0
click at [1175, 388] on div "Docs Tasks Events Timer 6% Completed Nothing here yet! Signed Engagement Debtor…" at bounding box center [1252, 251] width 460 height 1518
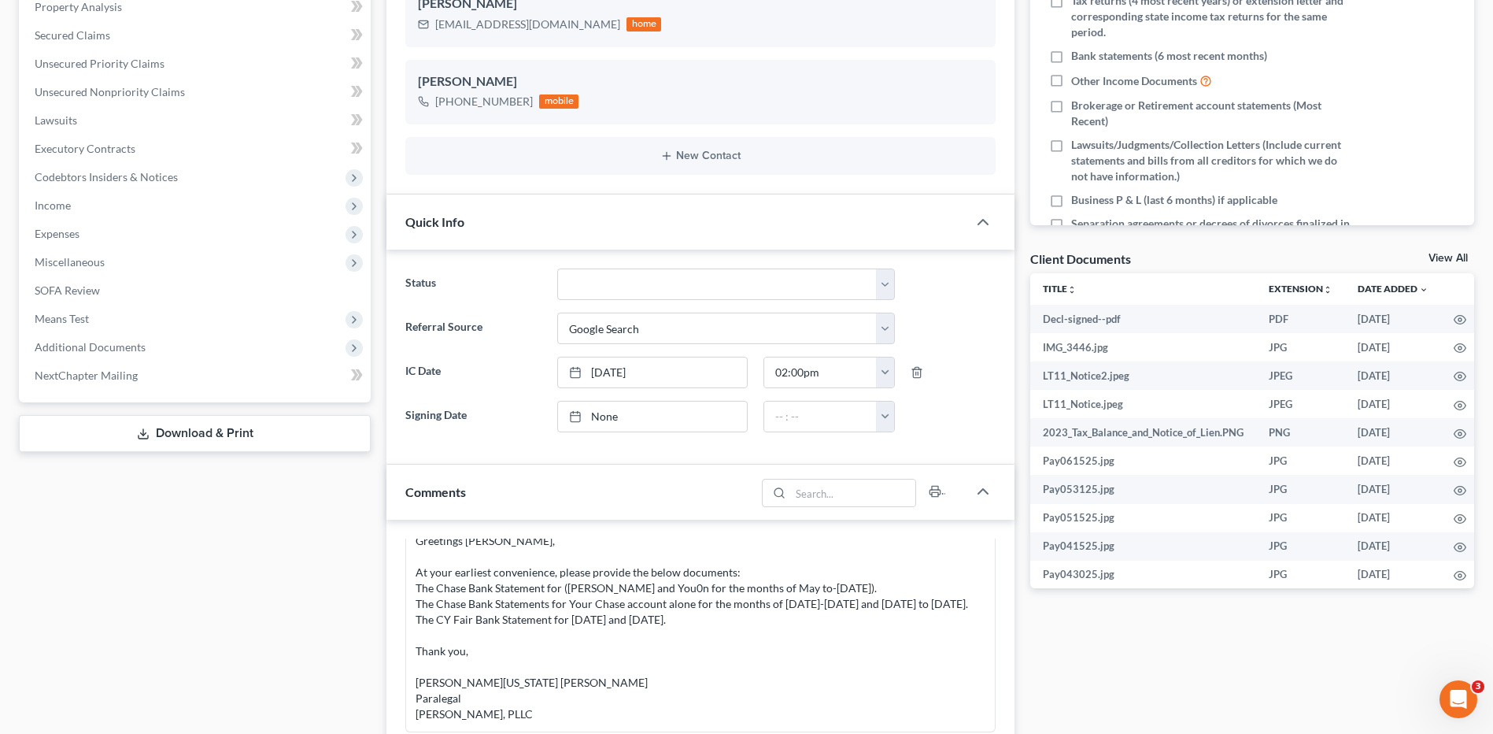
scroll to position [0, 0]
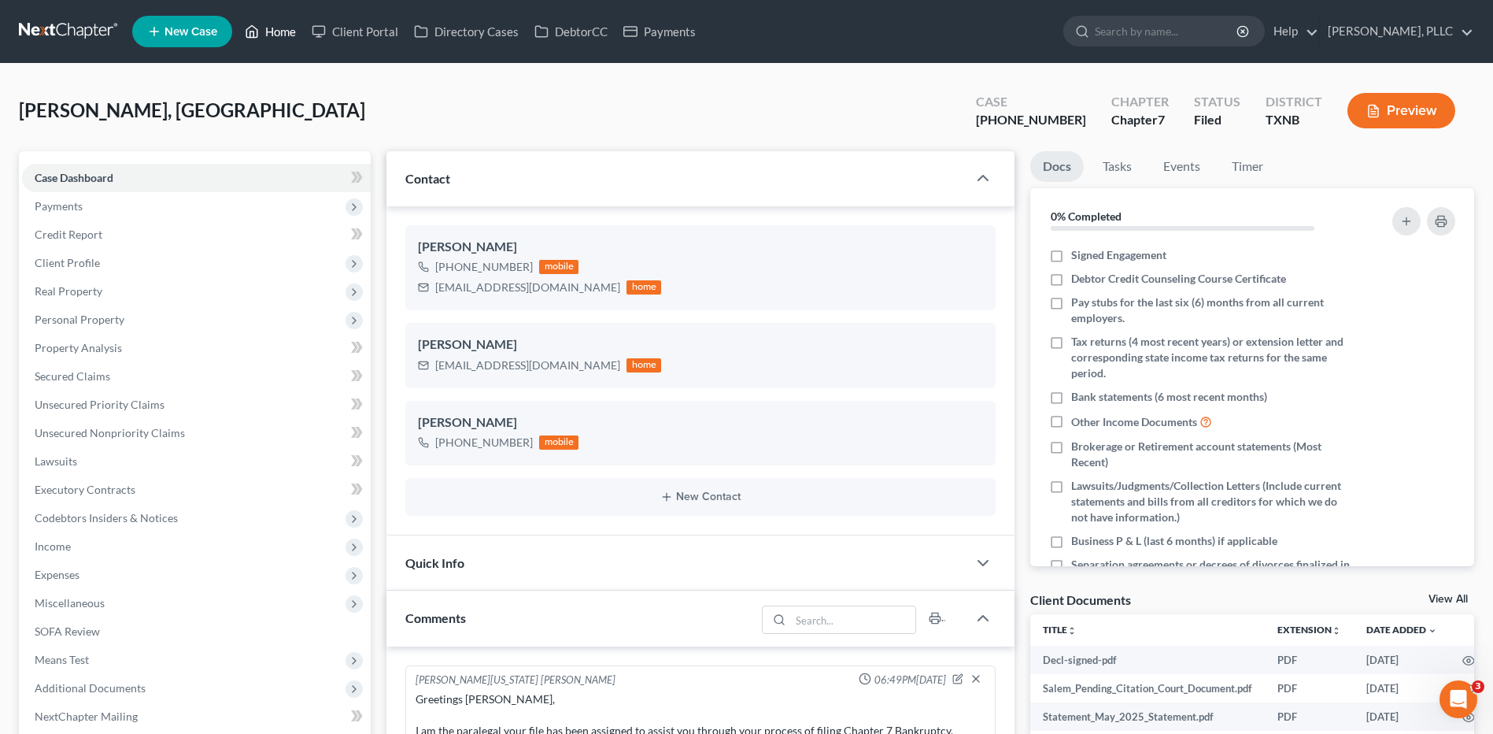
click at [274, 34] on link "Home" at bounding box center [270, 31] width 67 height 28
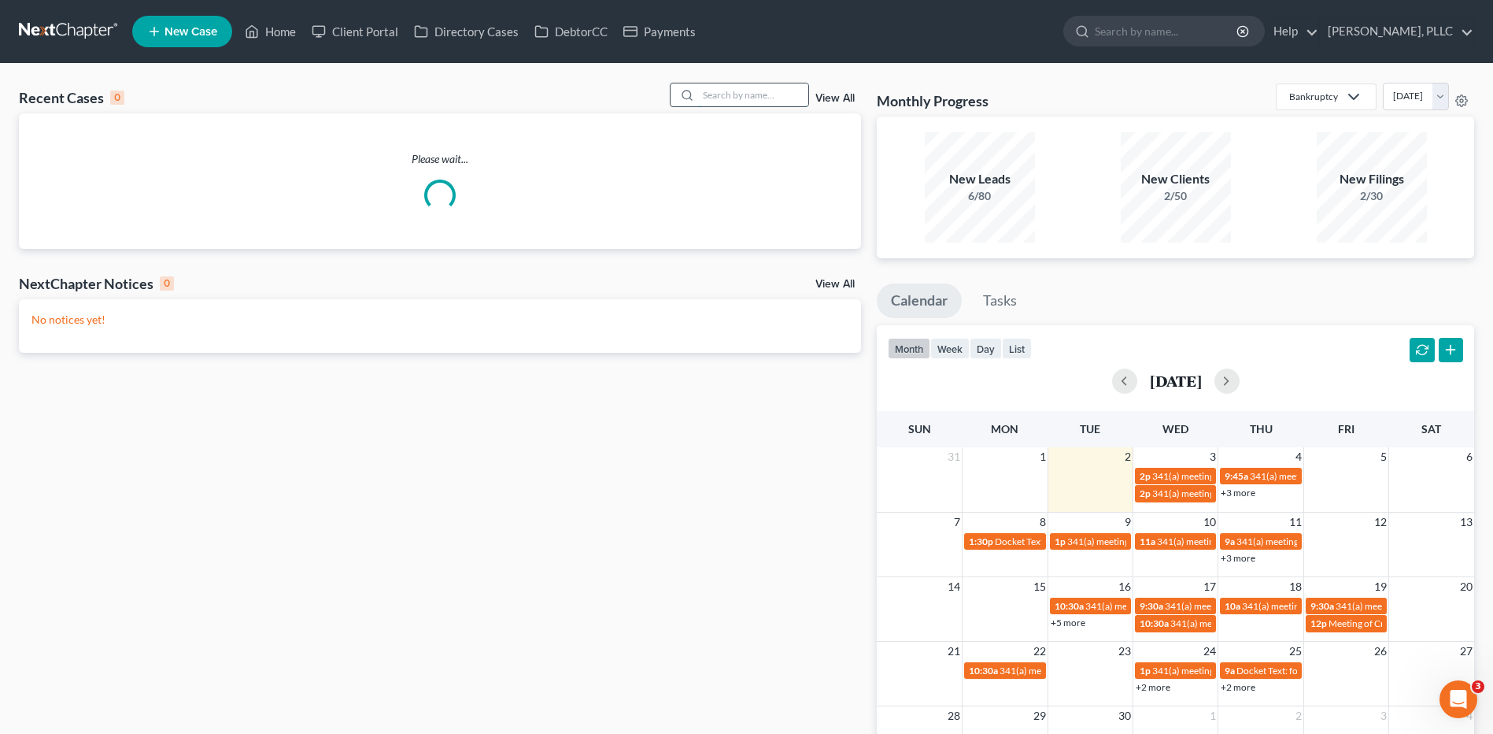
click at [717, 96] on input "search" at bounding box center [753, 94] width 110 height 23
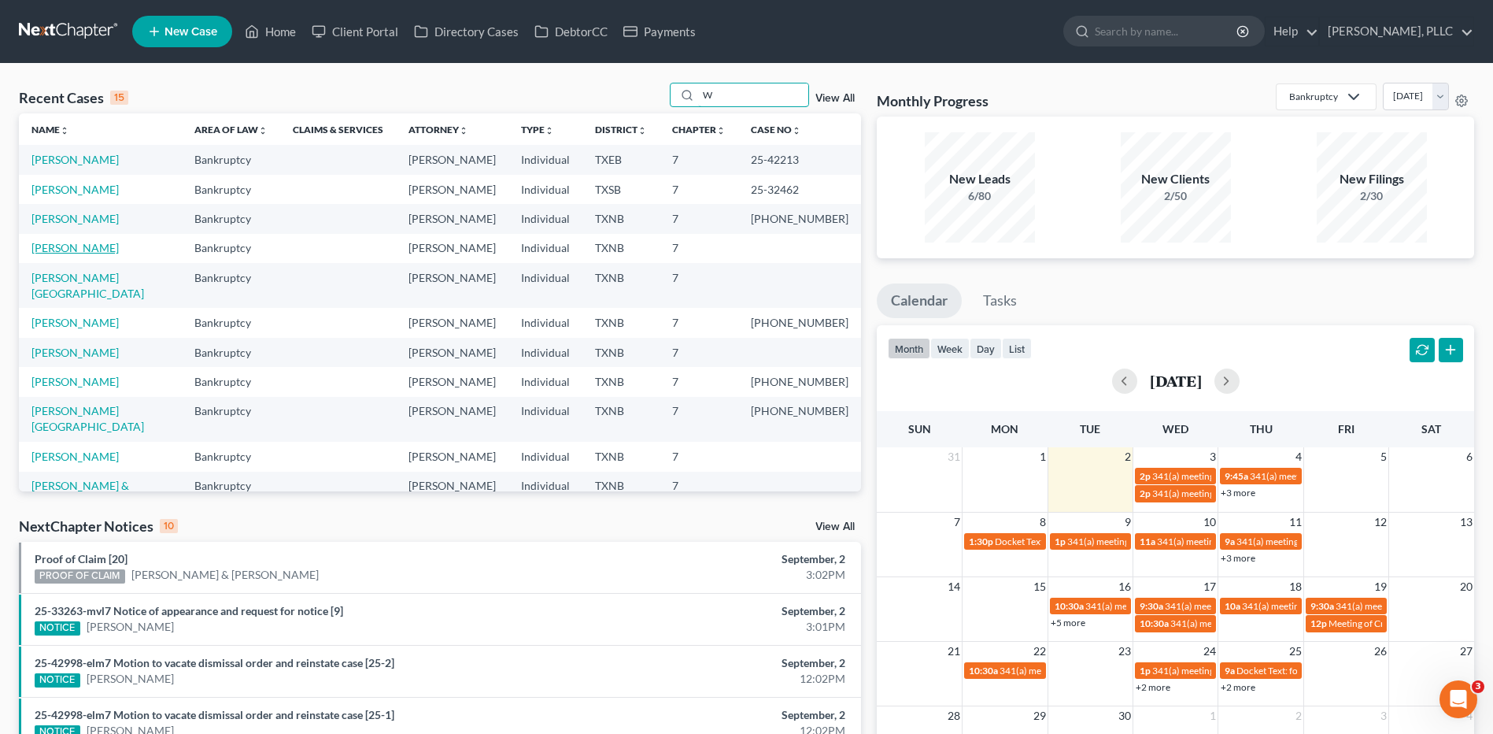
type input "W"
click at [933, 123] on div "New Leads 6/80 New Clients 2/50 New Filings 2/30" at bounding box center [1175, 187] width 597 height 142
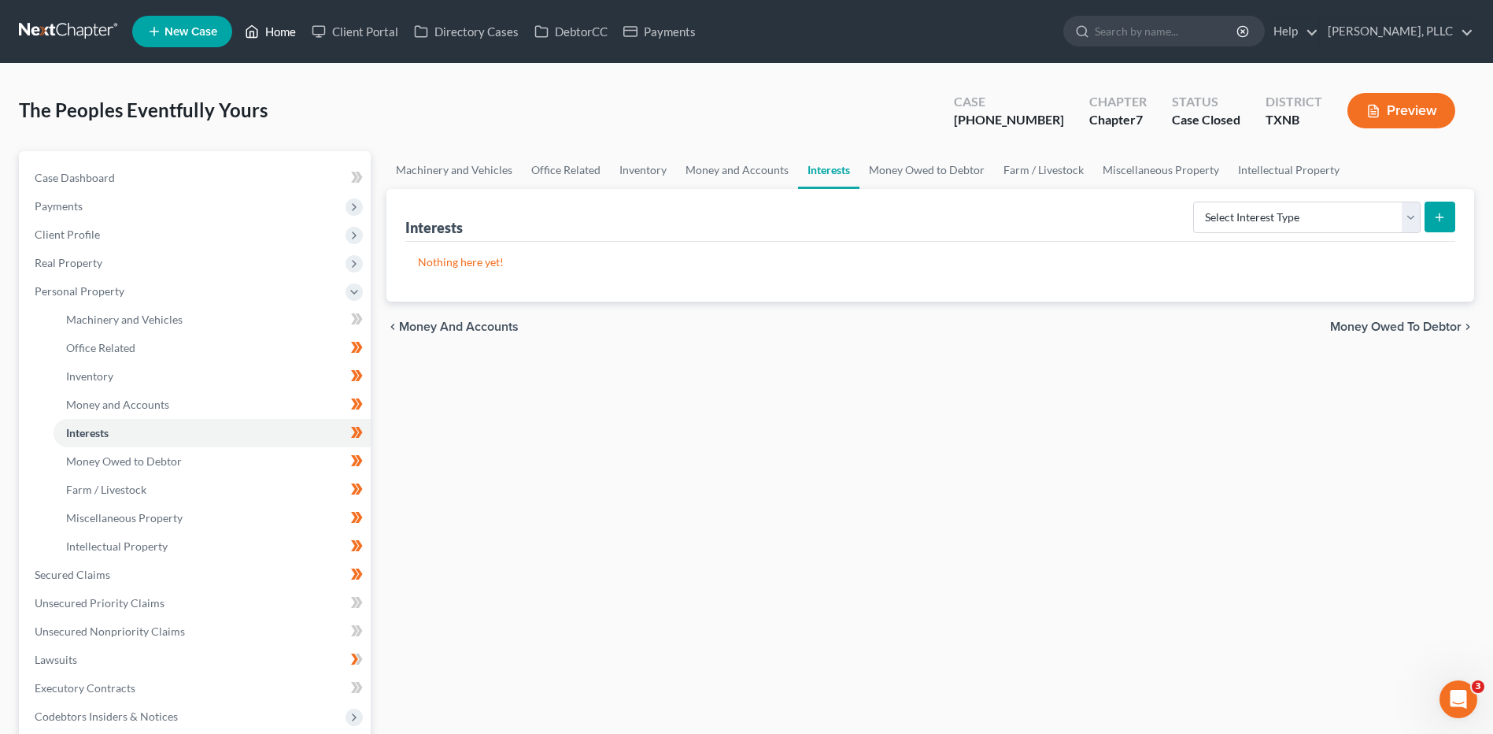
click at [294, 28] on link "Home" at bounding box center [270, 31] width 67 height 28
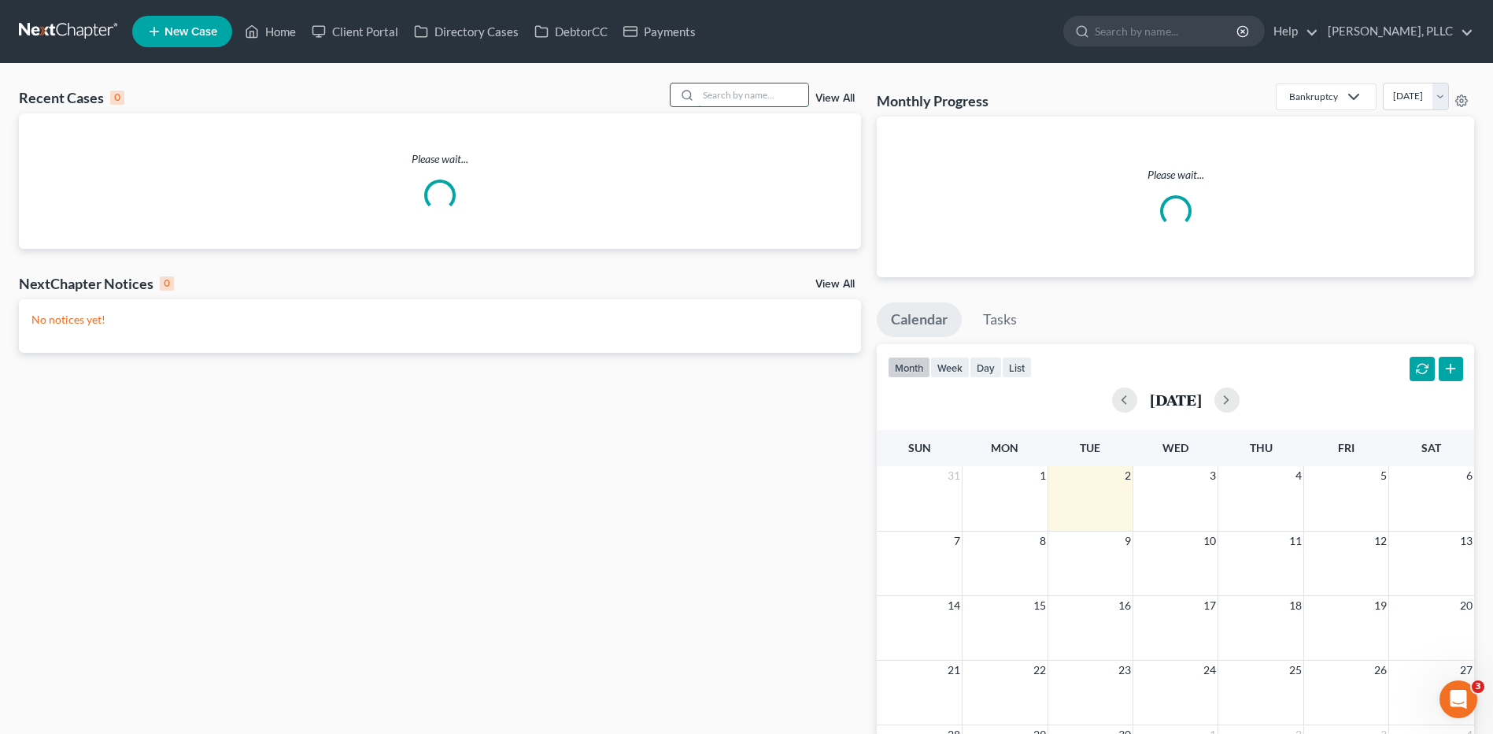
click at [757, 95] on input "search" at bounding box center [753, 94] width 110 height 23
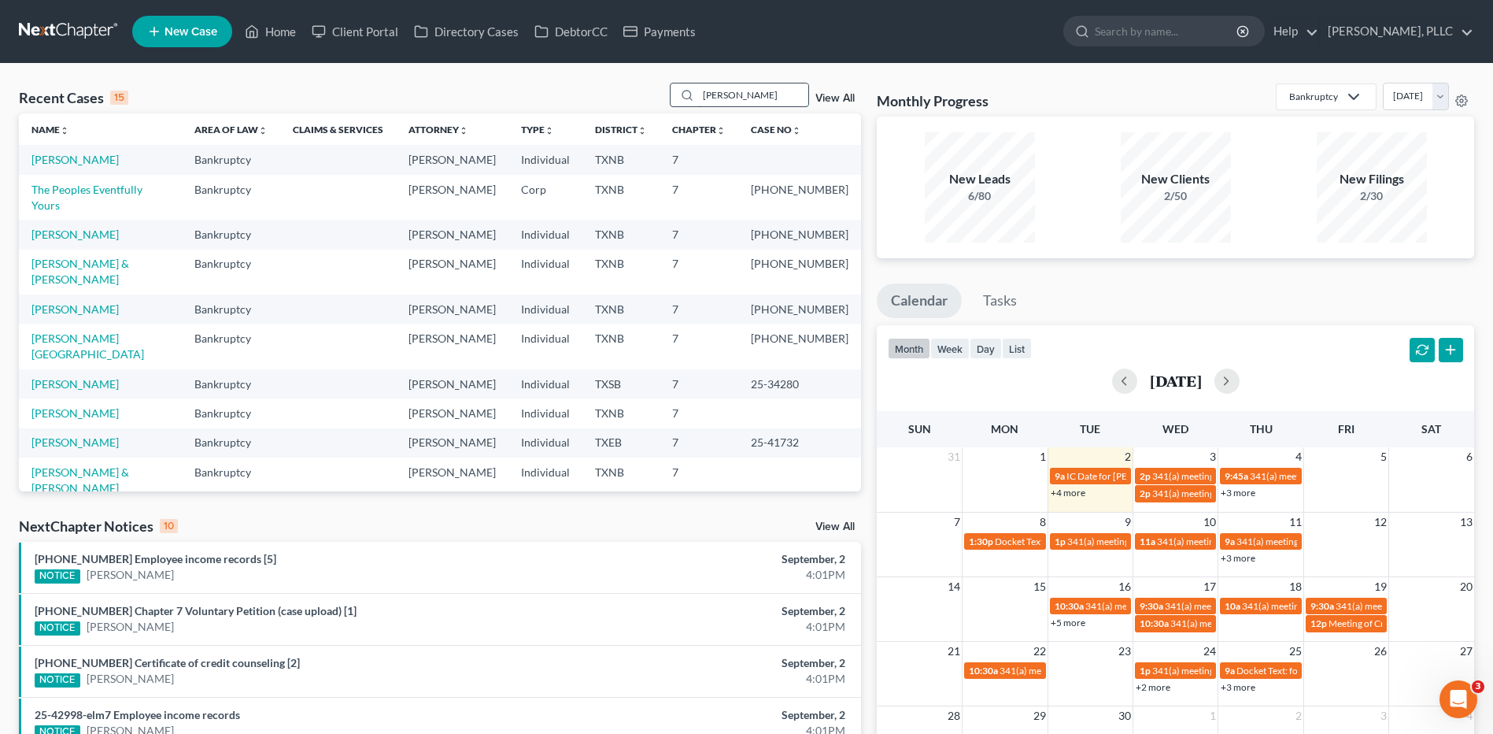
type input "[PERSON_NAME]"
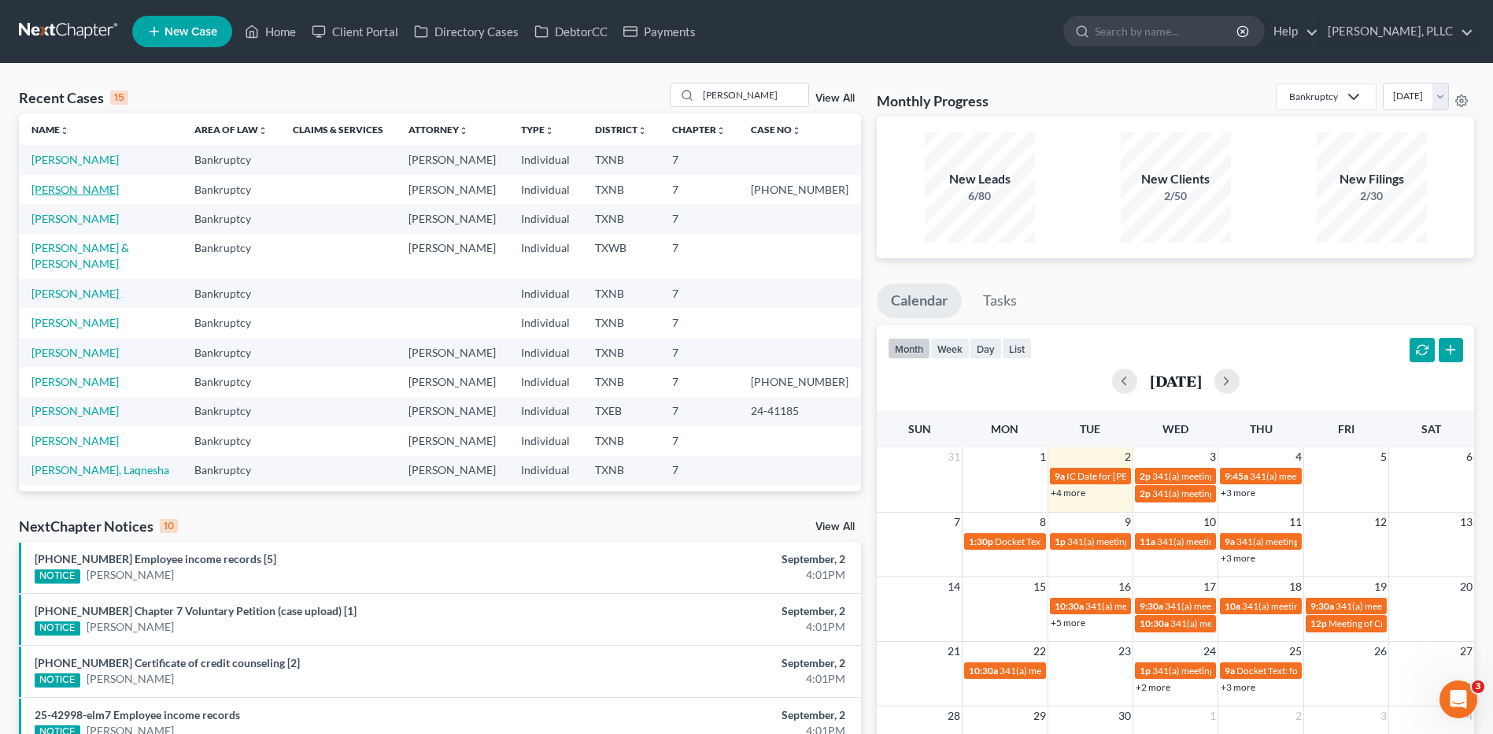
click at [97, 188] on link "[PERSON_NAME]" at bounding box center [74, 189] width 87 height 13
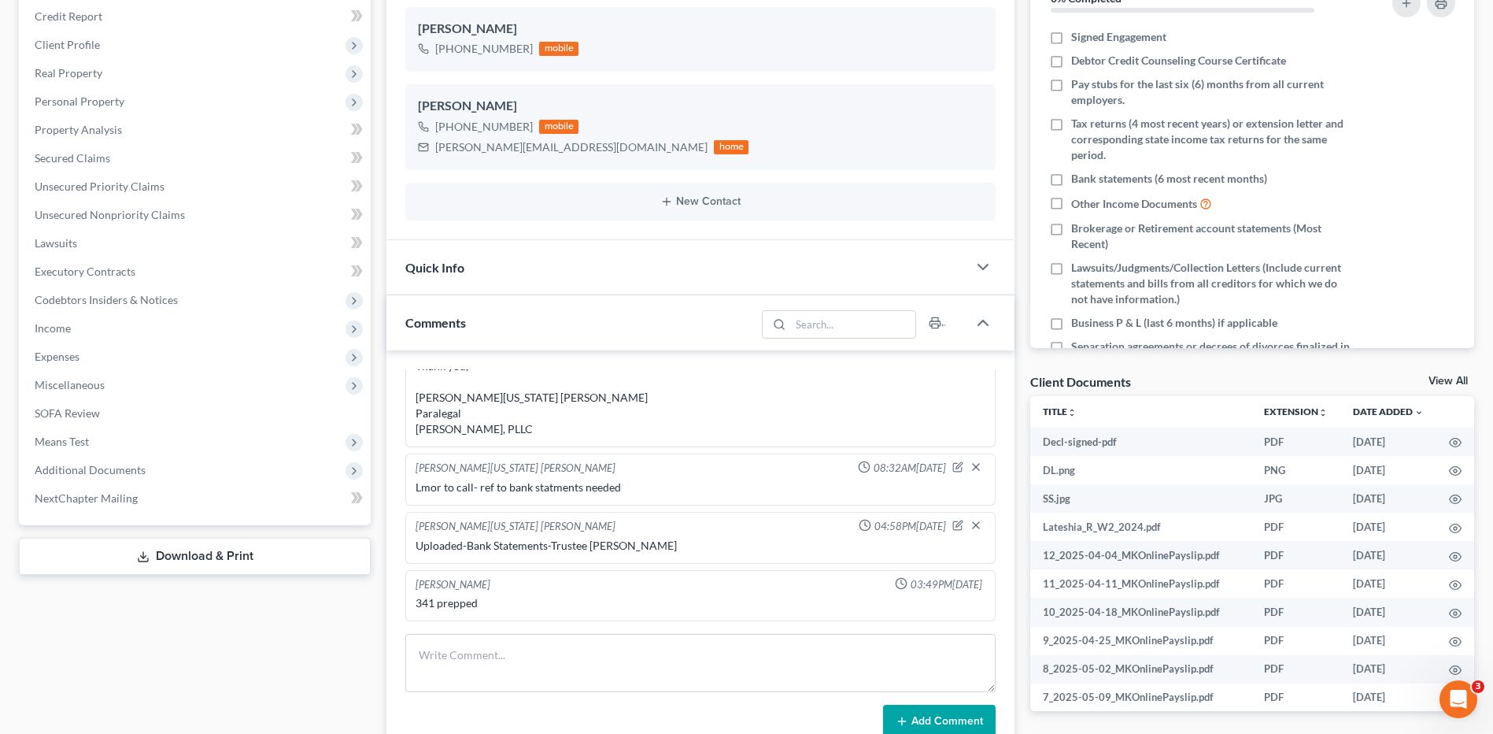
scroll to position [216, 0]
click at [105, 157] on span "Secured Claims" at bounding box center [73, 159] width 76 height 13
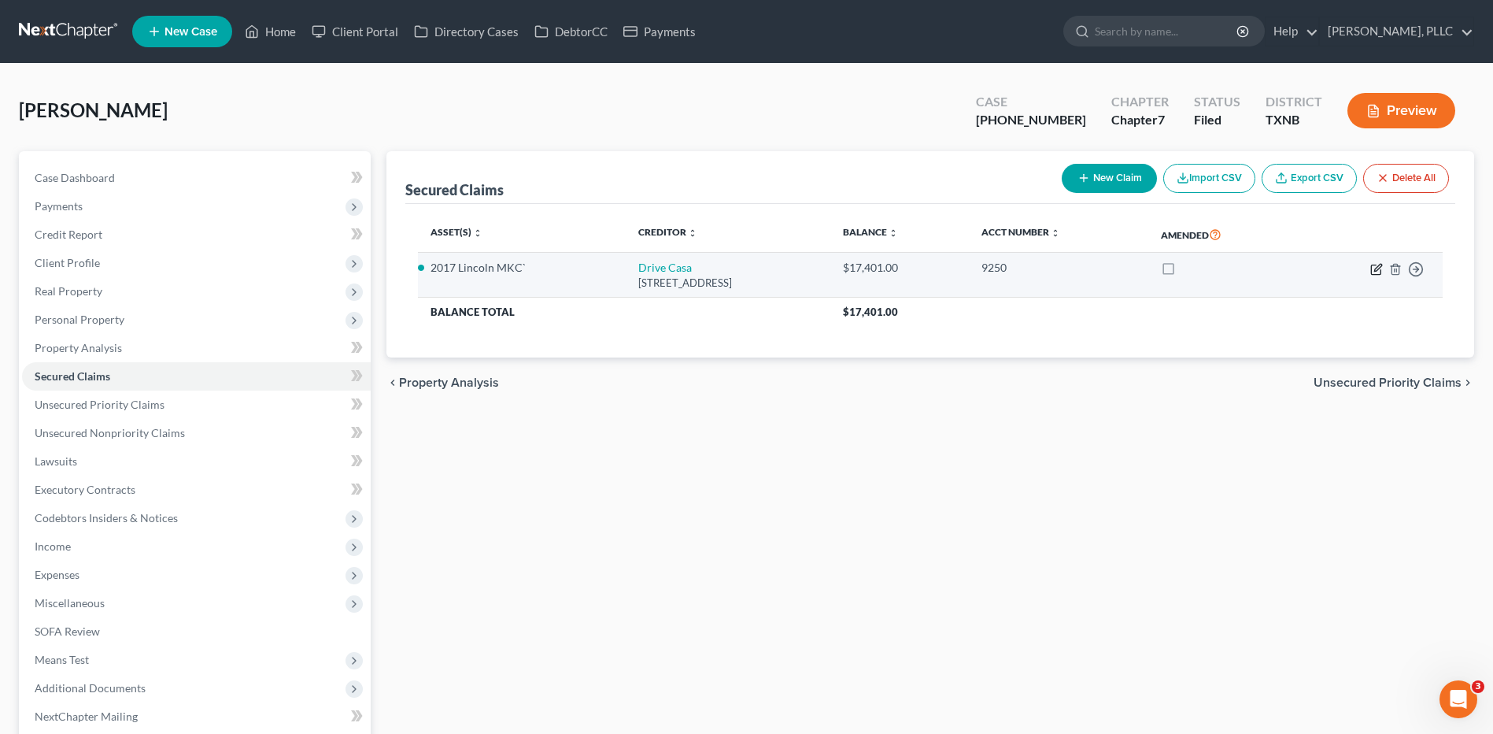
click at [1376, 264] on icon "button" at bounding box center [1376, 269] width 13 height 13
select select "45"
select select "0"
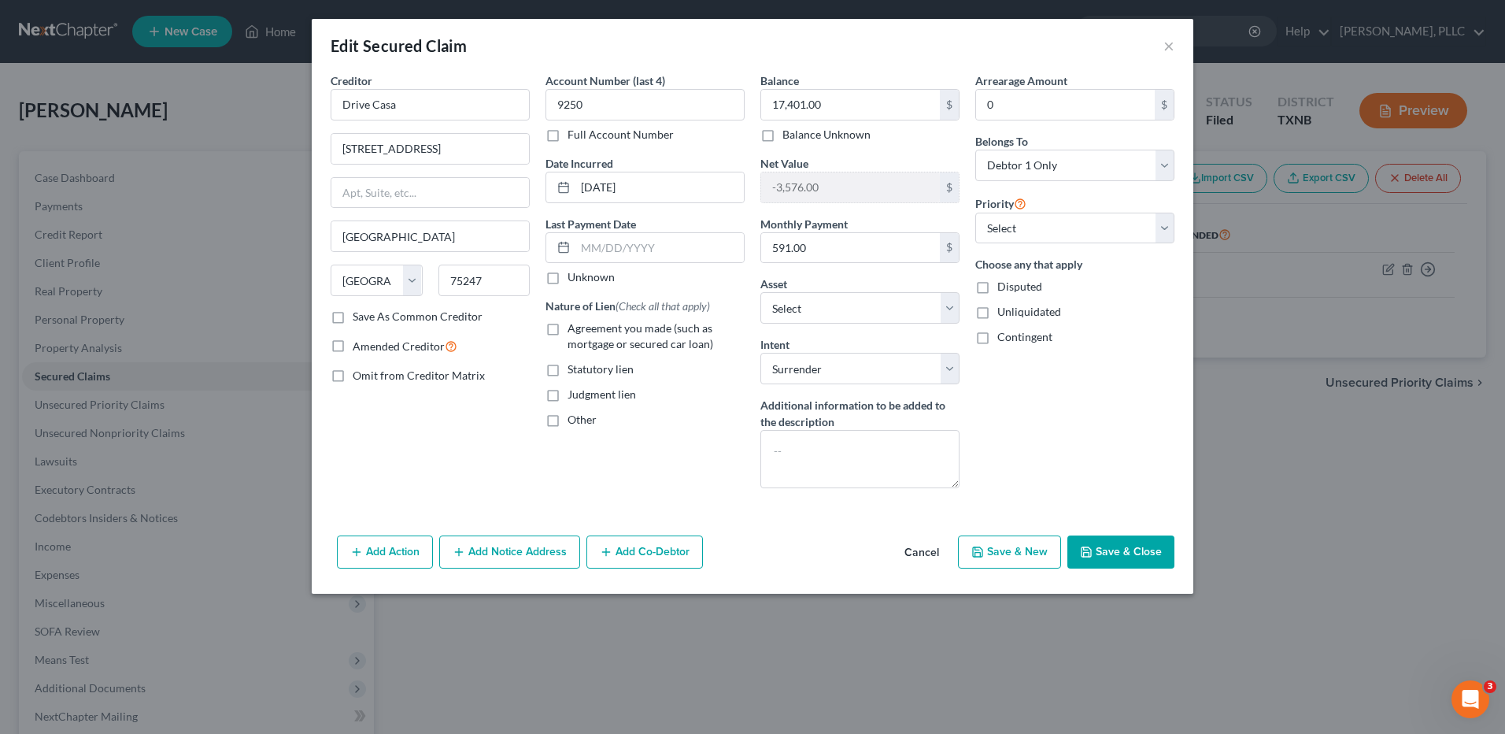
click at [1115, 554] on button "Save & Close" at bounding box center [1120, 551] width 107 height 33
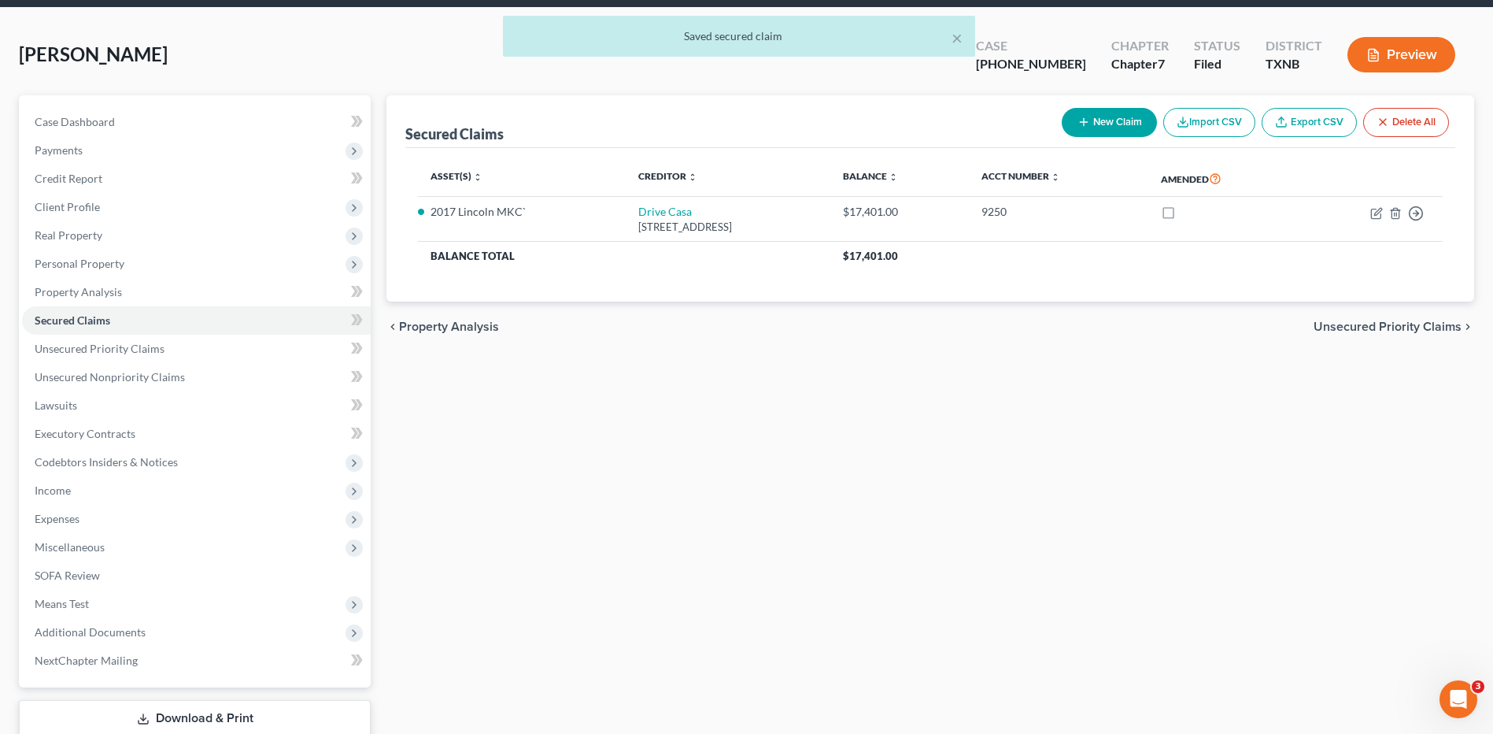
scroll to position [119, 0]
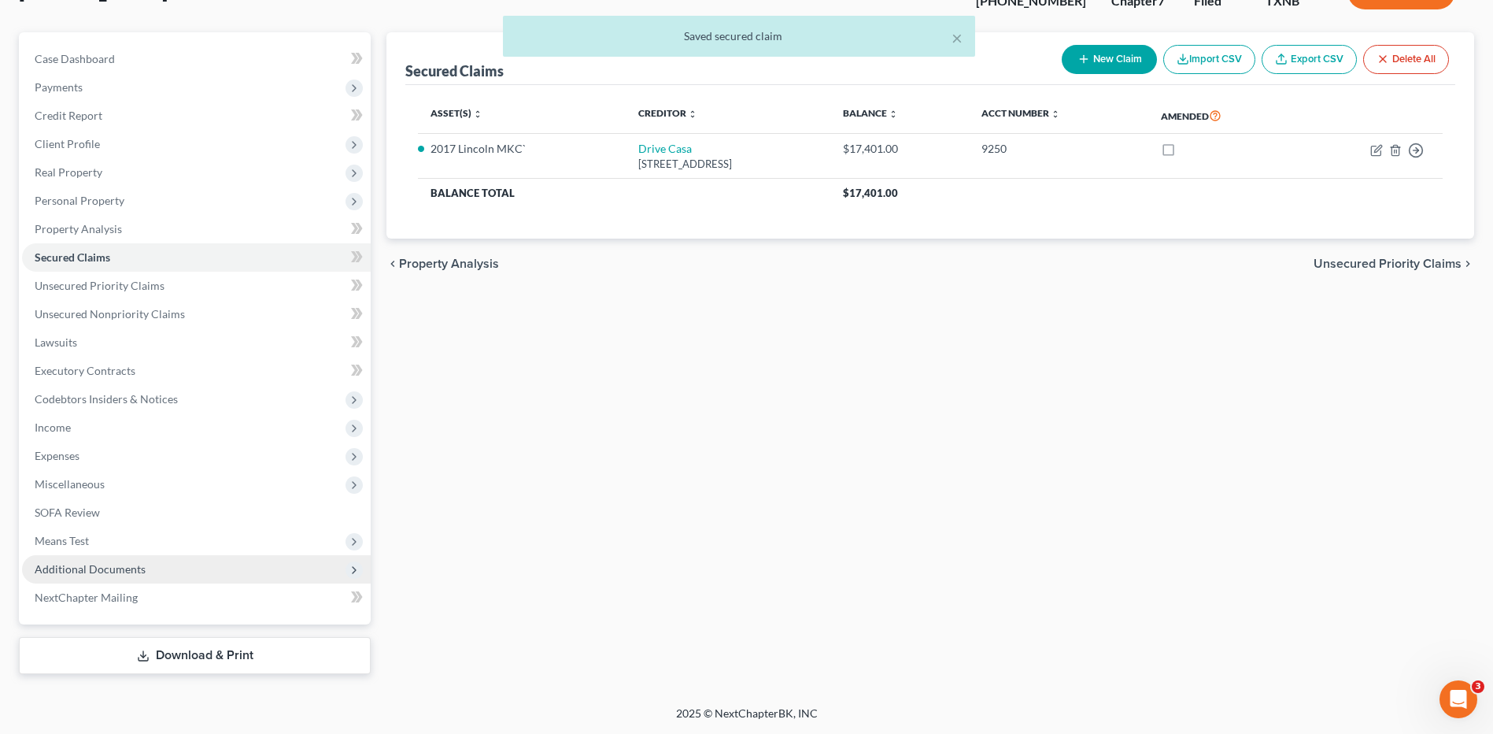
click at [102, 568] on span "Additional Documents" at bounding box center [90, 568] width 111 height 13
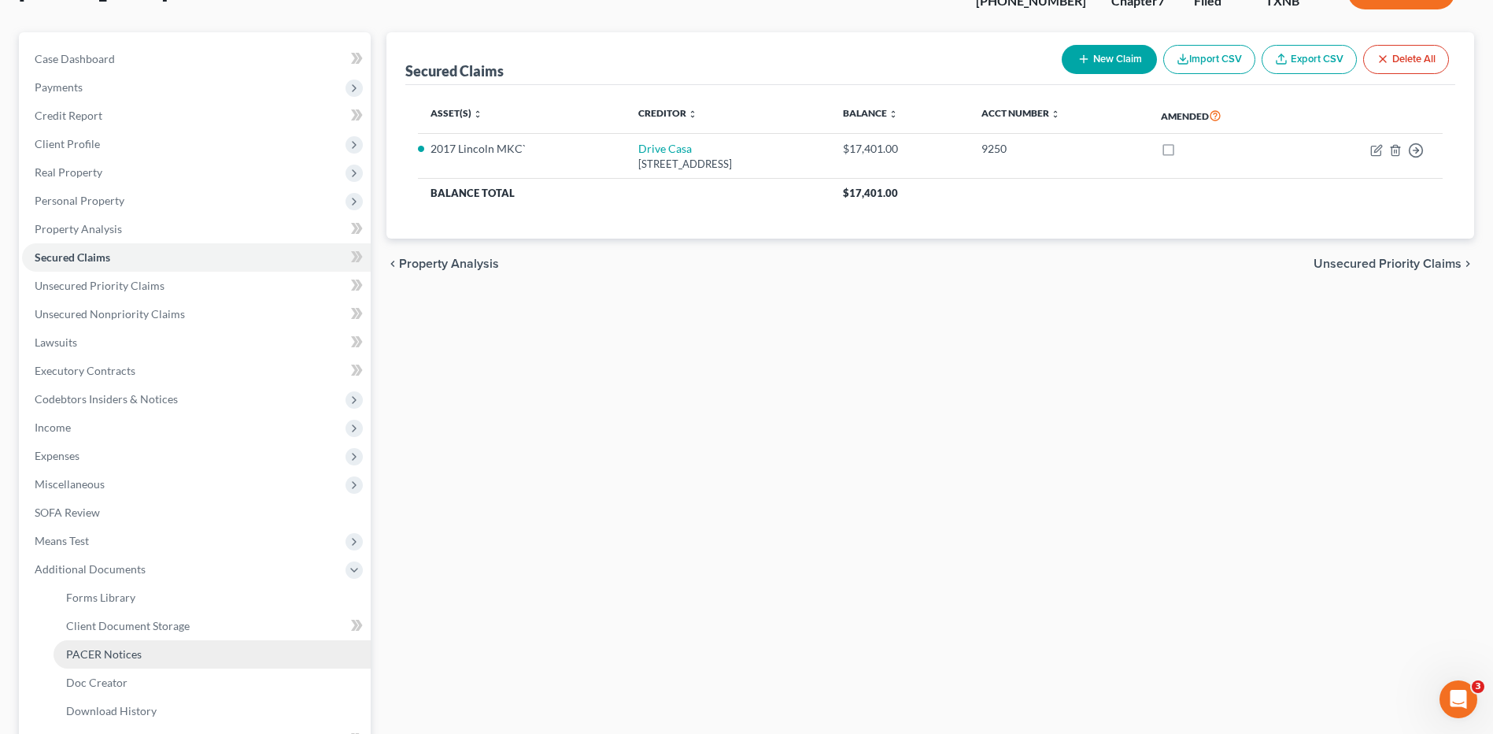
click at [109, 651] on span "PACER Notices" at bounding box center [104, 653] width 76 height 13
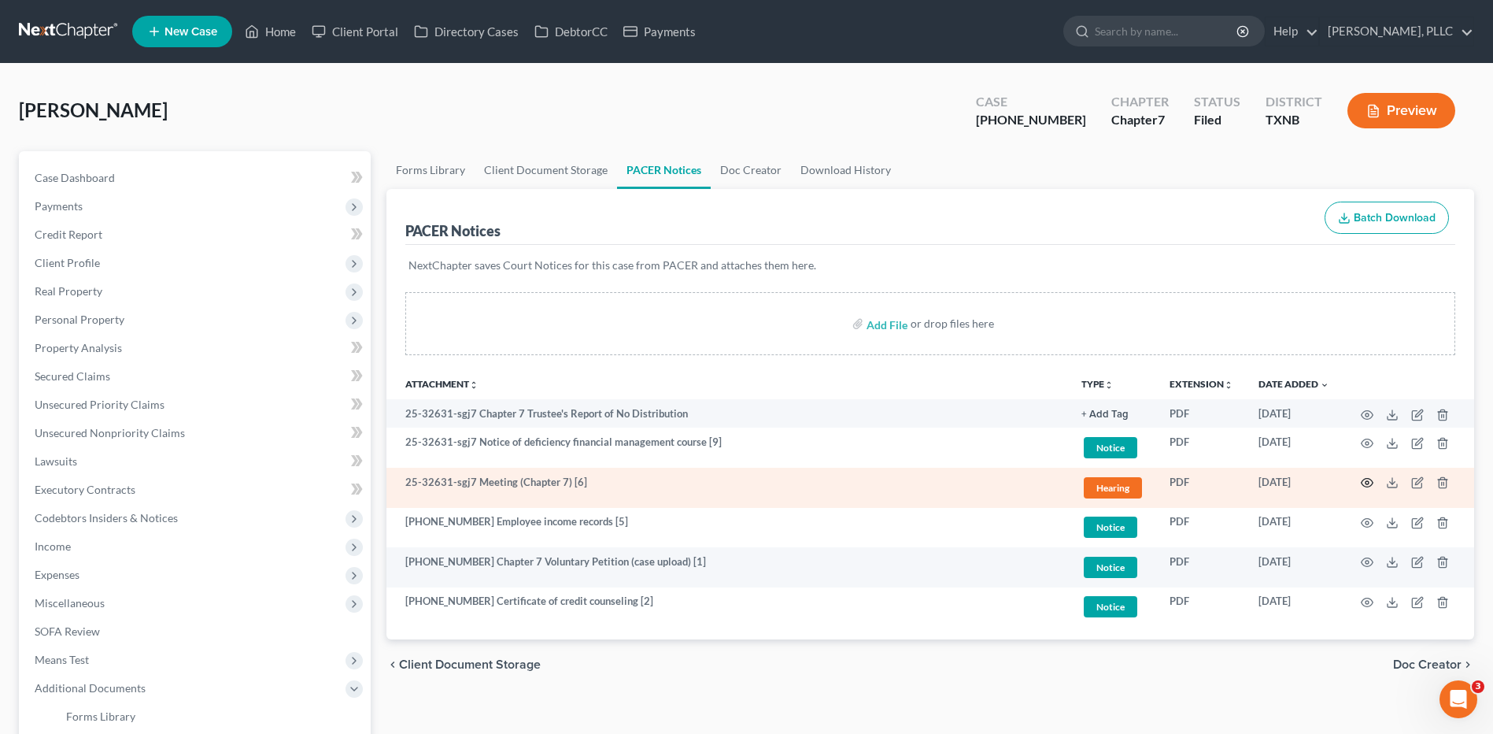
click at [1368, 479] on icon "button" at bounding box center [1367, 482] width 13 height 13
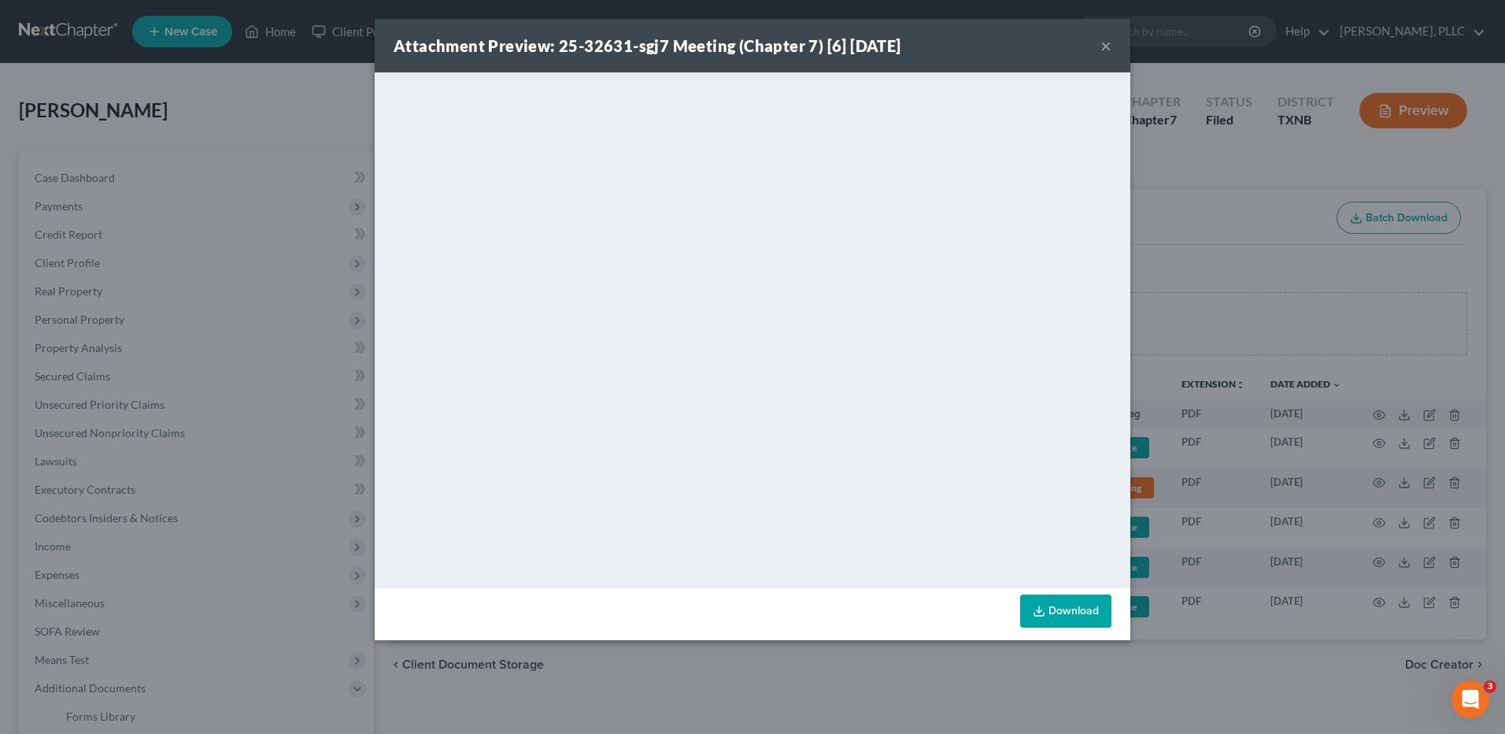
click at [1106, 46] on button "×" at bounding box center [1105, 45] width 11 height 19
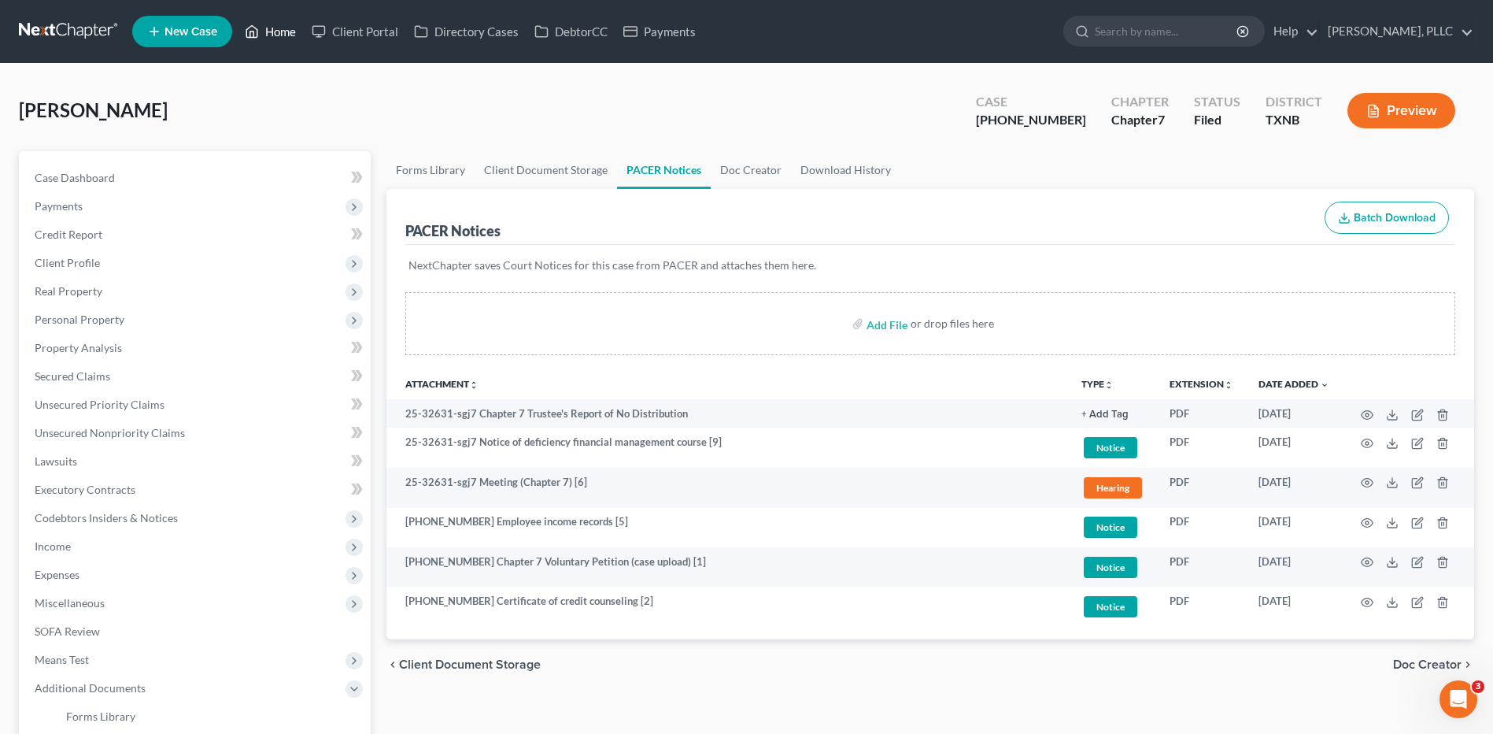
click at [271, 31] on link "Home" at bounding box center [270, 31] width 67 height 28
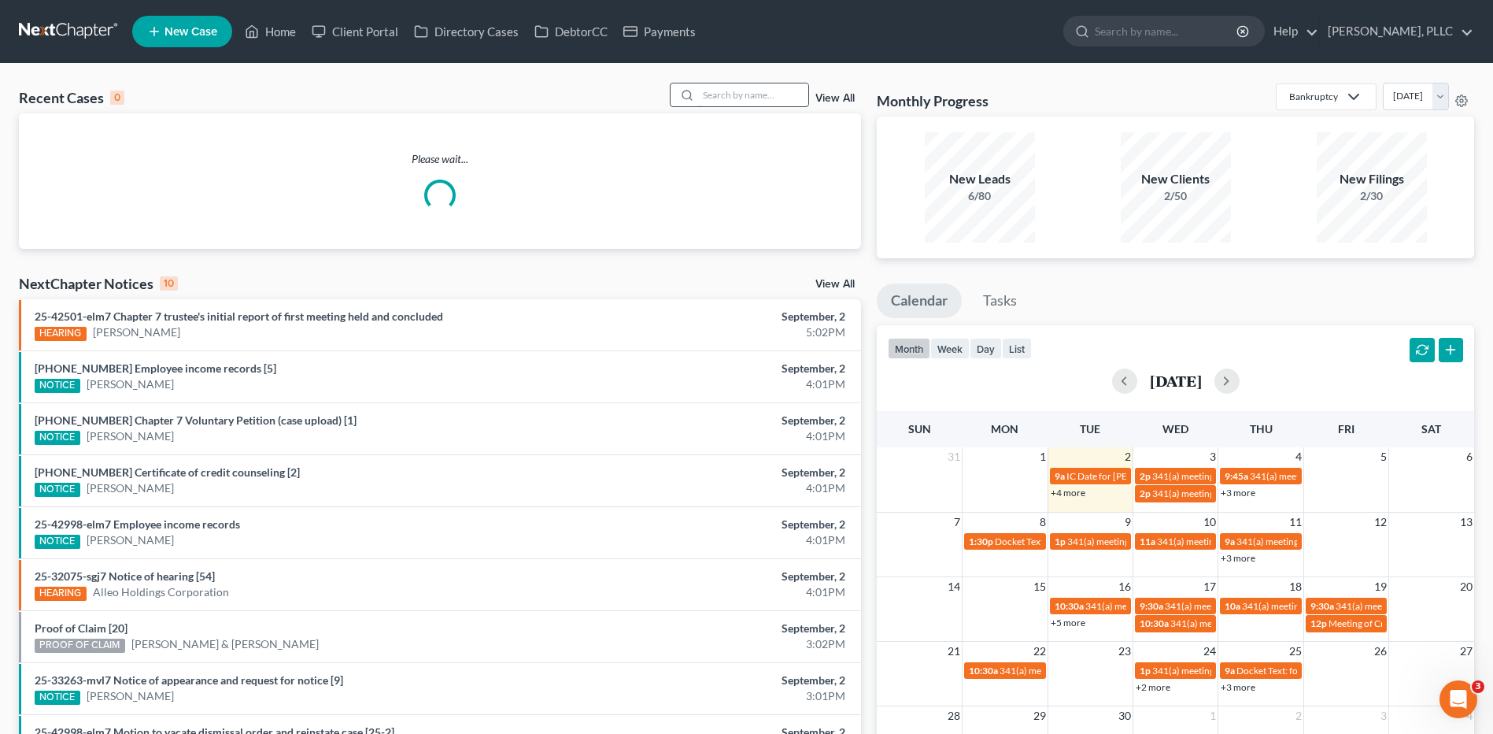
click at [712, 98] on input "search" at bounding box center [753, 94] width 110 height 23
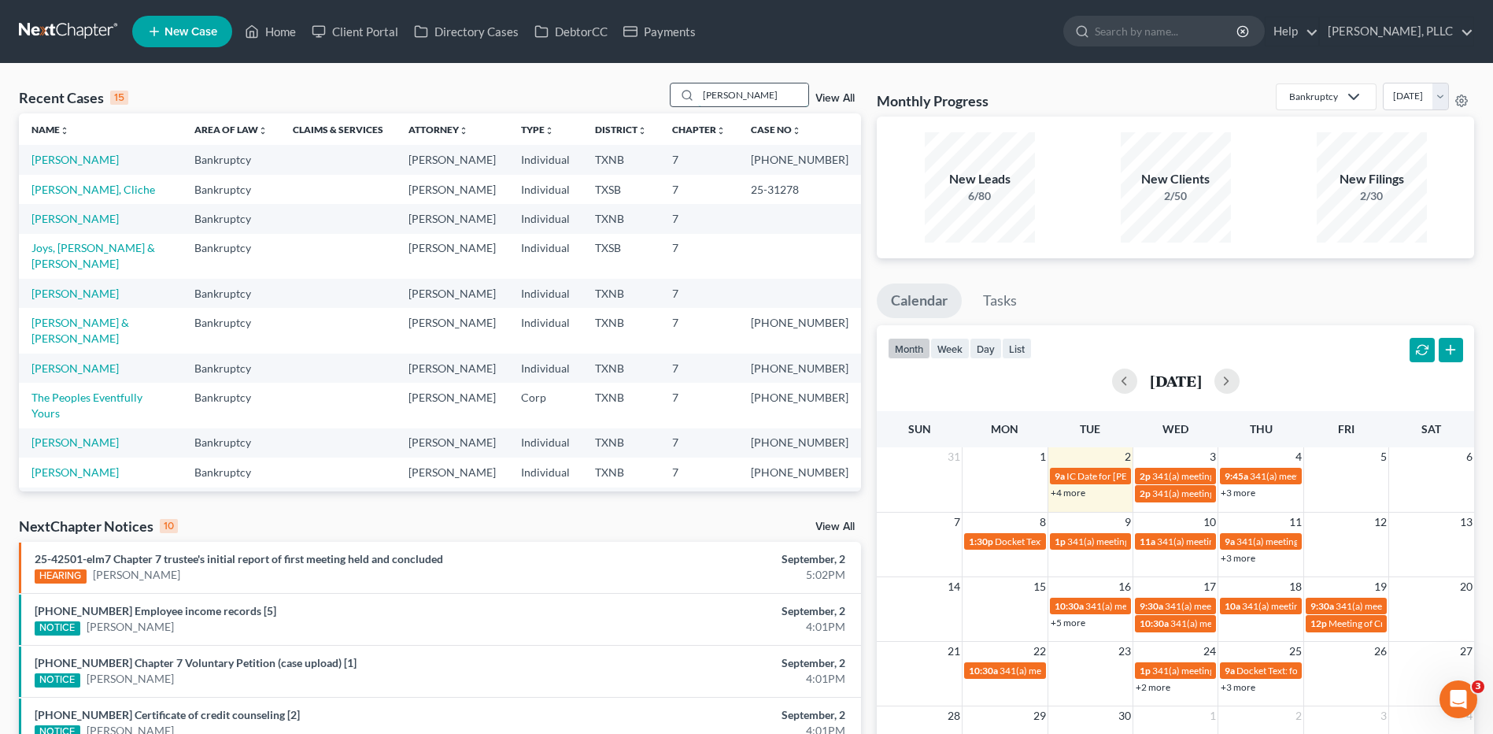
type input "[PERSON_NAME]"
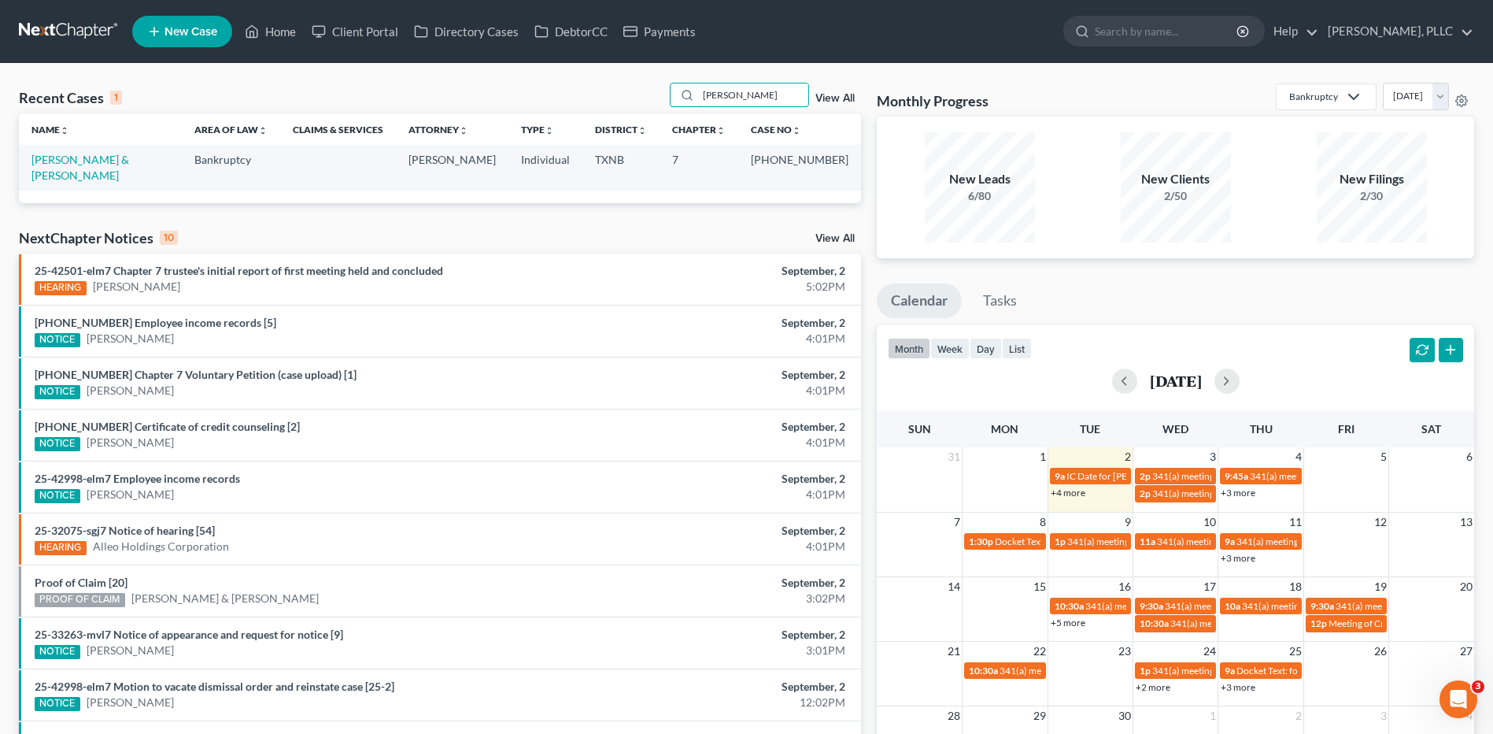
drag, startPoint x: 766, startPoint y: 91, endPoint x: 627, endPoint y: 111, distance: 139.9
click at [627, 111] on div "Recent Cases 1 Franco View All" at bounding box center [440, 98] width 842 height 31
type input "Yanez"
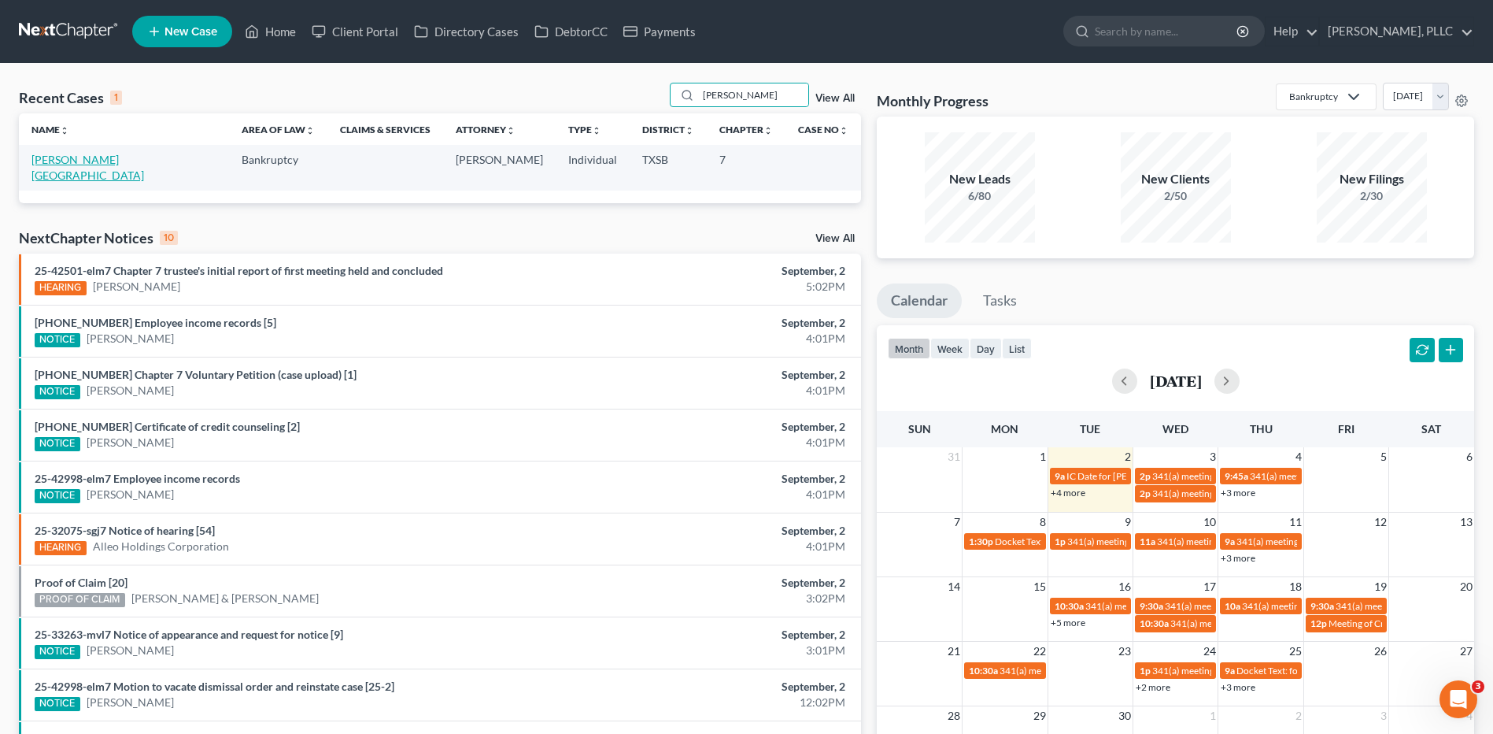
click at [71, 161] on link "Yanez, Israel" at bounding box center [87, 167] width 113 height 29
select select "6"
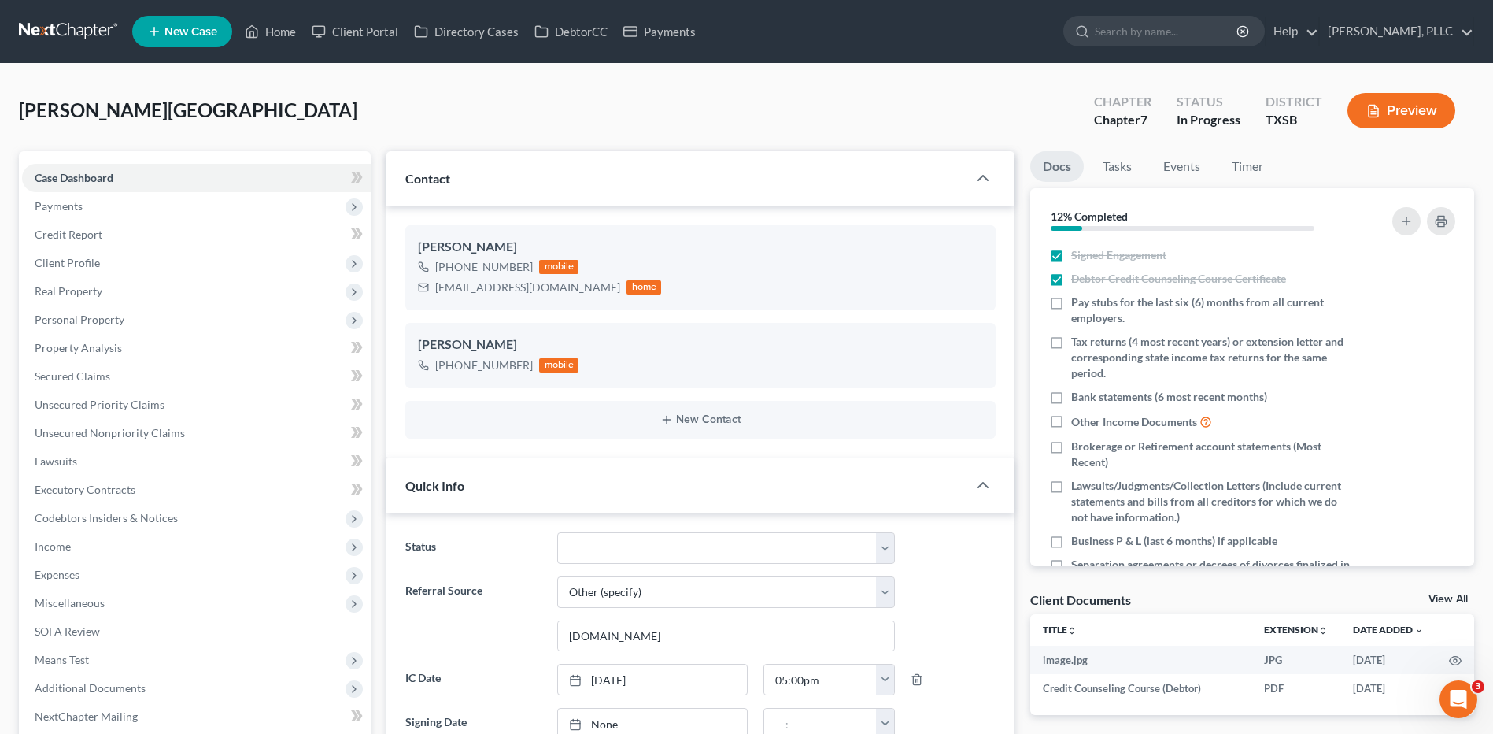
scroll to position [1414, 0]
click at [436, 175] on span "Contact" at bounding box center [427, 178] width 45 height 15
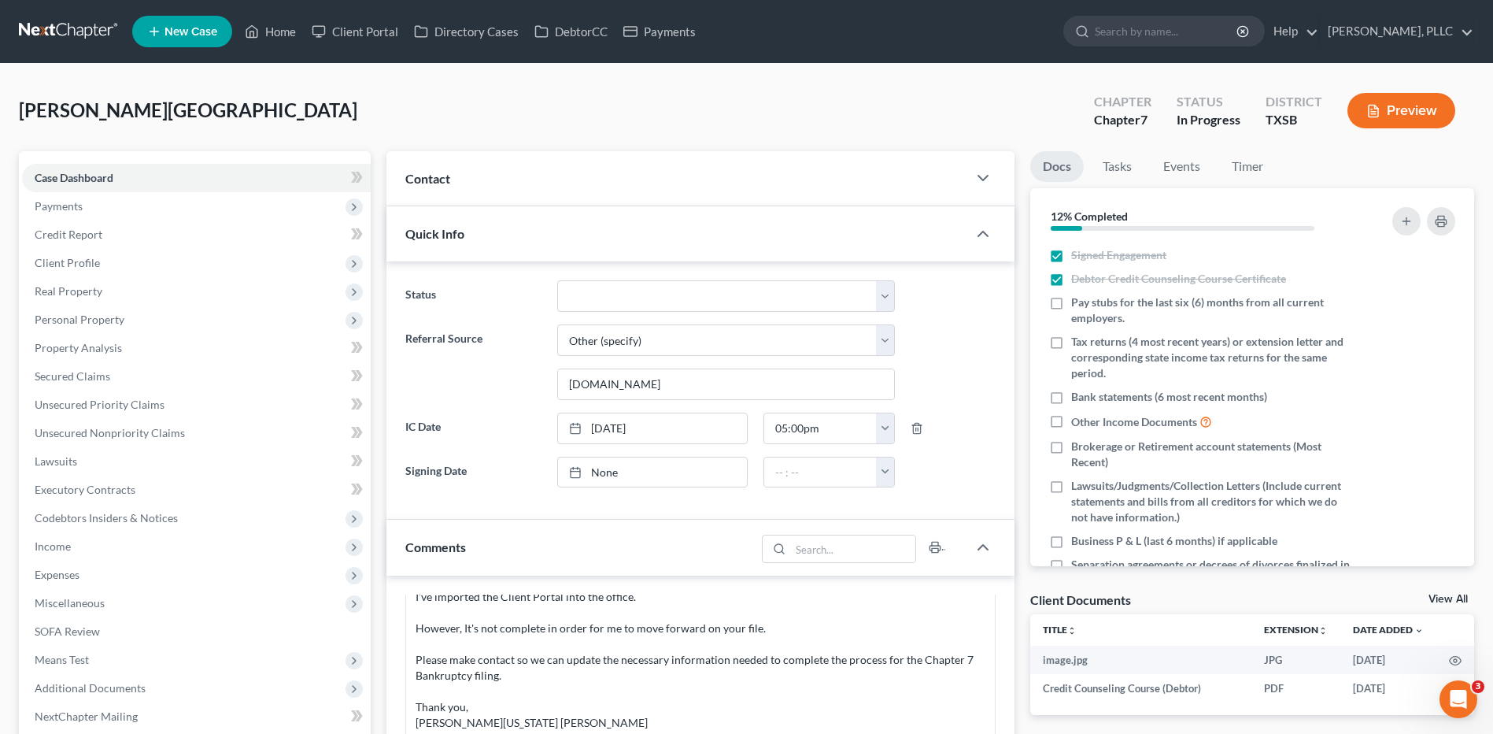
click at [436, 175] on span "Contact" at bounding box center [427, 178] width 45 height 15
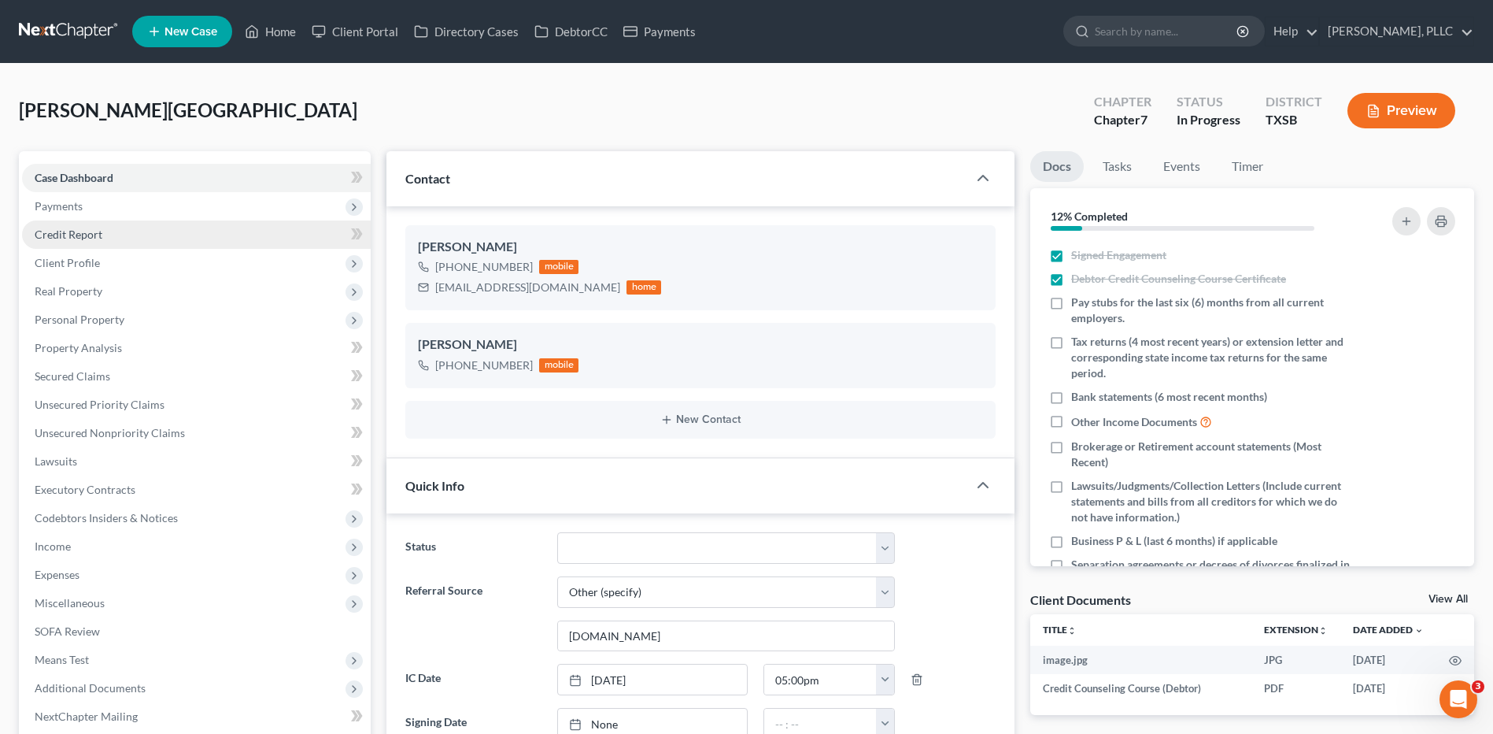
click at [75, 235] on span "Credit Report" at bounding box center [69, 233] width 68 height 13
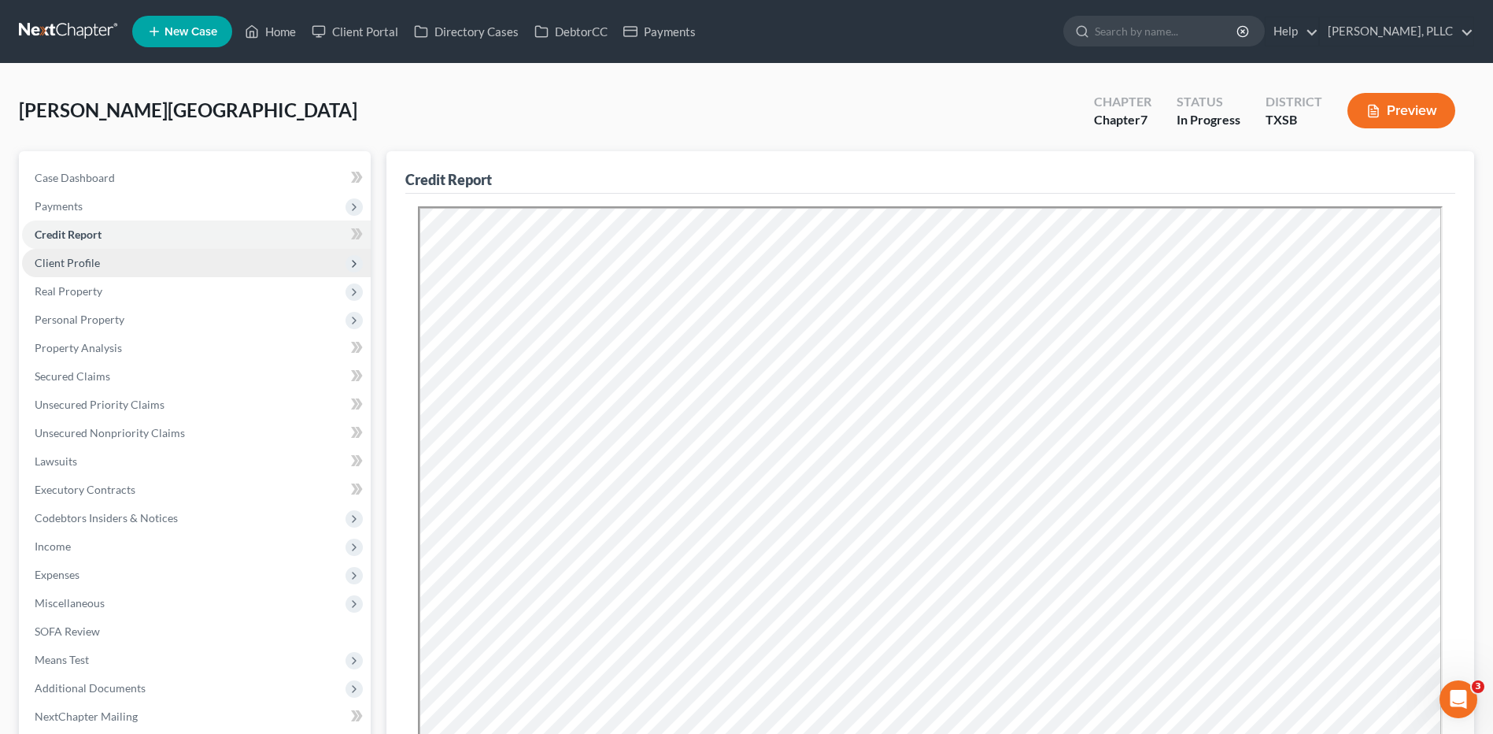
click at [75, 259] on span "Client Profile" at bounding box center [67, 262] width 65 height 13
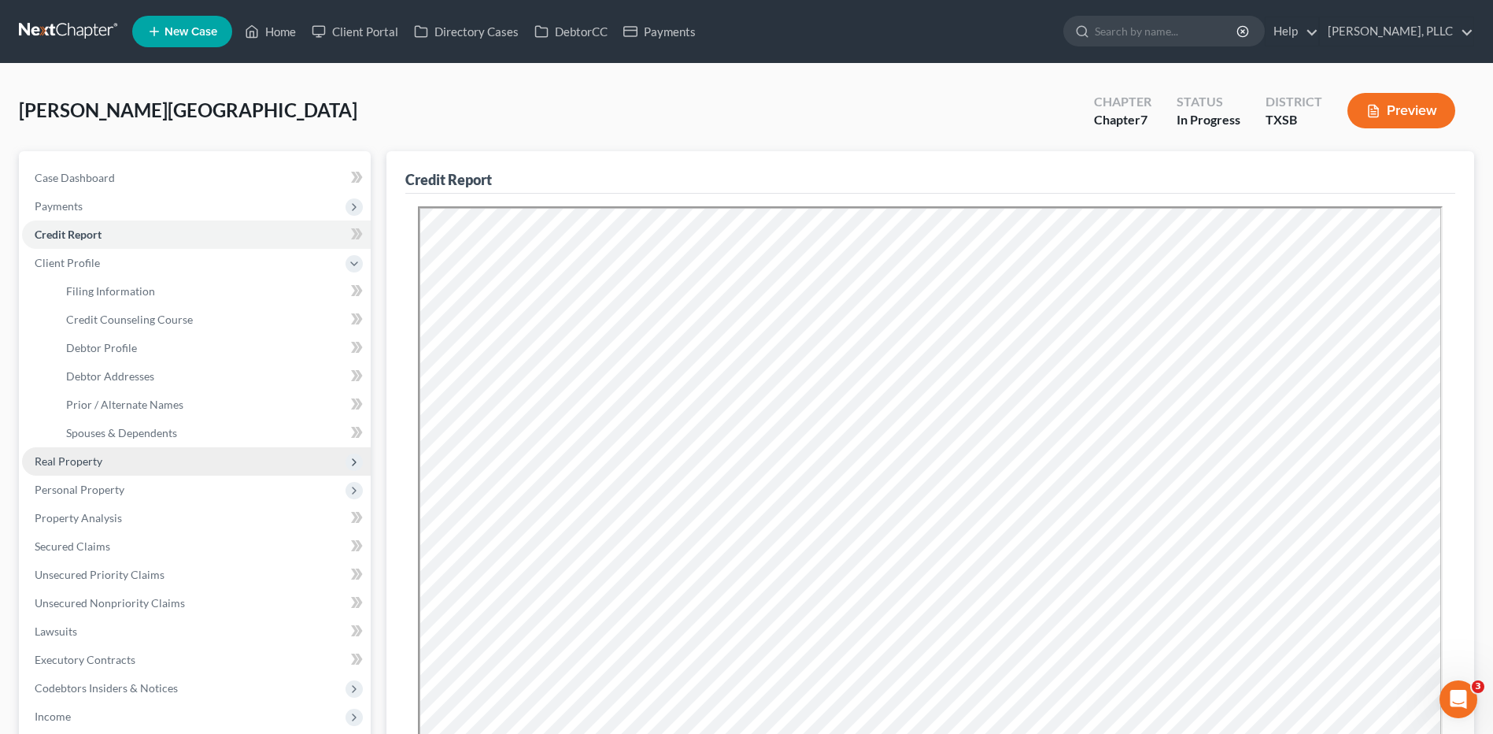
click at [82, 456] on span "Real Property" at bounding box center [69, 460] width 68 height 13
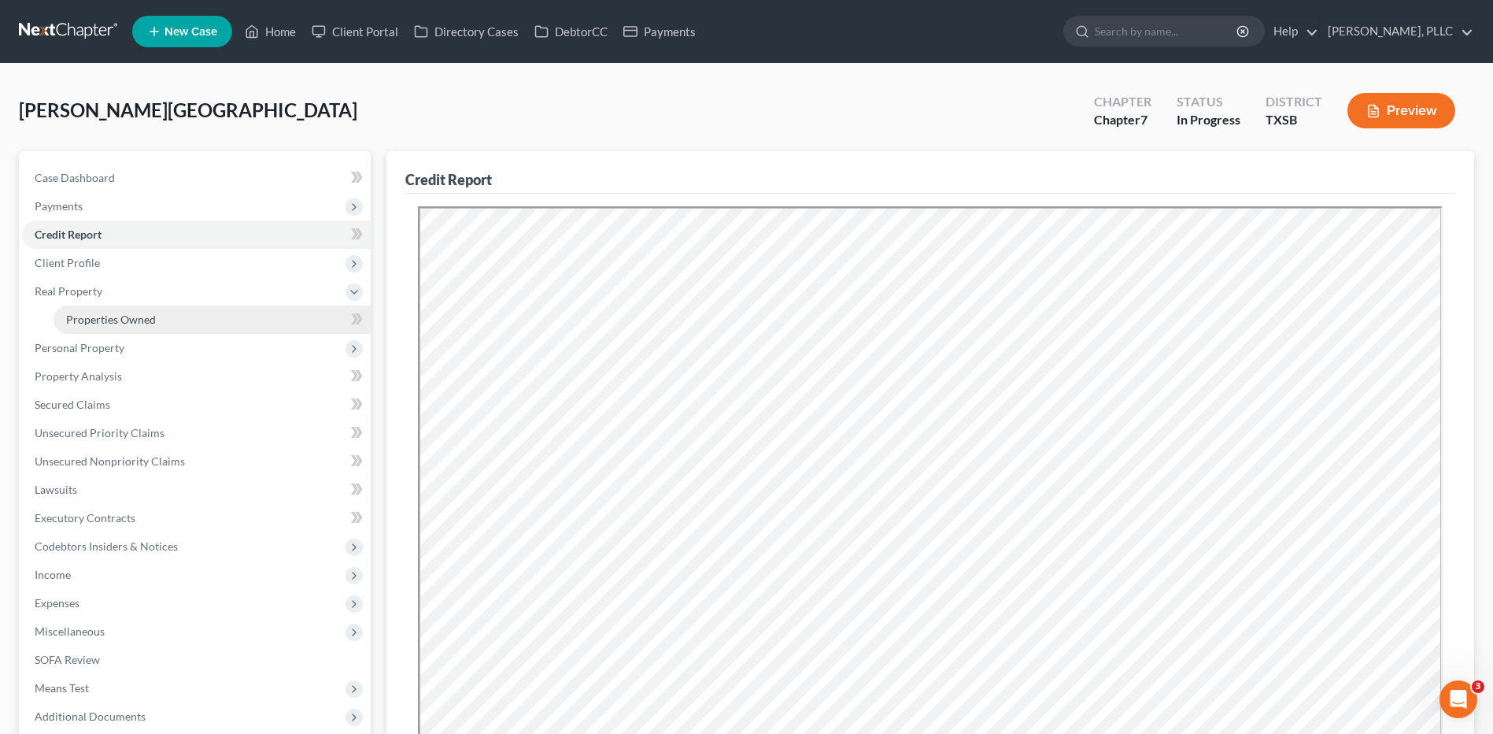
click at [109, 318] on span "Properties Owned" at bounding box center [111, 318] width 90 height 13
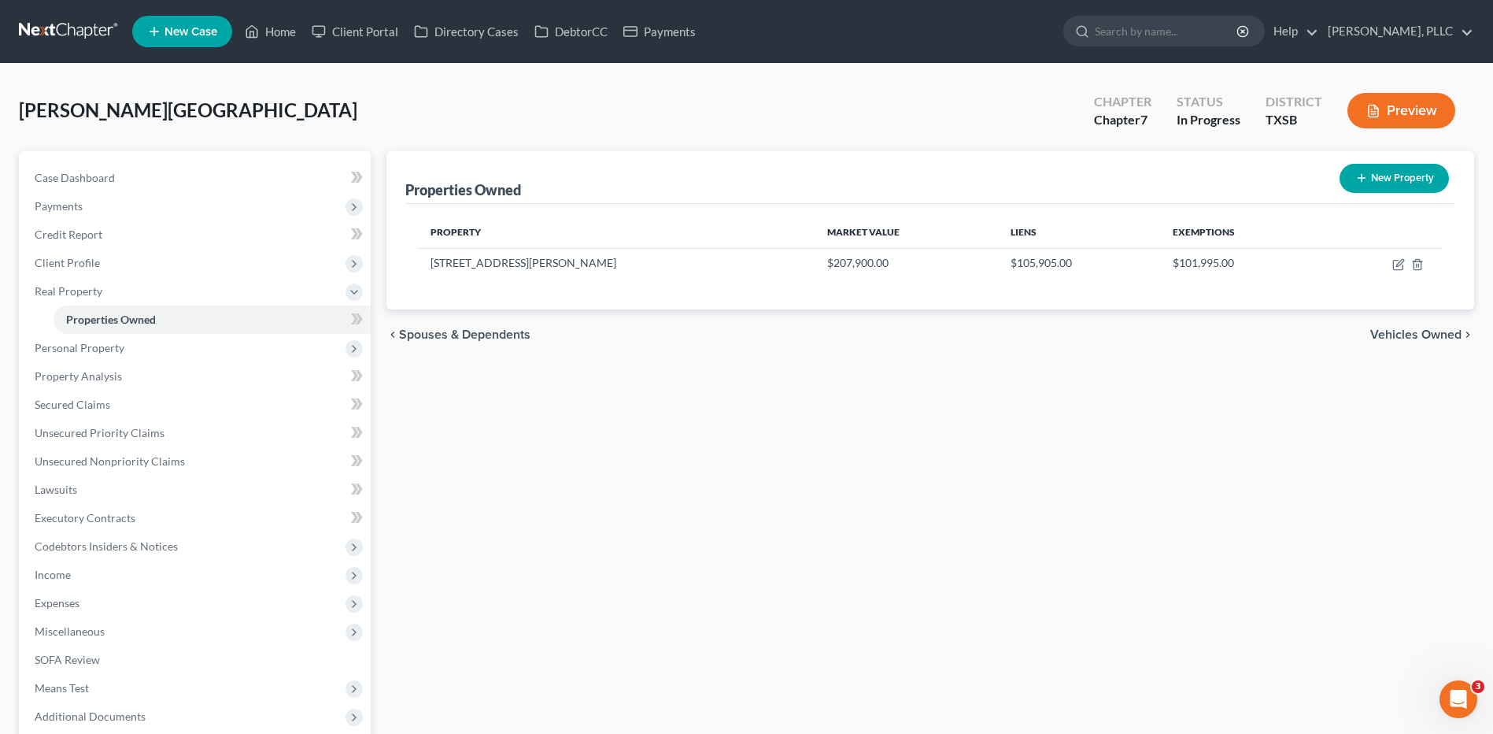
click at [1397, 331] on span "Vehicles Owned" at bounding box center [1415, 334] width 91 height 13
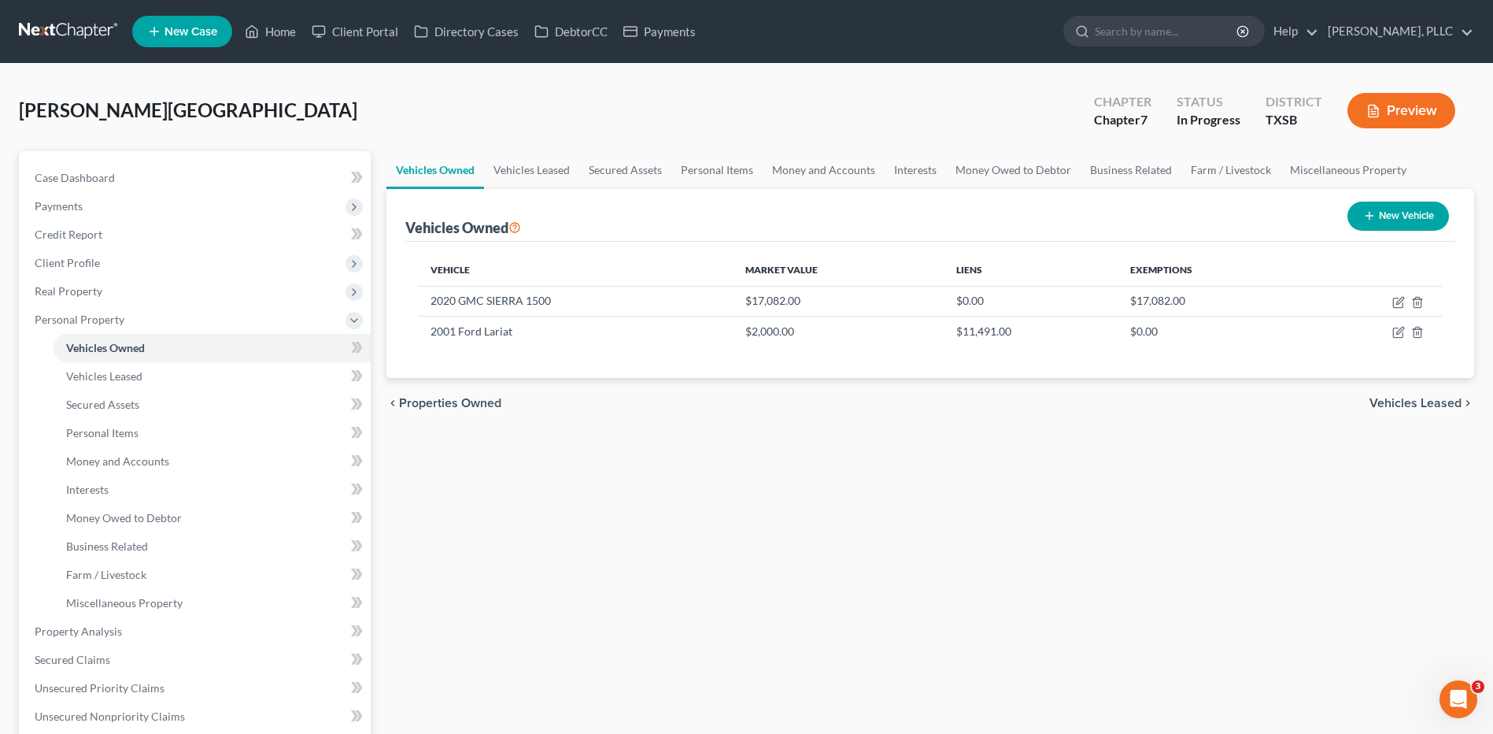
click at [1403, 400] on span "Vehicles Leased" at bounding box center [1416, 403] width 92 height 13
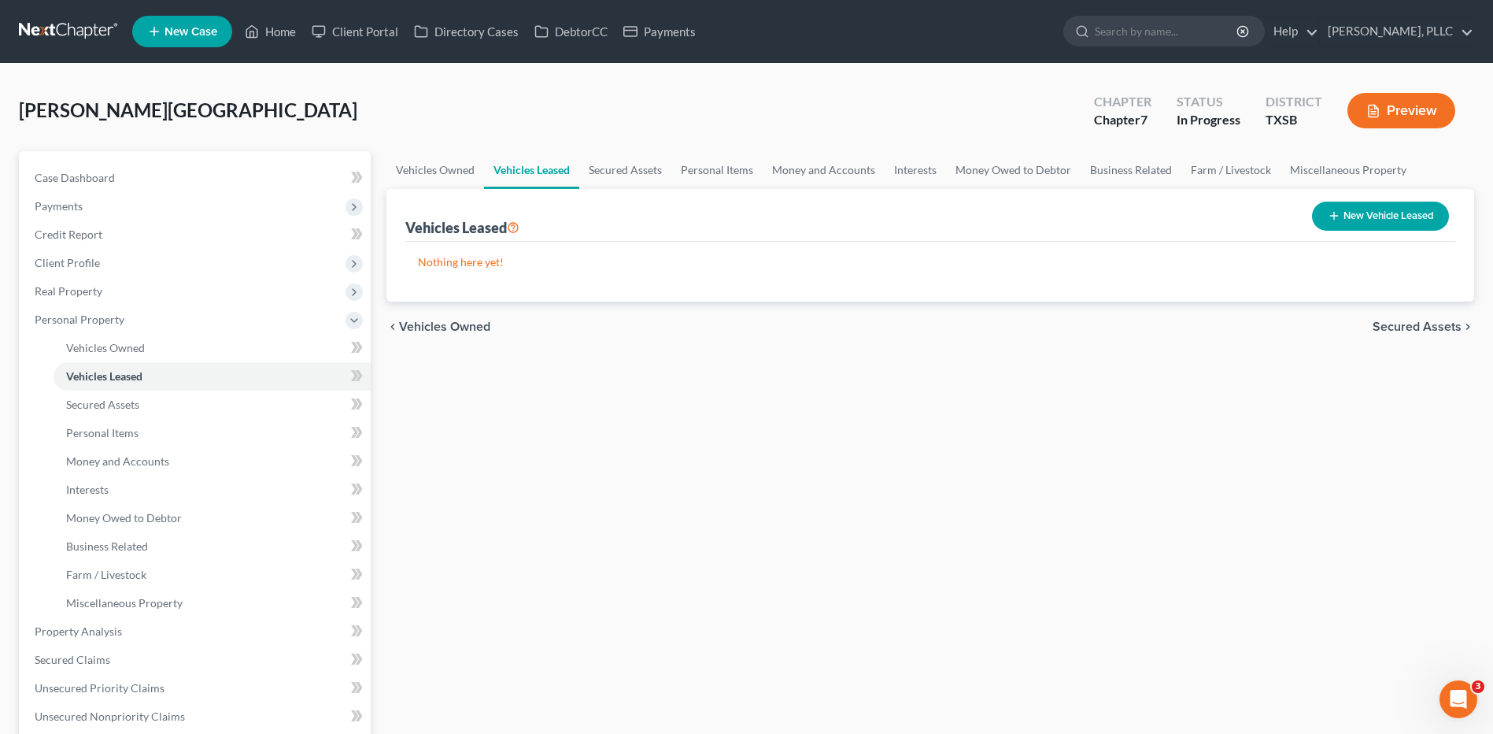
click at [1414, 325] on span "Secured Assets" at bounding box center [1417, 326] width 89 height 13
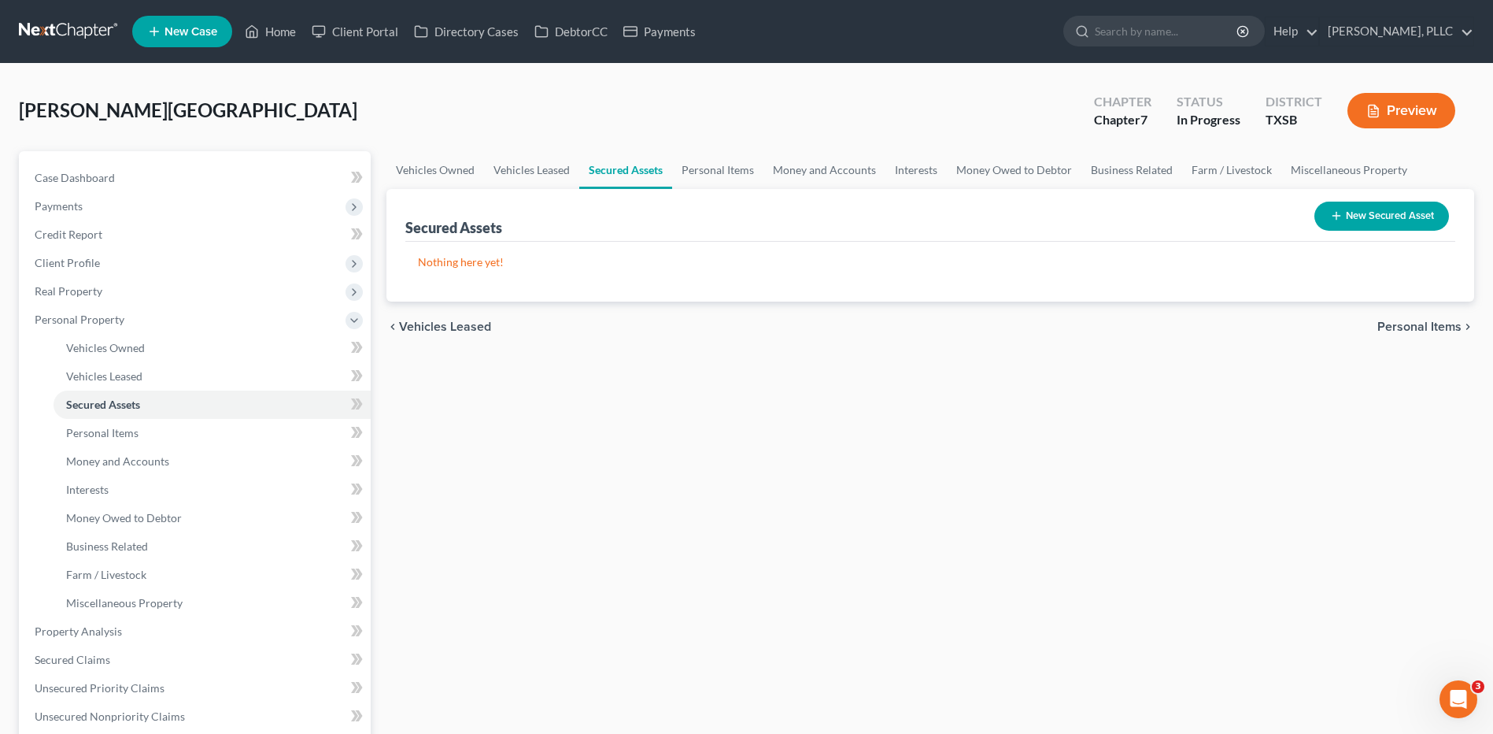
click at [1414, 325] on span "Personal Items" at bounding box center [1419, 326] width 84 height 13
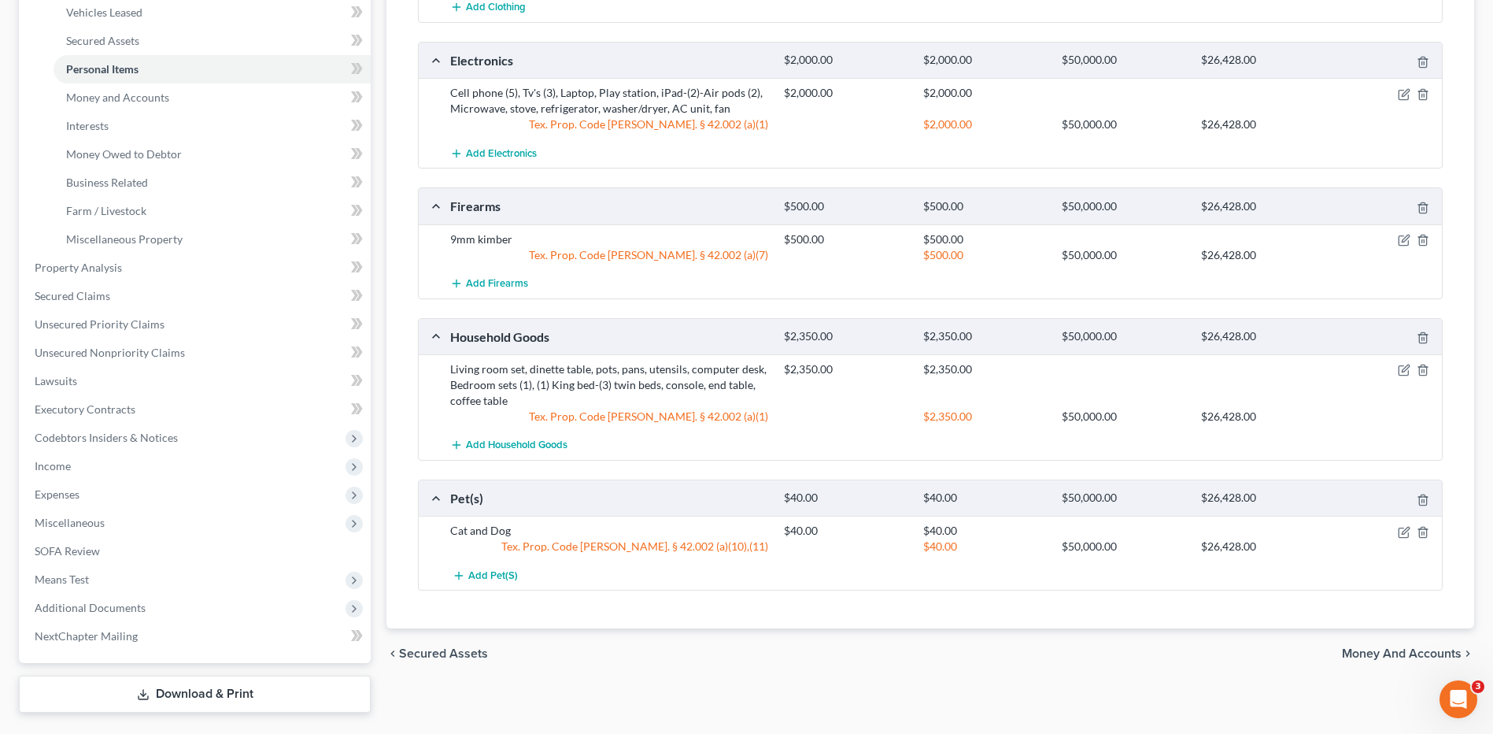
scroll to position [402, 0]
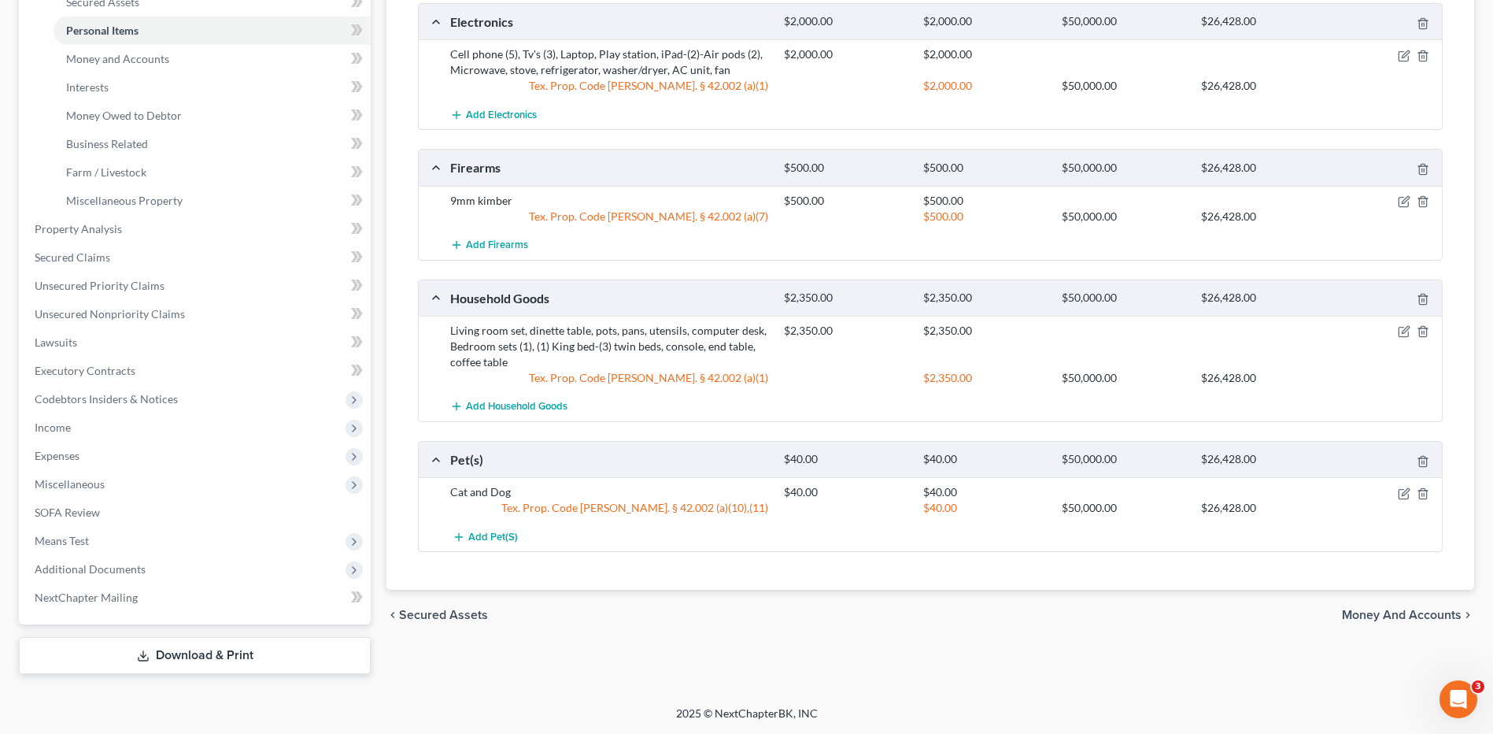
click at [1374, 616] on span "Money and Accounts" at bounding box center [1402, 614] width 120 height 13
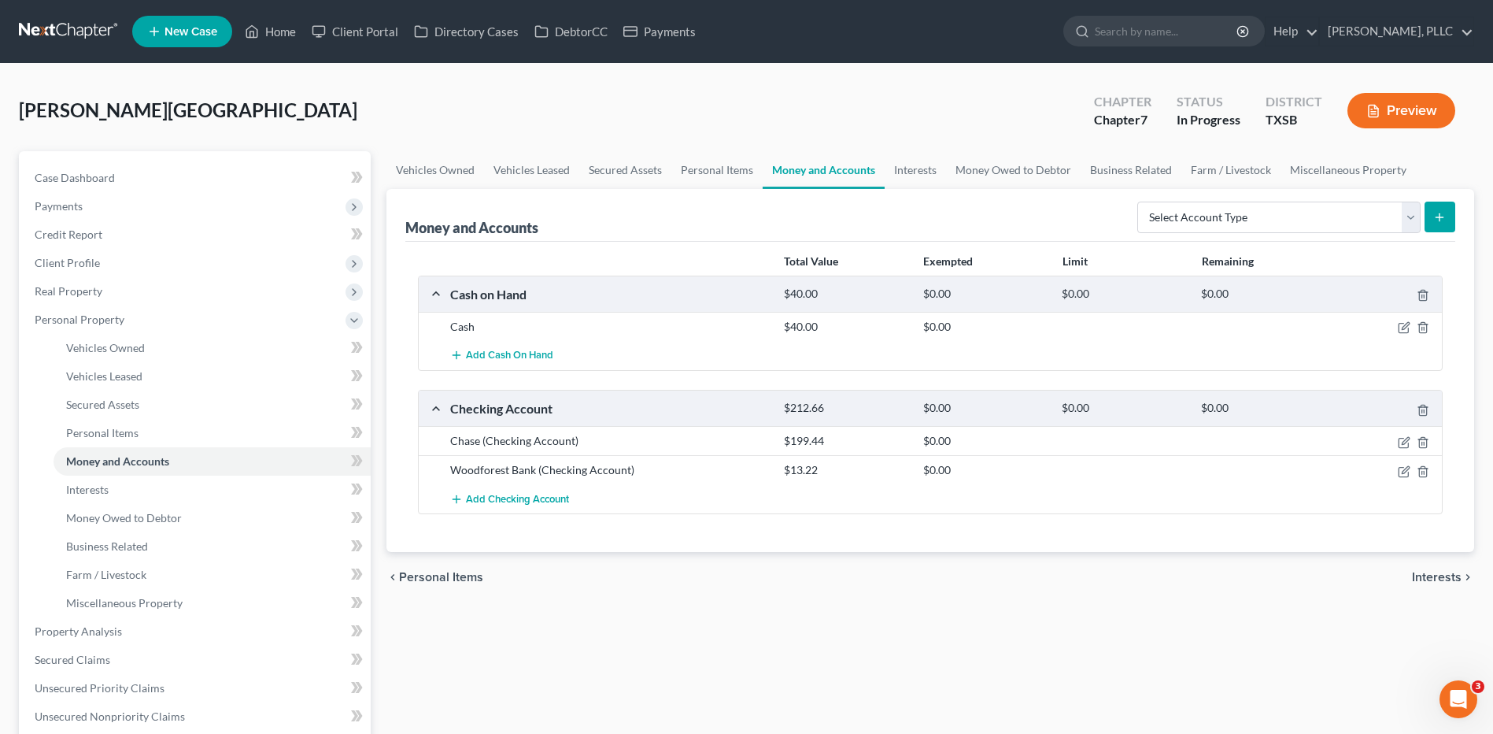
click at [1433, 576] on span "Interests" at bounding box center [1437, 577] width 50 height 13
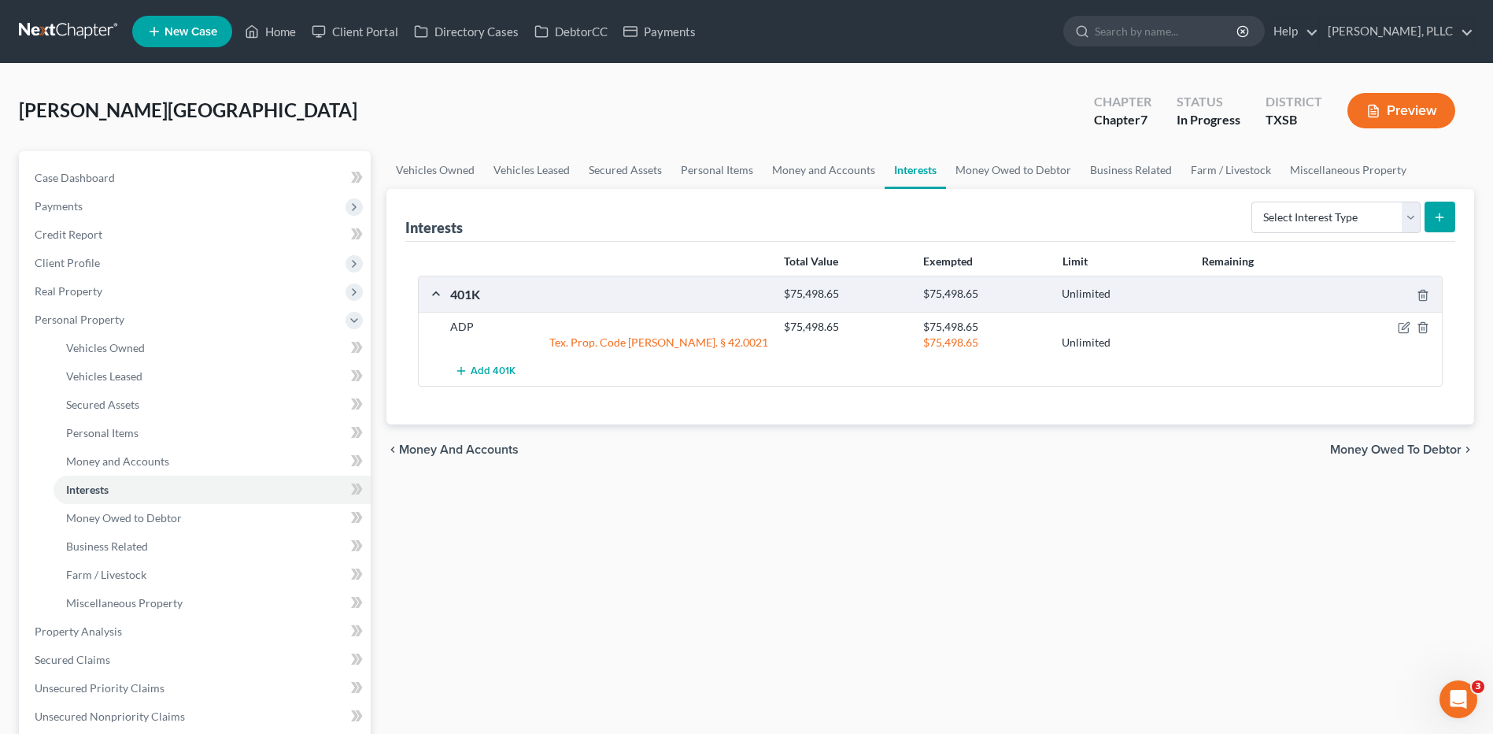
click at [1392, 449] on span "Money Owed to Debtor" at bounding box center [1395, 449] width 131 height 13
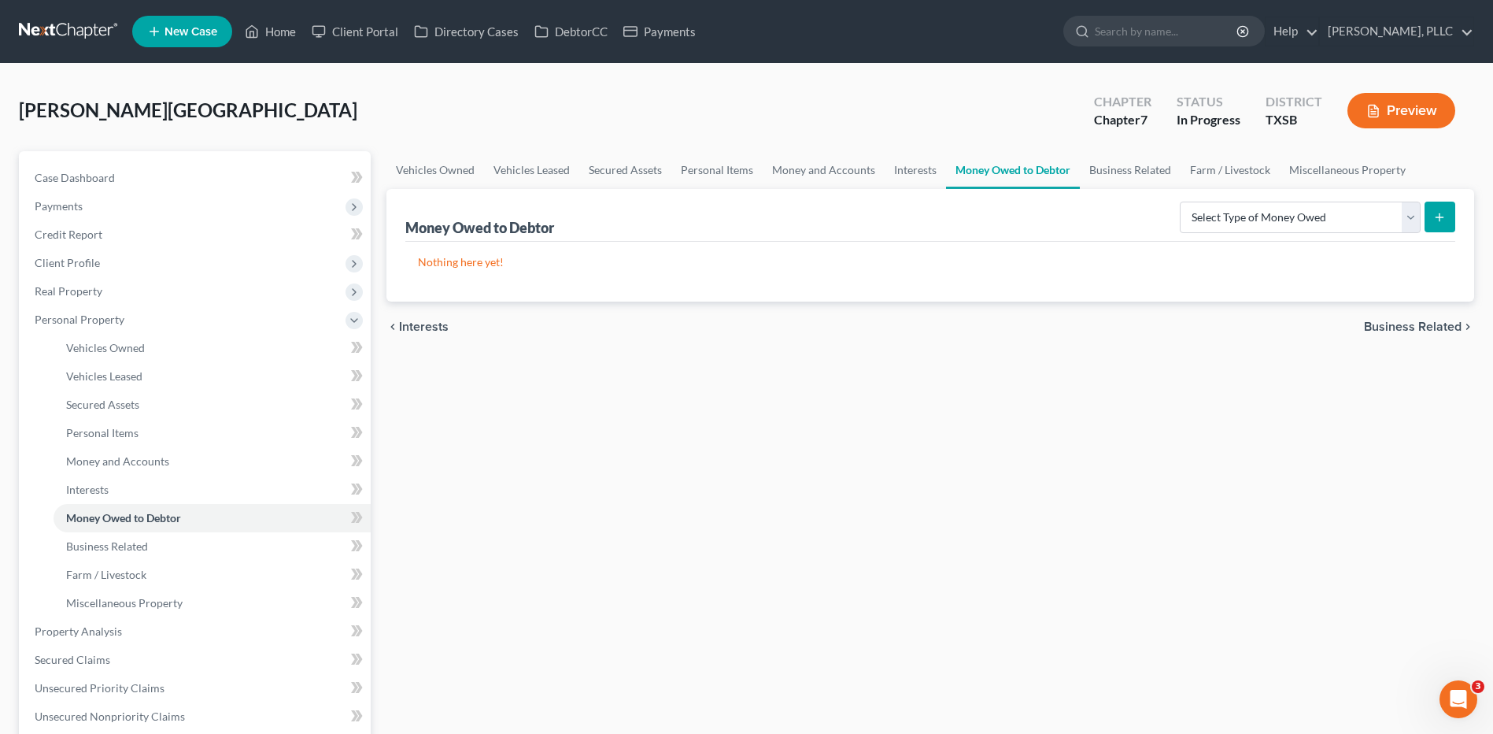
click at [1387, 323] on span "Business Related" at bounding box center [1413, 326] width 98 height 13
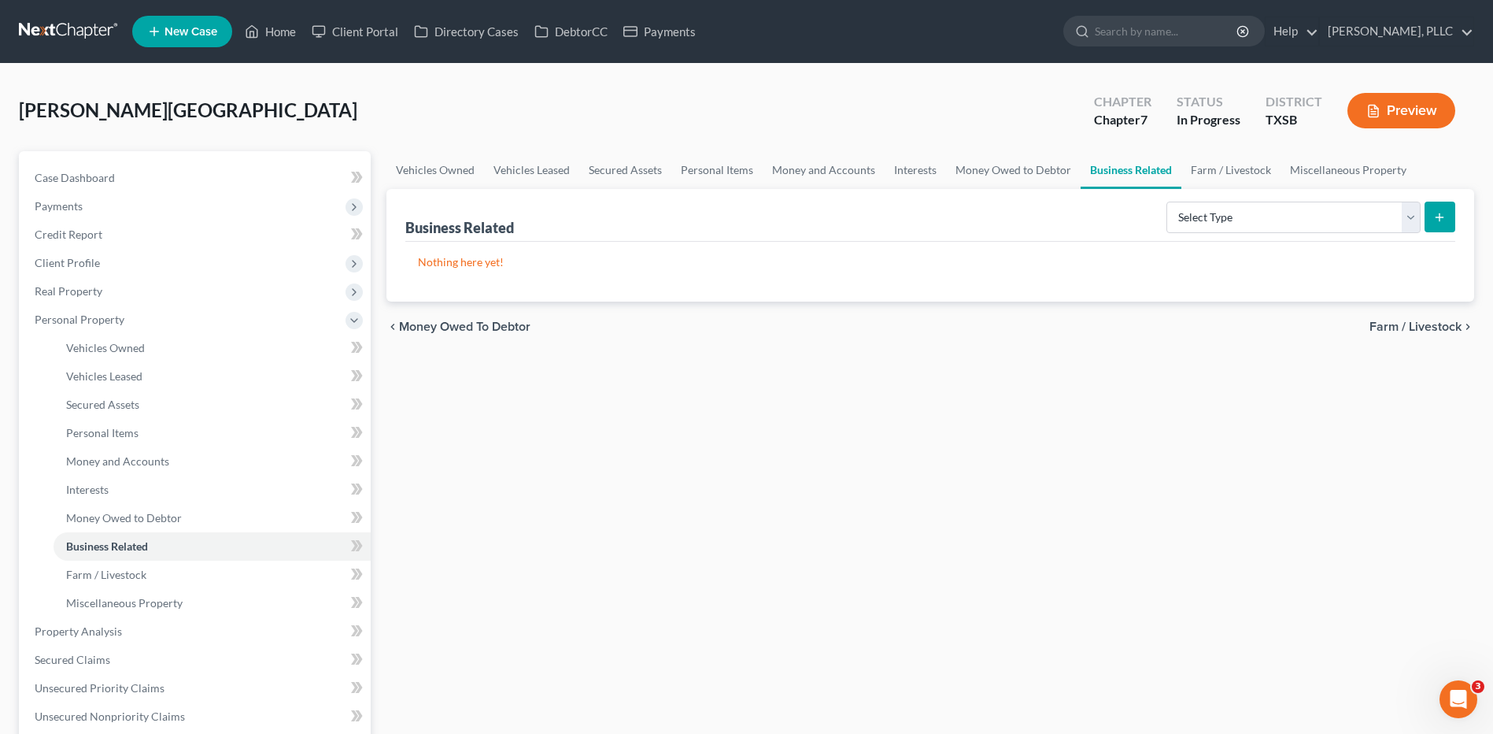
click at [1391, 309] on div "chevron_left Money Owed to Debtor Farm / Livestock chevron_right" at bounding box center [930, 326] width 1088 height 50
click at [1384, 323] on span "Farm / Livestock" at bounding box center [1416, 326] width 92 height 13
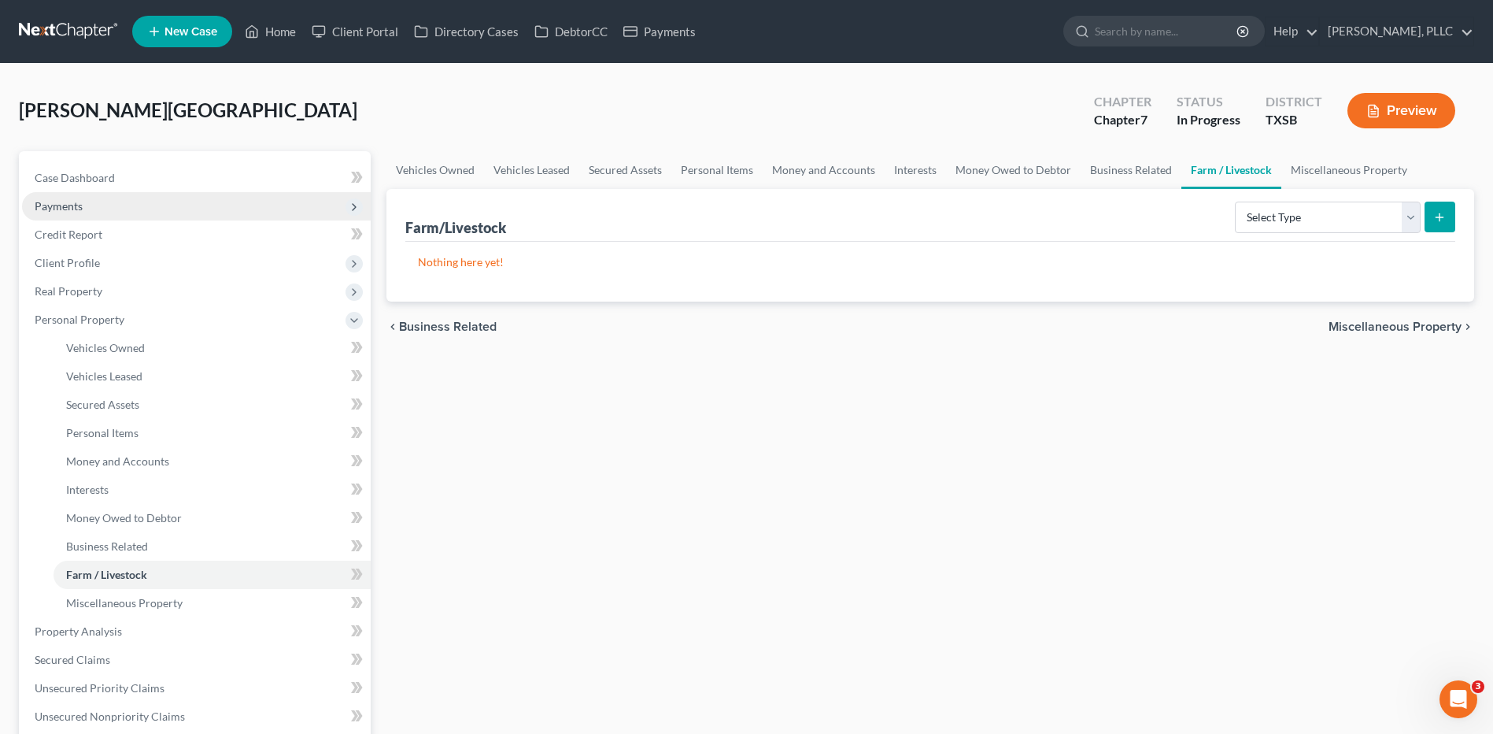
click at [56, 202] on span "Payments" at bounding box center [59, 205] width 48 height 13
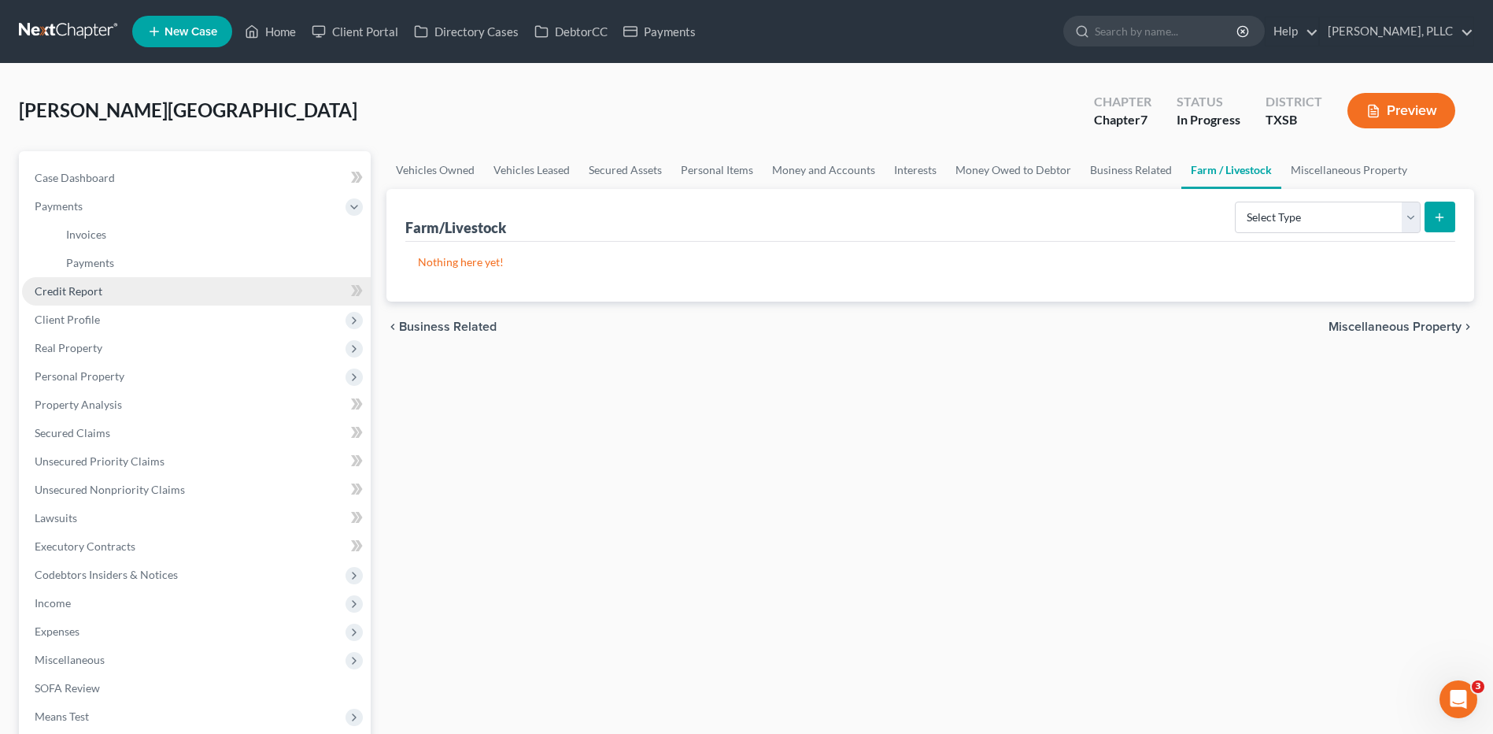
click at [80, 288] on span "Credit Report" at bounding box center [69, 290] width 68 height 13
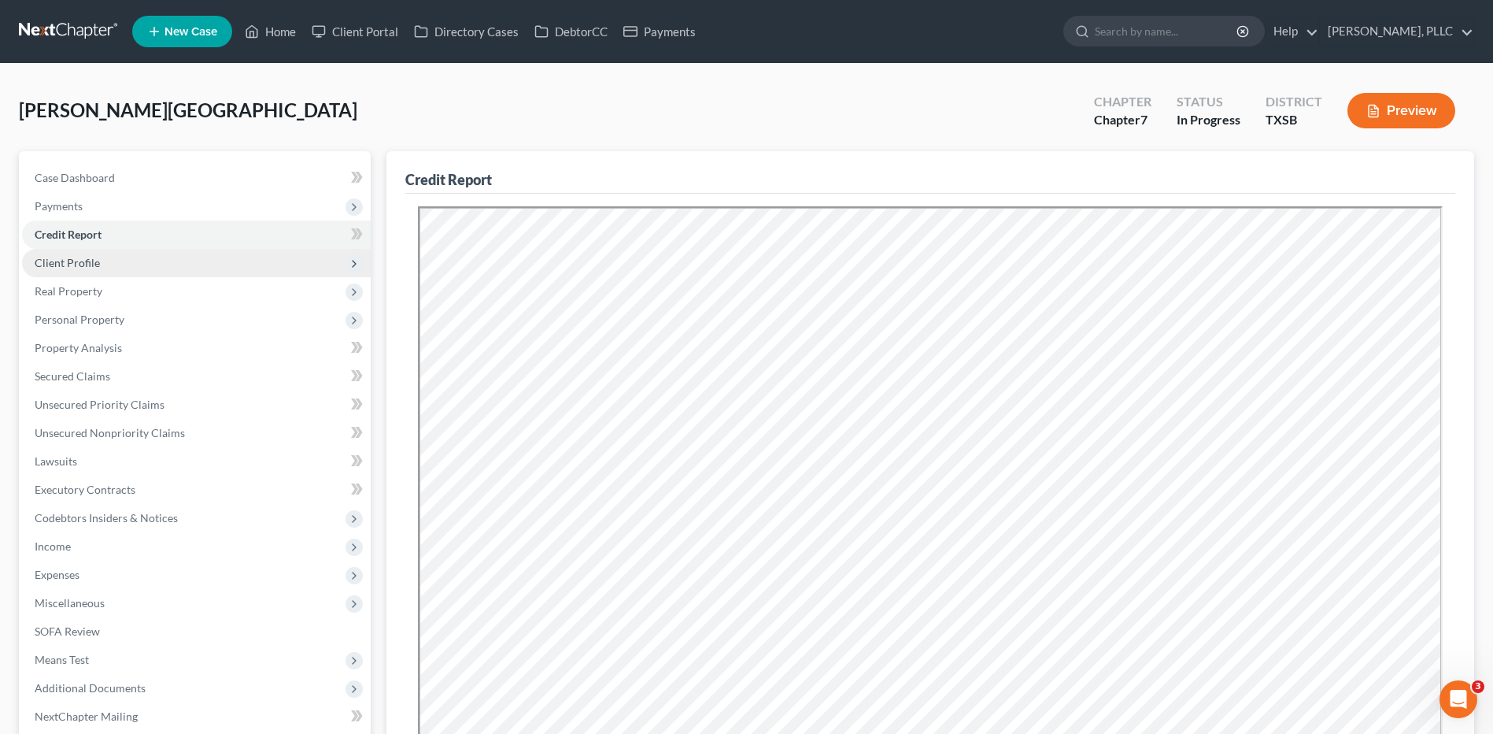
click at [80, 264] on span "Client Profile" at bounding box center [67, 262] width 65 height 13
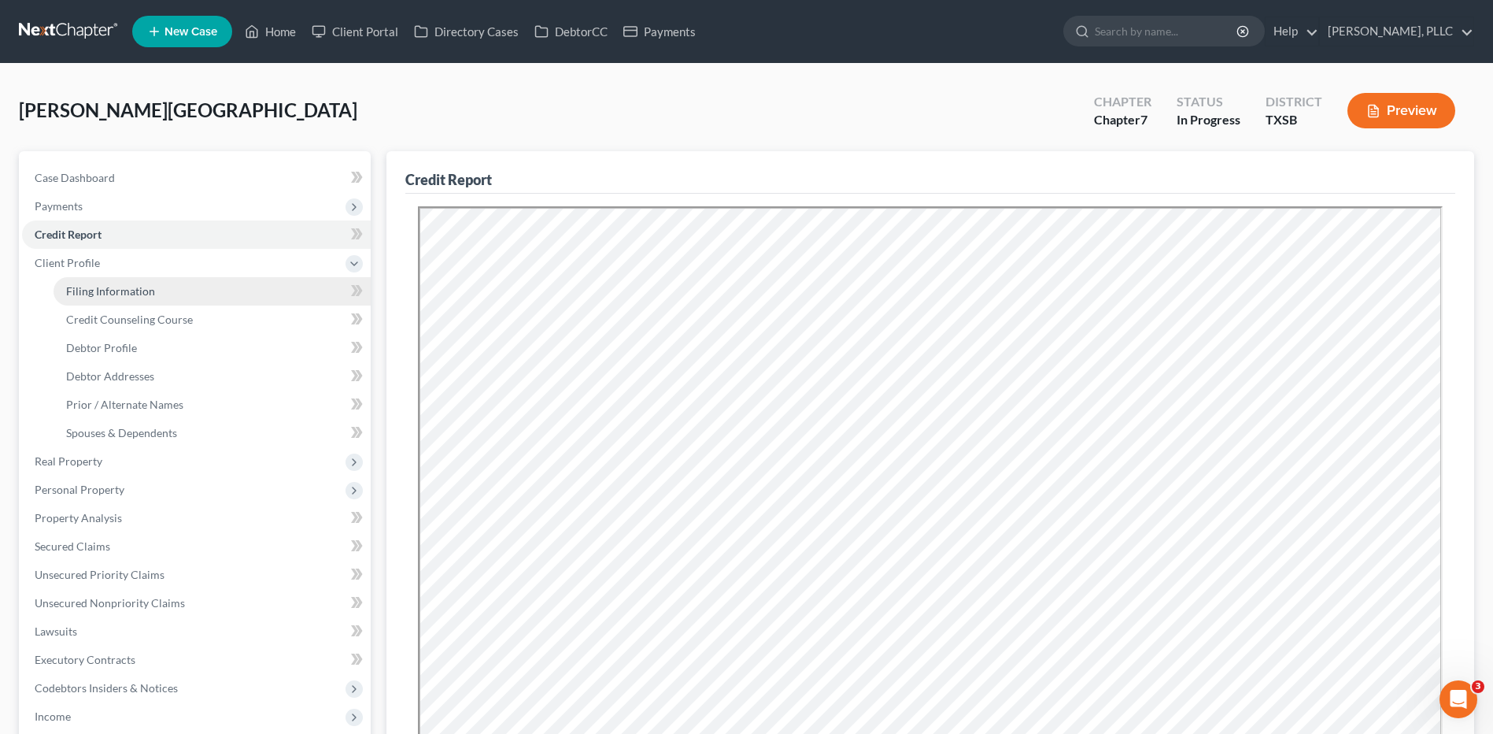
click at [98, 289] on span "Filing Information" at bounding box center [110, 290] width 89 height 13
select select "1"
select select "0"
select select "45"
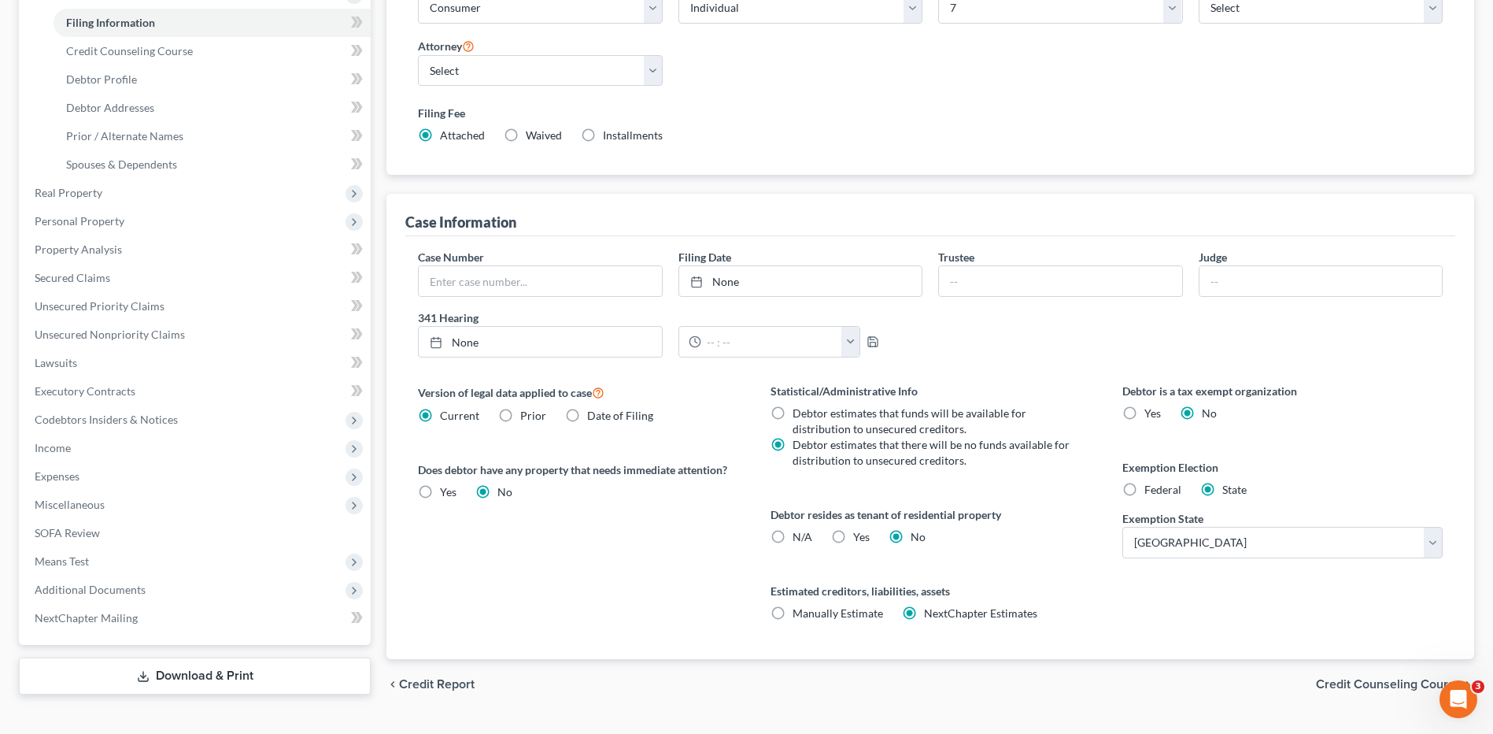
scroll to position [304, 0]
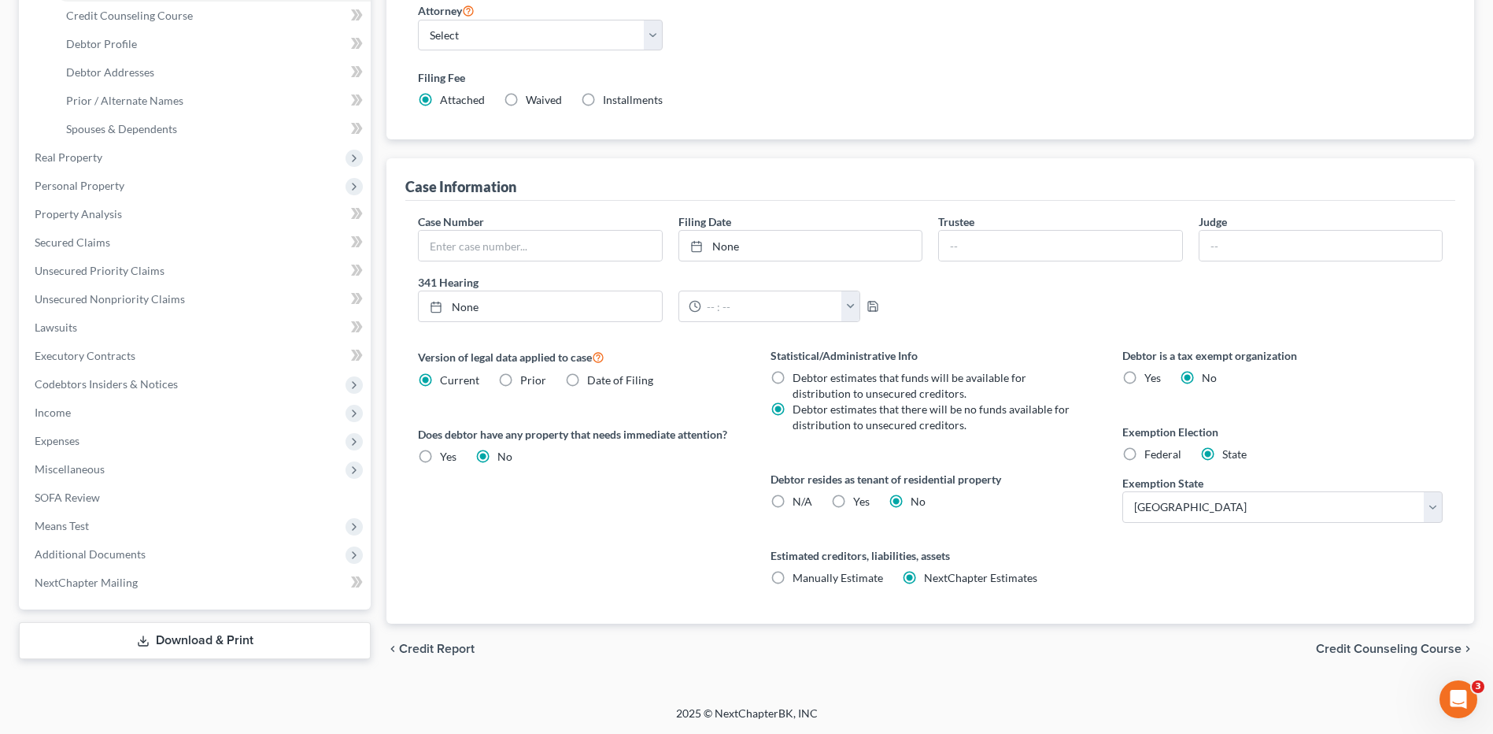
click at [1377, 645] on span "Credit Counseling Course" at bounding box center [1389, 648] width 146 height 13
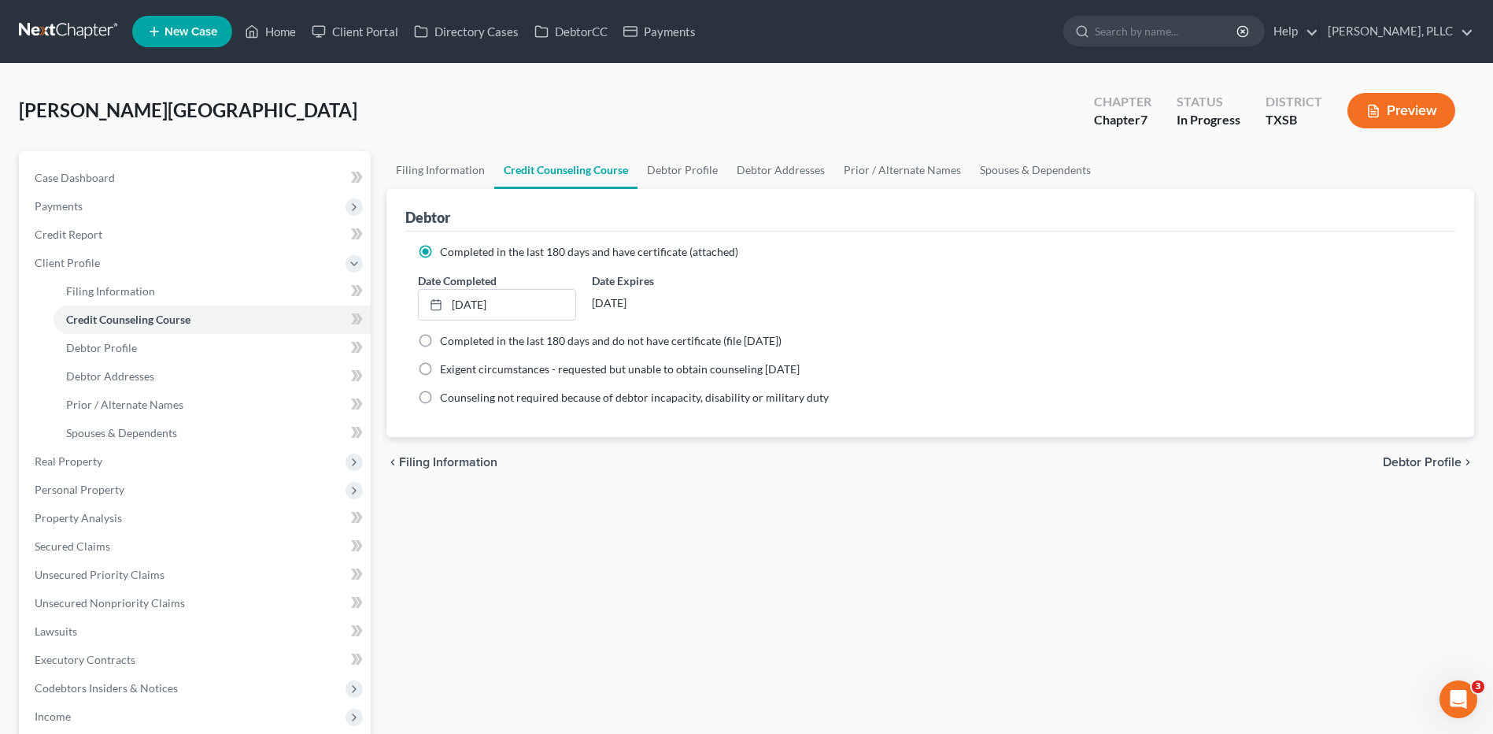
click at [1417, 459] on span "Debtor Profile" at bounding box center [1422, 462] width 79 height 13
select select "1"
select select "4"
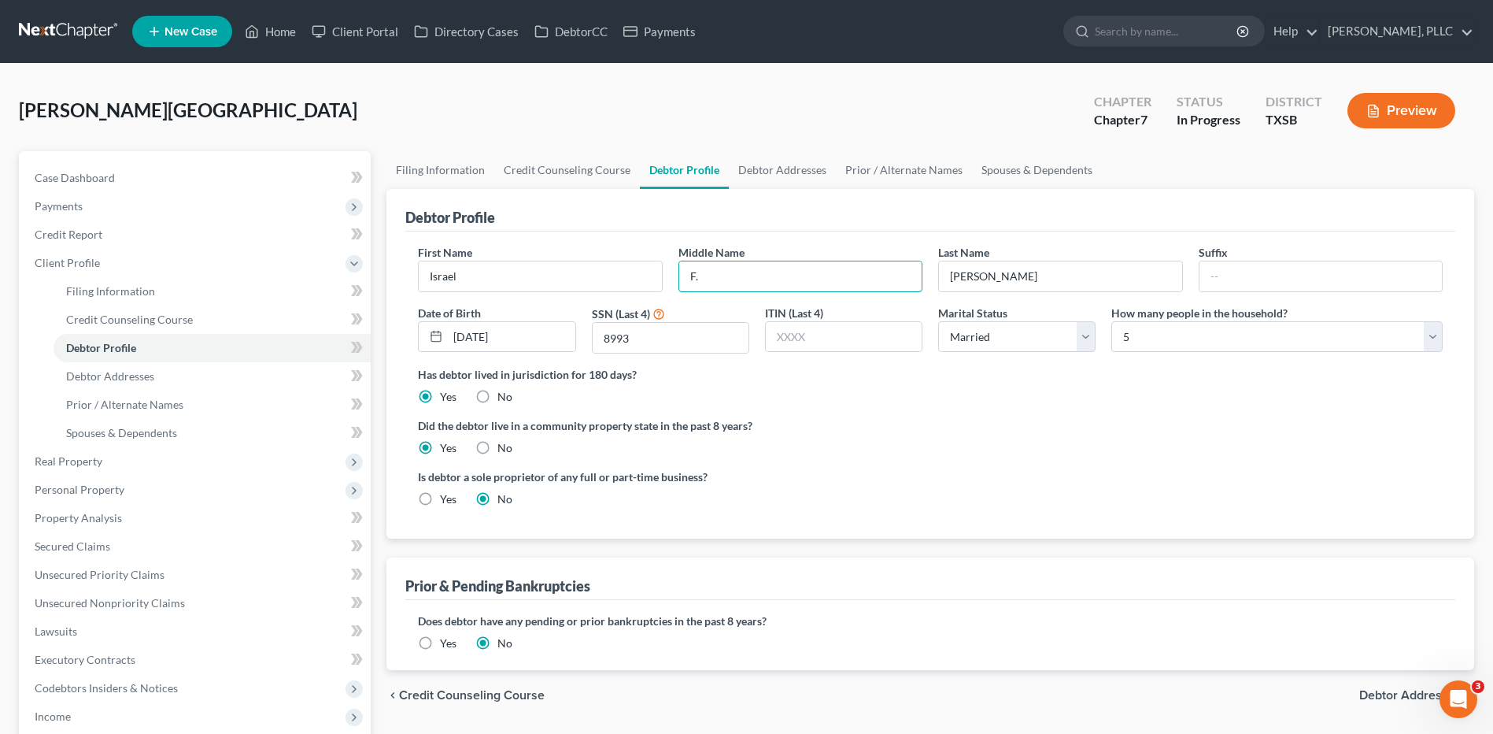
drag, startPoint x: 713, startPoint y: 268, endPoint x: 675, endPoint y: 277, distance: 39.7
click at [675, 277] on div "Middle Name F." at bounding box center [801, 268] width 260 height 48
click at [1004, 265] on input "Yanez" at bounding box center [1060, 276] width 242 height 30
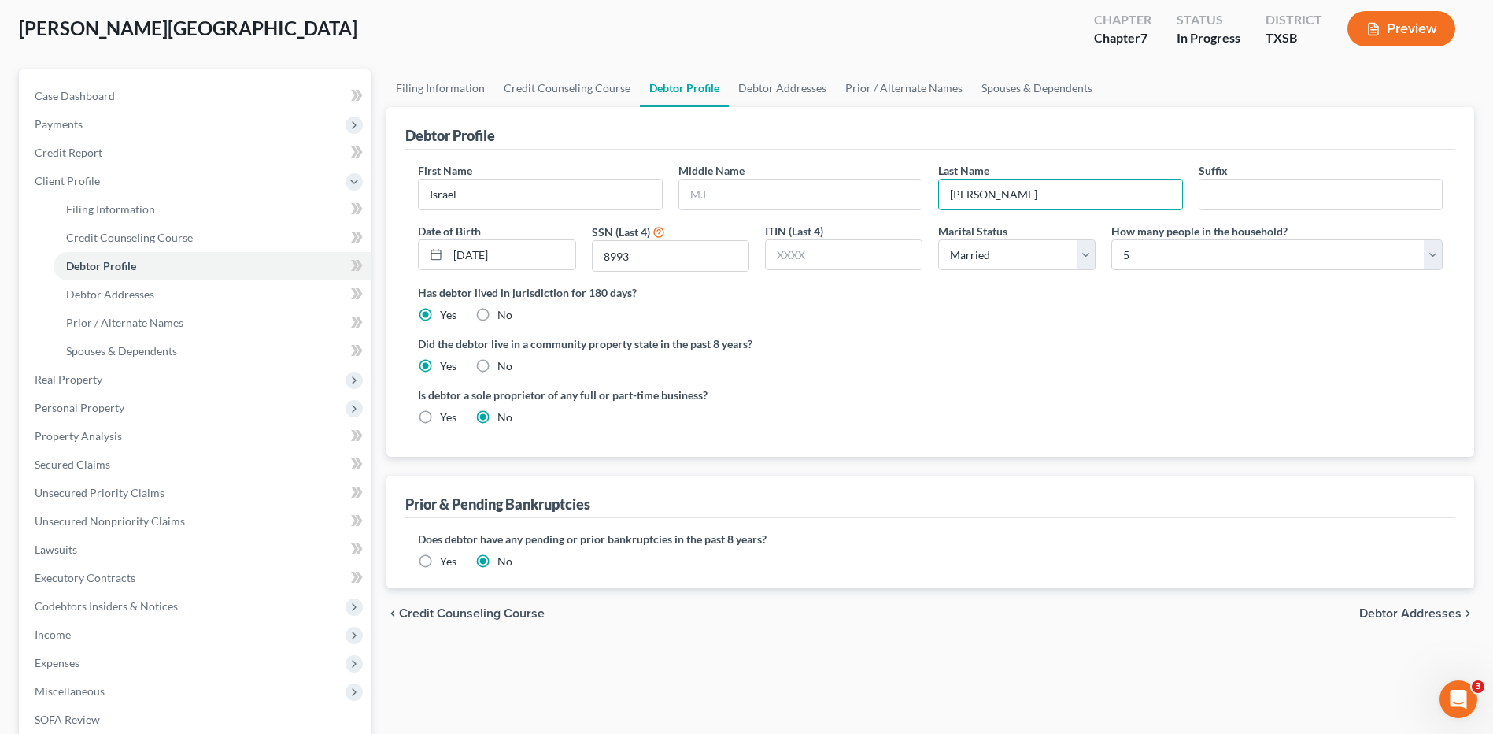
scroll to position [88, 0]
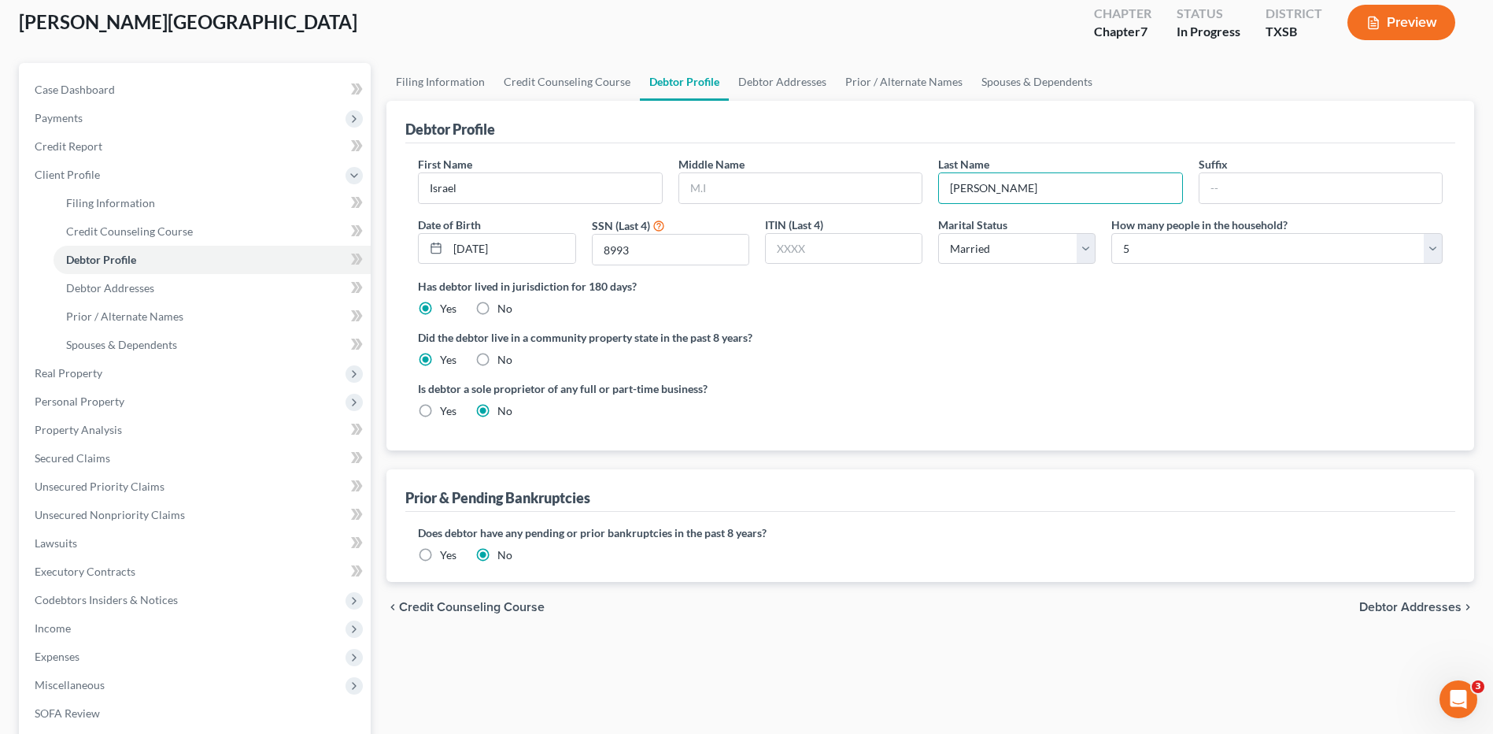
type input "Yanez Franco"
click at [1402, 608] on span "Debtor Addresses" at bounding box center [1410, 607] width 102 height 13
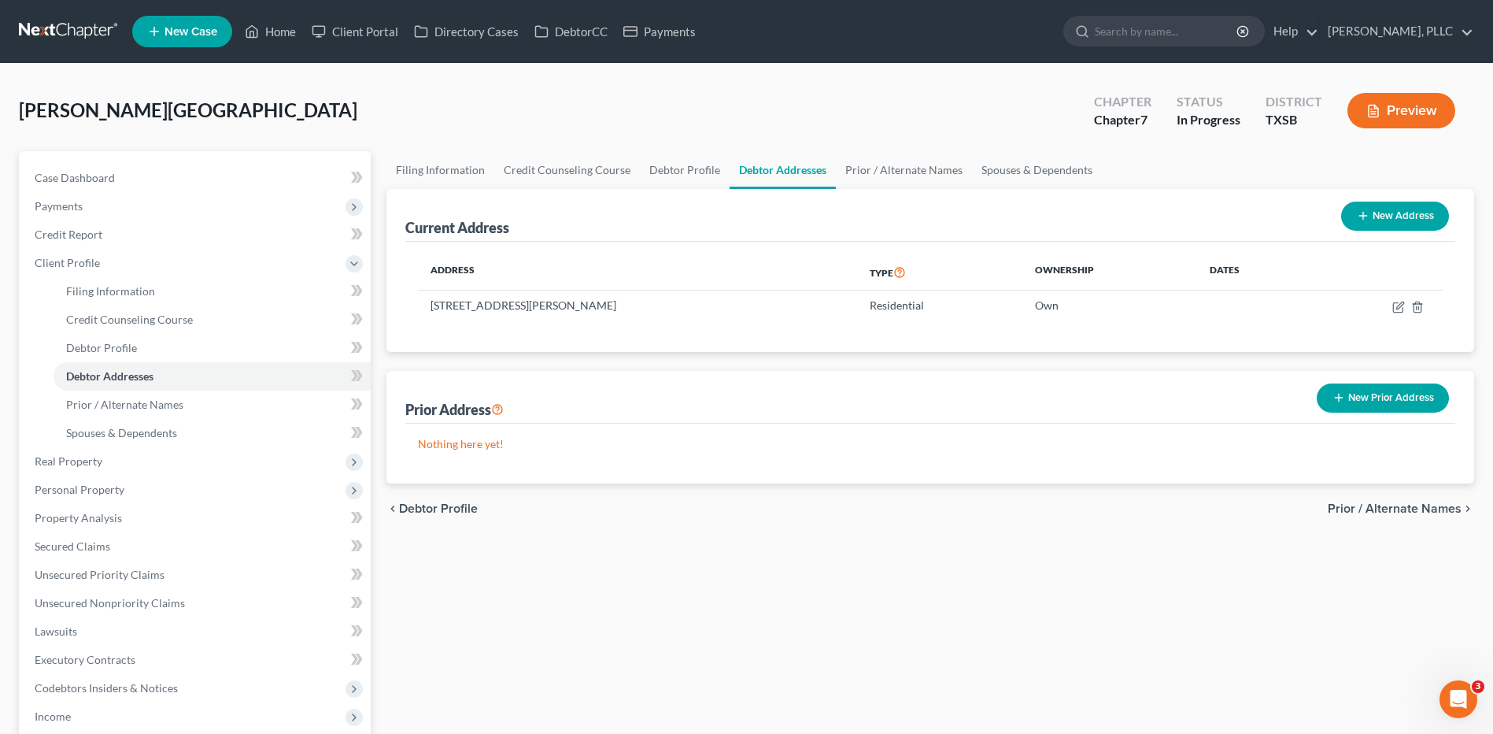
click at [1401, 511] on span "Prior / Alternate Names" at bounding box center [1395, 508] width 134 height 13
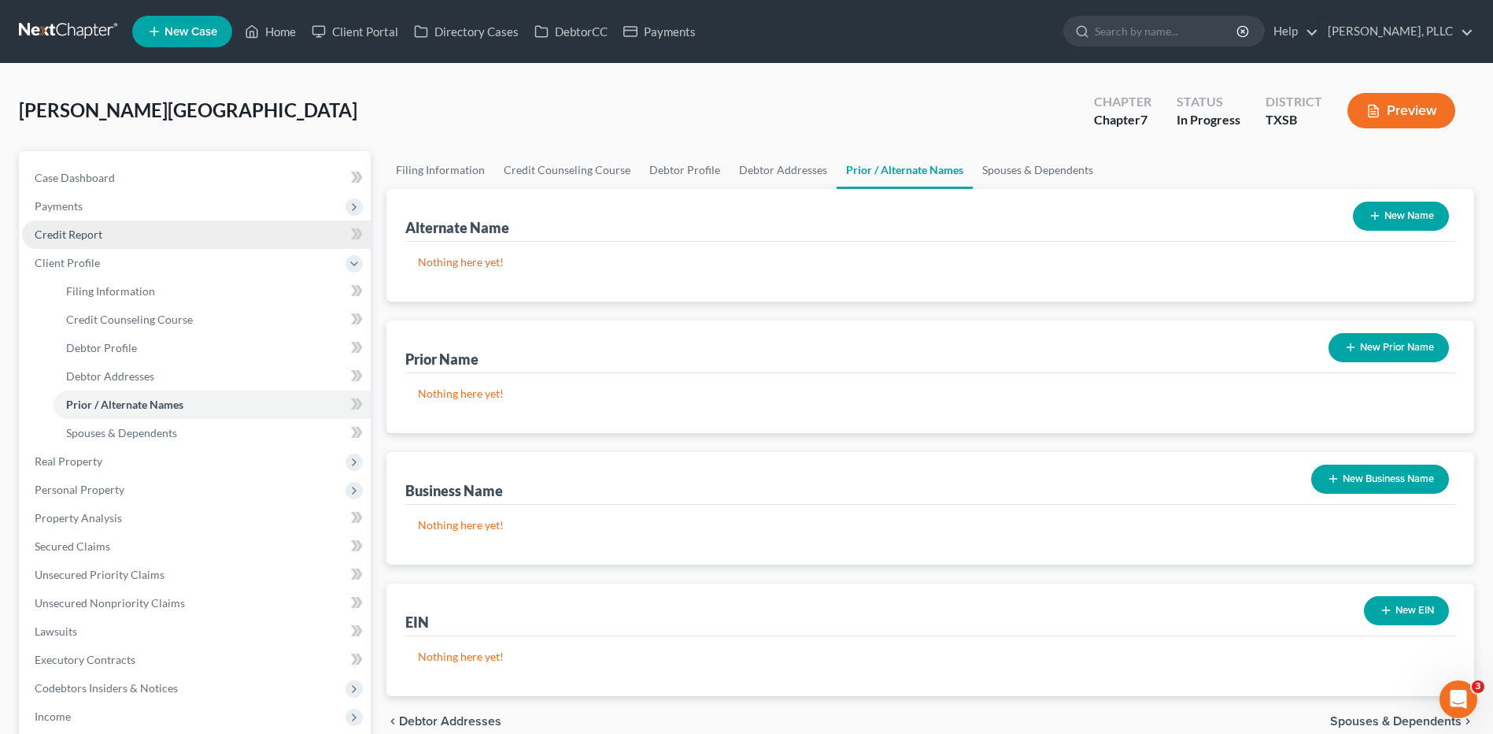
click at [98, 229] on span "Credit Report" at bounding box center [69, 233] width 68 height 13
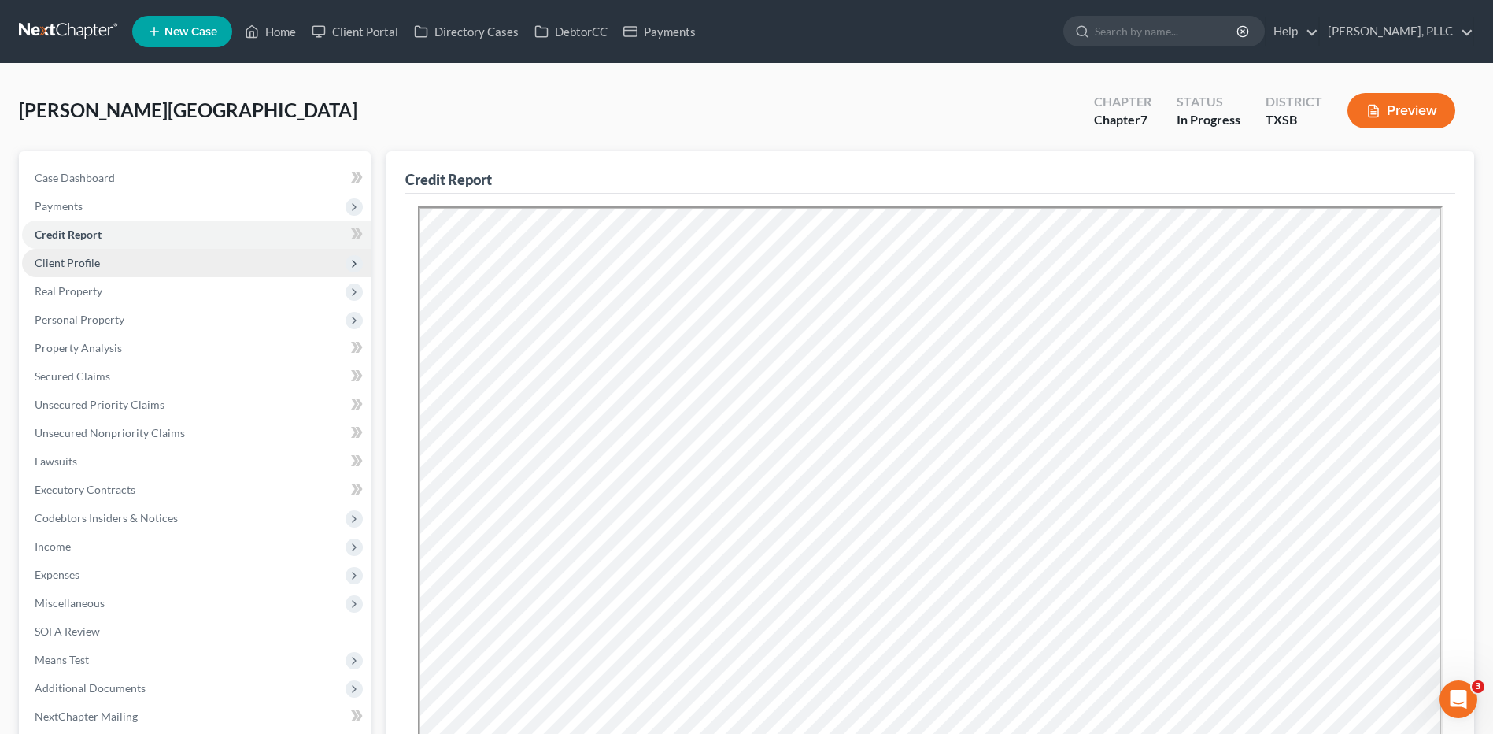
click at [70, 261] on span "Client Profile" at bounding box center [67, 262] width 65 height 13
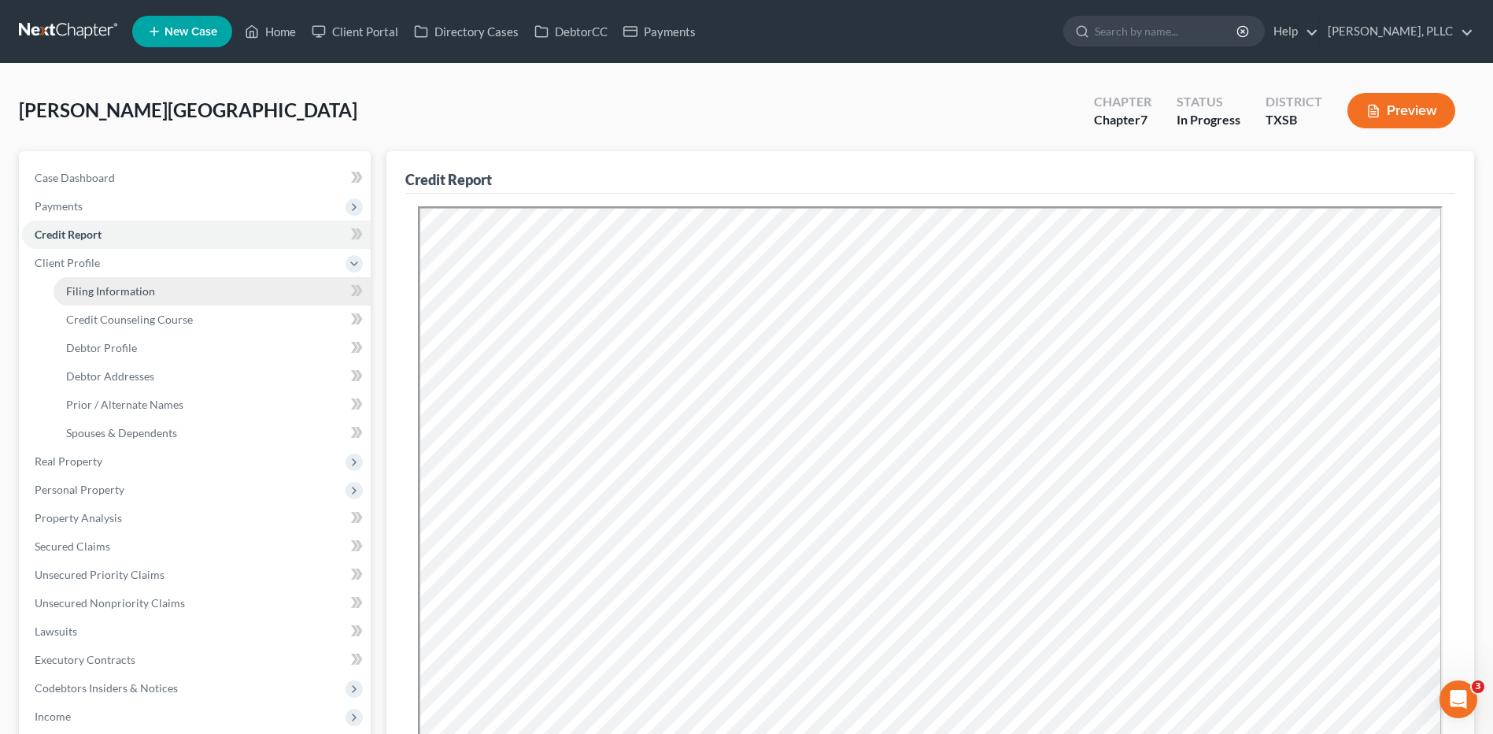
click at [108, 288] on span "Filing Information" at bounding box center [110, 290] width 89 height 13
select select "1"
select select "0"
select select "79"
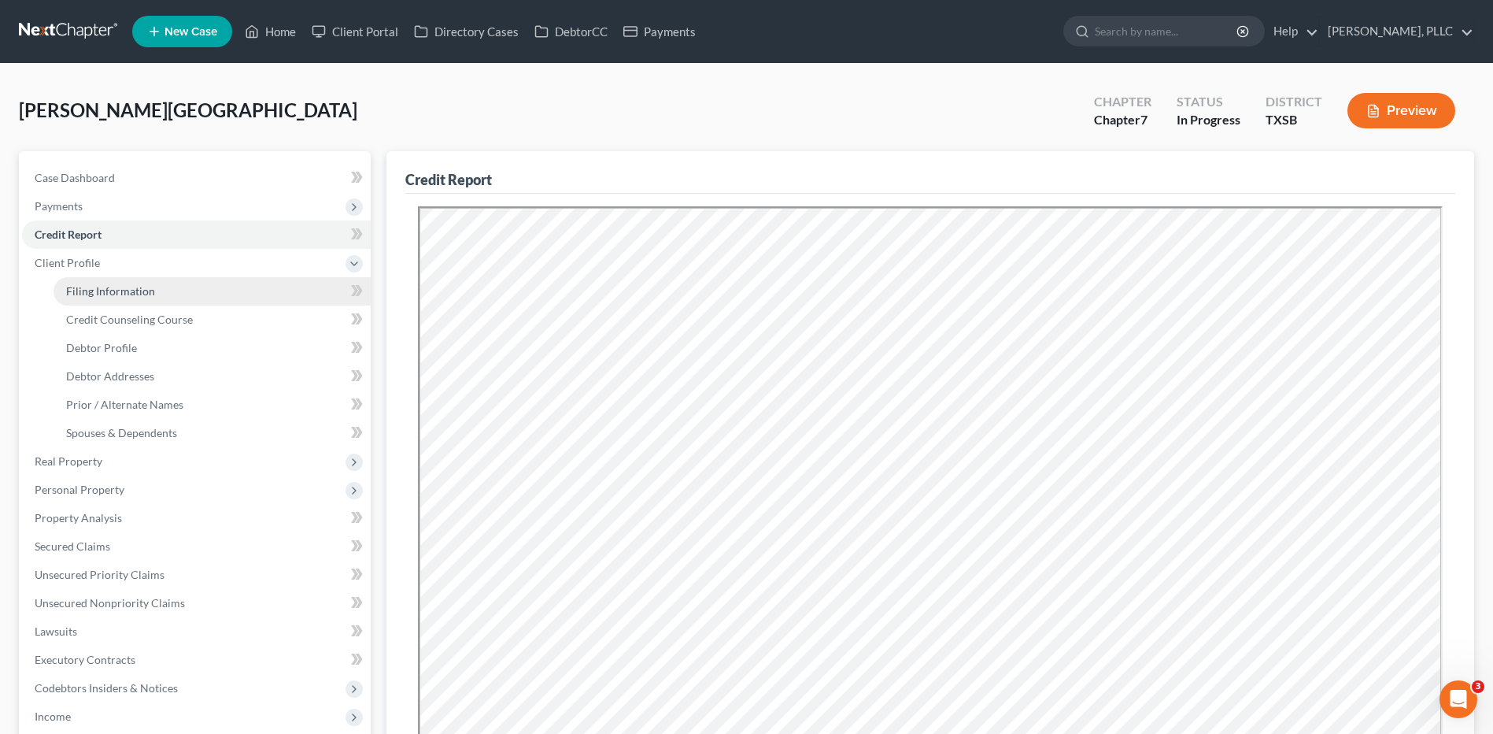
select select "2"
select select "45"
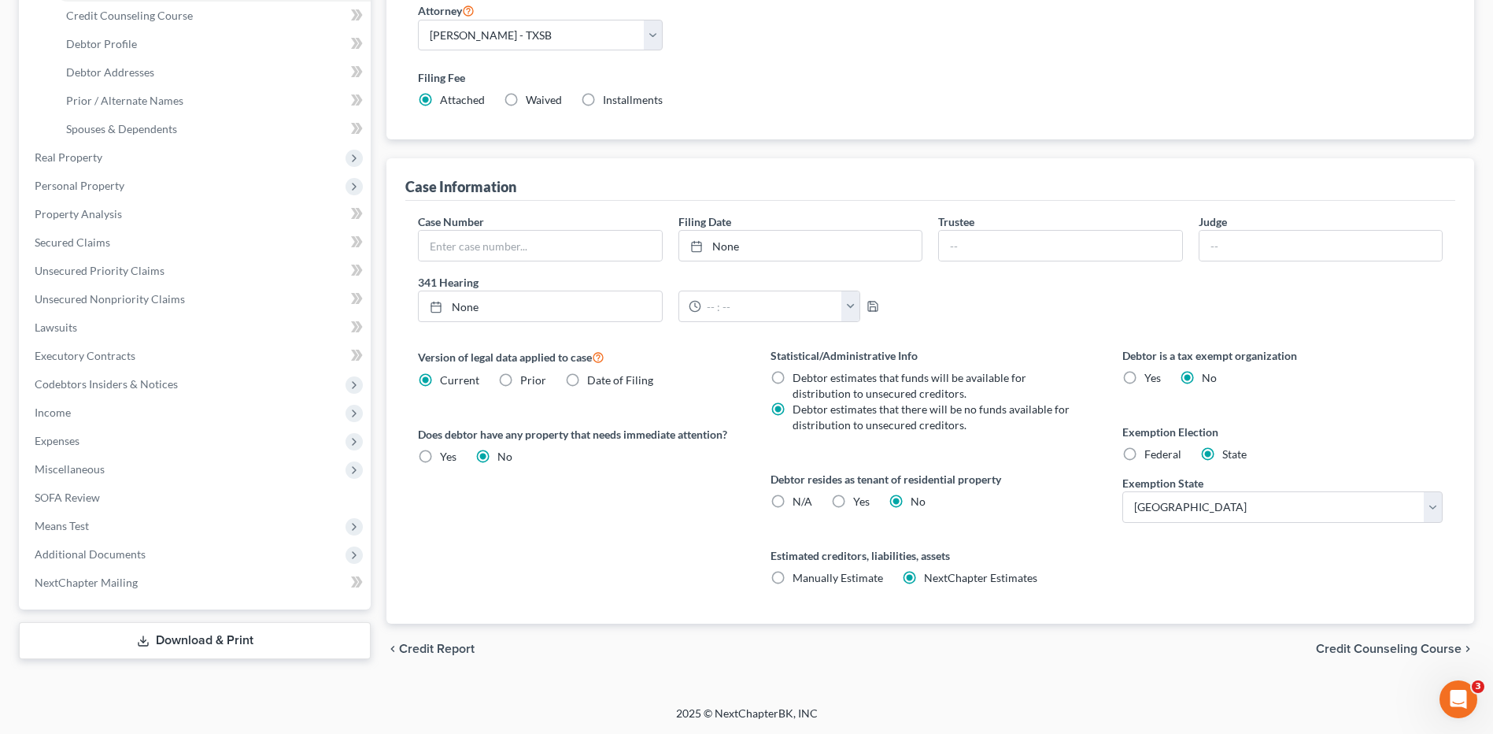
click at [1375, 642] on span "Credit Counseling Course" at bounding box center [1389, 648] width 146 height 13
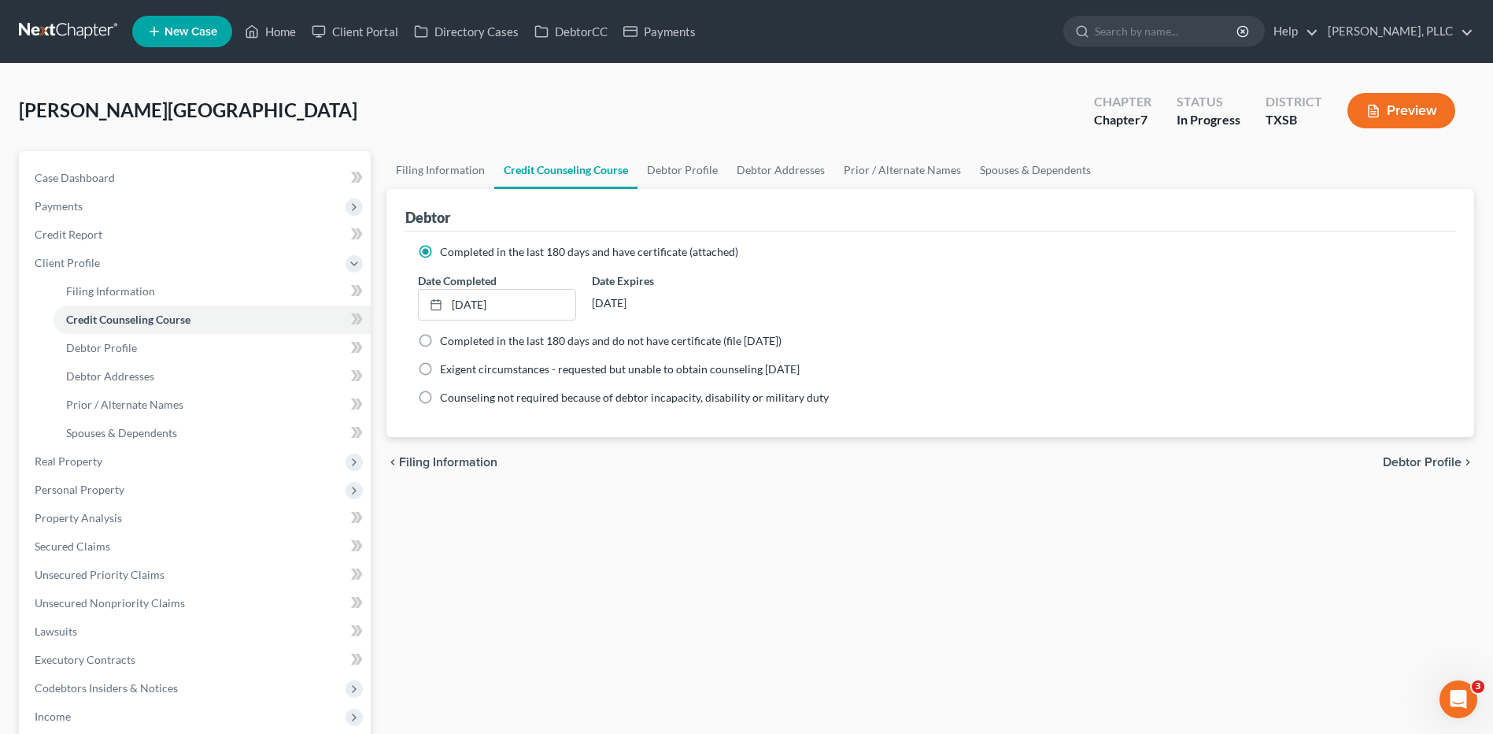
click at [1393, 450] on div "chevron_left Filing Information Debtor Profile chevron_right" at bounding box center [930, 462] width 1088 height 50
click at [1396, 462] on span "Debtor Profile" at bounding box center [1422, 462] width 79 height 13
select select "1"
select select "4"
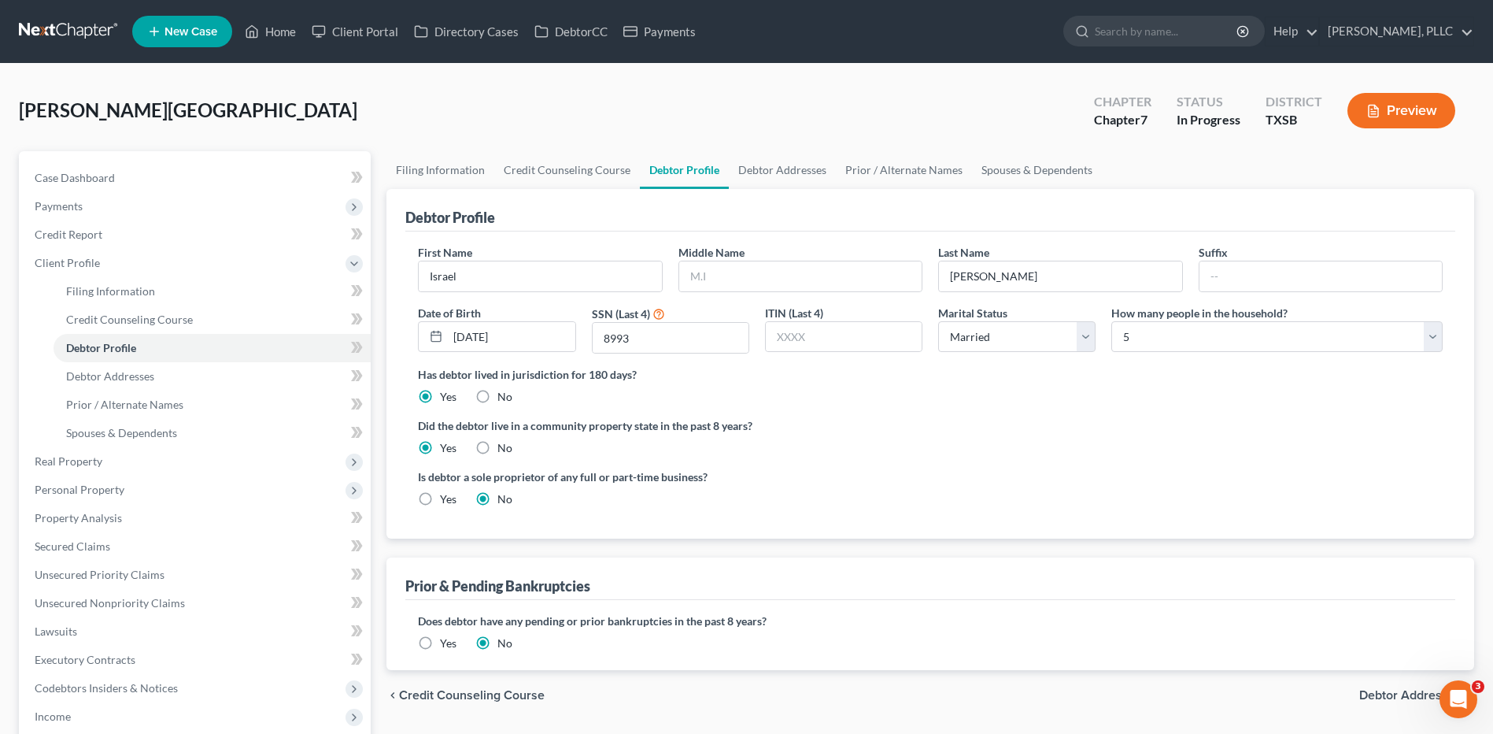
click at [1390, 697] on span "Debtor Addresses" at bounding box center [1410, 695] width 102 height 13
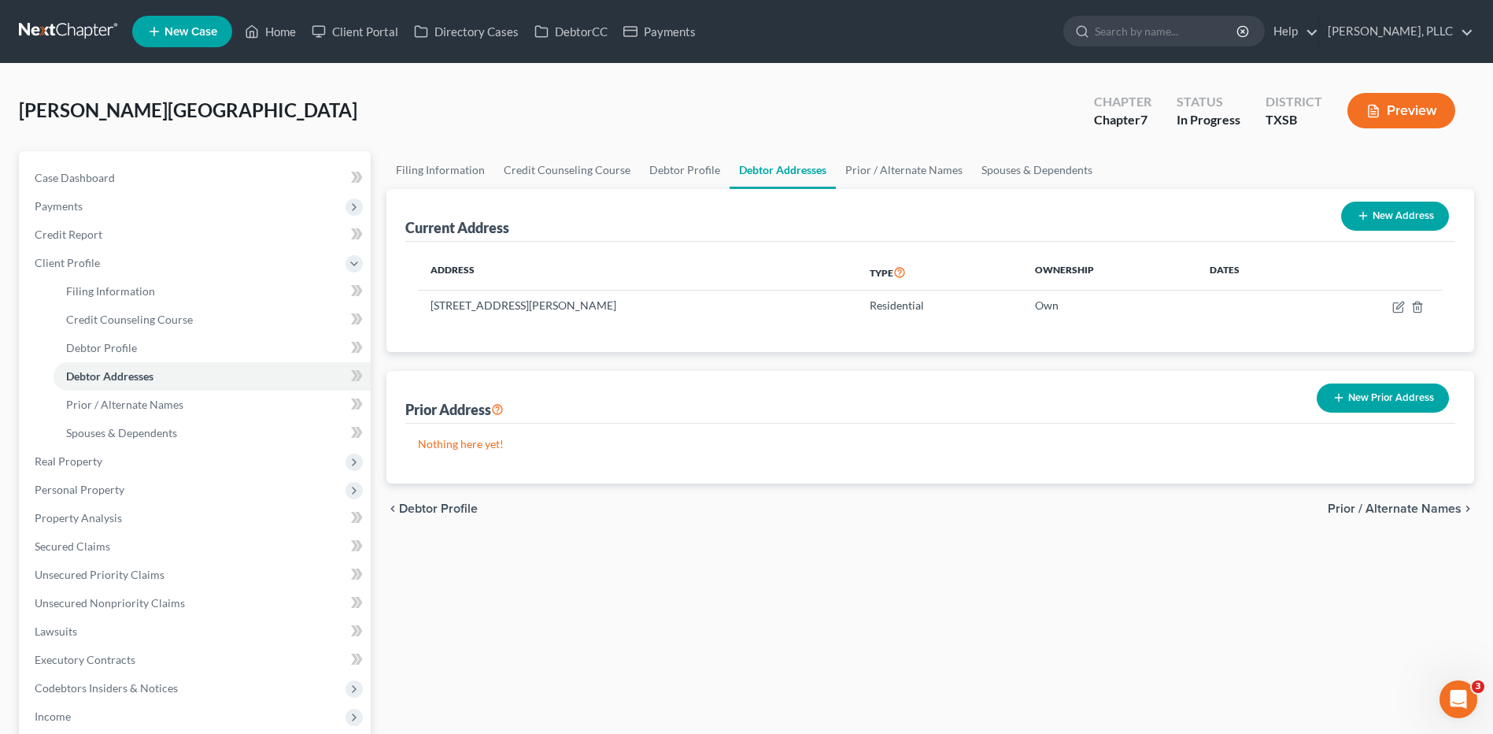
click at [1389, 505] on span "Prior / Alternate Names" at bounding box center [1395, 508] width 134 height 13
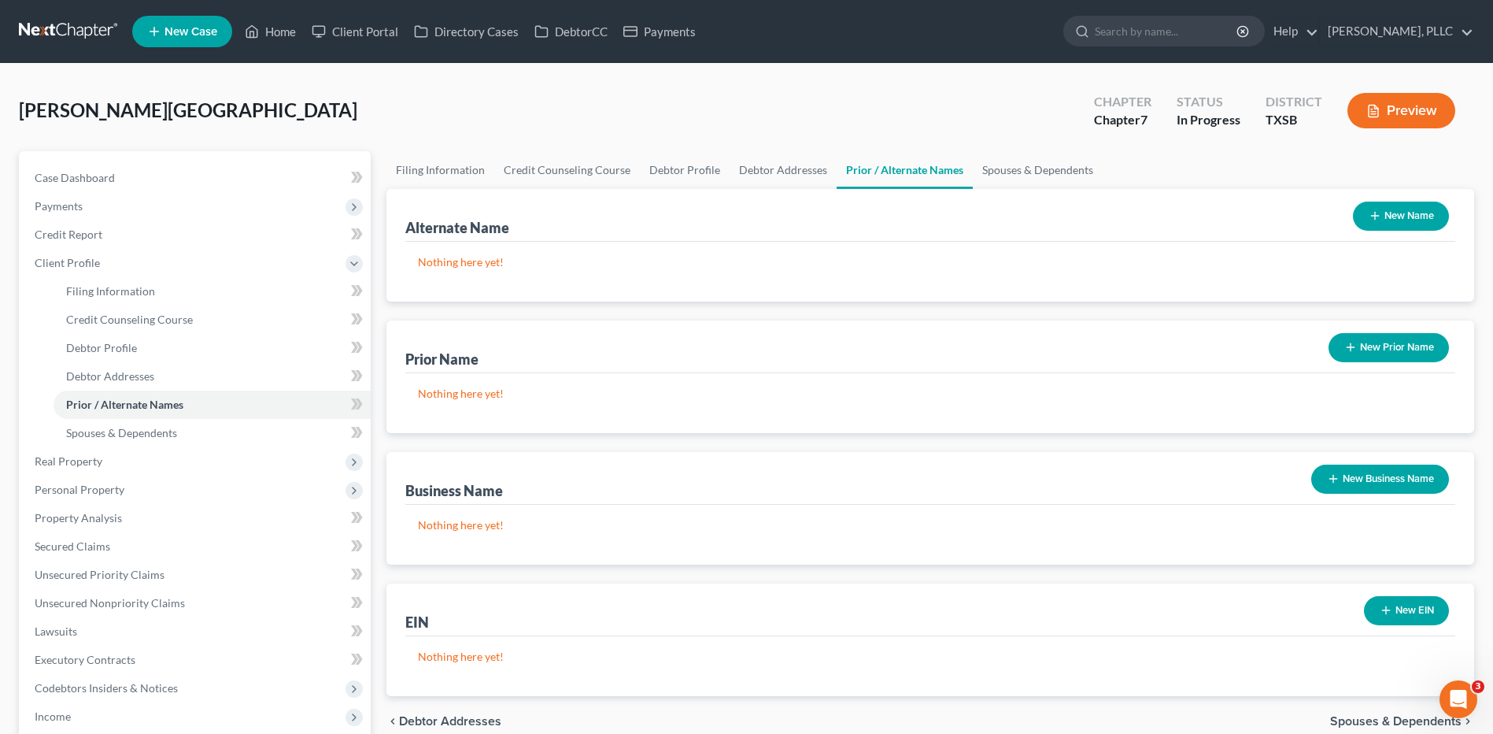
click at [1394, 213] on button "New Name" at bounding box center [1401, 216] width 96 height 29
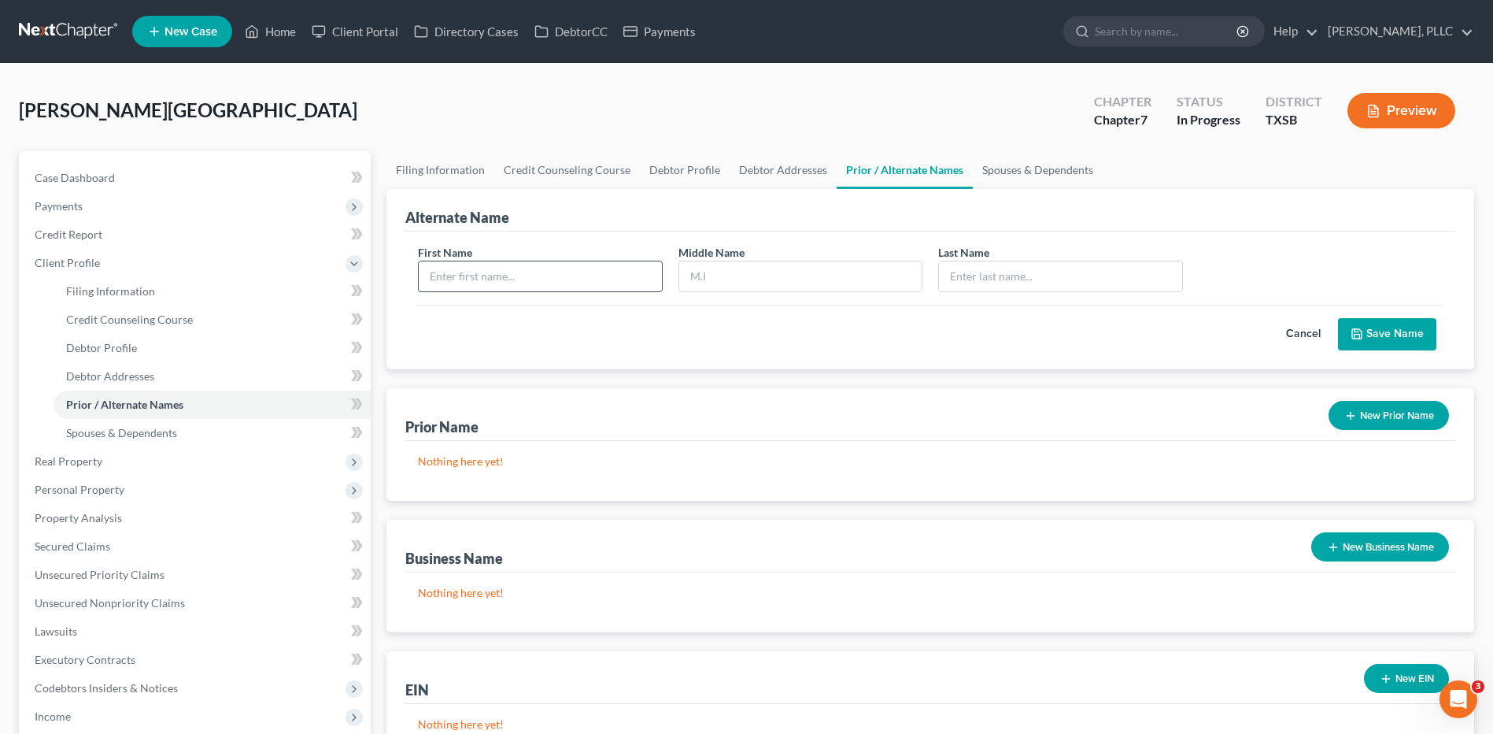
click at [543, 273] on input "text" at bounding box center [540, 276] width 242 height 30
type input "Israel"
type input "Yanes"
click at [1390, 331] on button "Save Name" at bounding box center [1387, 334] width 98 height 33
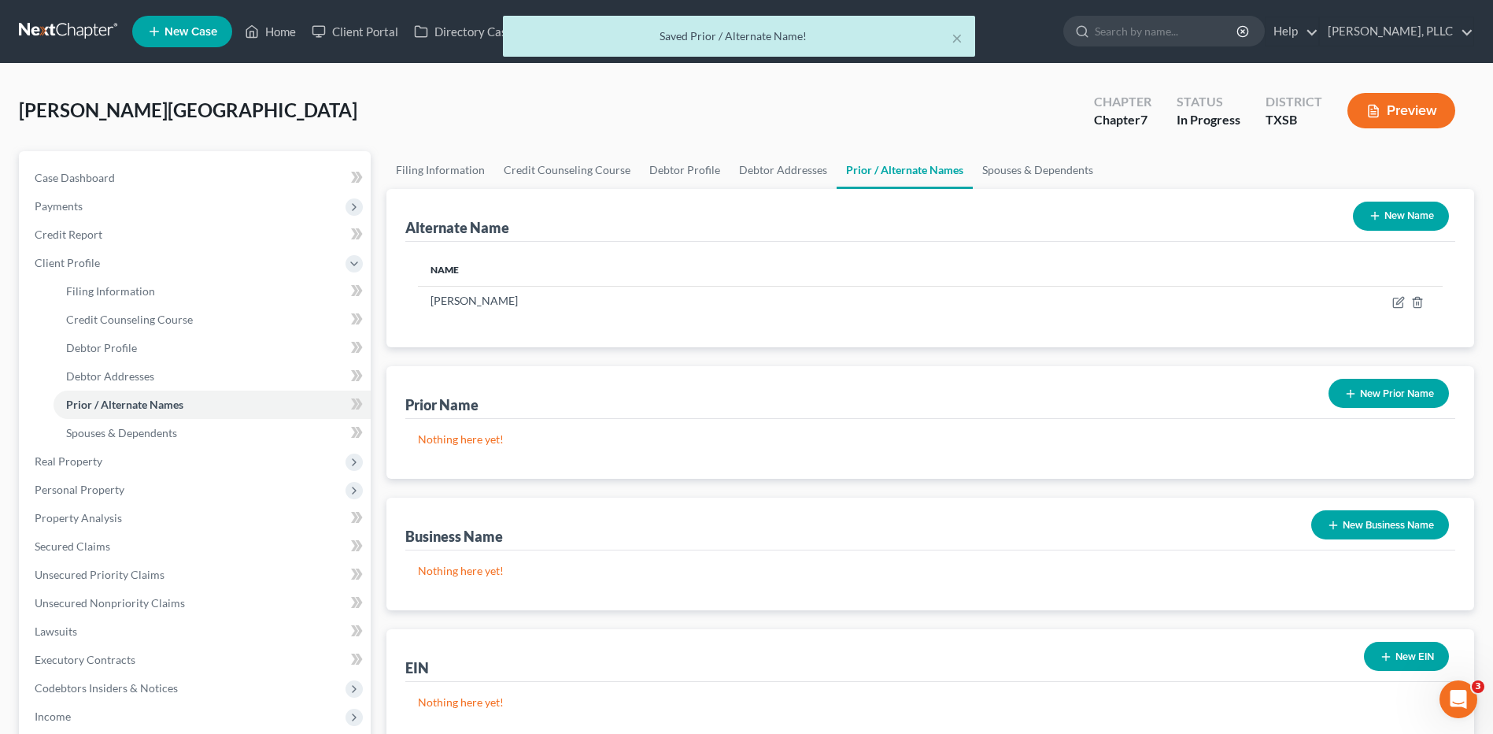
click at [1387, 214] on button "New Name" at bounding box center [1401, 216] width 96 height 29
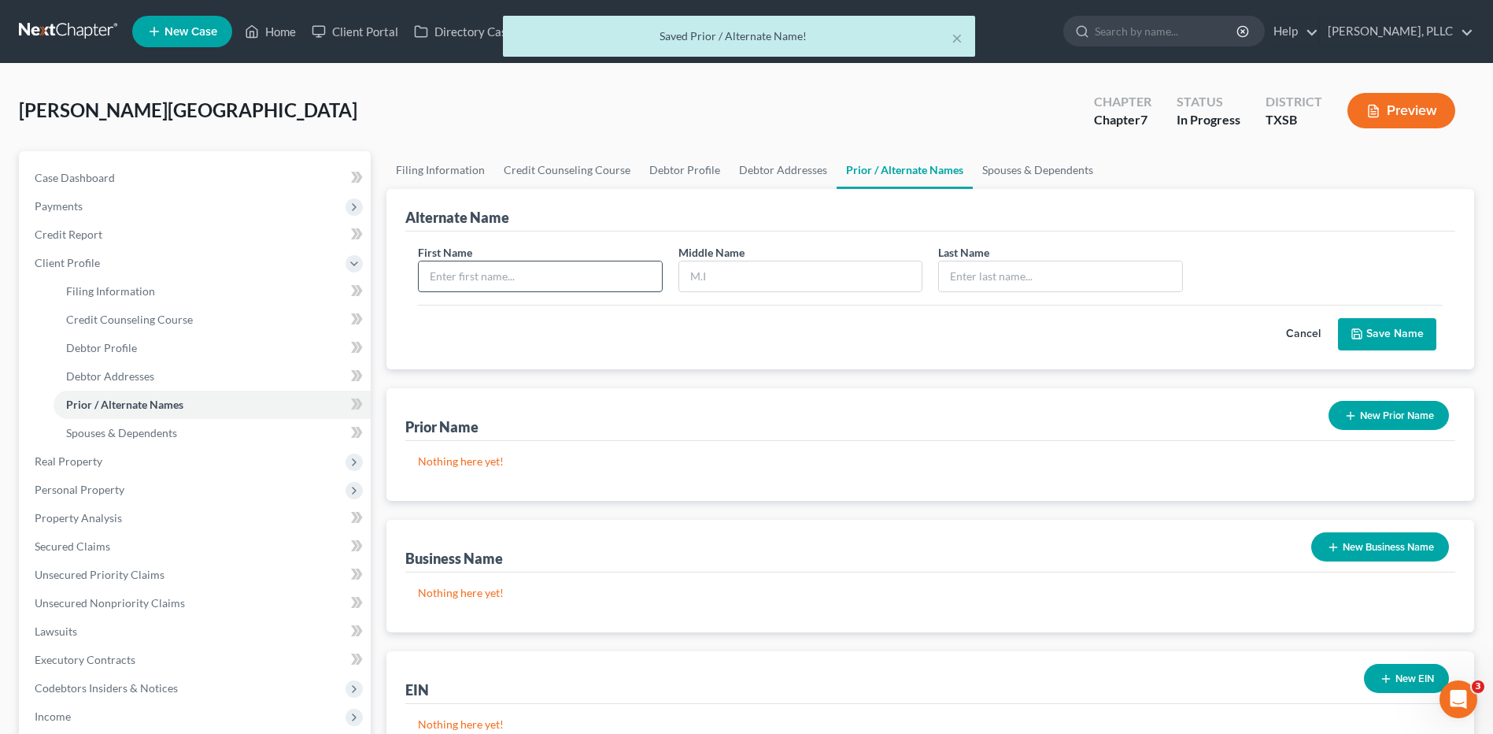
click at [486, 271] on input "text" at bounding box center [540, 276] width 242 height 30
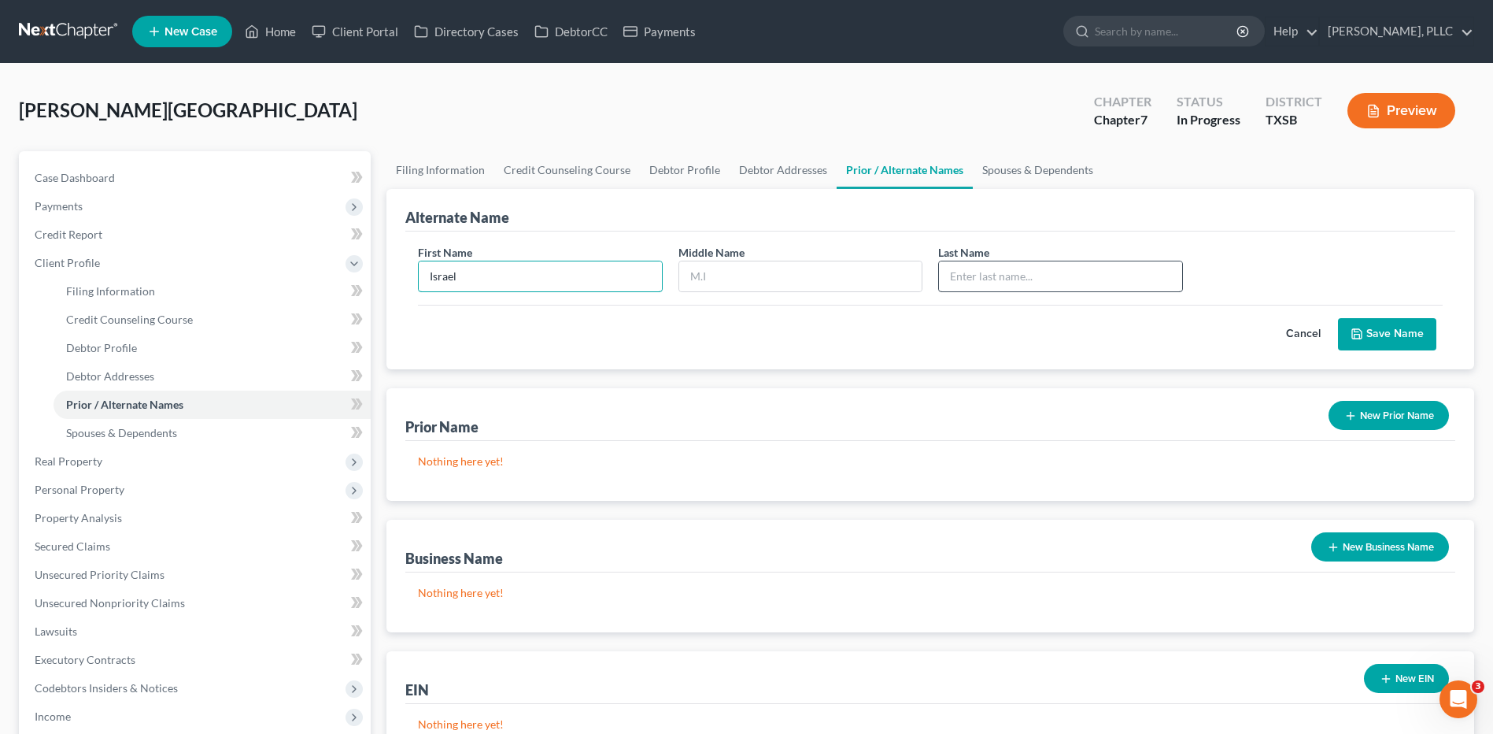
type input "Israel"
click at [987, 280] on input "text" at bounding box center [1060, 276] width 242 height 30
click at [952, 276] on input "f. Yanez" at bounding box center [1060, 276] width 242 height 30
type input "F. Yanez"
click at [1389, 331] on button "Save Name" at bounding box center [1387, 334] width 98 height 33
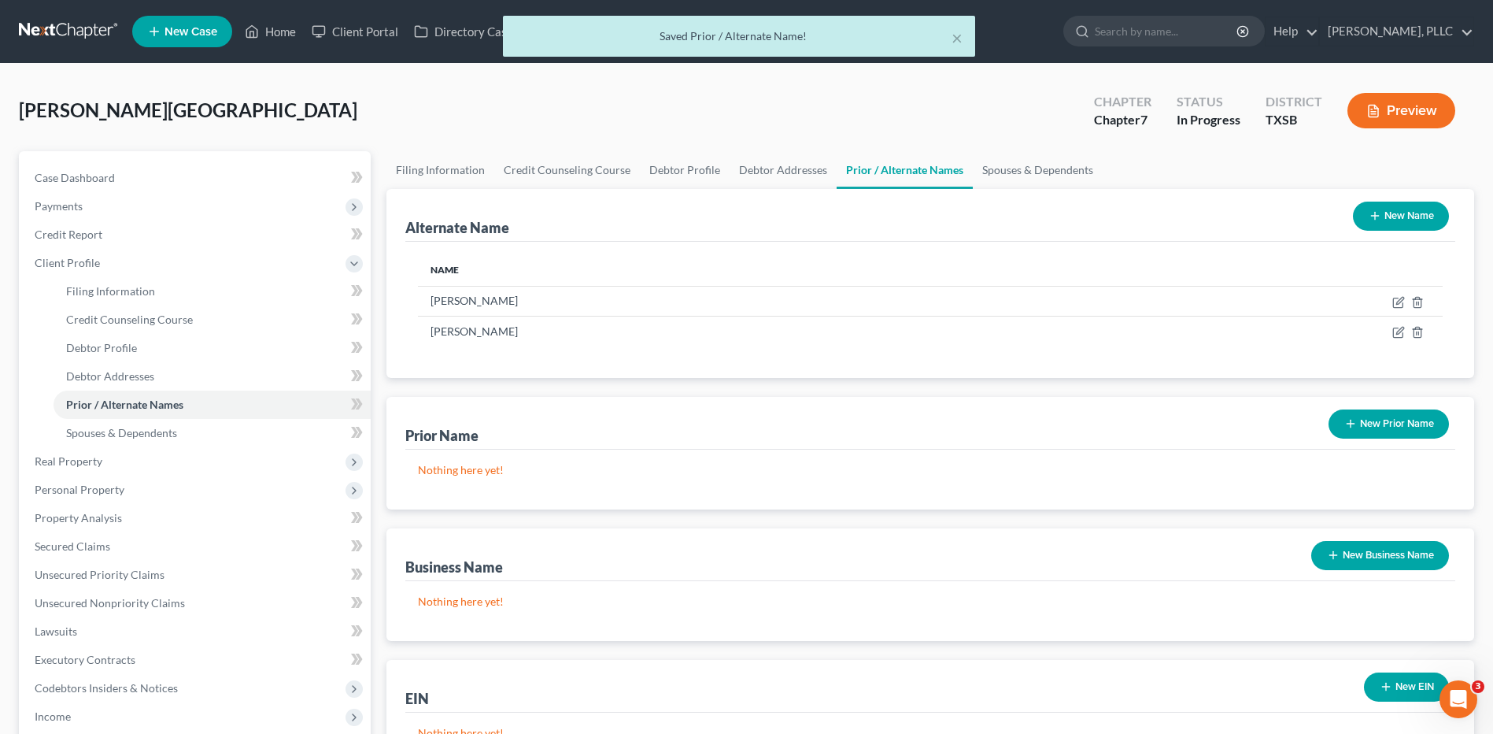
click at [1389, 218] on button "New Name" at bounding box center [1401, 216] width 96 height 29
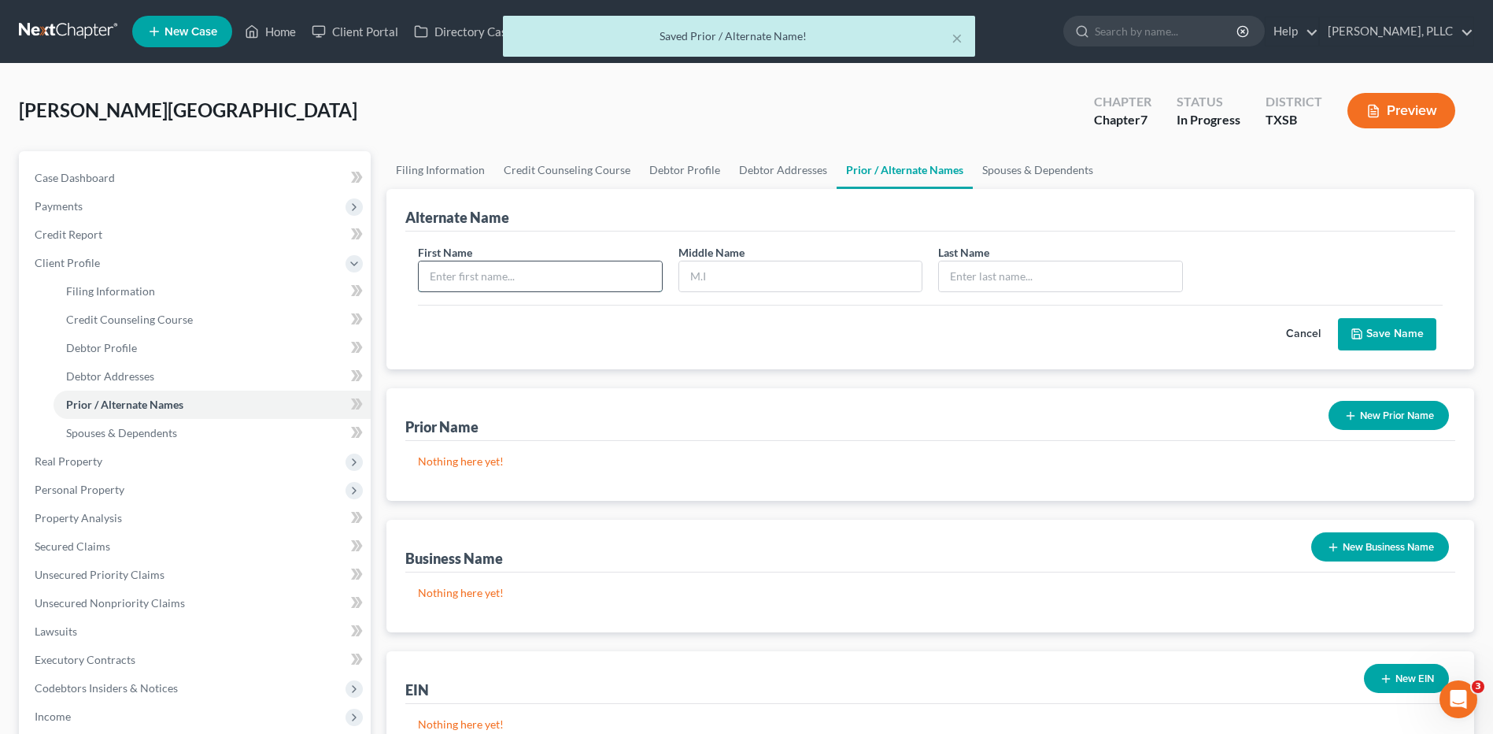
click at [492, 281] on input "text" at bounding box center [540, 276] width 242 height 30
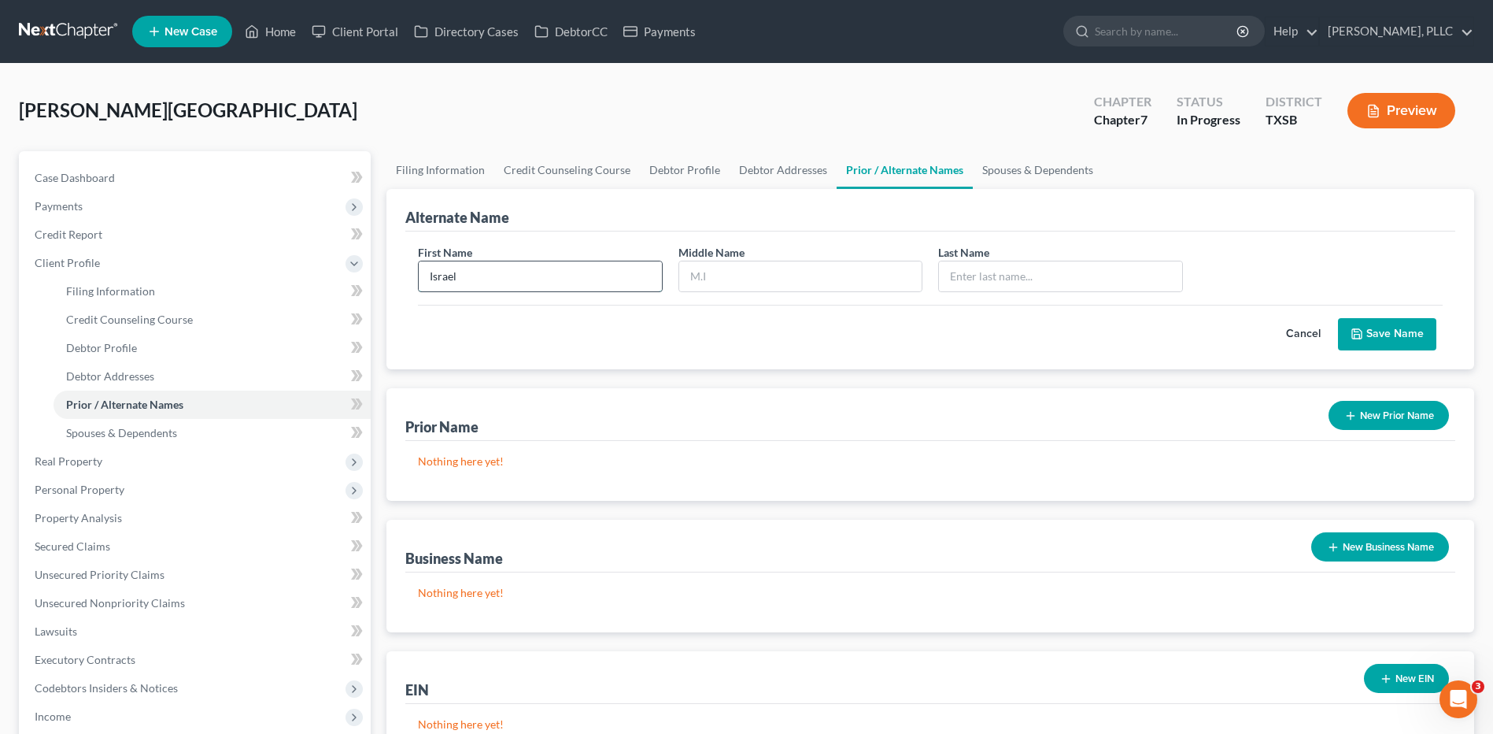
type input "Israel"
click at [990, 276] on input "text" at bounding box center [1060, 276] width 242 height 30
type input "F. Ynaze"
click at [1390, 329] on button "Save Name" at bounding box center [1387, 334] width 98 height 33
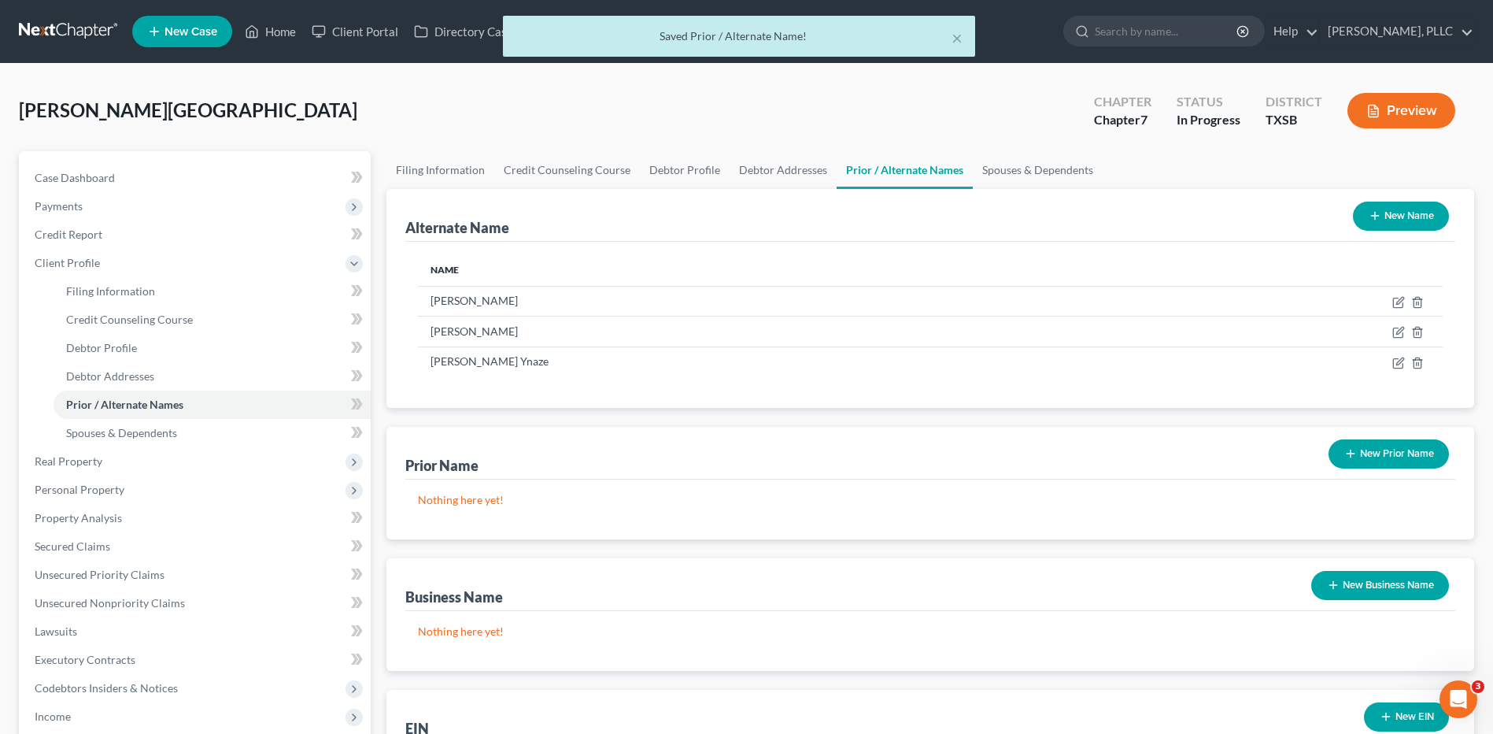
click at [1400, 215] on button "New Name" at bounding box center [1401, 216] width 96 height 29
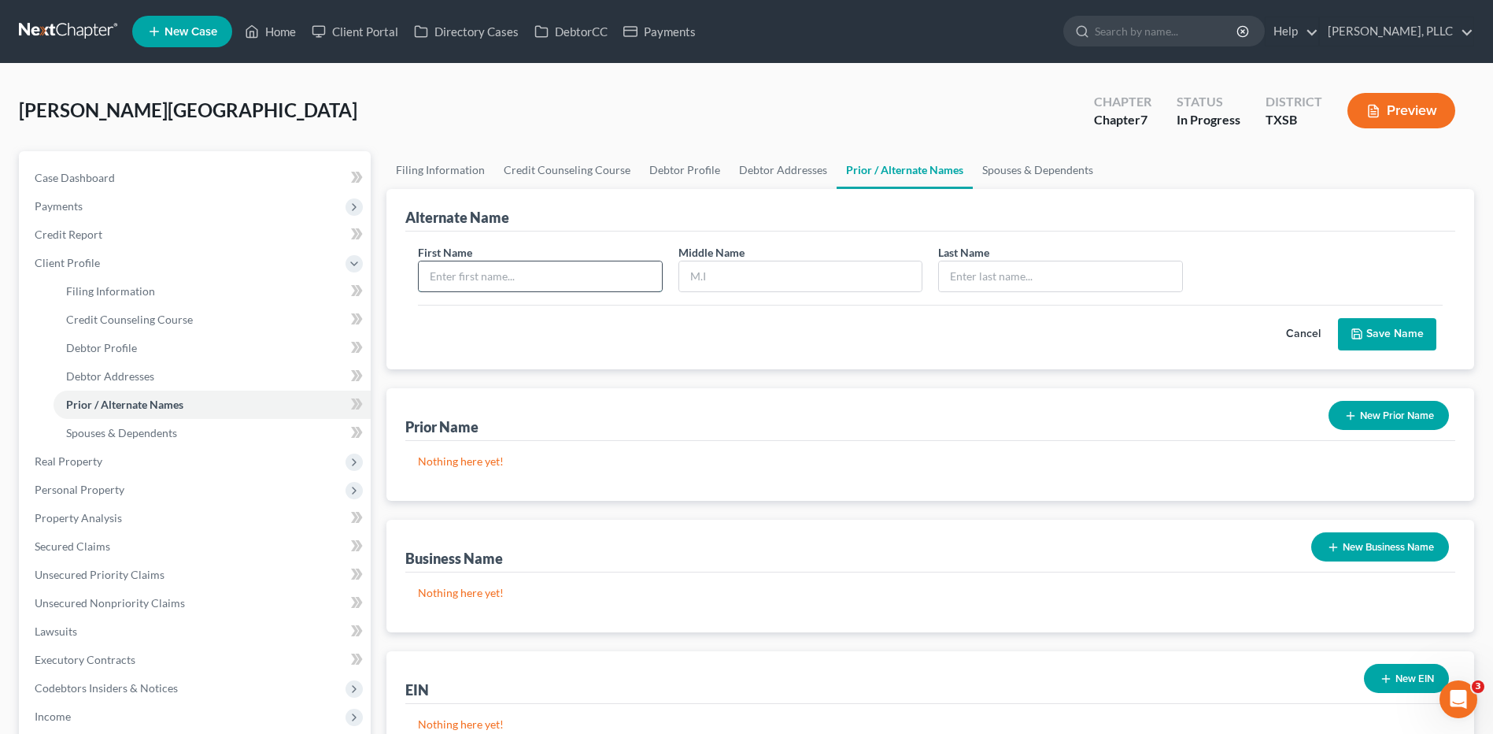
click at [498, 279] on input "text" at bounding box center [540, 276] width 242 height 30
type input "Israel"
type input "F."
type input "Yanezfranco"
click at [1360, 335] on icon "submit" at bounding box center [1357, 333] width 13 height 13
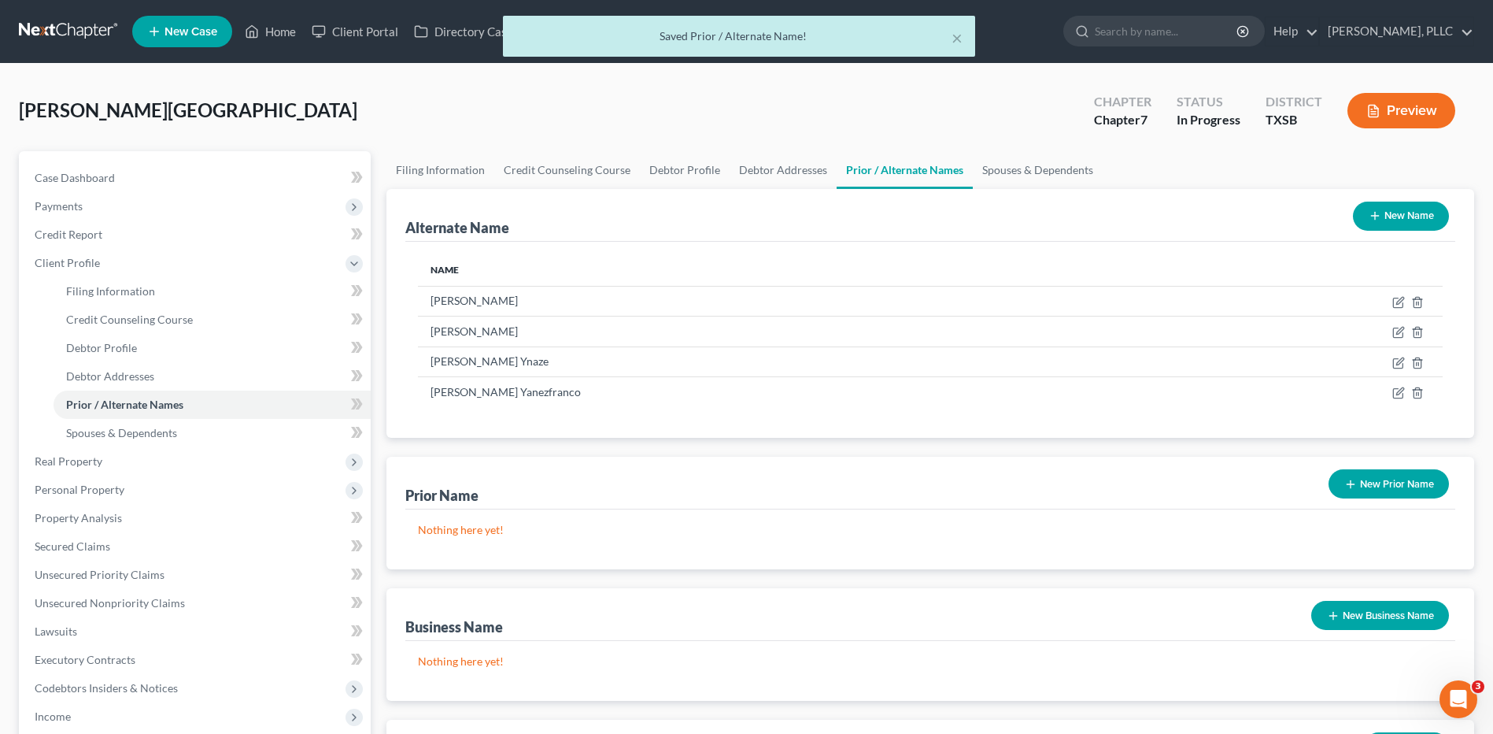
click at [1405, 216] on button "New Name" at bounding box center [1401, 216] width 96 height 29
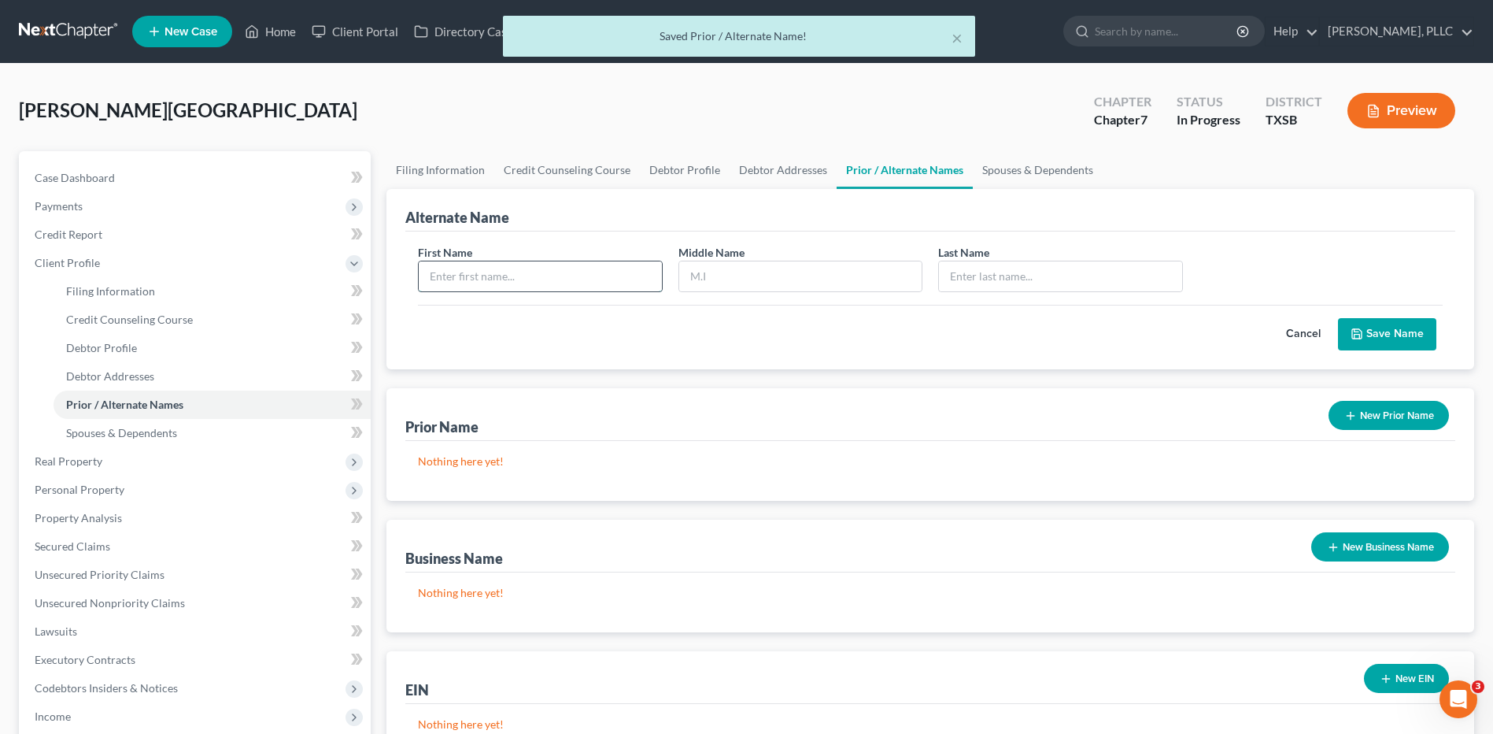
click at [494, 286] on input "text" at bounding box center [540, 276] width 242 height 30
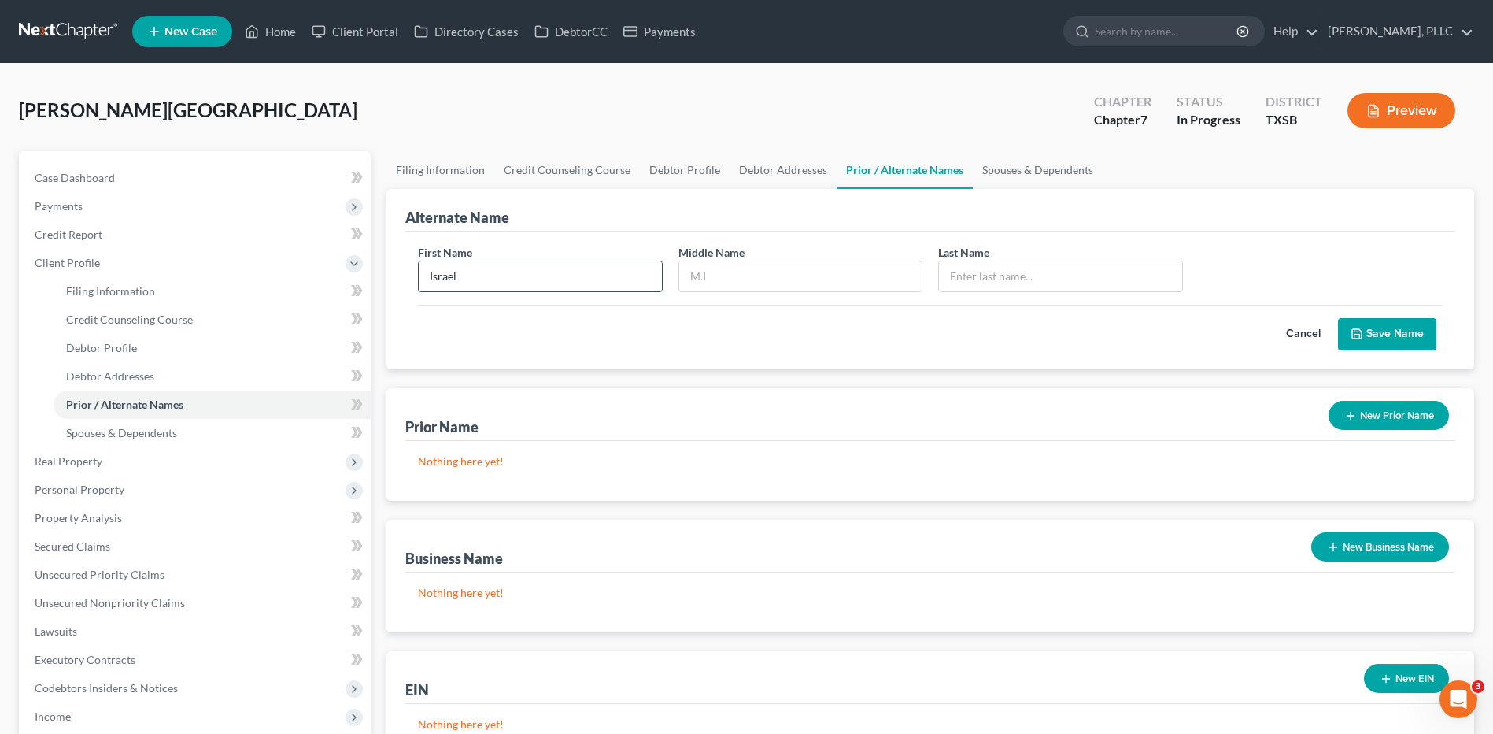
type input "Israel"
click at [1000, 279] on input "Yanez-co" at bounding box center [1060, 276] width 242 height 30
type input "Yanez-Franco"
click at [1388, 331] on button "Save Name" at bounding box center [1387, 334] width 98 height 33
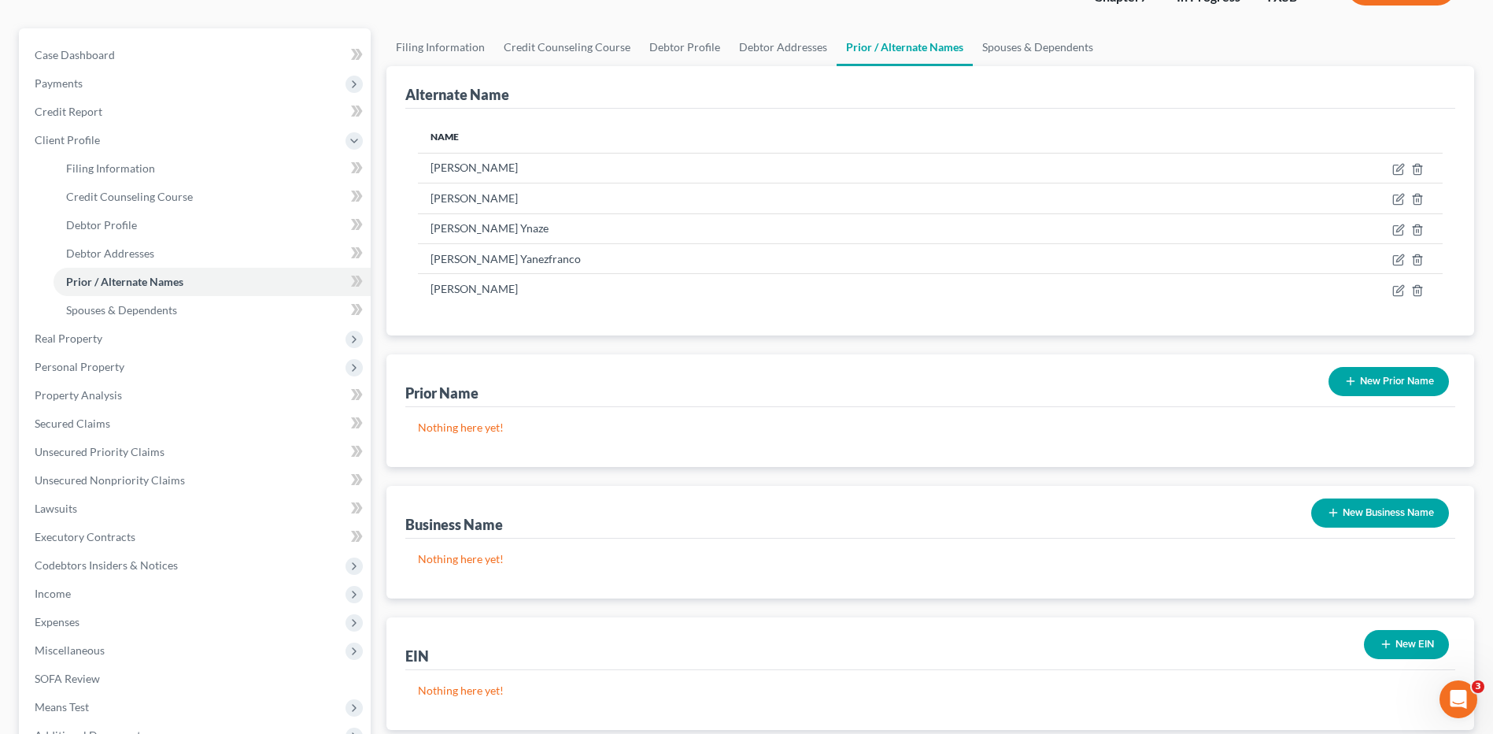
scroll to position [289, 0]
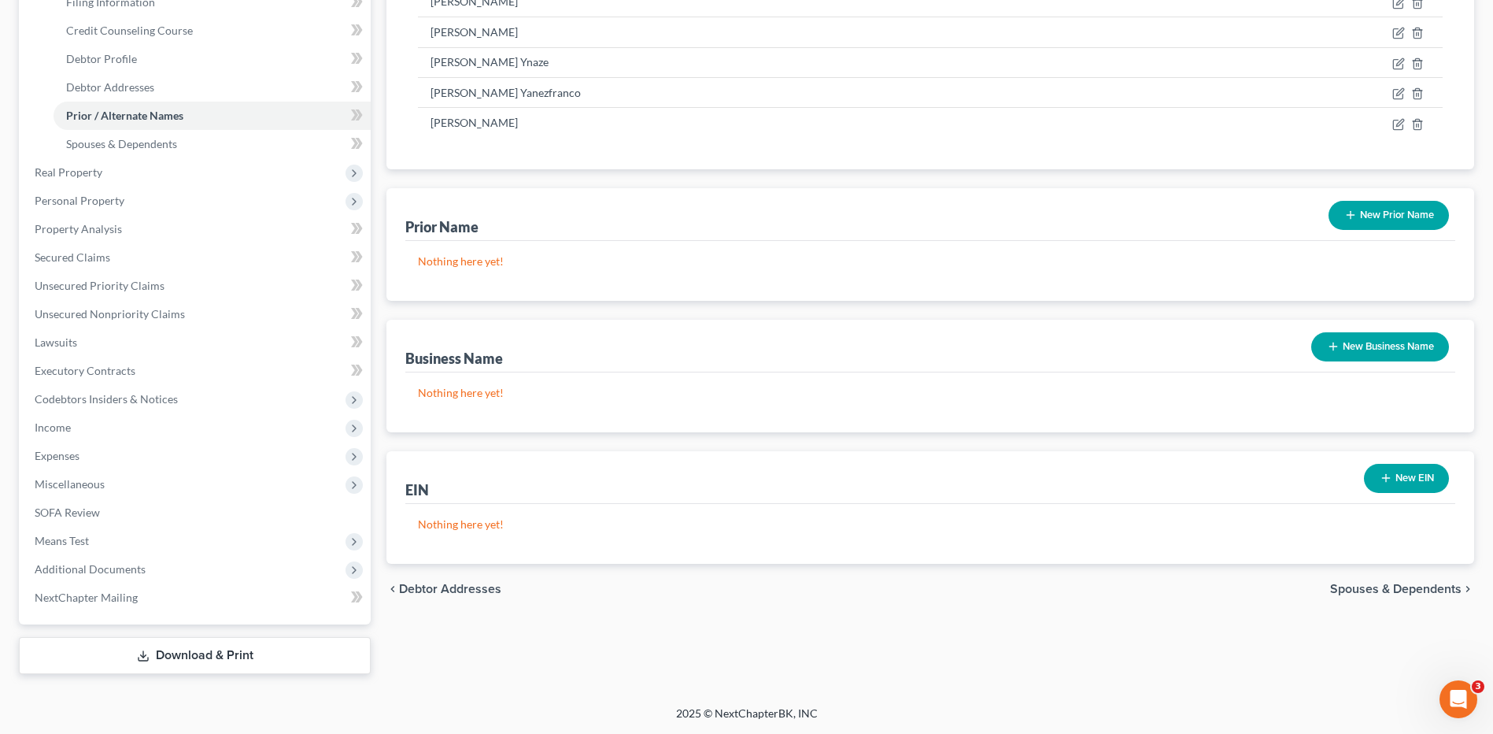
click at [208, 654] on link "Download & Print" at bounding box center [195, 655] width 352 height 37
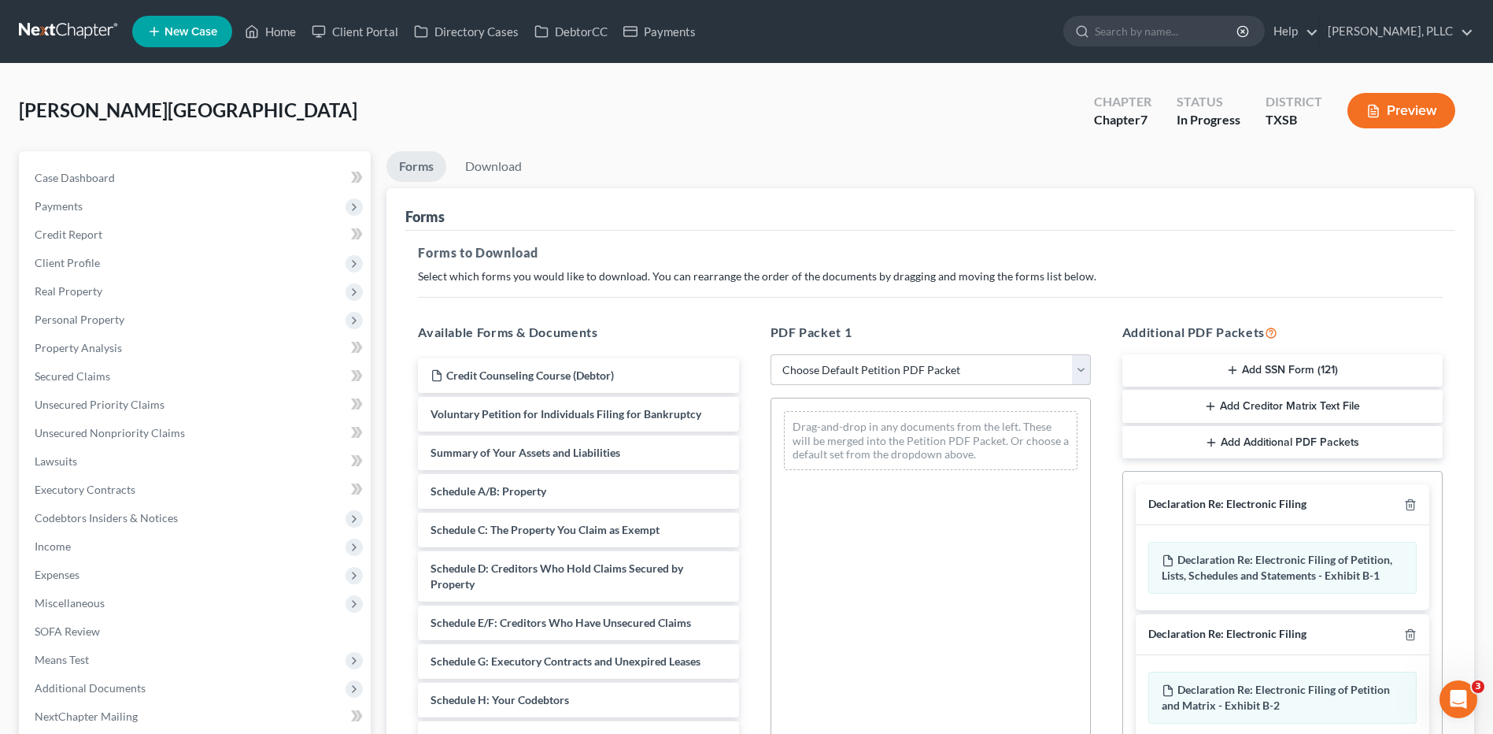
click at [1080, 364] on select "Choose Default Petition PDF Packet Complete Bankruptcy Petition (all forms and …" at bounding box center [931, 369] width 320 height 31
select select "0"
click at [771, 354] on select "Choose Default Petition PDF Packet Complete Bankruptcy Petition (all forms and …" at bounding box center [931, 369] width 320 height 31
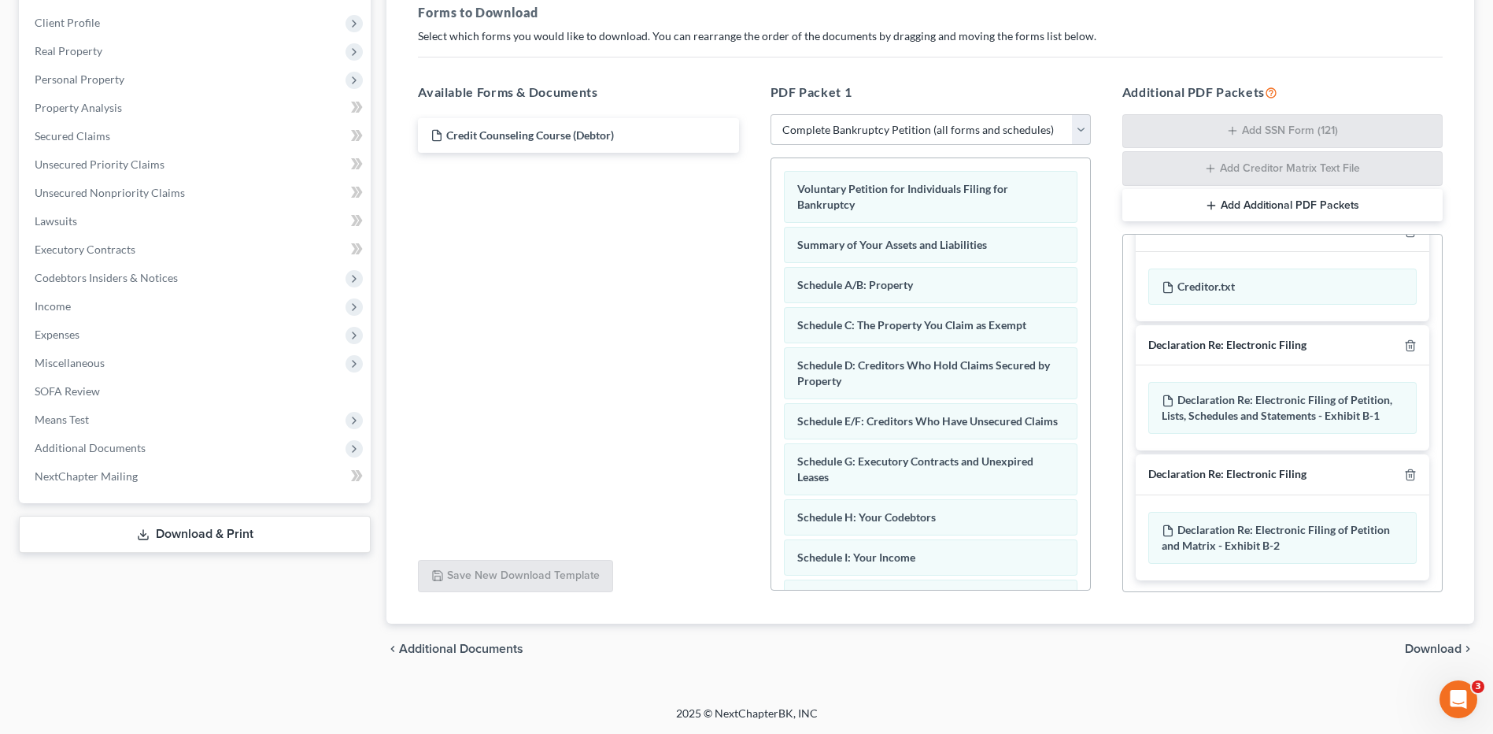
scroll to position [152, 0]
click at [1410, 474] on line "button" at bounding box center [1410, 474] width 0 height 3
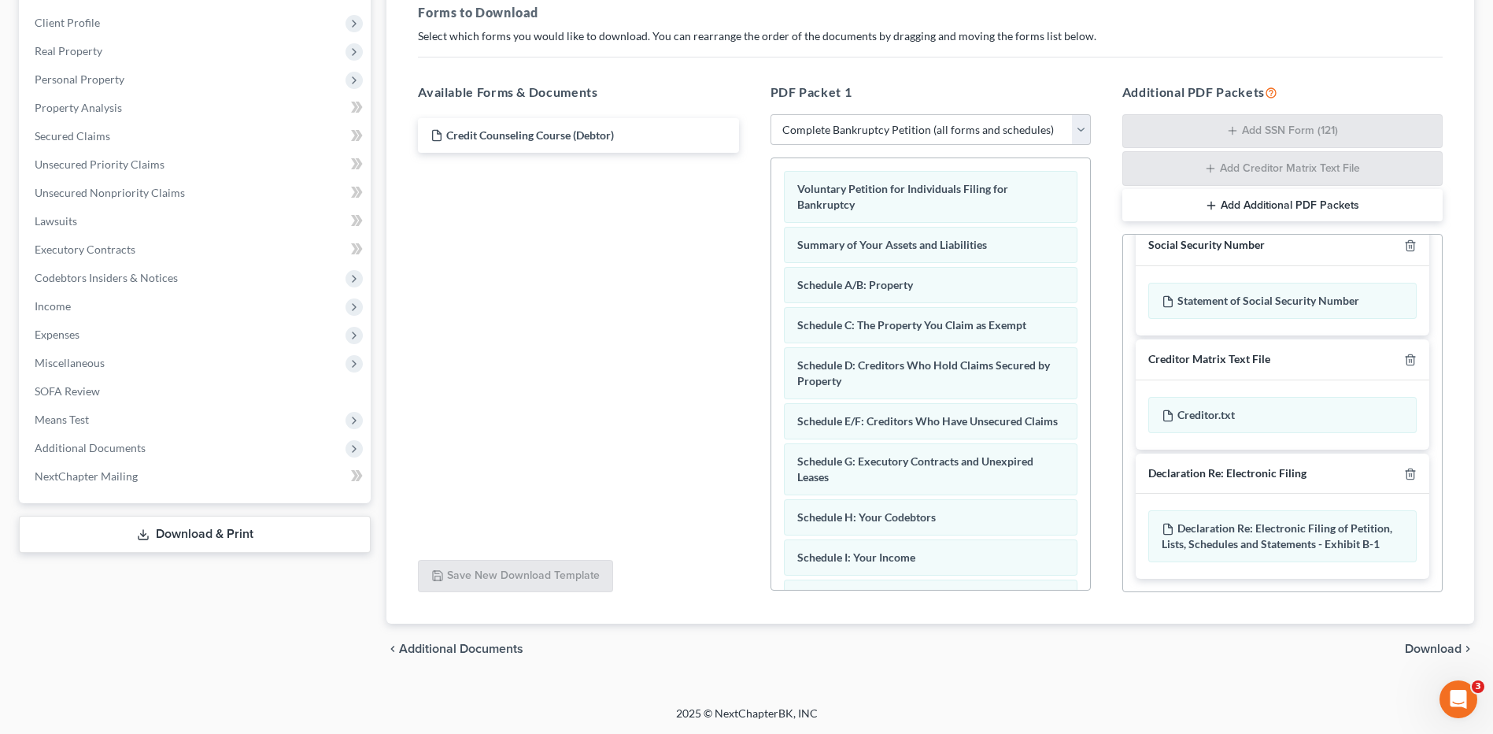
scroll to position [0, 0]
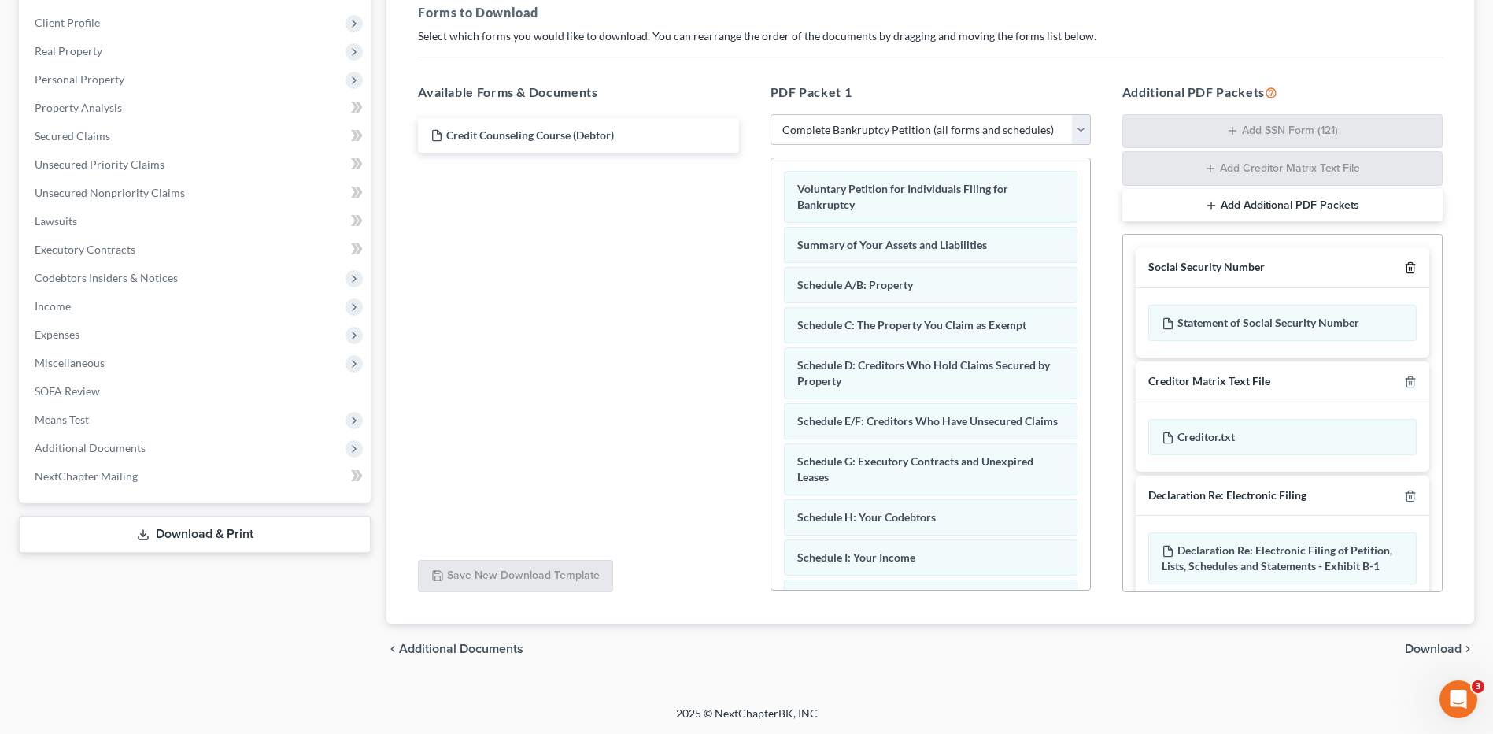
click at [1404, 268] on icon "button" at bounding box center [1410, 267] width 13 height 13
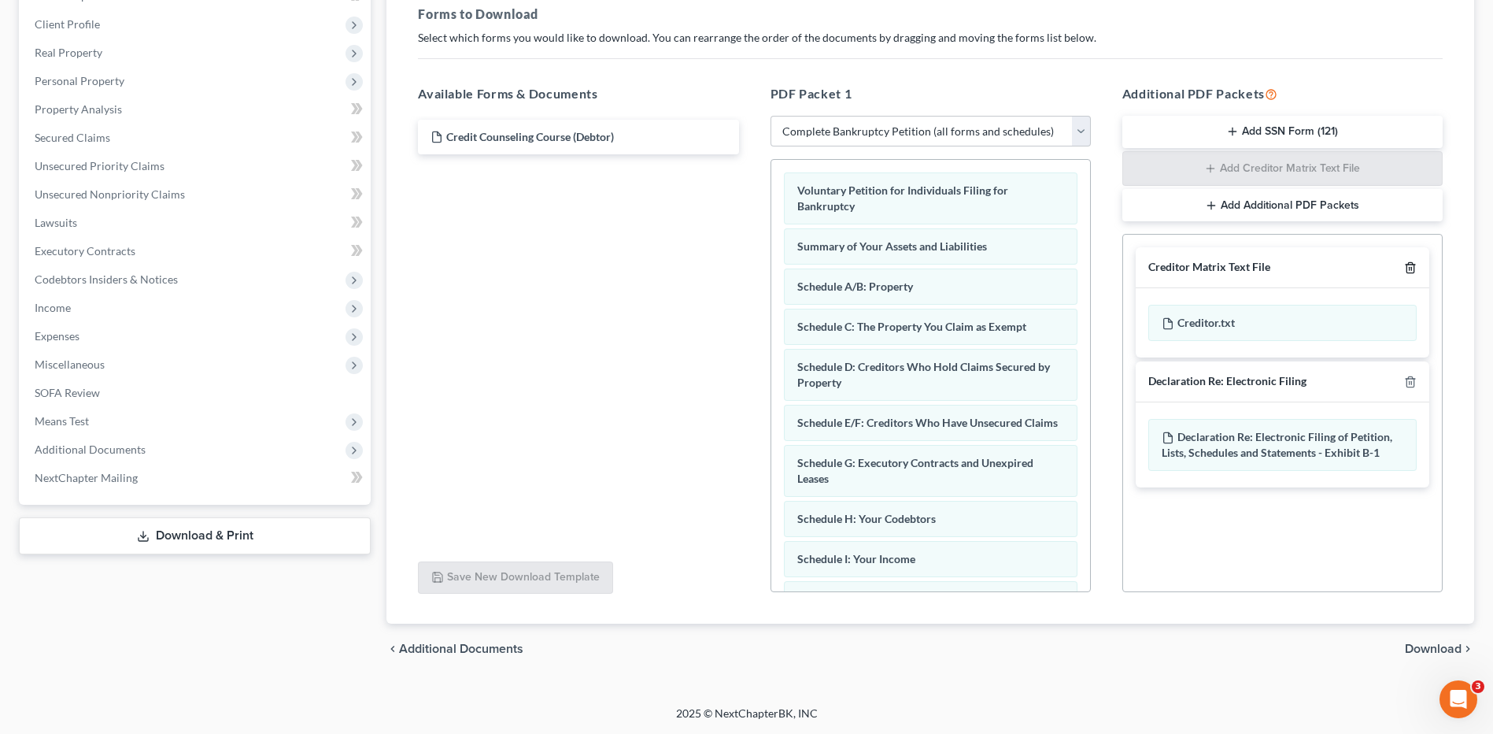
click at [1412, 266] on icon "button" at bounding box center [1410, 267] width 13 height 13
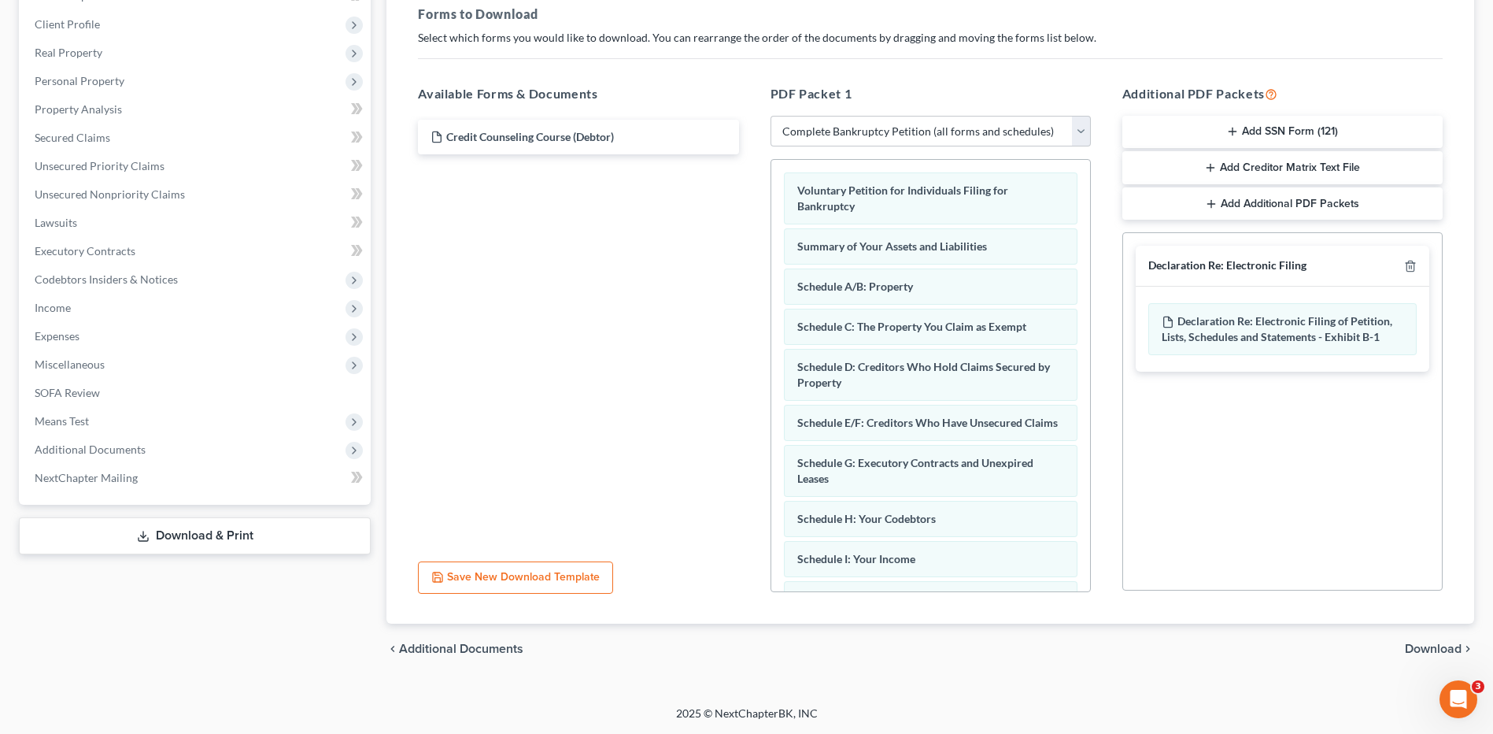
click at [1424, 645] on span "Download" at bounding box center [1433, 648] width 57 height 13
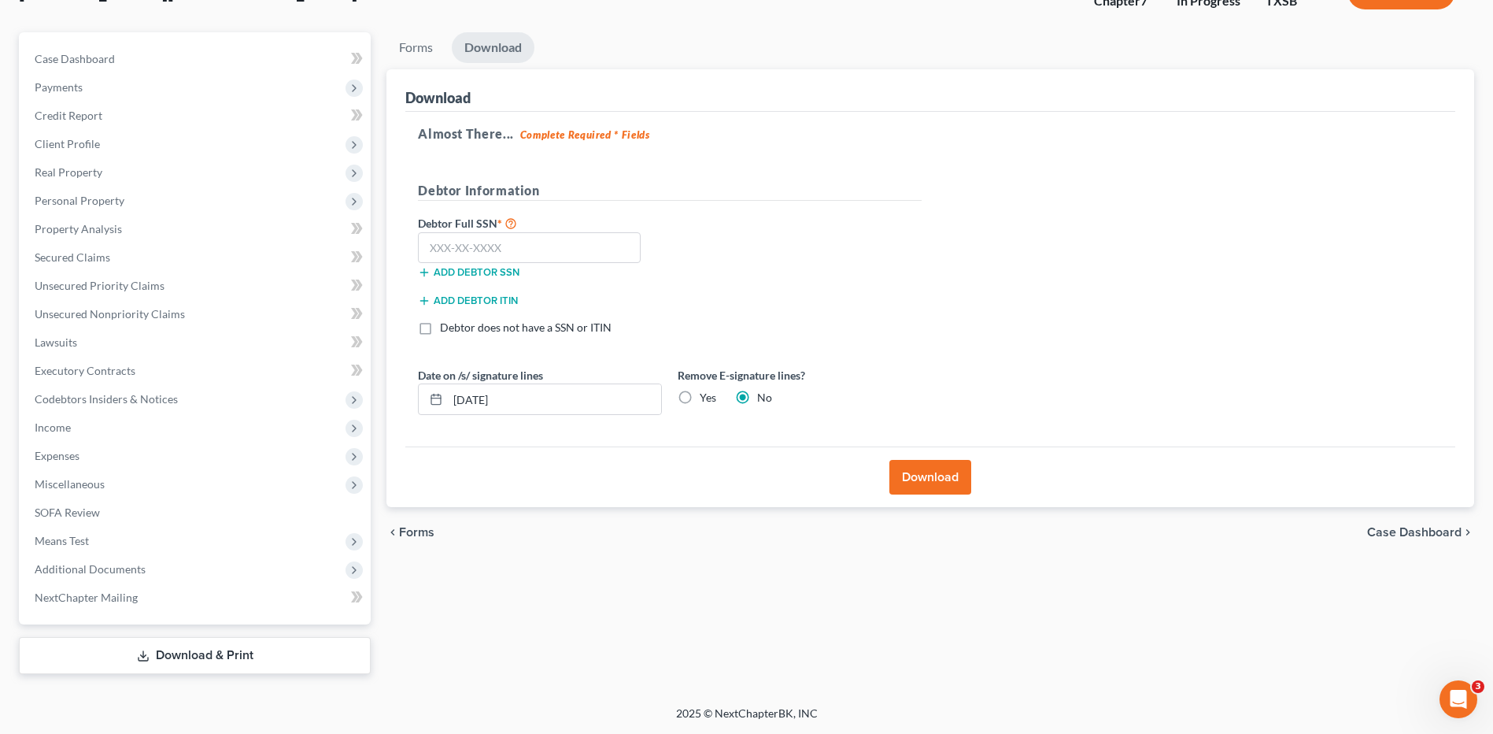
scroll to position [119, 0]
click at [449, 251] on input "text" at bounding box center [529, 247] width 223 height 31
click at [442, 254] on input "text" at bounding box center [529, 247] width 223 height 31
click at [475, 246] on input "text" at bounding box center [529, 247] width 223 height 31
type input "638-03-8993"
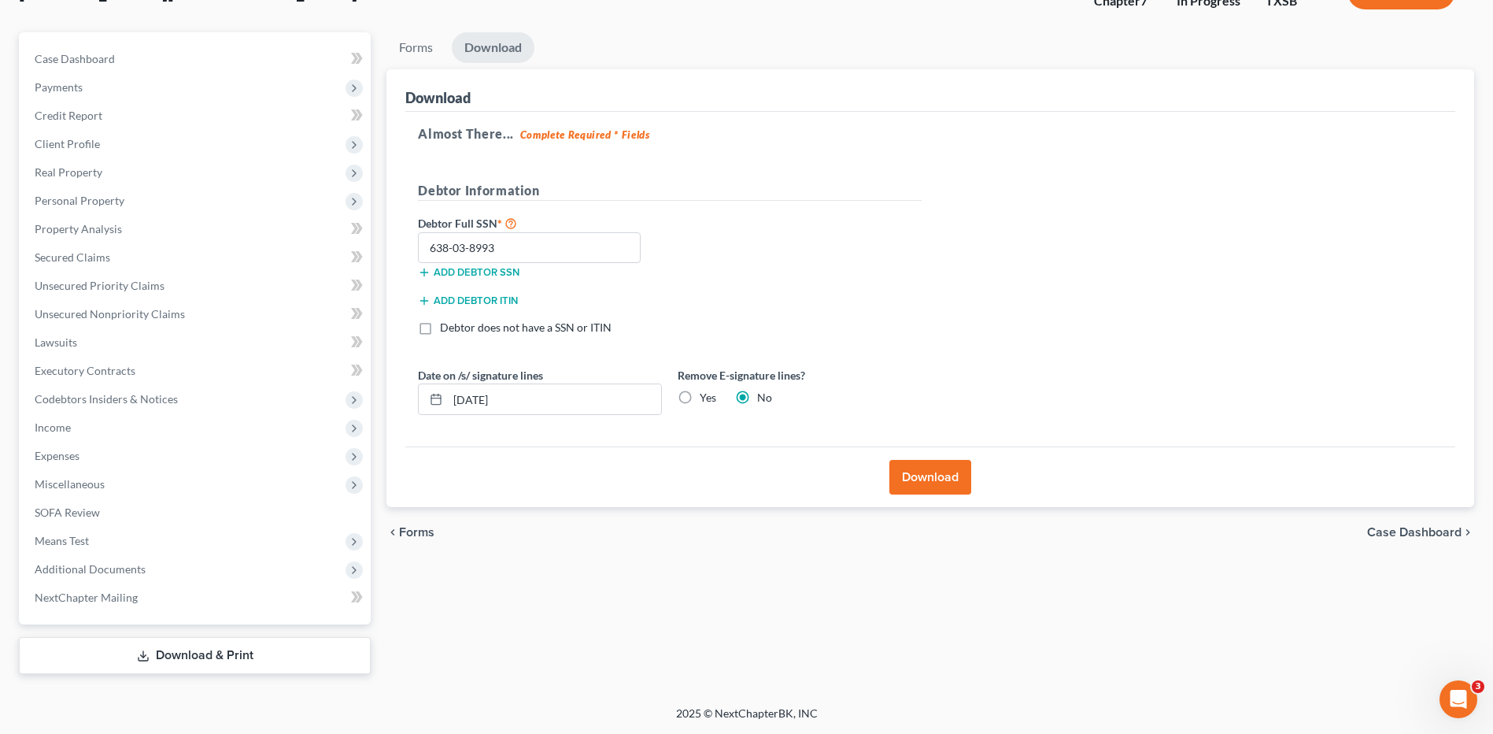
click at [700, 398] on label "Yes" at bounding box center [708, 398] width 17 height 16
click at [706, 398] on input "Yes" at bounding box center [711, 395] width 10 height 10
radio input "true"
radio input "false"
click at [930, 475] on button "Download" at bounding box center [930, 477] width 82 height 35
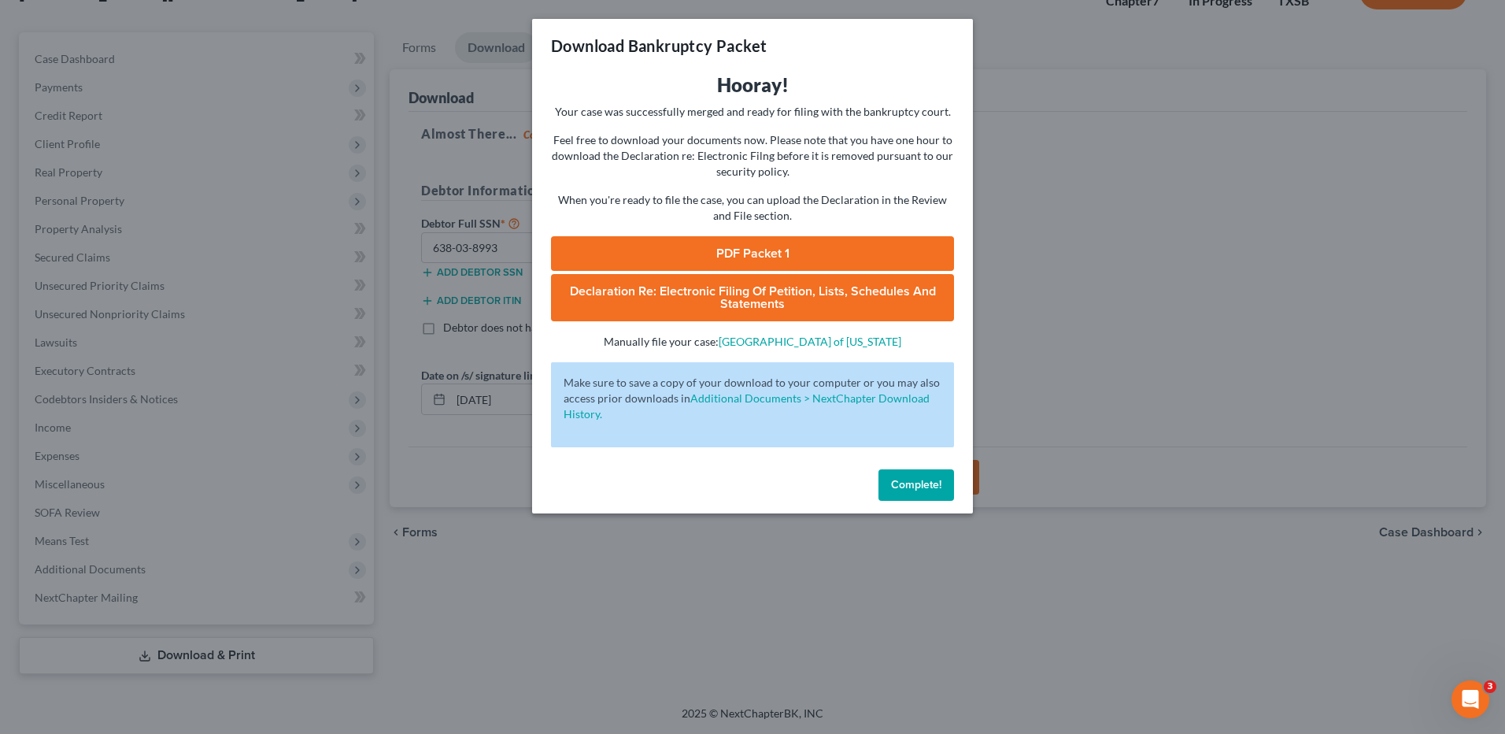
click at [746, 262] on link "PDF Packet 1" at bounding box center [752, 253] width 403 height 35
click at [774, 291] on span "Declaration Re: Electronic Filing of Petition, Lists, Schedules and Statements" at bounding box center [753, 297] width 366 height 28
click at [916, 479] on span "Complete!" at bounding box center [916, 484] width 50 height 13
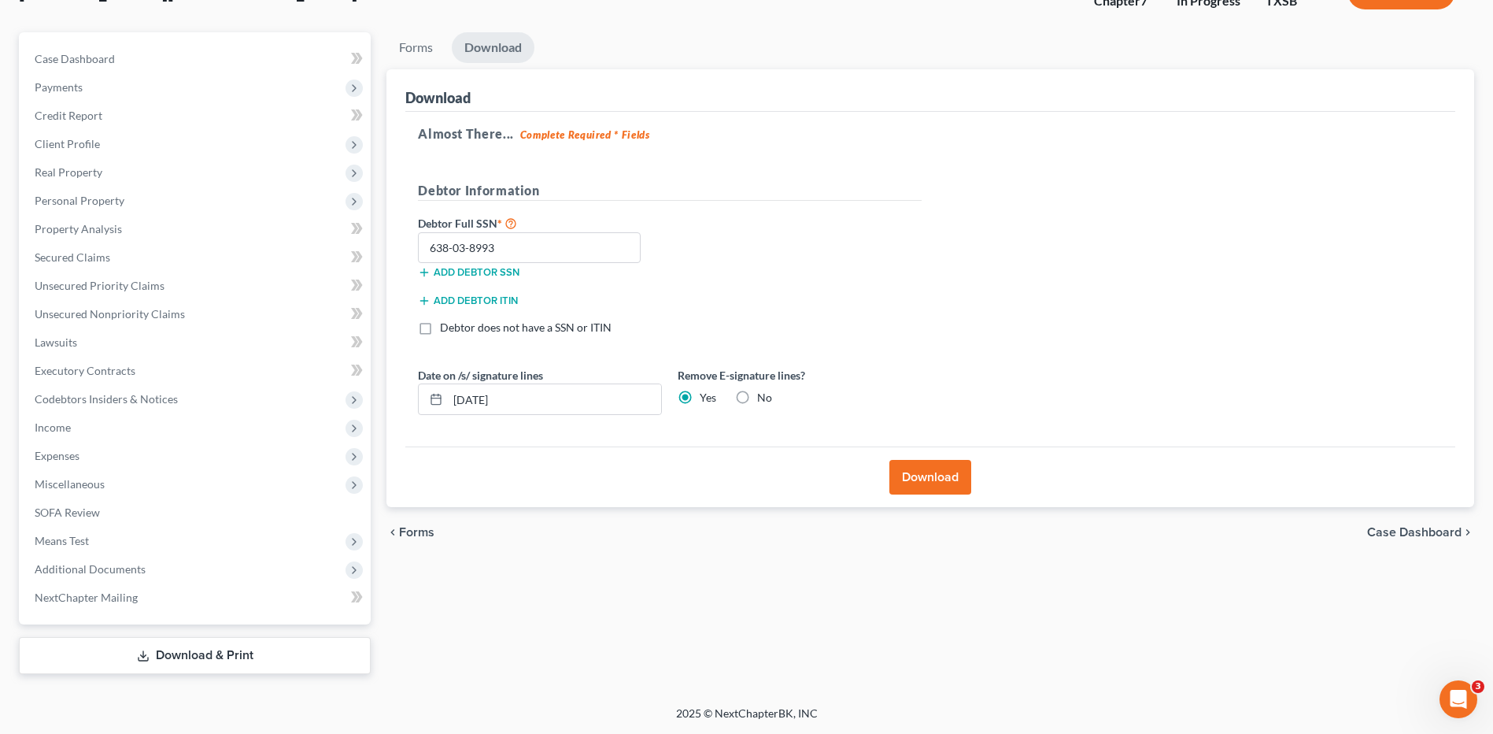
click at [936, 476] on button "Download" at bounding box center [930, 477] width 82 height 35
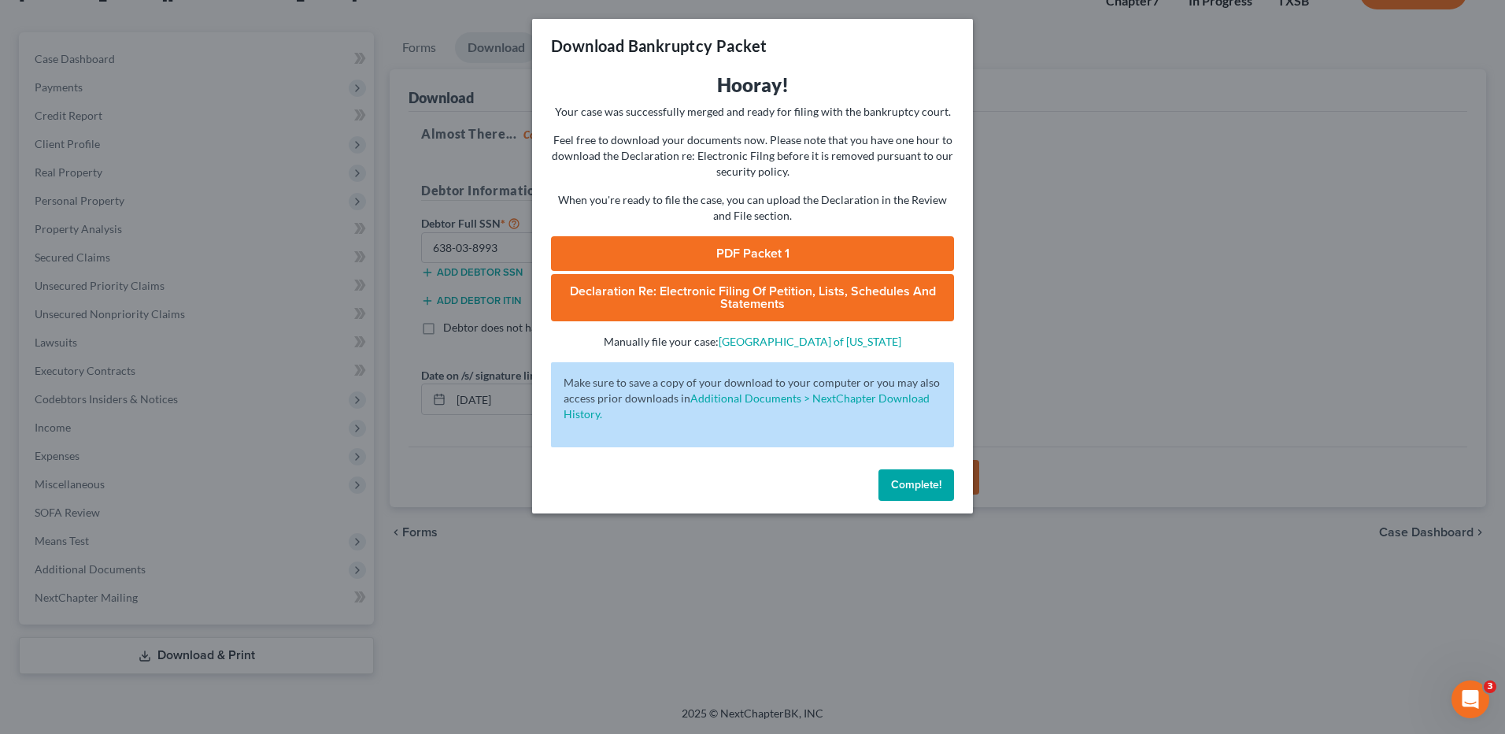
click at [923, 478] on span "Complete!" at bounding box center [916, 484] width 50 height 13
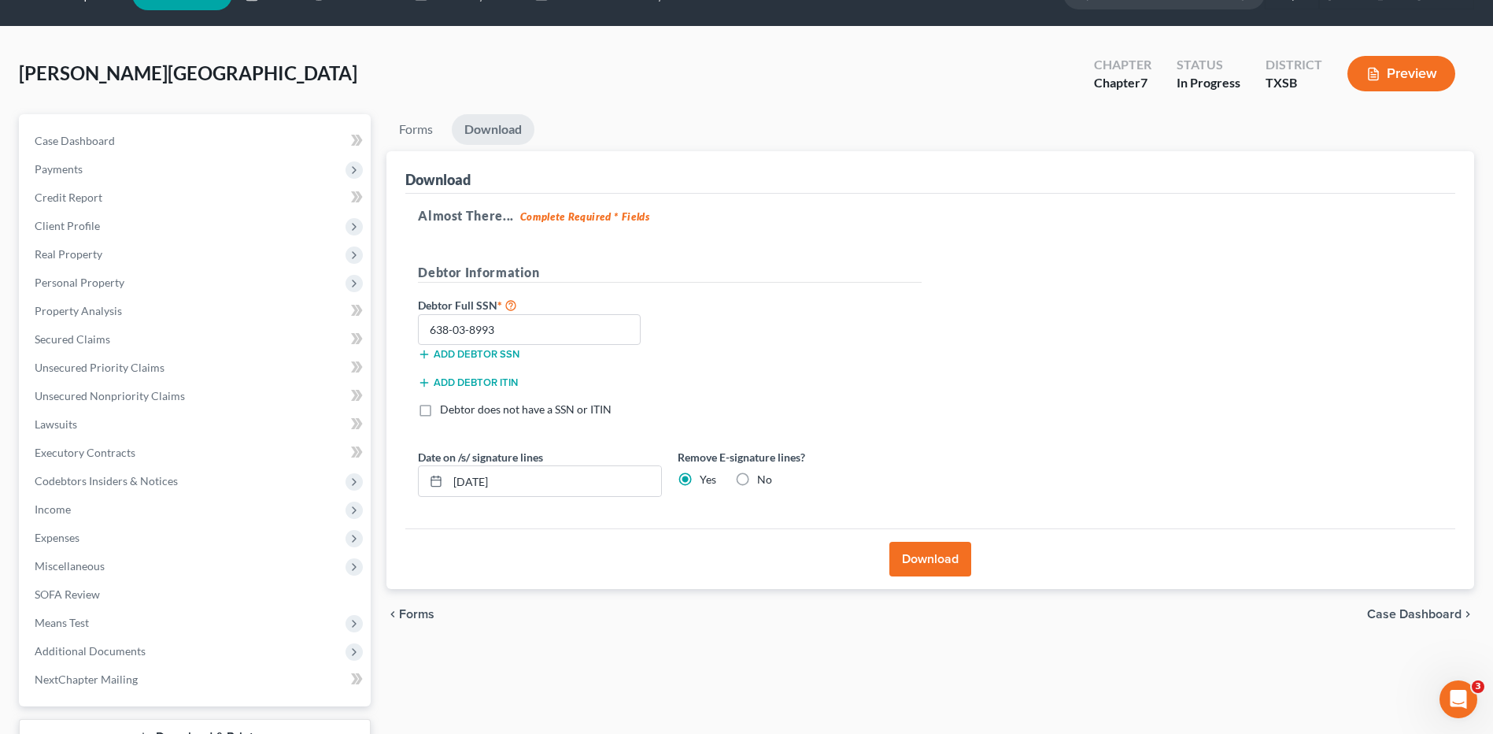
scroll to position [0, 0]
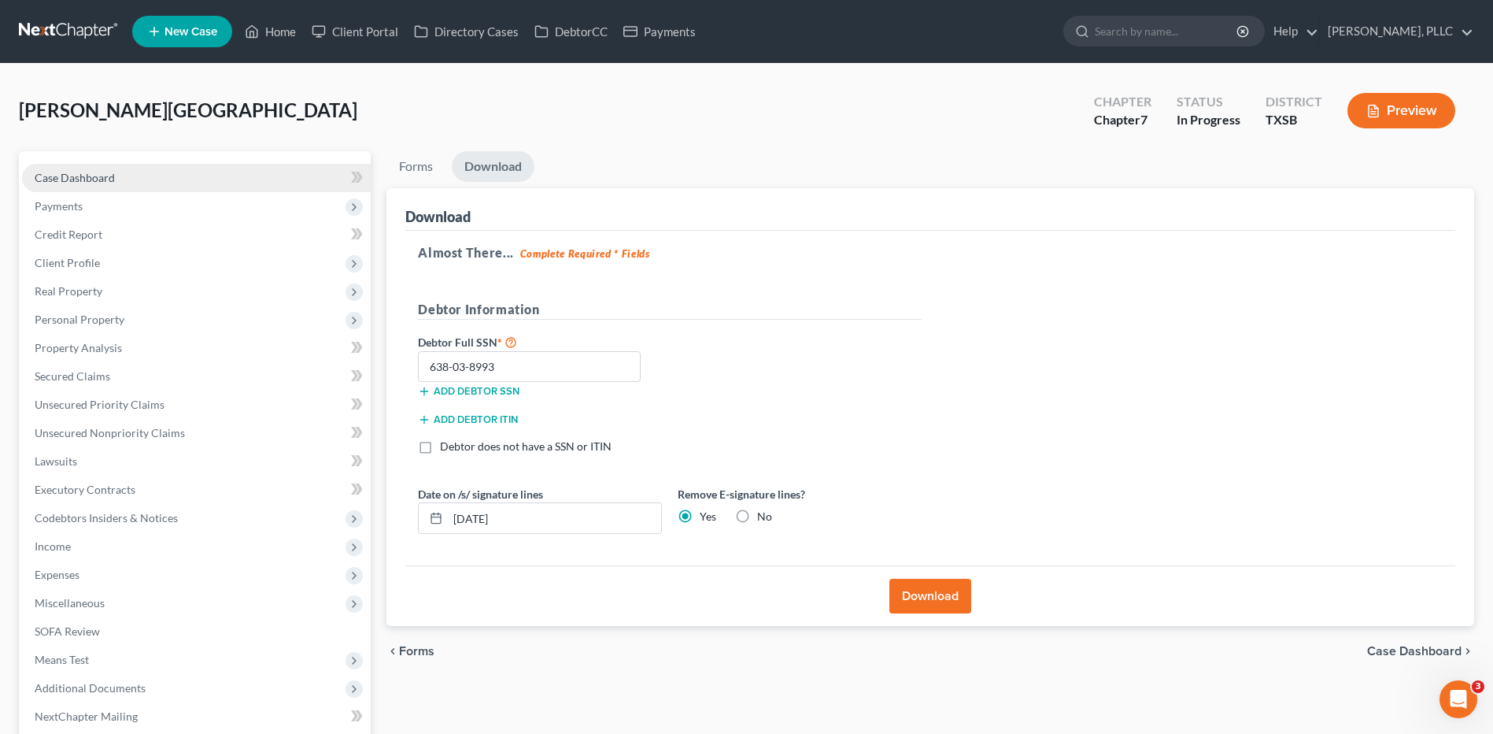
click at [84, 173] on span "Case Dashboard" at bounding box center [75, 177] width 80 height 13
select select "6"
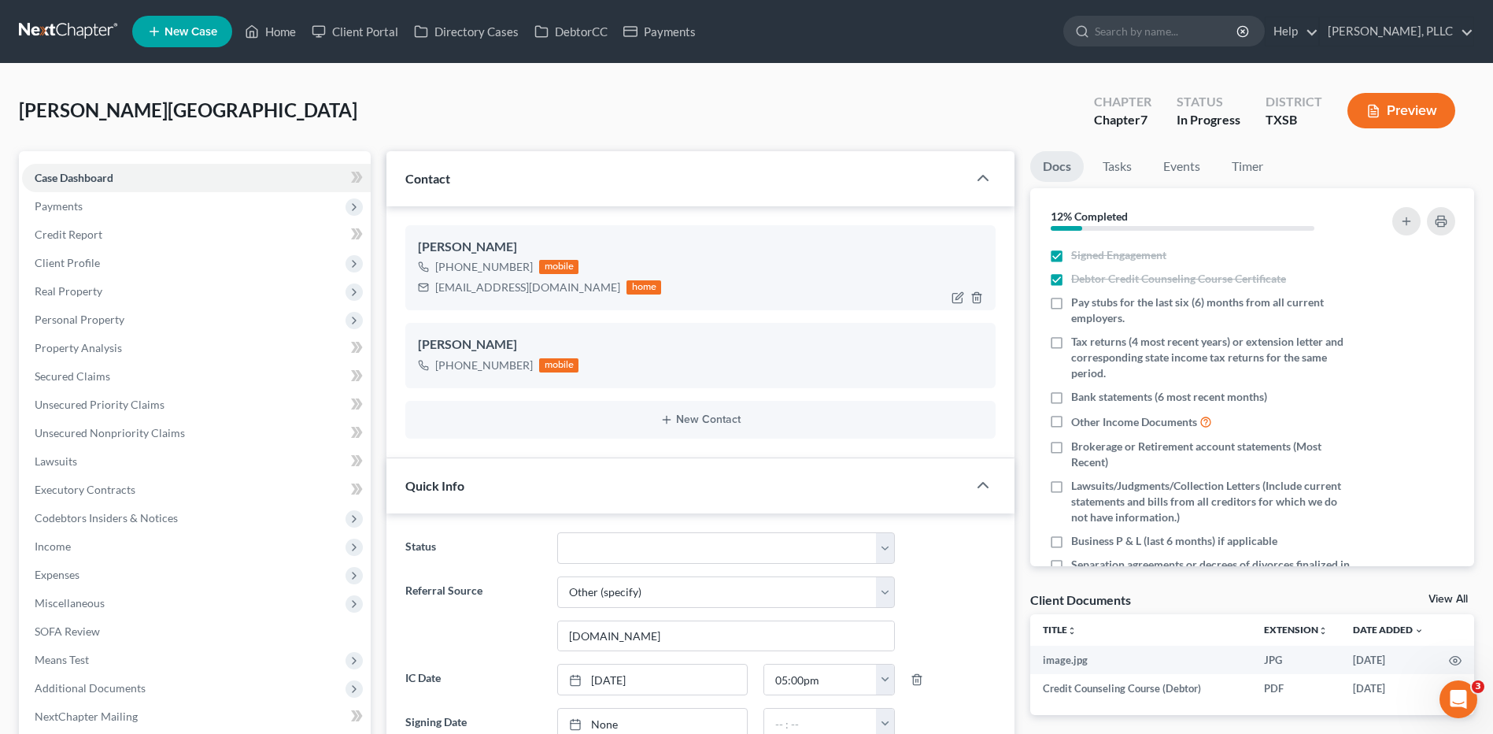
scroll to position [1414, 0]
drag, startPoint x: 470, startPoint y: 285, endPoint x: 568, endPoint y: 288, distance: 98.4
click at [568, 288] on div "iyanez211926@yahoo.com home" at bounding box center [539, 287] width 243 height 20
drag, startPoint x: 545, startPoint y: 286, endPoint x: 518, endPoint y: 291, distance: 28.1
copy div "[EMAIL_ADDRESS][DOMAIN_NAME]"
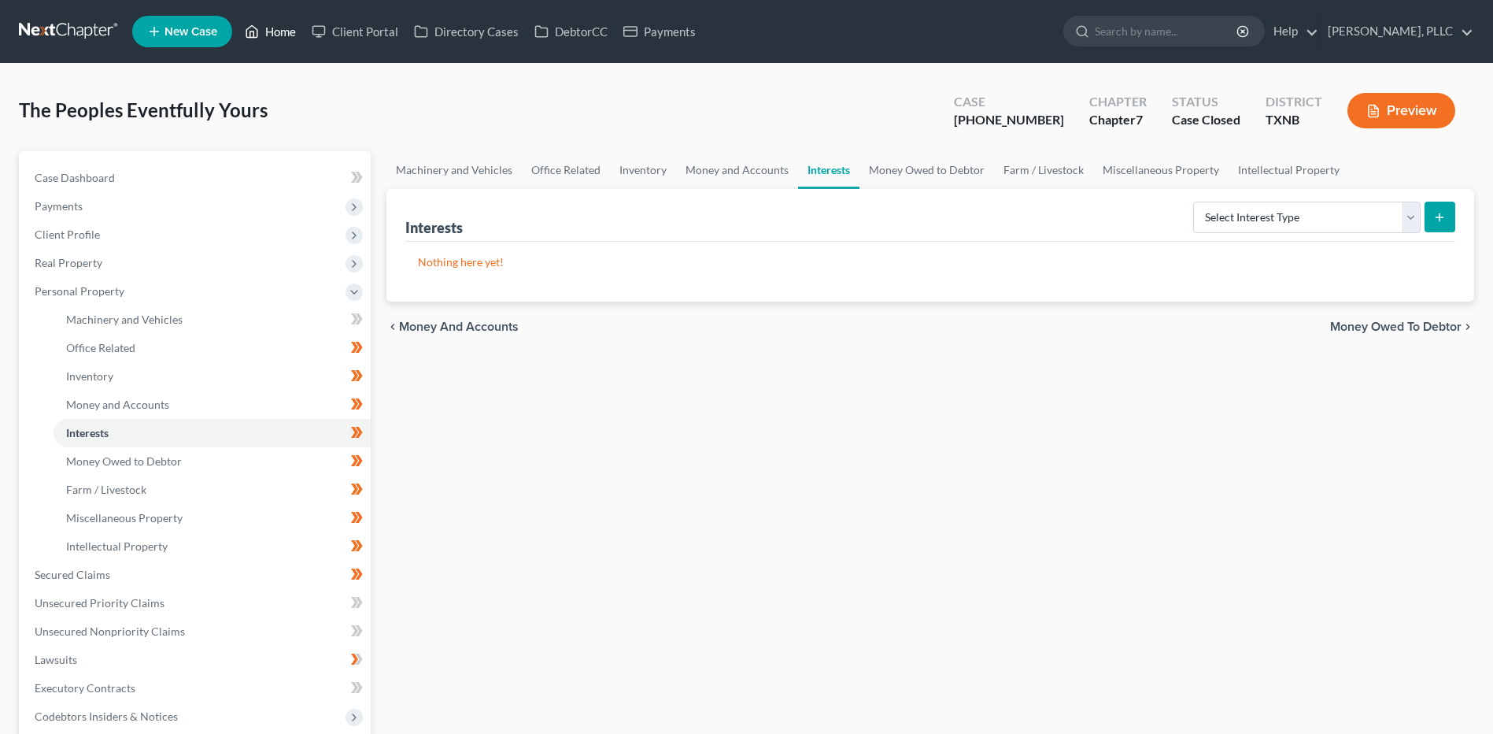
click at [269, 30] on link "Home" at bounding box center [270, 31] width 67 height 28
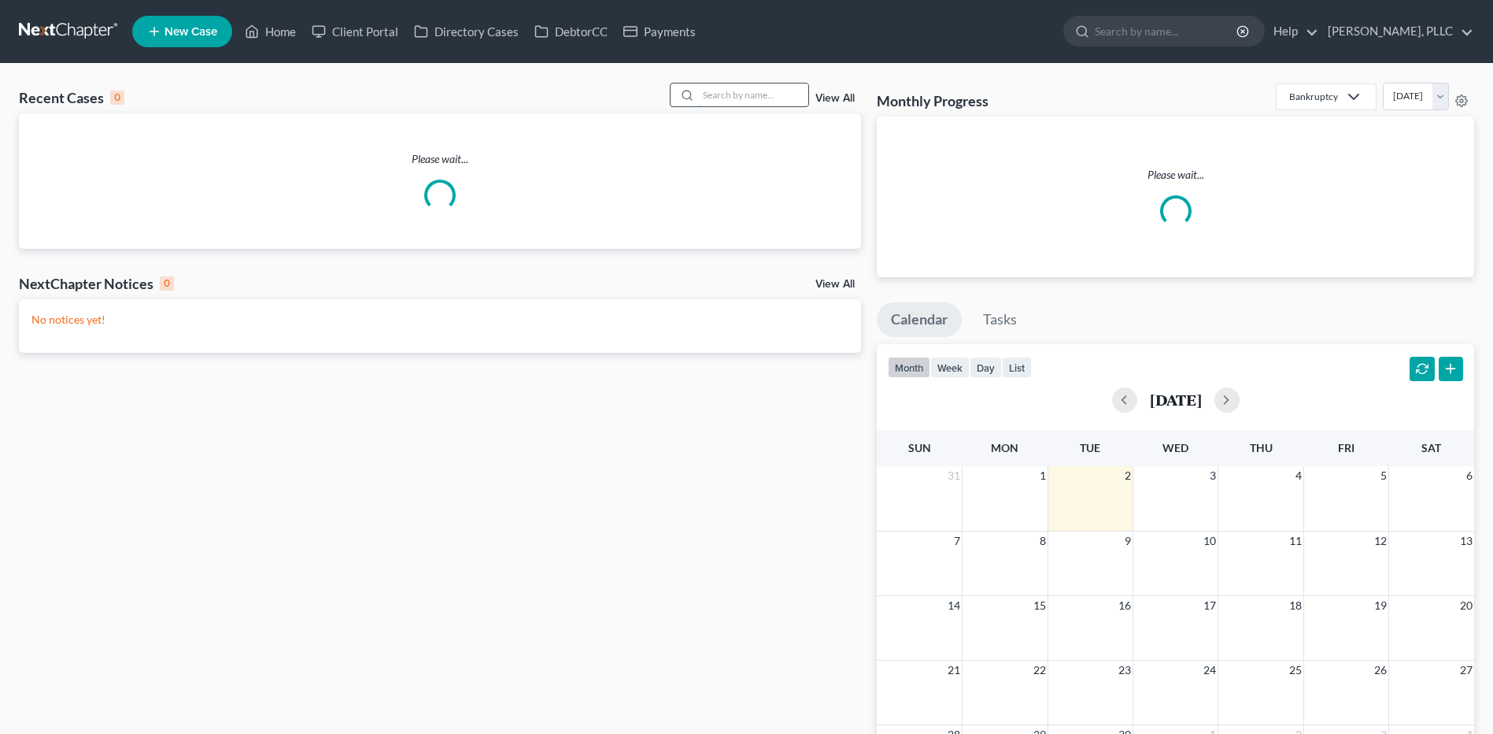
click at [737, 89] on input "search" at bounding box center [753, 94] width 110 height 23
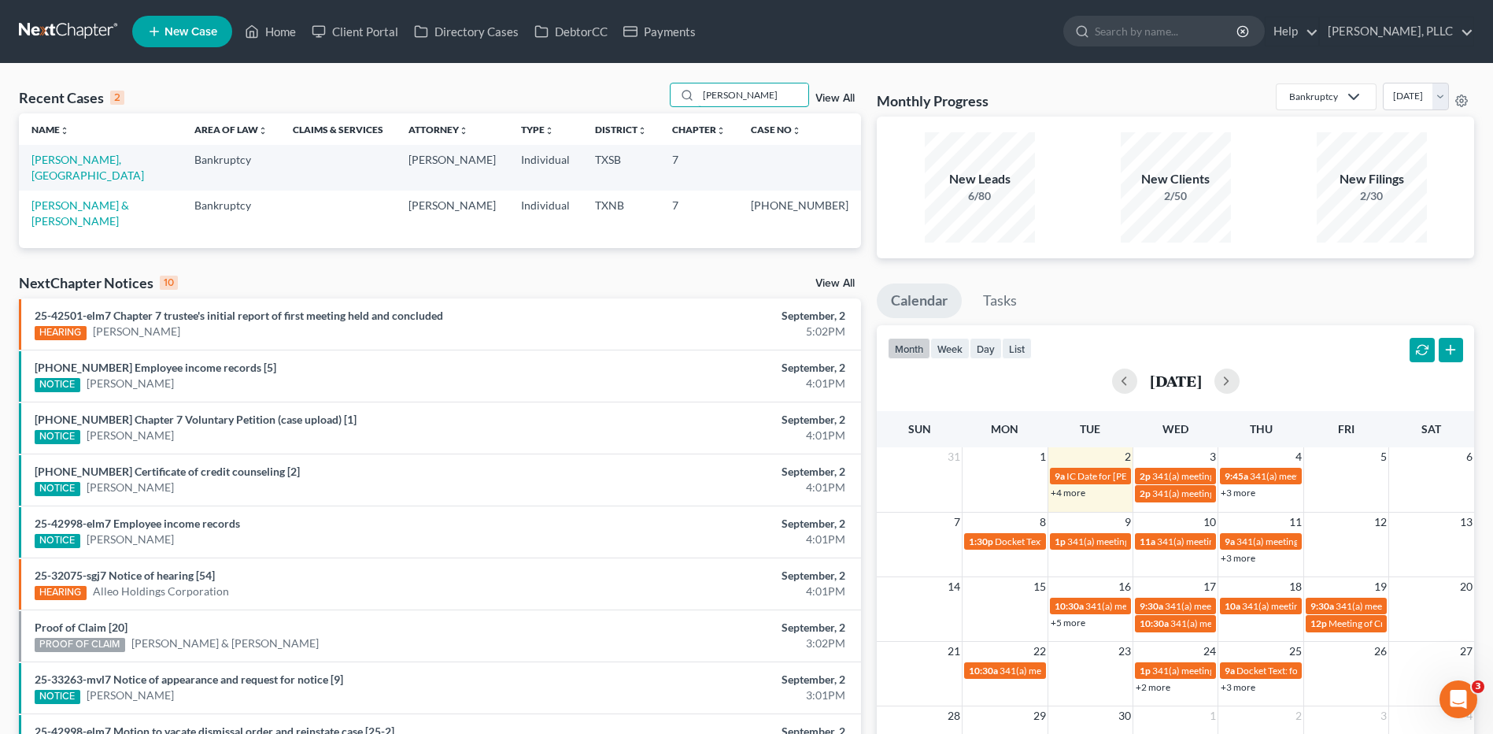
type input "[PERSON_NAME]"
click at [77, 161] on link "[PERSON_NAME], [GEOGRAPHIC_DATA]" at bounding box center [87, 167] width 113 height 29
select select "6"
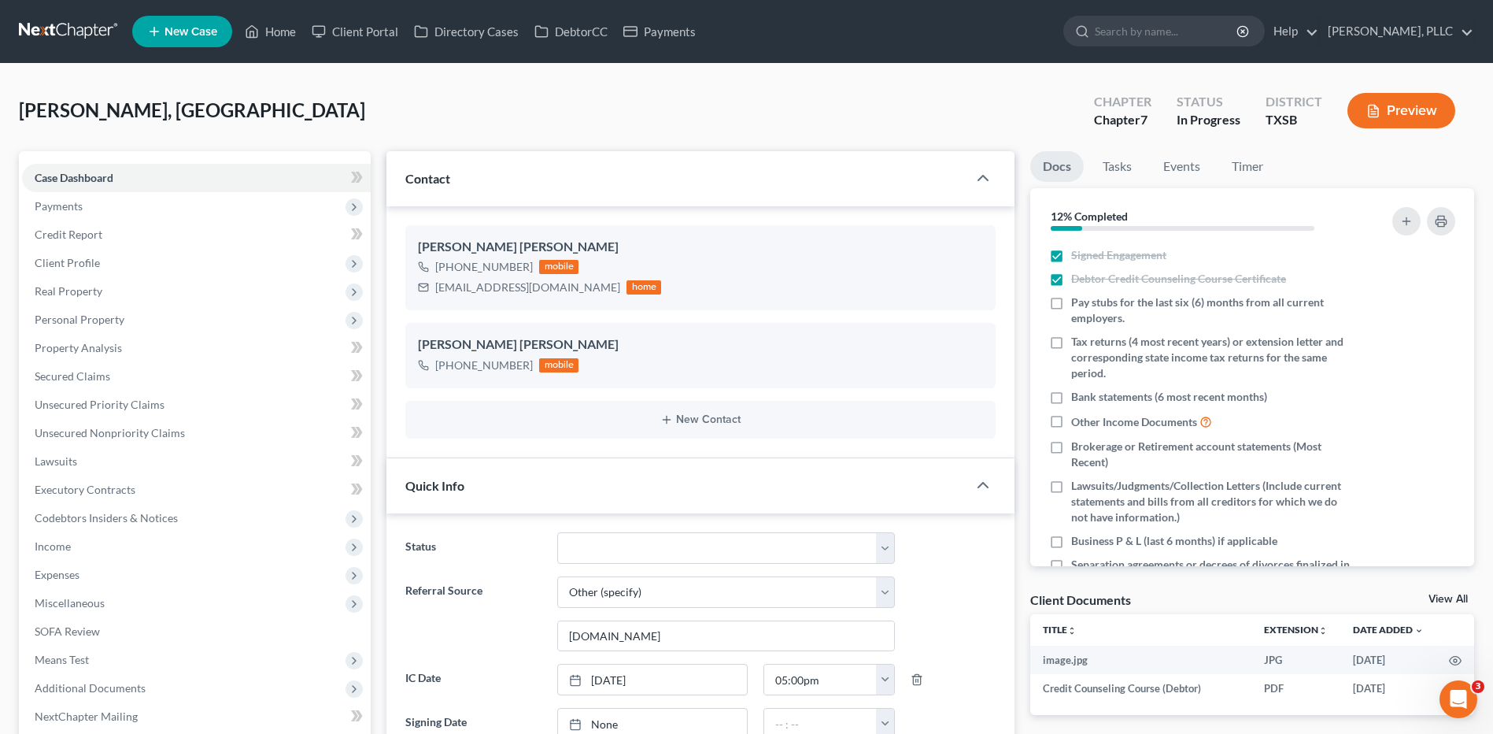
scroll to position [1414, 0]
click at [68, 237] on span "Credit Report" at bounding box center [69, 233] width 68 height 13
